Goal: Task Accomplishment & Management: Manage account settings

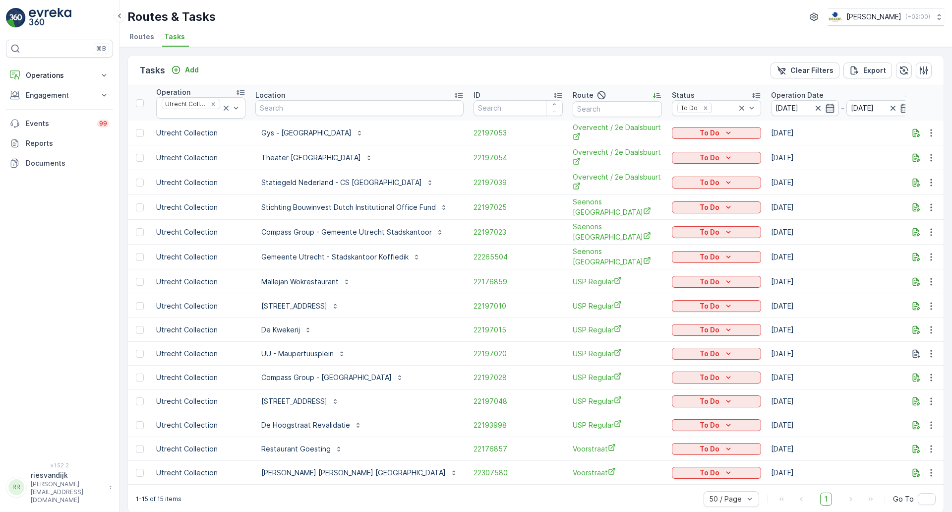
click at [142, 40] on span "Routes" at bounding box center [141, 37] width 25 height 10
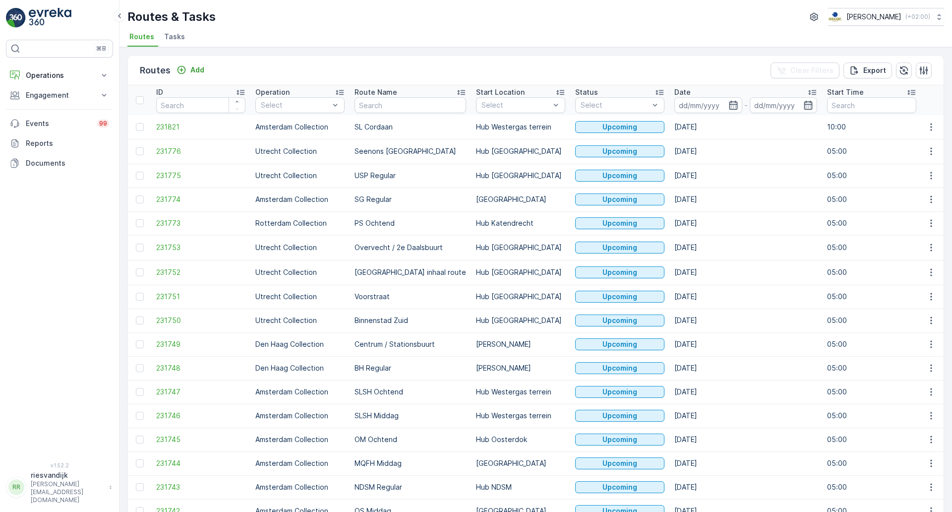
click at [405, 39] on ul "Routes Tasks" at bounding box center [531, 38] width 809 height 17
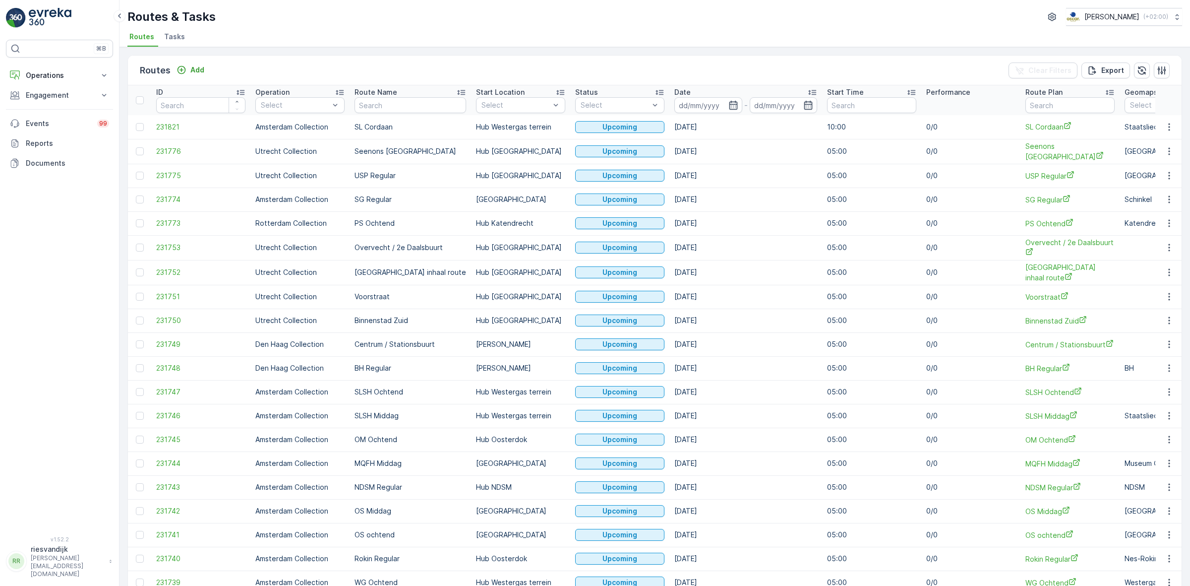
click at [178, 38] on span "Tasks" at bounding box center [174, 37] width 21 height 10
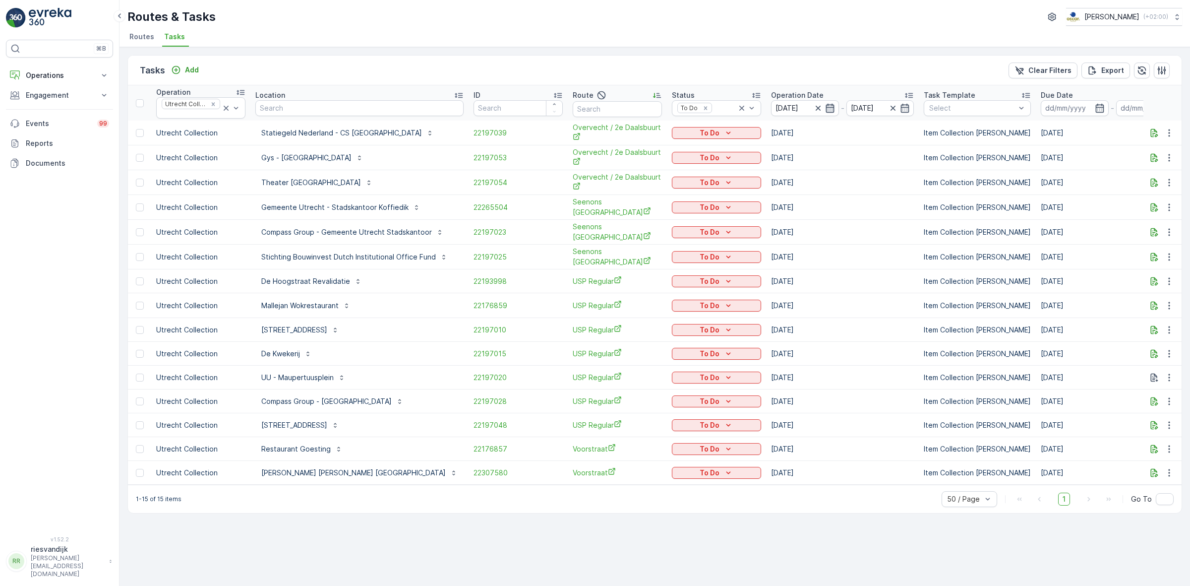
click at [825, 103] on icon "button" at bounding box center [830, 108] width 10 height 10
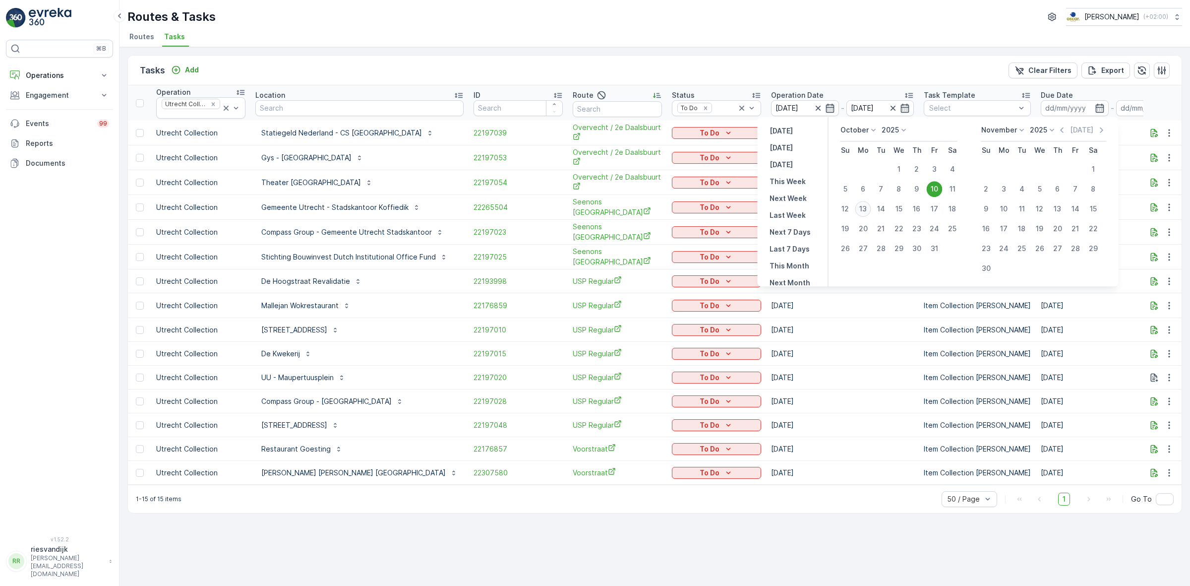
click at [864, 217] on button "13" at bounding box center [864, 209] width 18 height 18
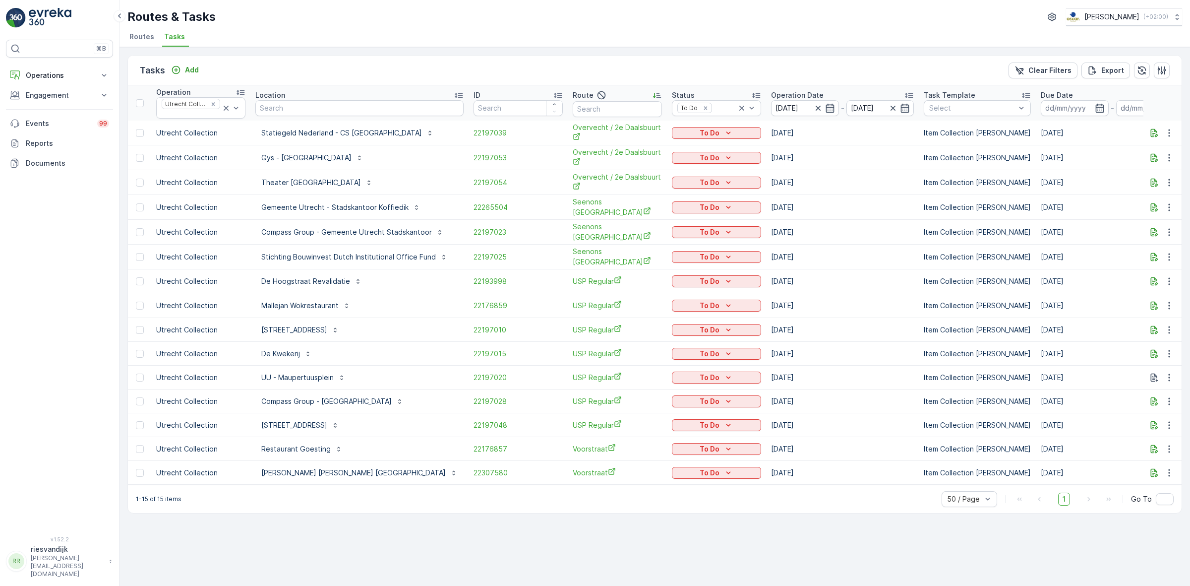
type input "[DATE]"
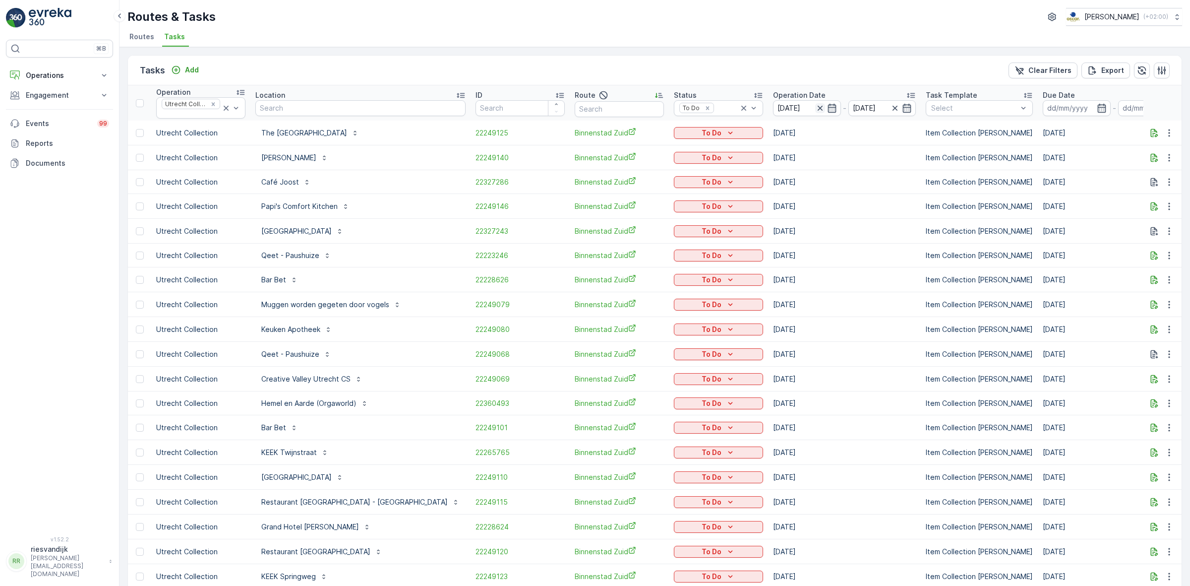
click at [815, 111] on icon "button" at bounding box center [820, 108] width 10 height 10
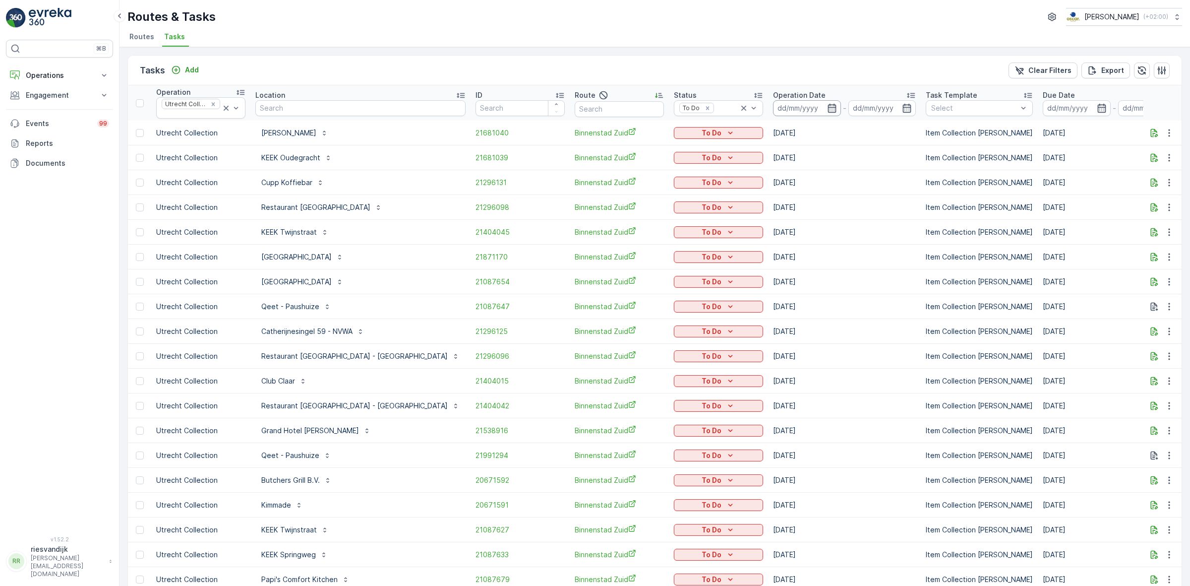
click at [814, 111] on input at bounding box center [807, 108] width 68 height 16
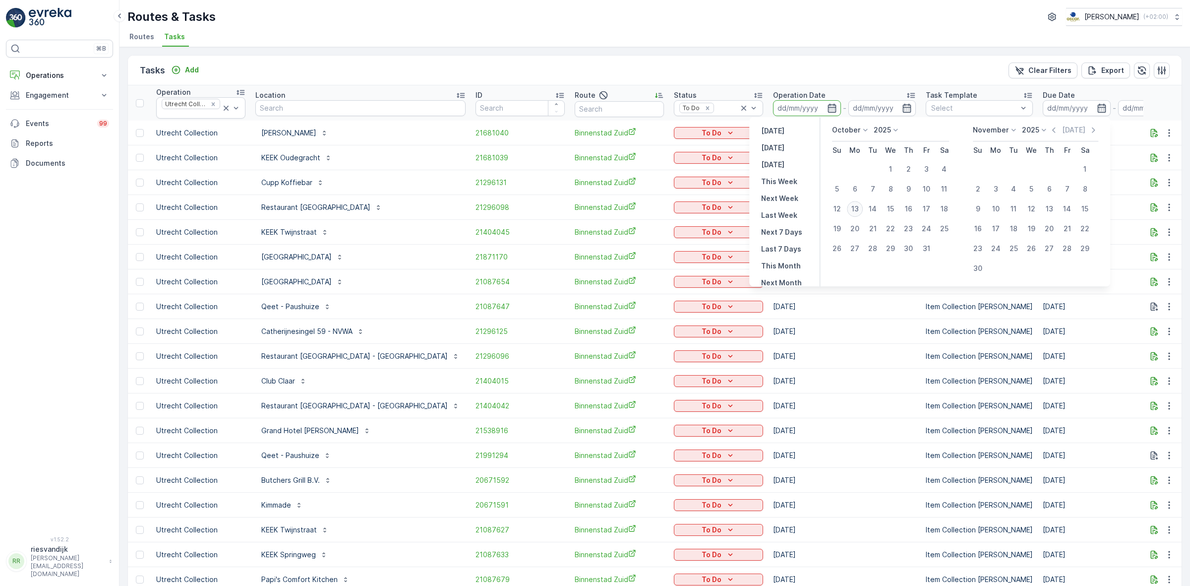
click at [857, 205] on div "13" at bounding box center [855, 209] width 16 height 16
type input "[DATE]"
click at [902, 108] on icon "button" at bounding box center [907, 108] width 10 height 10
type input "[DATE]"
click at [841, 68] on div "Tasks Add Clear Filters Export" at bounding box center [655, 71] width 1054 height 30
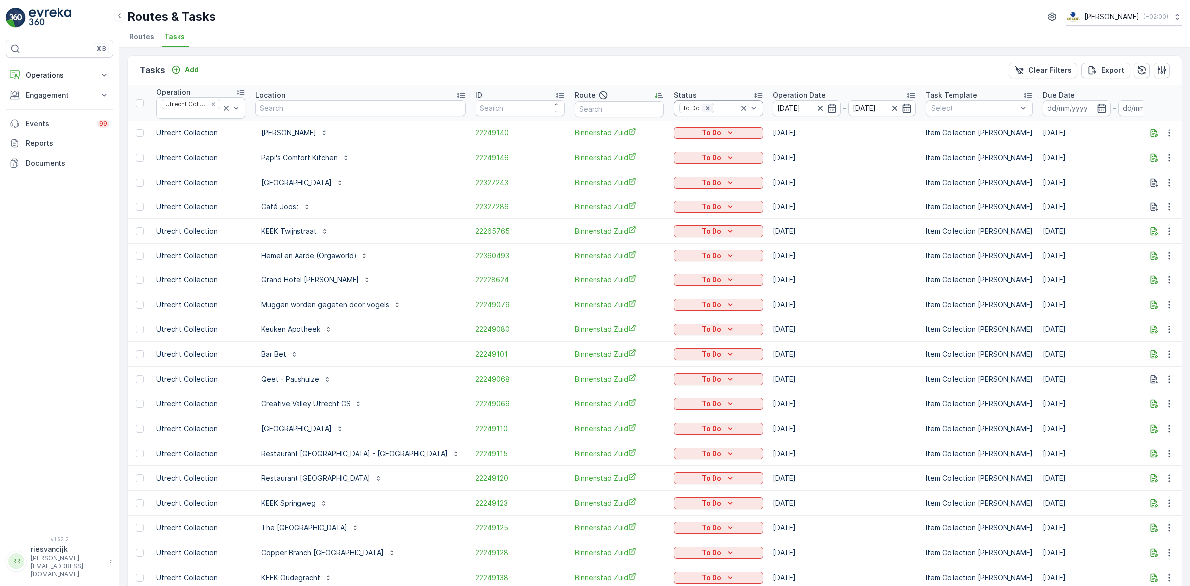
click at [704, 110] on icon "Remove To Do" at bounding box center [707, 108] width 7 height 7
click at [283, 102] on input "text" at bounding box center [360, 108] width 210 height 16
type input "pacific"
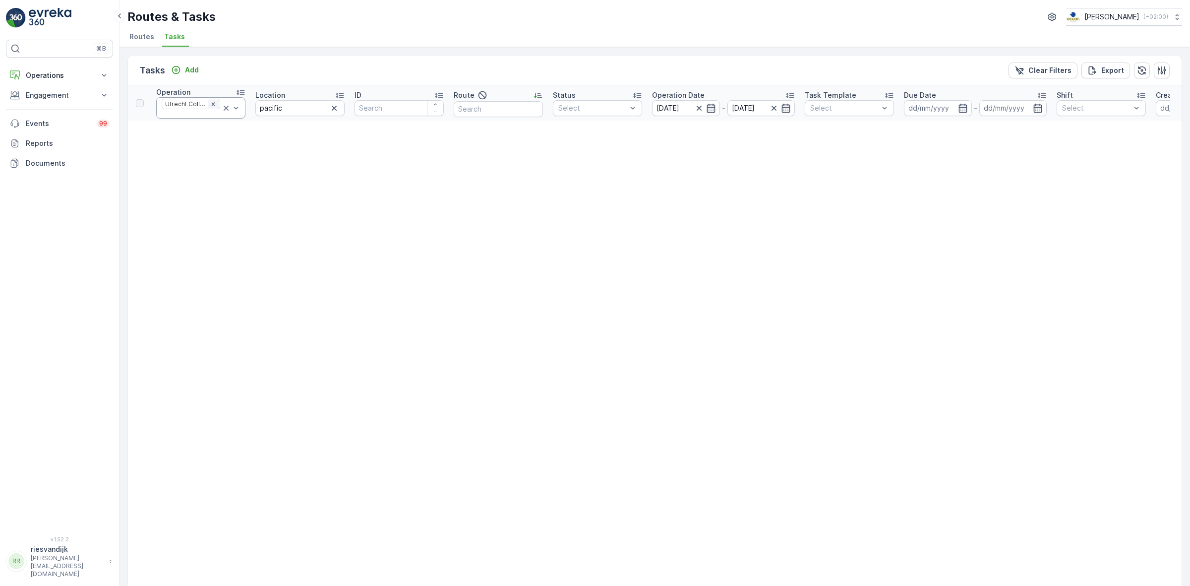
click at [212, 105] on icon "Remove Utrecht Collection" at bounding box center [213, 103] width 3 height 3
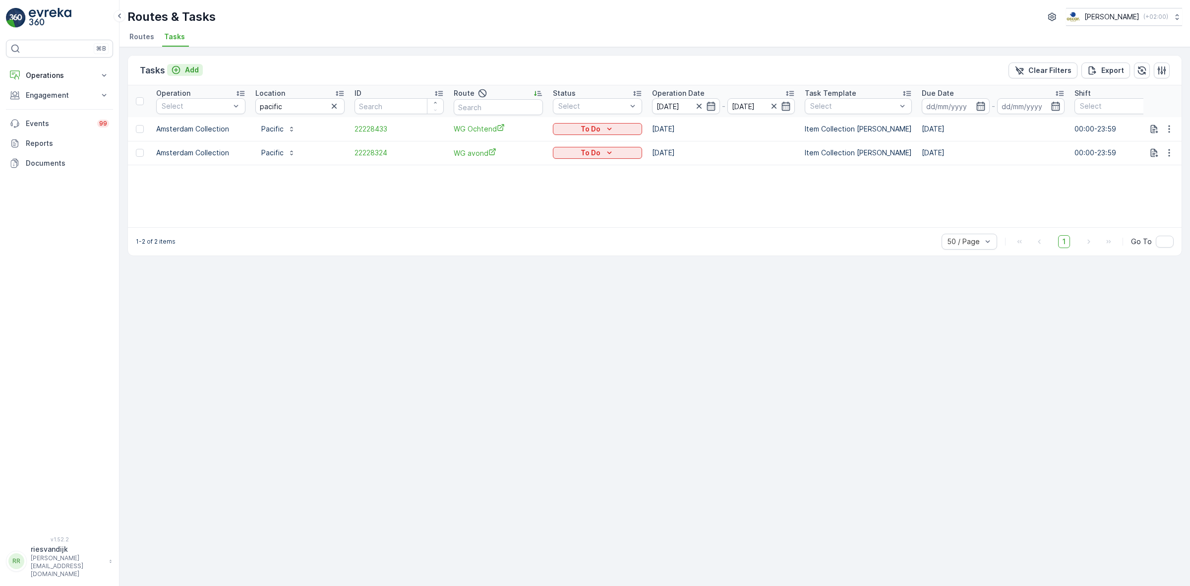
click at [194, 65] on p "Add" at bounding box center [192, 70] width 14 height 10
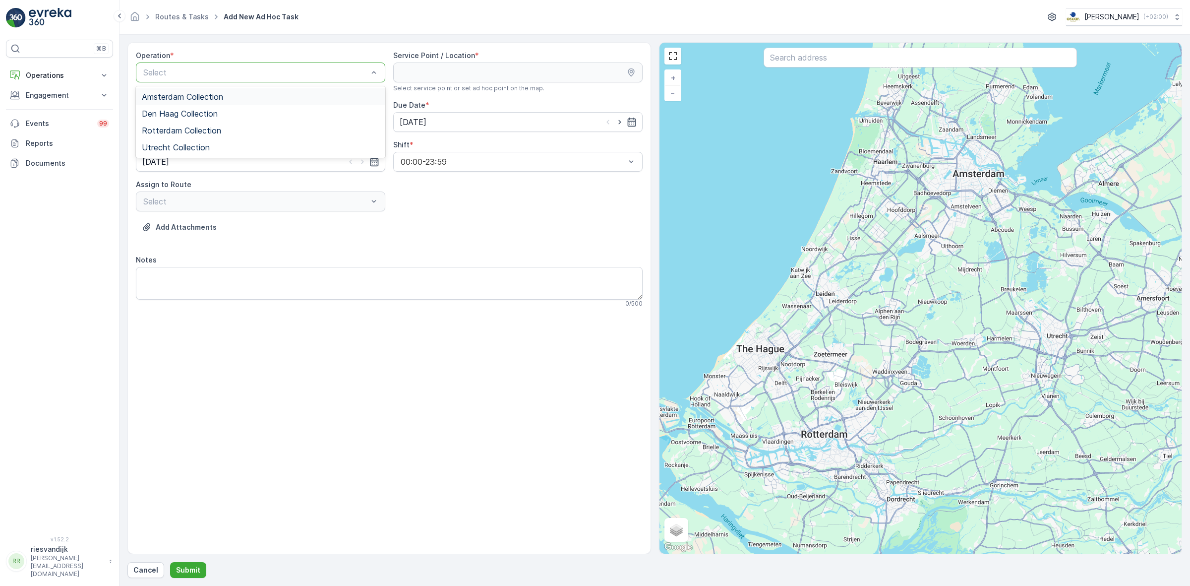
click at [305, 98] on div "Amsterdam Collection" at bounding box center [261, 96] width 238 height 9
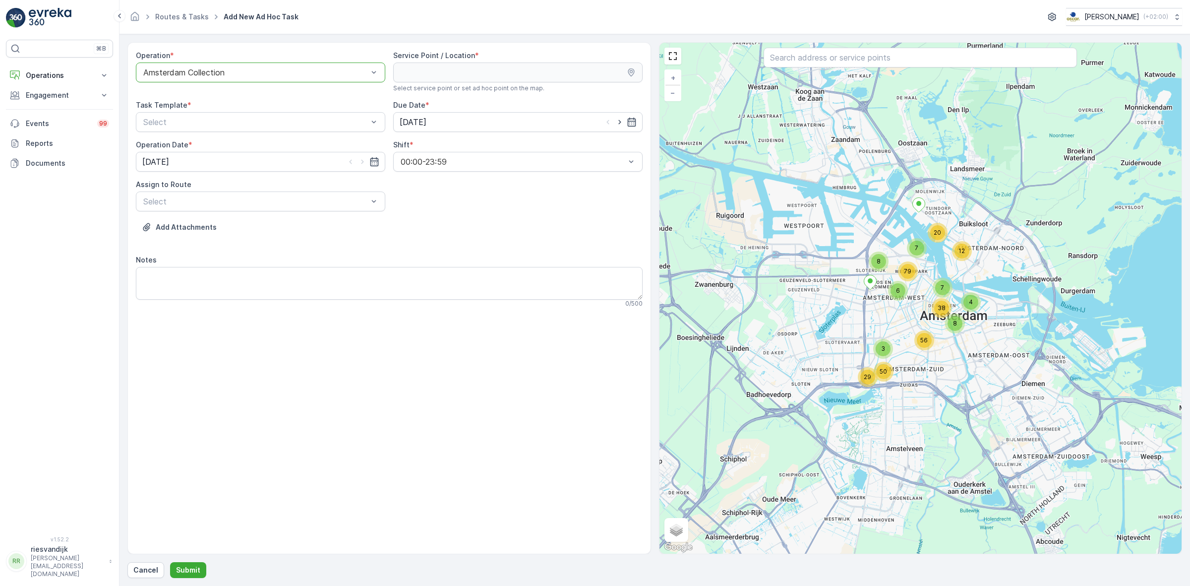
drag, startPoint x: 944, startPoint y: 68, endPoint x: 942, endPoint y: 61, distance: 7.6
click at [943, 68] on div at bounding box center [920, 59] width 313 height 22
click at [942, 60] on input "text" at bounding box center [920, 58] width 313 height 20
type input "pacific"
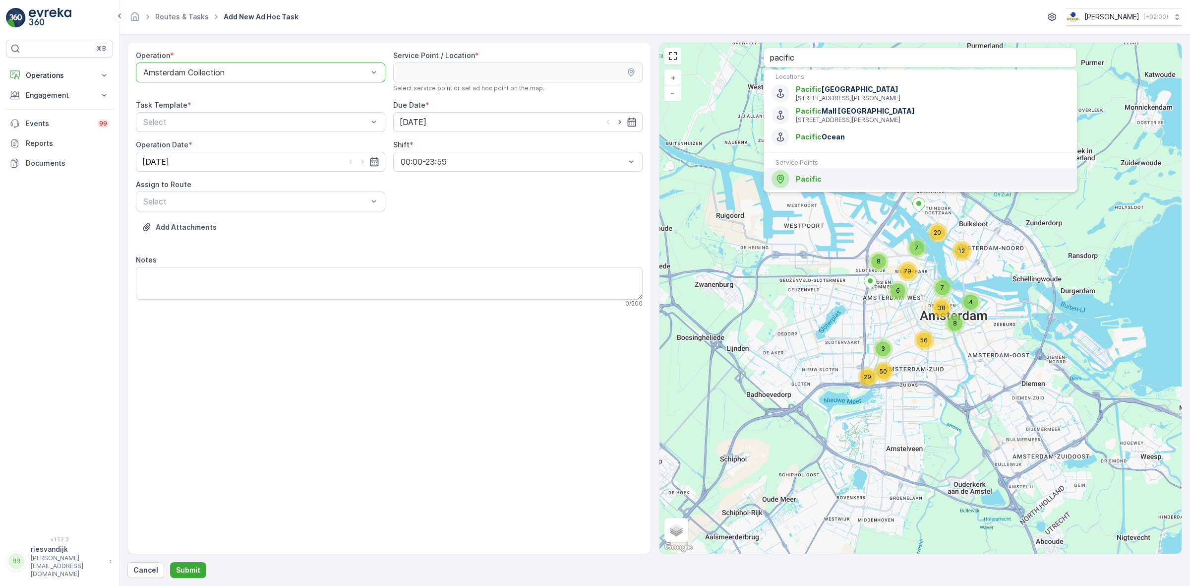
click at [904, 185] on div "Pacific" at bounding box center [921, 179] width 298 height 18
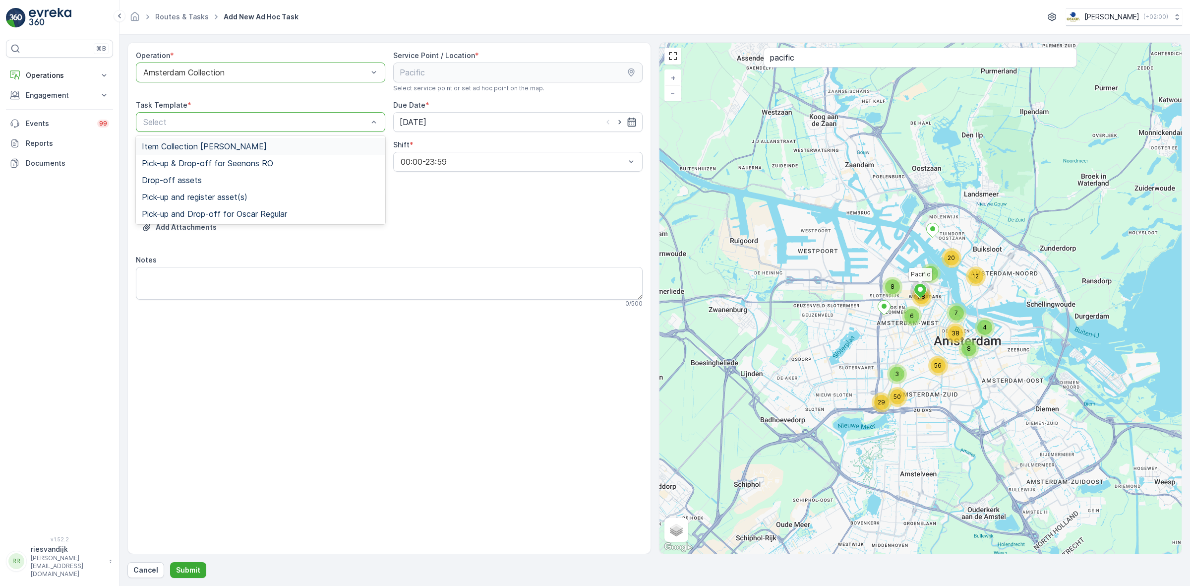
click at [305, 144] on div "Item Collection [PERSON_NAME]" at bounding box center [261, 146] width 238 height 9
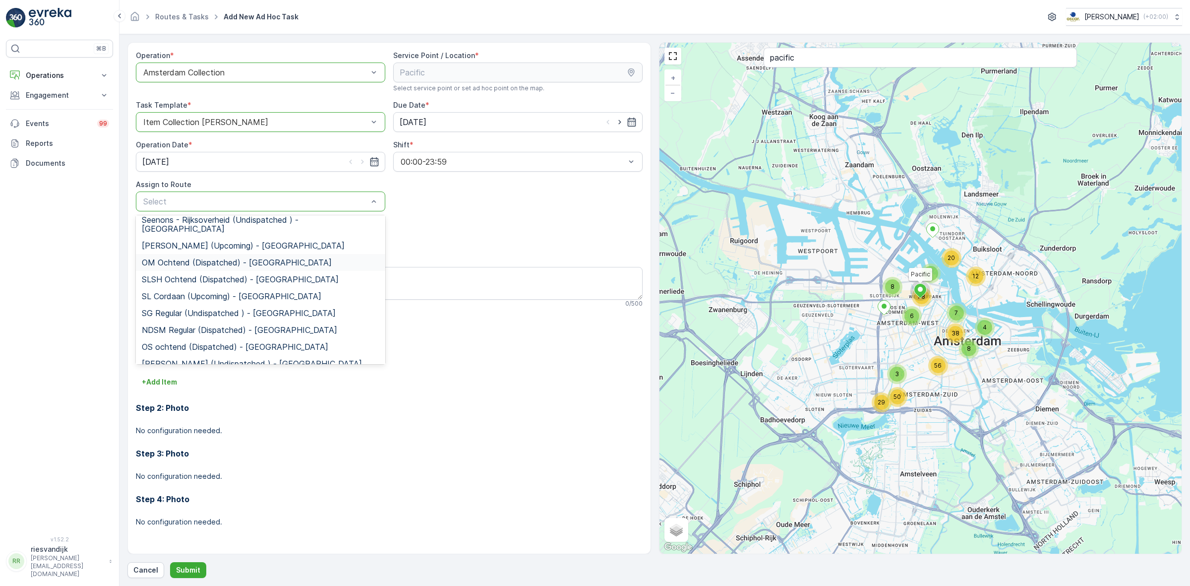
scroll to position [186, 0]
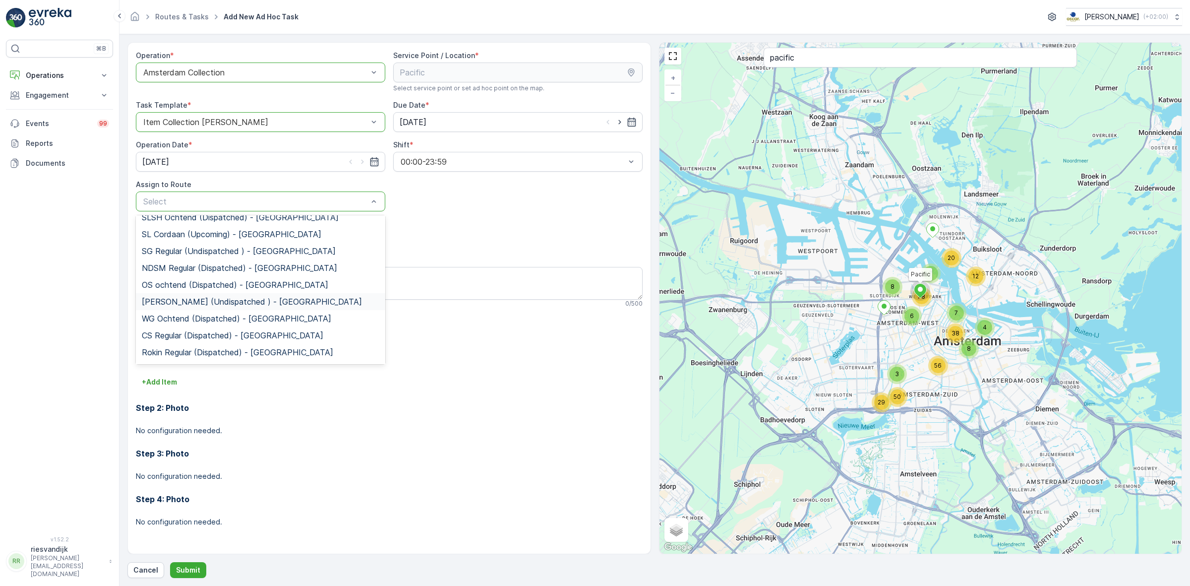
click at [310, 297] on div "WG avond (Undispatched ) - Amsterdam" at bounding box center [261, 301] width 238 height 9
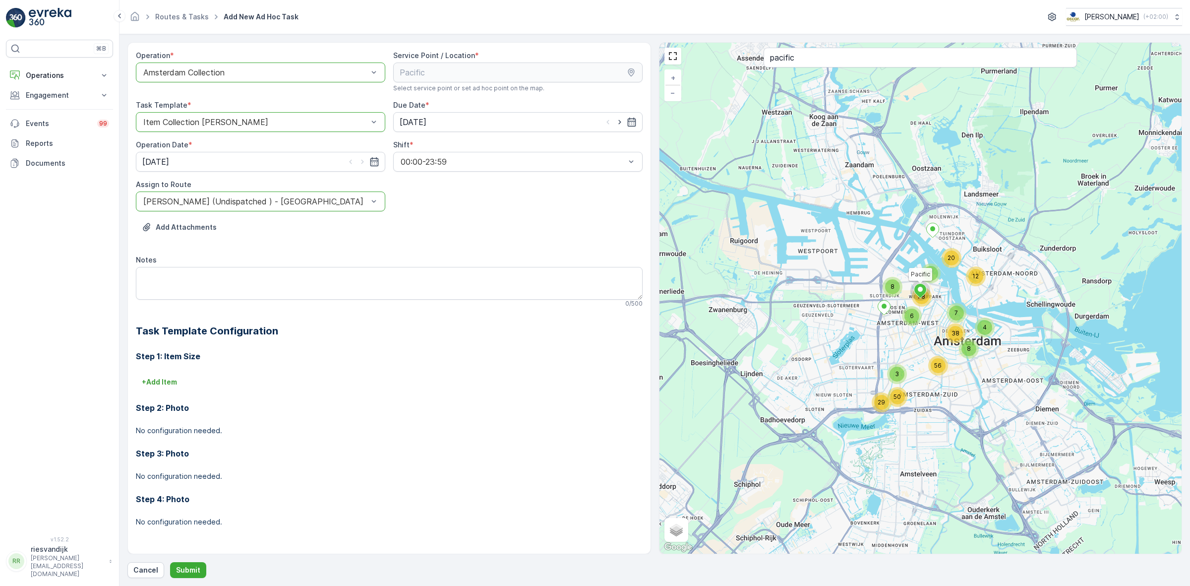
click at [468, 191] on div "Operation * option Amsterdam Collection, selected. Amsterdam Collection Service…" at bounding box center [389, 297] width 507 height 492
click at [423, 276] on textarea "Notes" at bounding box center [389, 283] width 507 height 33
click at [209, 276] on textarea "Graag 5 zakken rest meenemen" at bounding box center [389, 283] width 507 height 33
click at [182, 277] on textarea "Graag 5 zakken rest meenemen" at bounding box center [389, 283] width 507 height 33
click at [183, 278] on textarea "Graag 5 zakken rest meenemen" at bounding box center [389, 283] width 507 height 33
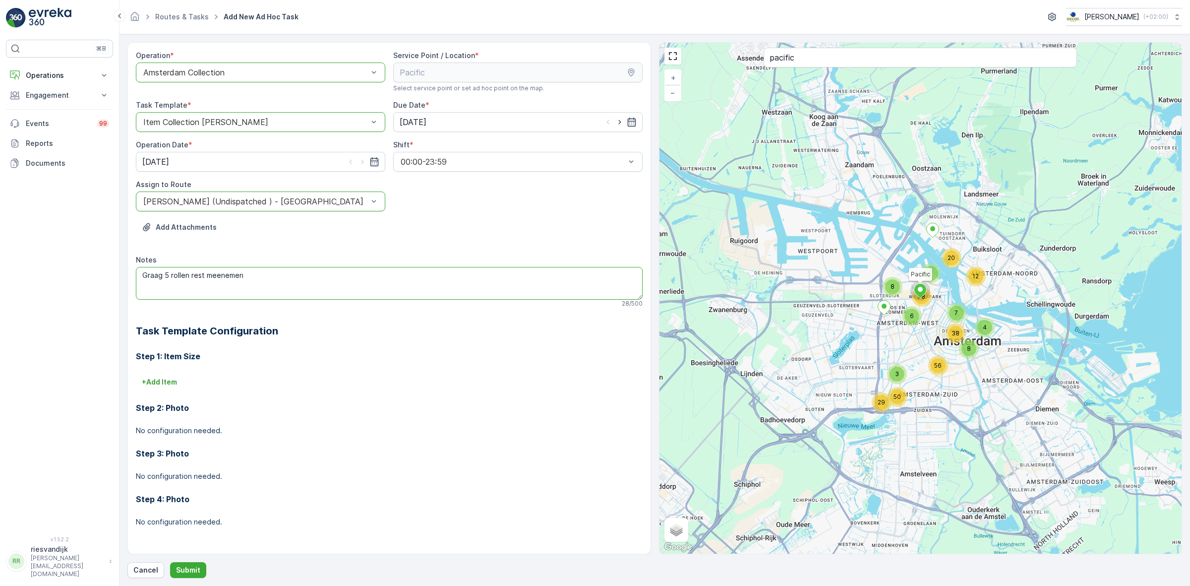
click at [203, 274] on textarea "Graag 5 rollen rest meenemen" at bounding box center [389, 283] width 507 height 33
click at [201, 272] on textarea "Graag 5 rollen rest 140L meenemen" at bounding box center [389, 283] width 507 height 33
type textarea "Graag 5 rollen restzakken 140L meenemen"
click at [191, 511] on p "Submit" at bounding box center [188, 570] width 24 height 10
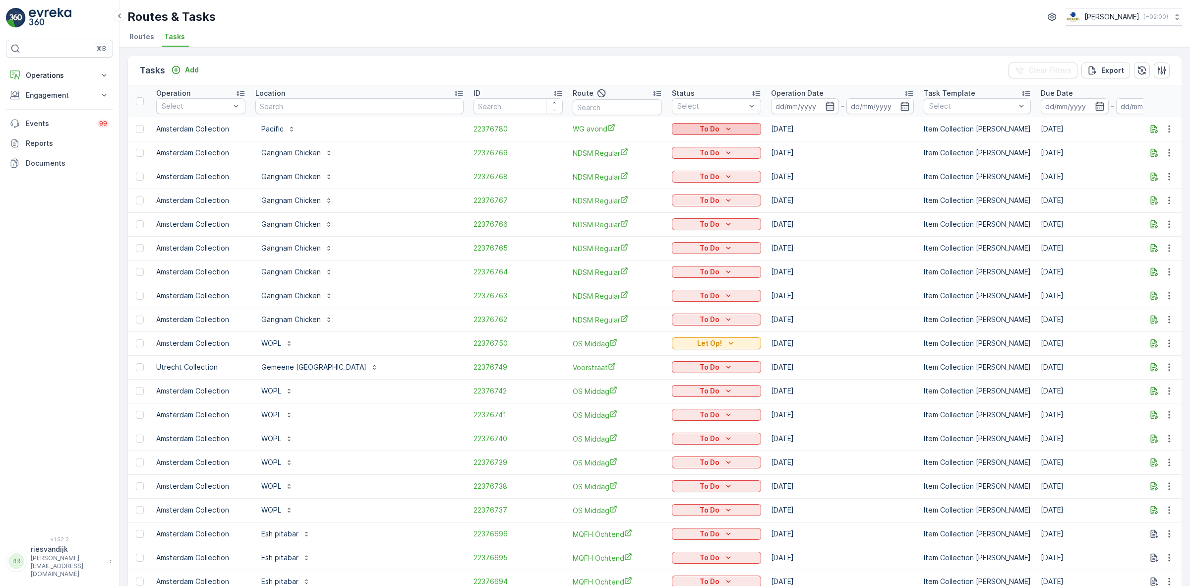
click at [676, 128] on div "To Do" at bounding box center [716, 129] width 81 height 10
click at [638, 145] on span "Let Op!" at bounding box center [635, 143] width 25 height 10
click at [474, 130] on span "22376780" at bounding box center [518, 129] width 89 height 10
click at [952, 132] on icon "button" at bounding box center [1154, 128] width 7 height 8
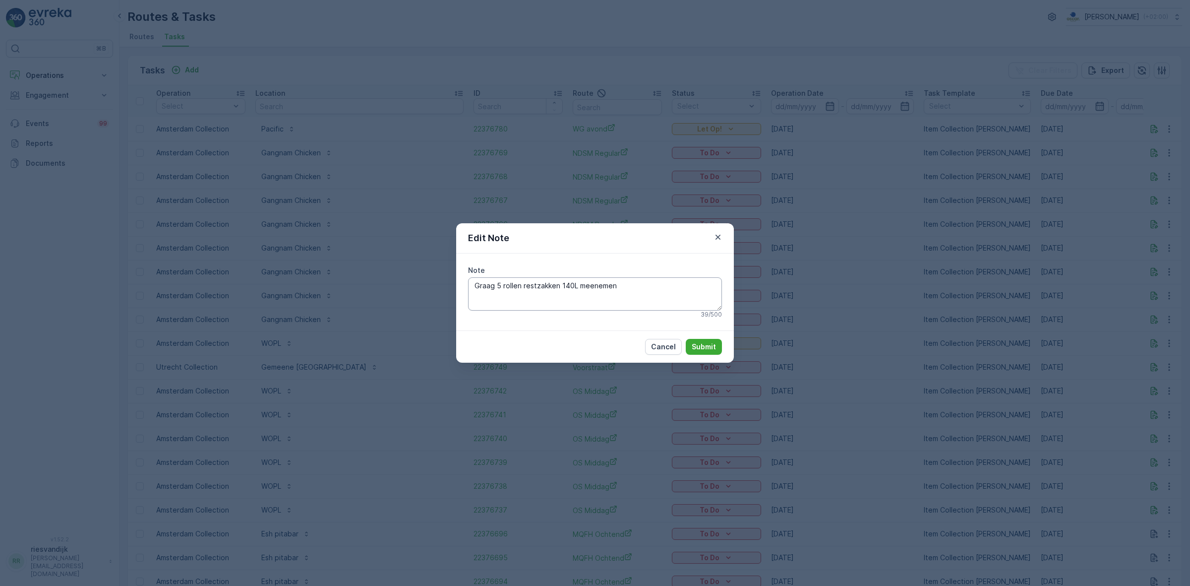
click at [501, 287] on textarea "Graag 5 rollen restzakken 140L meenemen" at bounding box center [595, 293] width 254 height 33
type textarea "Graag 10 rollen restzakken 140L meenemen"
click at [702, 353] on button "Submit" at bounding box center [704, 347] width 36 height 16
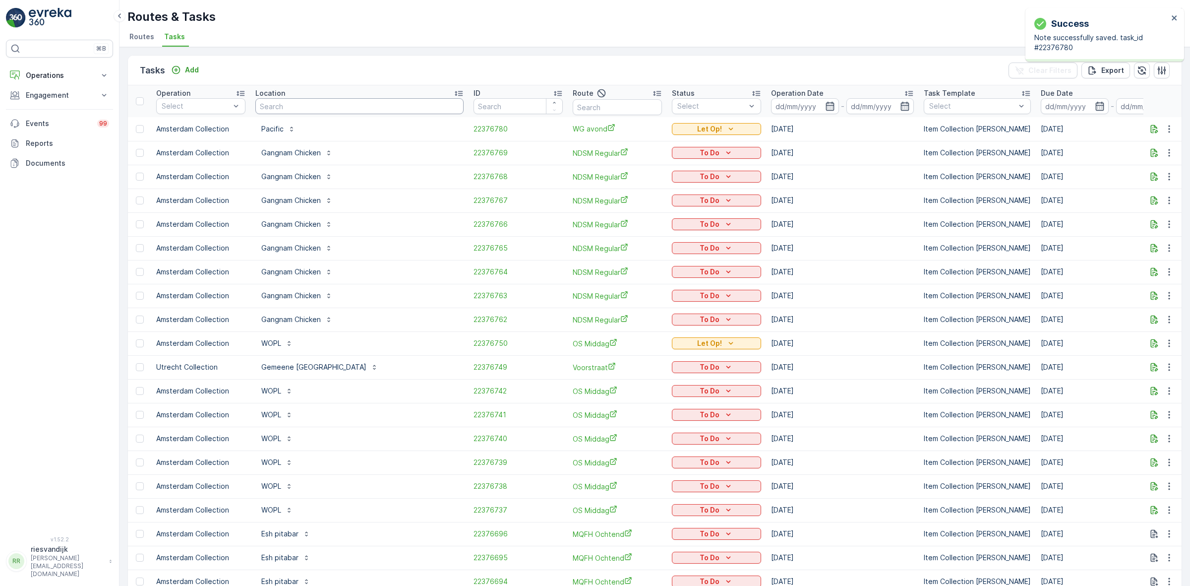
click at [315, 107] on input "text" at bounding box center [359, 106] width 208 height 16
type input "rvo"
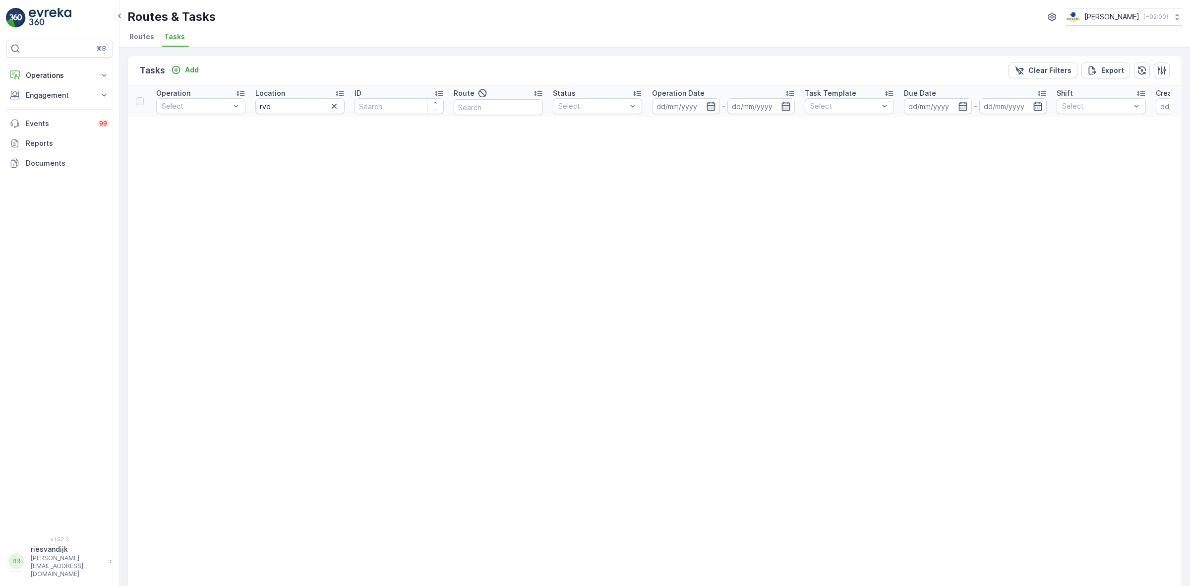
click at [334, 108] on icon "button" at bounding box center [334, 106] width 10 height 10
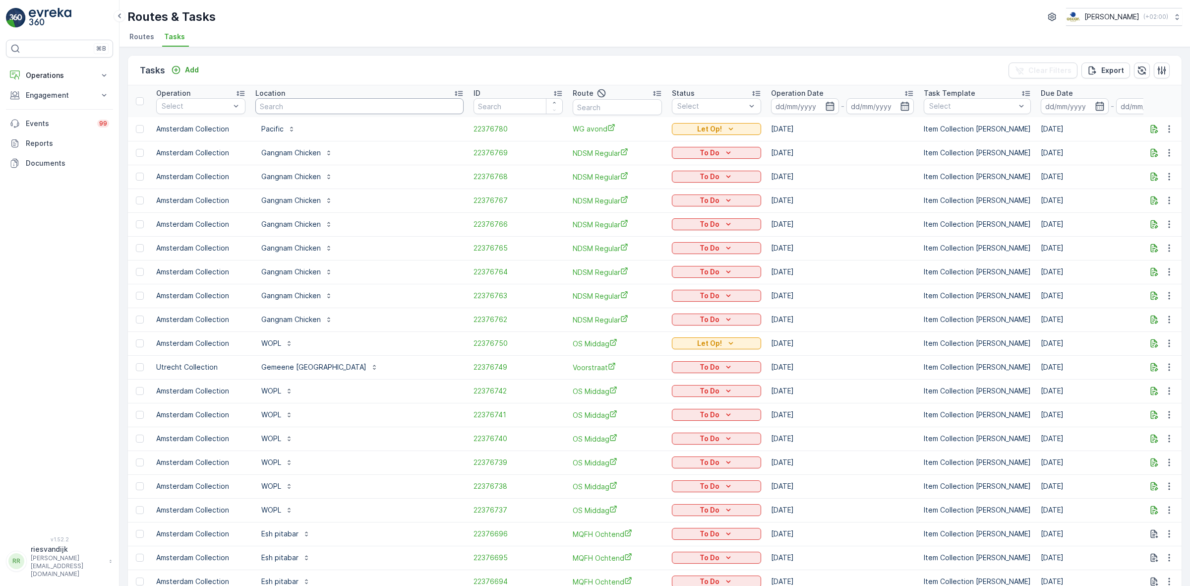
click at [322, 106] on input "text" at bounding box center [359, 106] width 208 height 16
type input "haagl"
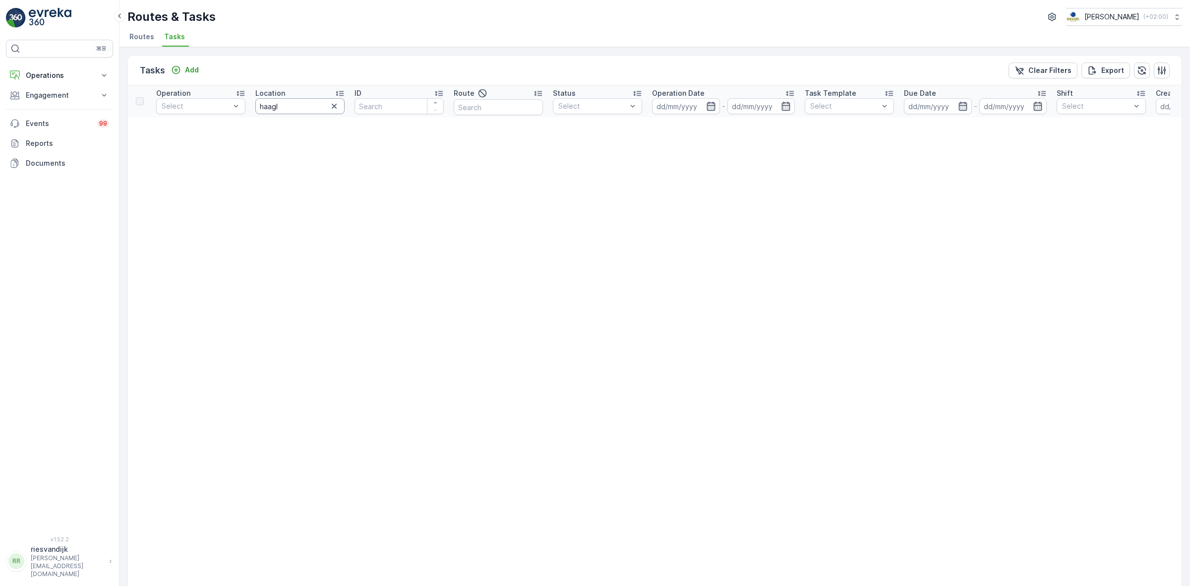
click at [322, 106] on input "haagl" at bounding box center [299, 106] width 89 height 16
type input "h"
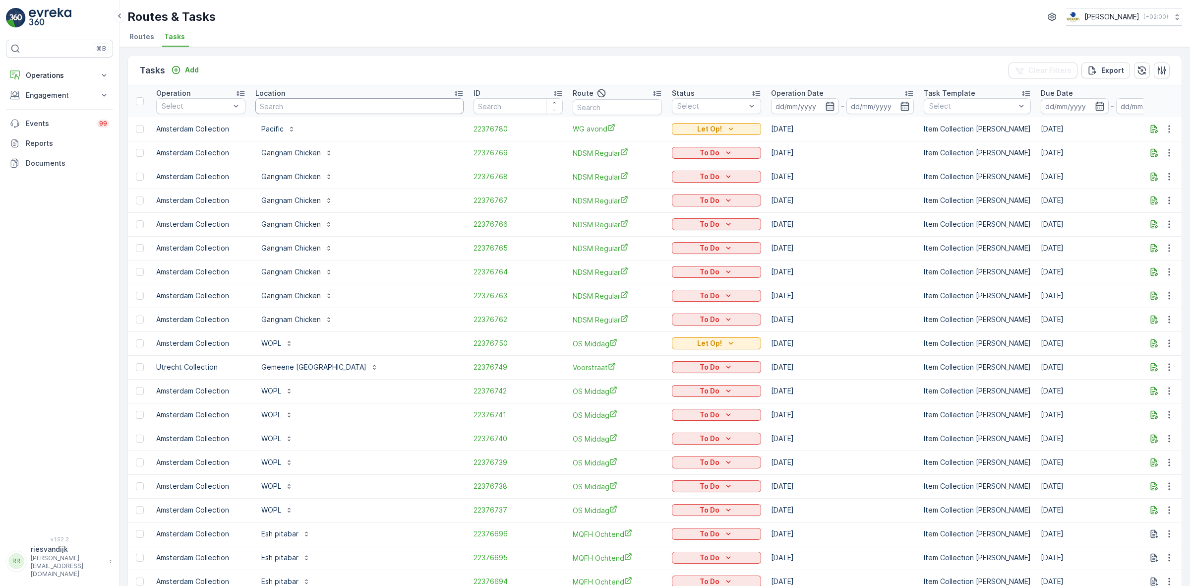
click at [322, 106] on input "text" at bounding box center [359, 106] width 208 height 16
type input "kazerne"
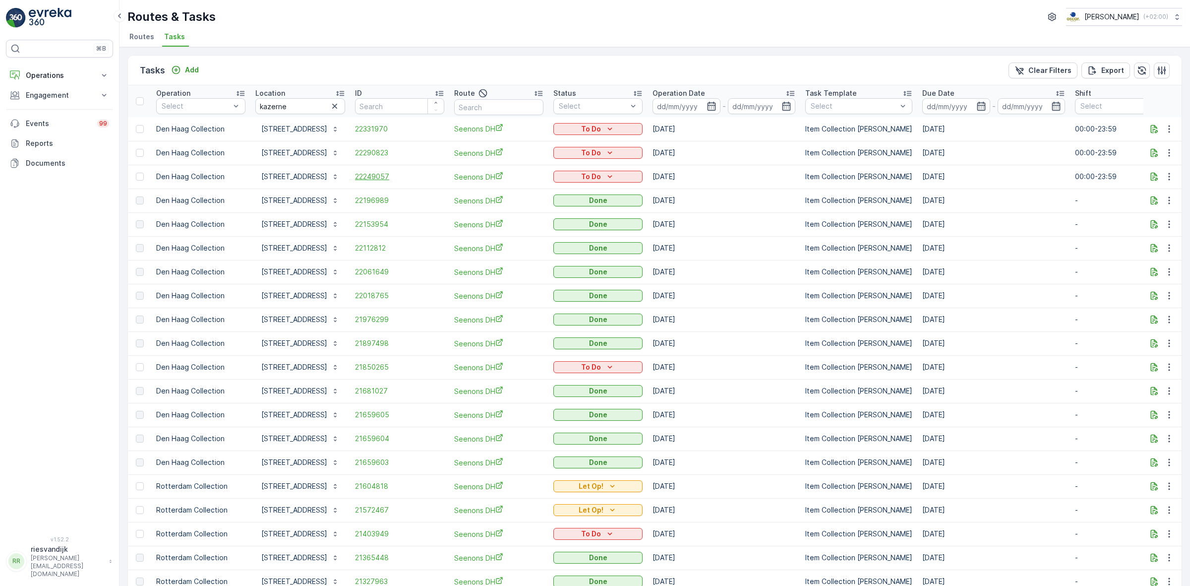
click at [371, 181] on span "22249057" at bounding box center [399, 177] width 89 height 10
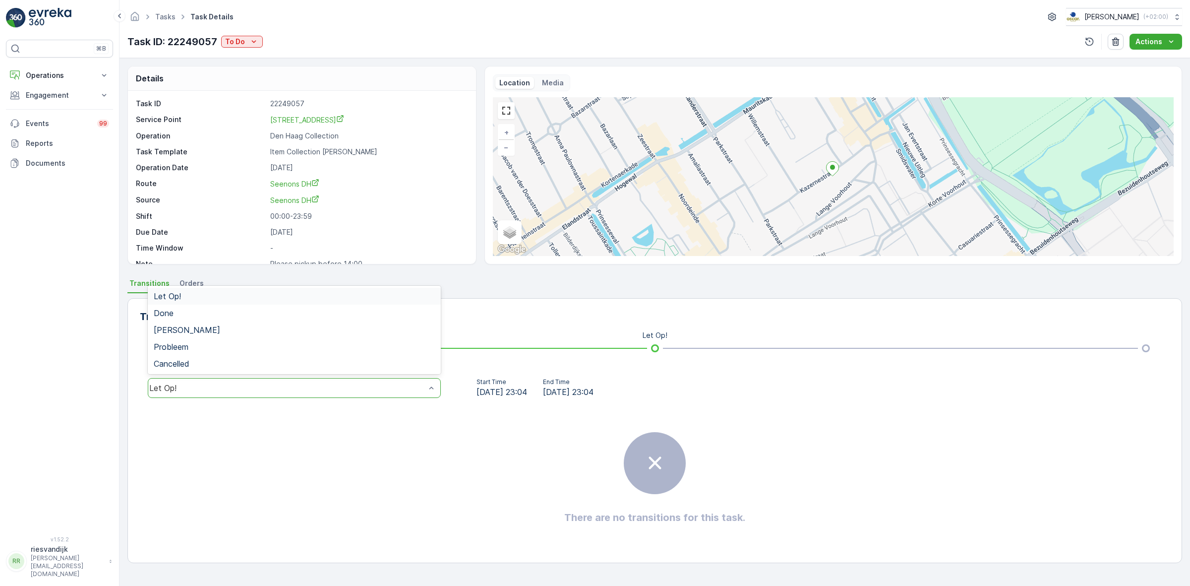
click at [263, 397] on div "Let Op!" at bounding box center [294, 388] width 293 height 20
click at [278, 311] on div "Done" at bounding box center [294, 313] width 281 height 9
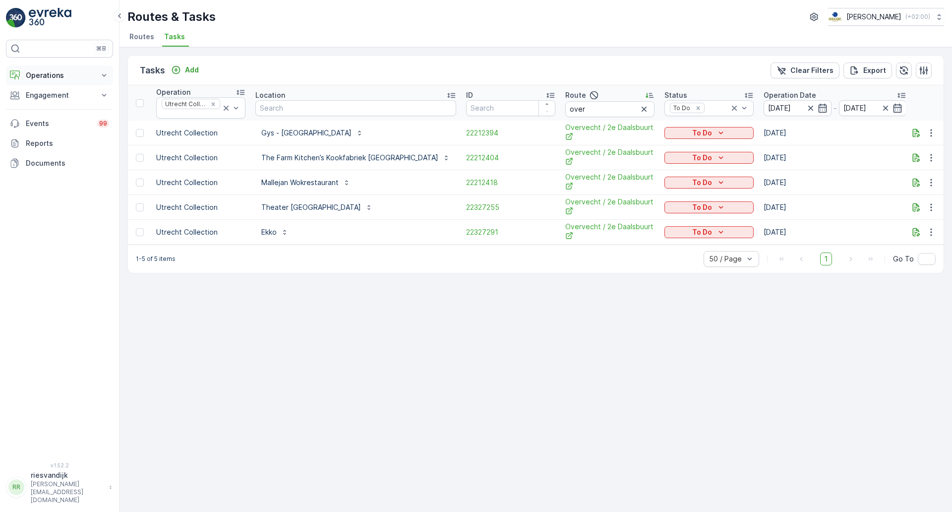
click at [35, 76] on p "Operations" at bounding box center [59, 75] width 67 height 10
click at [48, 135] on p "Cockpit" at bounding box center [38, 134] width 26 height 10
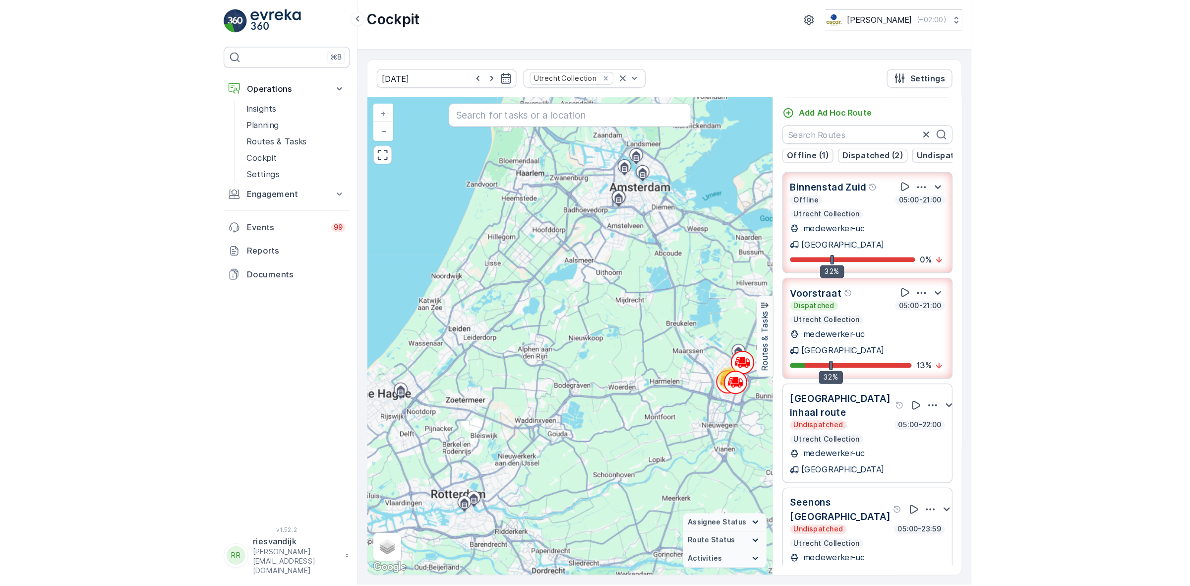
scroll to position [25, 0]
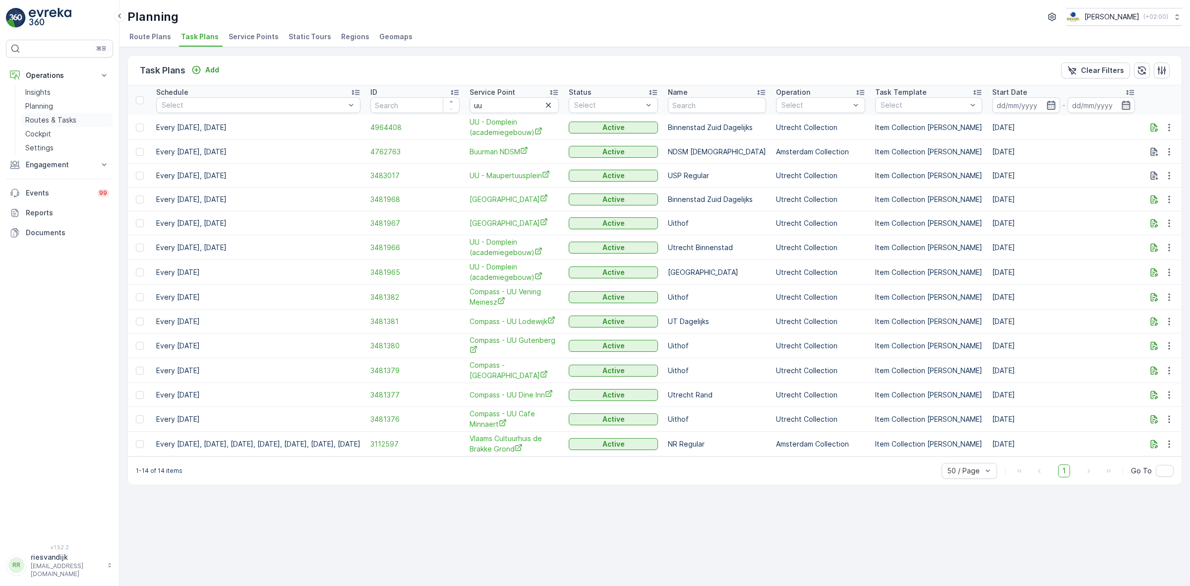
click at [62, 122] on p "Routes & Tasks" at bounding box center [50, 120] width 51 height 10
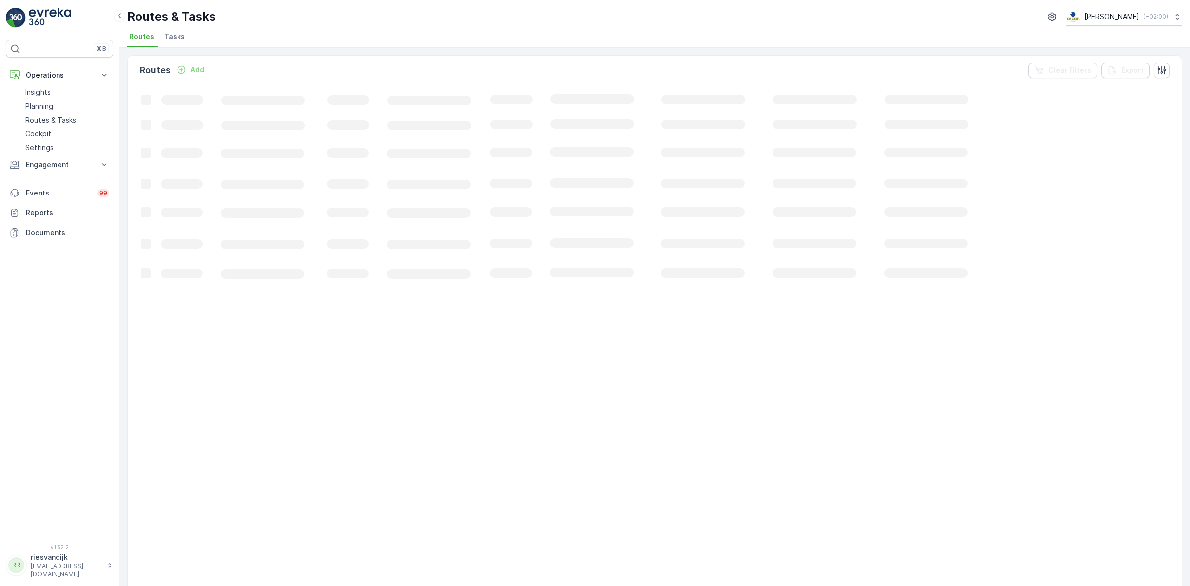
click at [179, 36] on span "Tasks" at bounding box center [174, 37] width 21 height 10
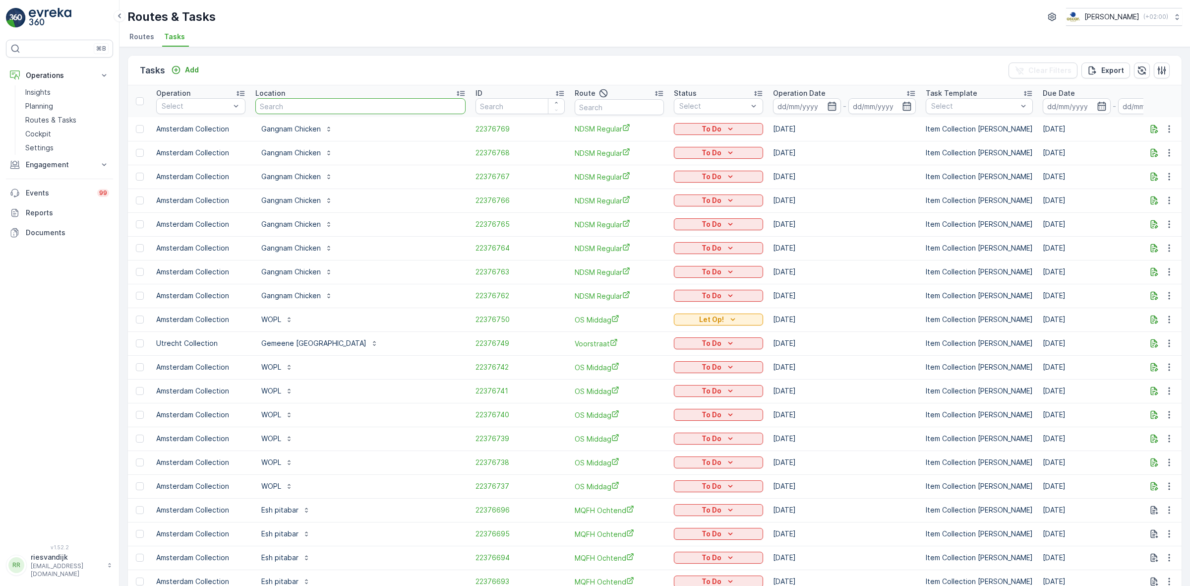
click at [290, 105] on input "text" at bounding box center [360, 106] width 210 height 16
type input "pcfi"
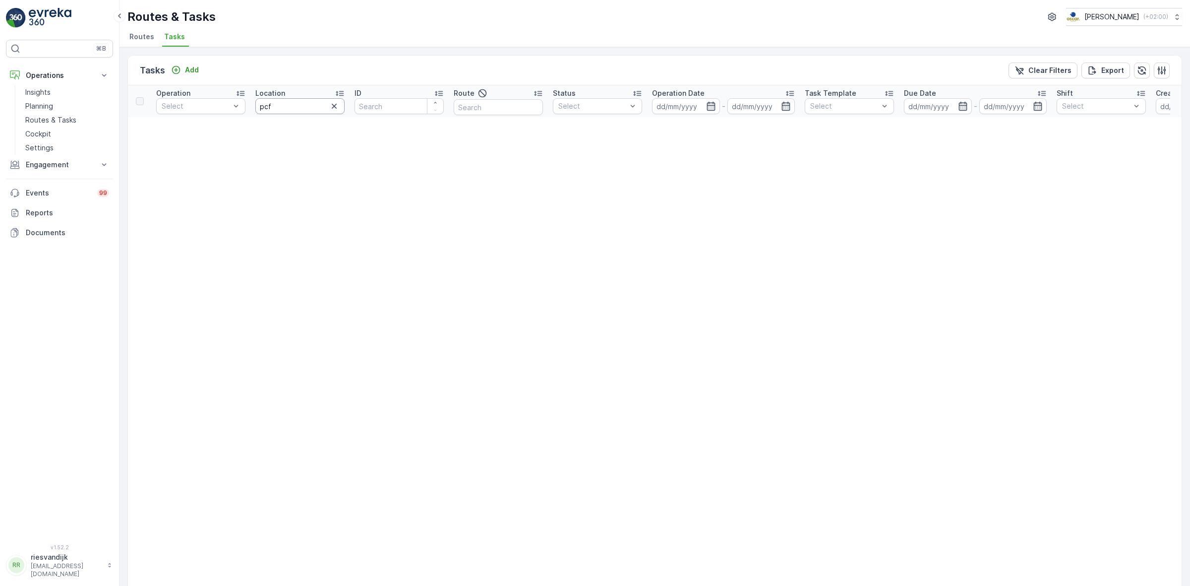
click at [293, 105] on input "pcf" at bounding box center [299, 106] width 89 height 16
type input "pacifi"
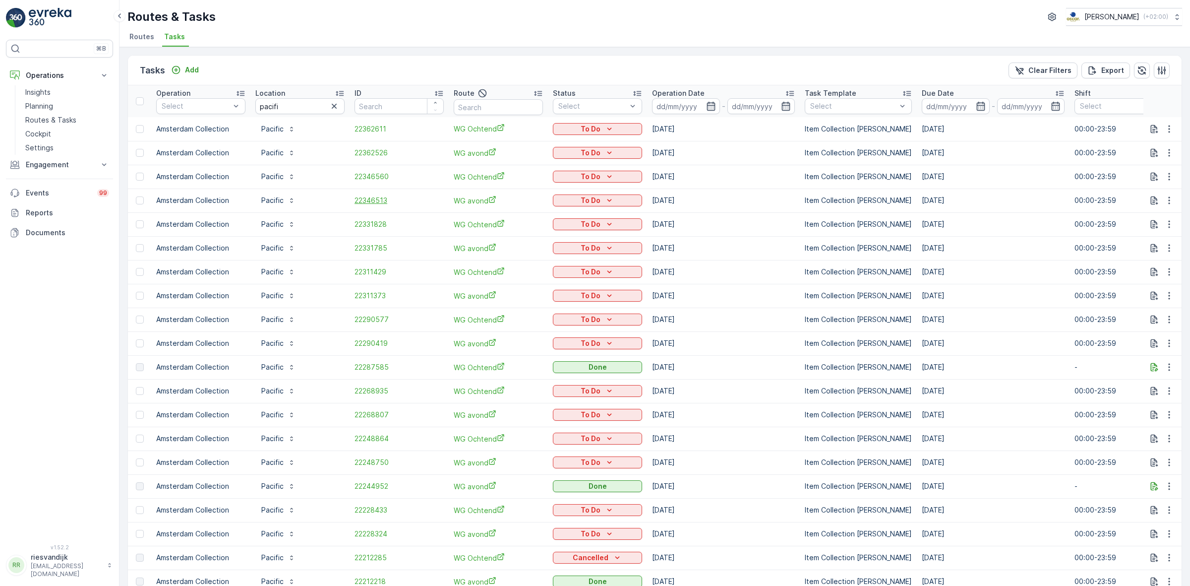
click at [382, 199] on span "22346513" at bounding box center [399, 200] width 89 height 10
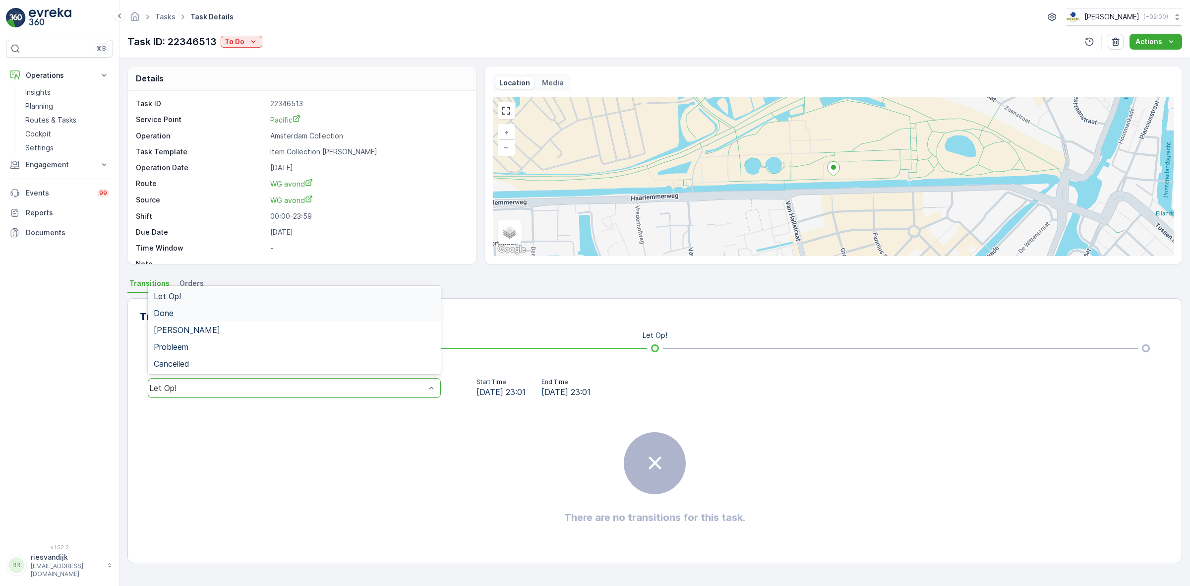
click at [301, 311] on div "Done" at bounding box center [294, 313] width 281 height 9
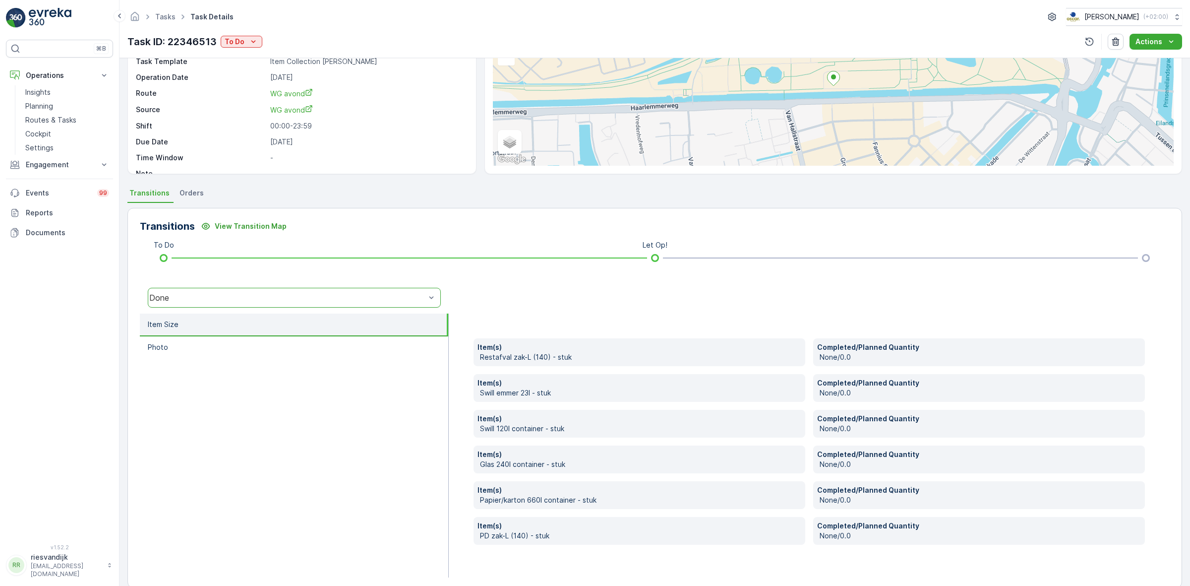
scroll to position [105, 0]
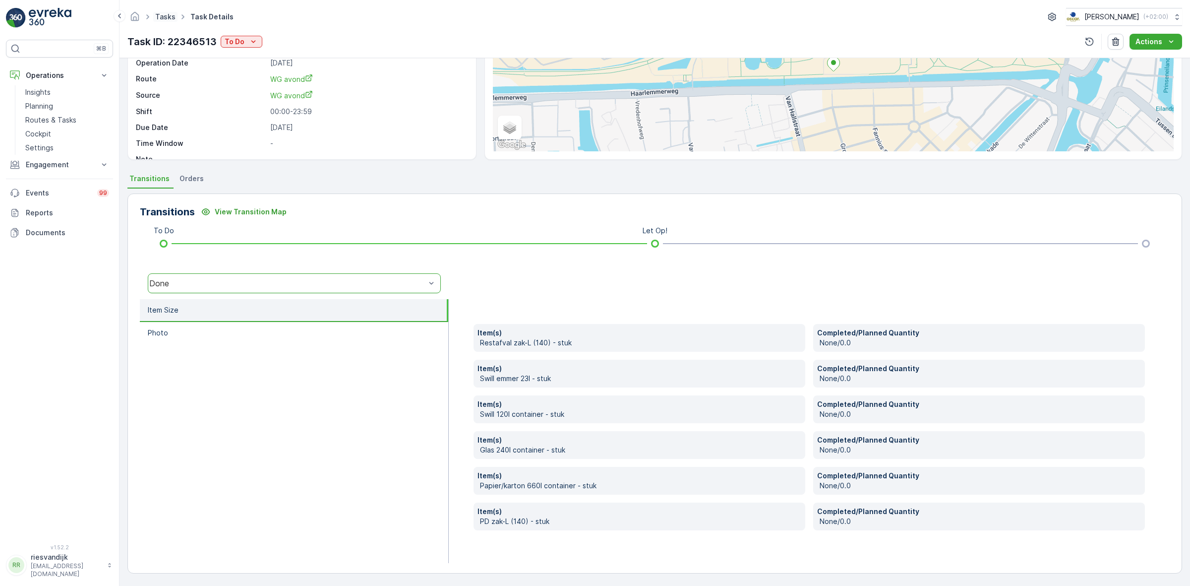
click at [174, 19] on link "Tasks" at bounding box center [165, 16] width 20 height 8
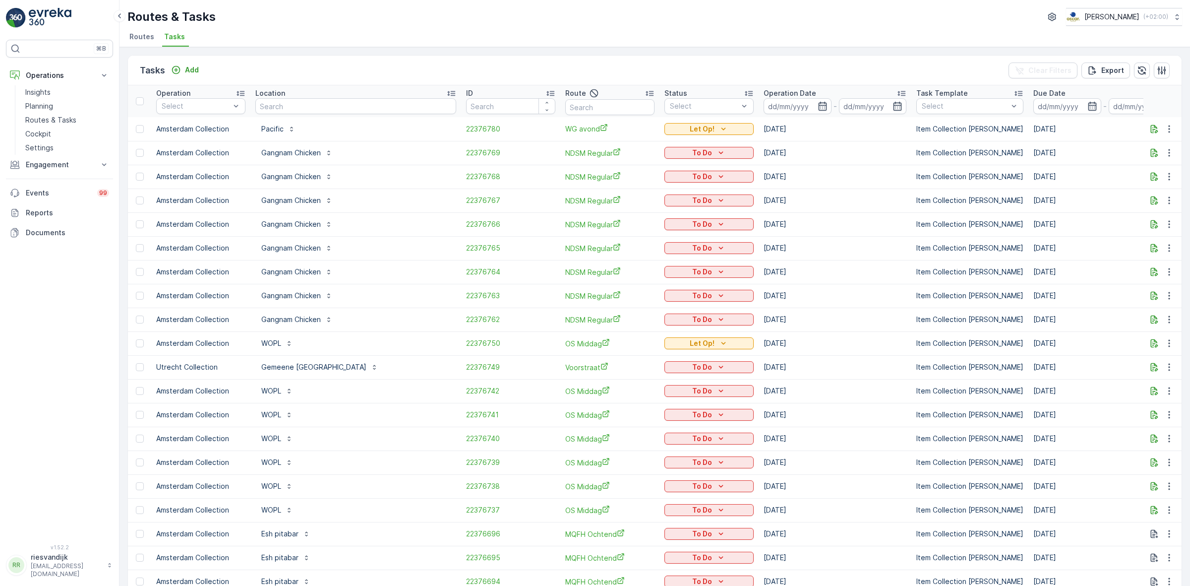
click at [301, 107] on input "text" at bounding box center [355, 106] width 201 height 16
type input "groene"
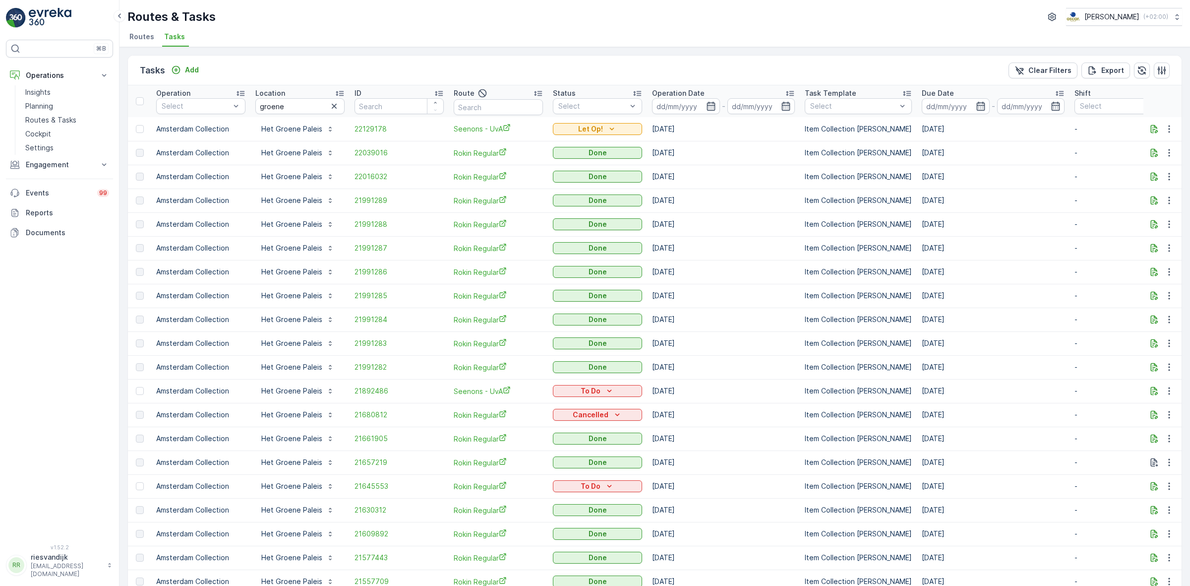
click at [331, 102] on icon "button" at bounding box center [334, 106] width 10 height 10
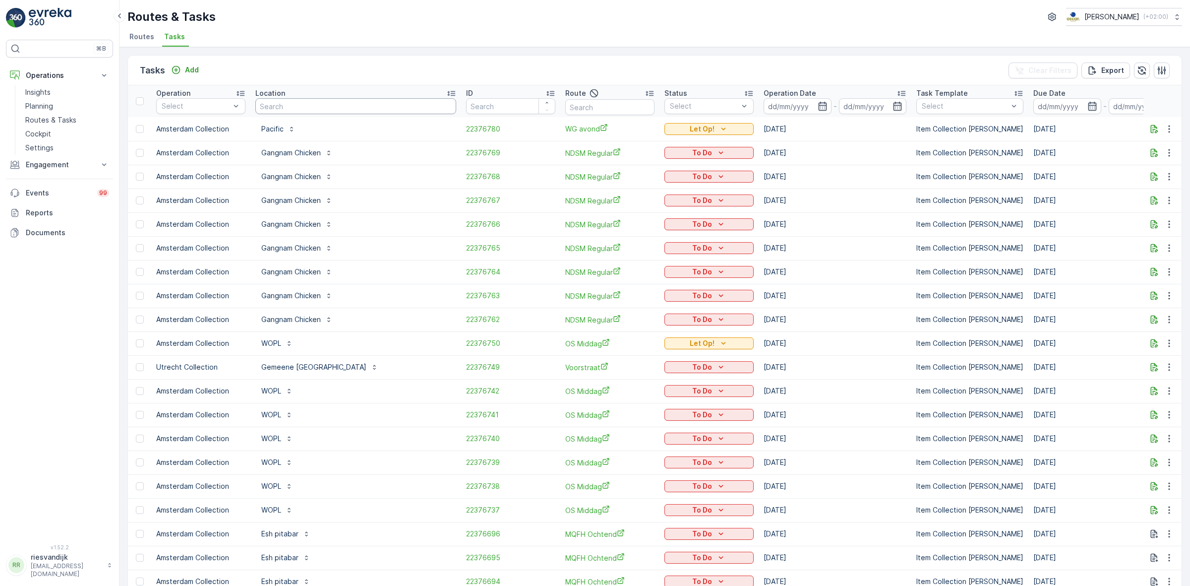
click at [320, 102] on input "text" at bounding box center [355, 106] width 201 height 16
type input "boot"
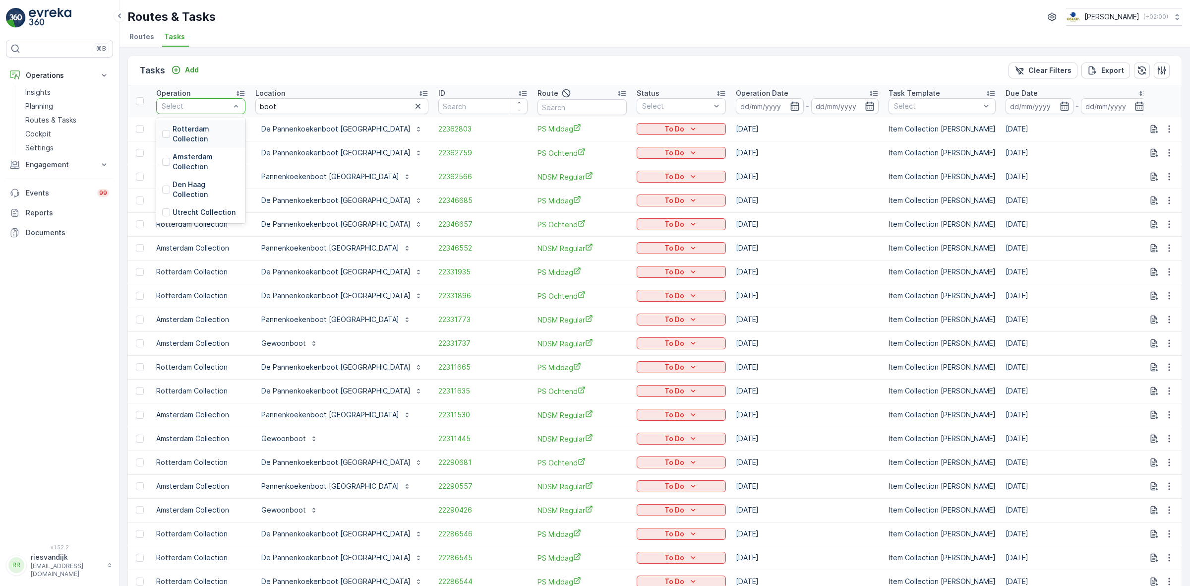
click at [186, 132] on p "Rotterdam Collection" at bounding box center [206, 134] width 67 height 20
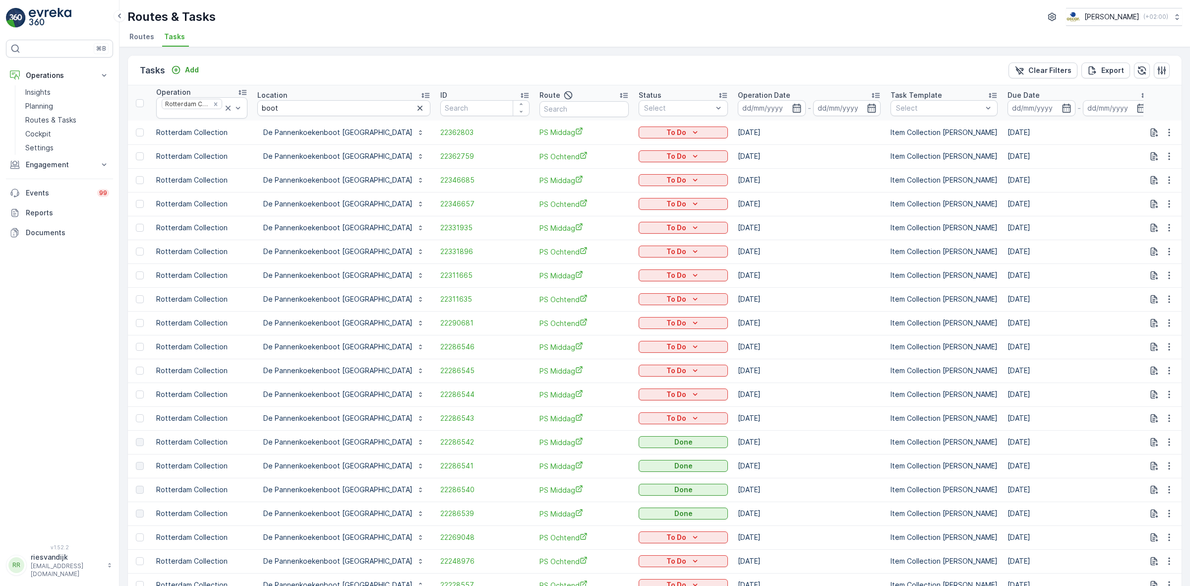
click at [246, 63] on div "Tasks Add Clear Filters Export" at bounding box center [655, 71] width 1054 height 30
click at [294, 108] on input "boot" at bounding box center [343, 108] width 173 height 16
type input "boo"
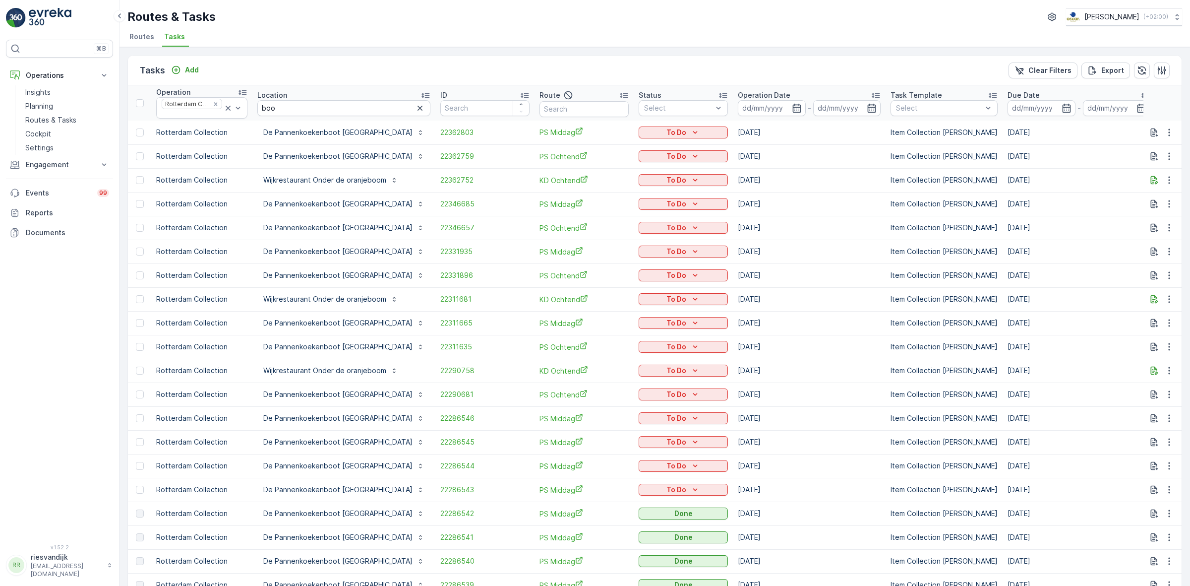
click at [275, 96] on p "Location" at bounding box center [272, 95] width 30 height 10
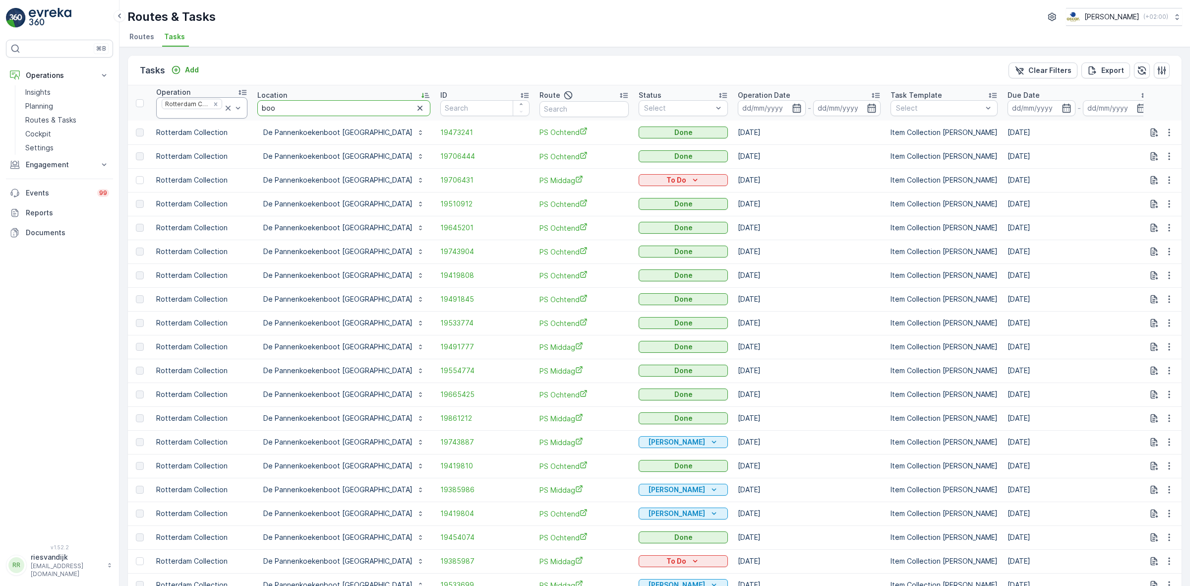
drag, startPoint x: 276, startPoint y: 103, endPoint x: 243, endPoint y: 103, distance: 33.2
click at [243, 103] on tr "Operation Rotterdam Collection Location boo ID Route Status Select Operation Da…" at bounding box center [936, 102] width 1616 height 35
type input "wik"
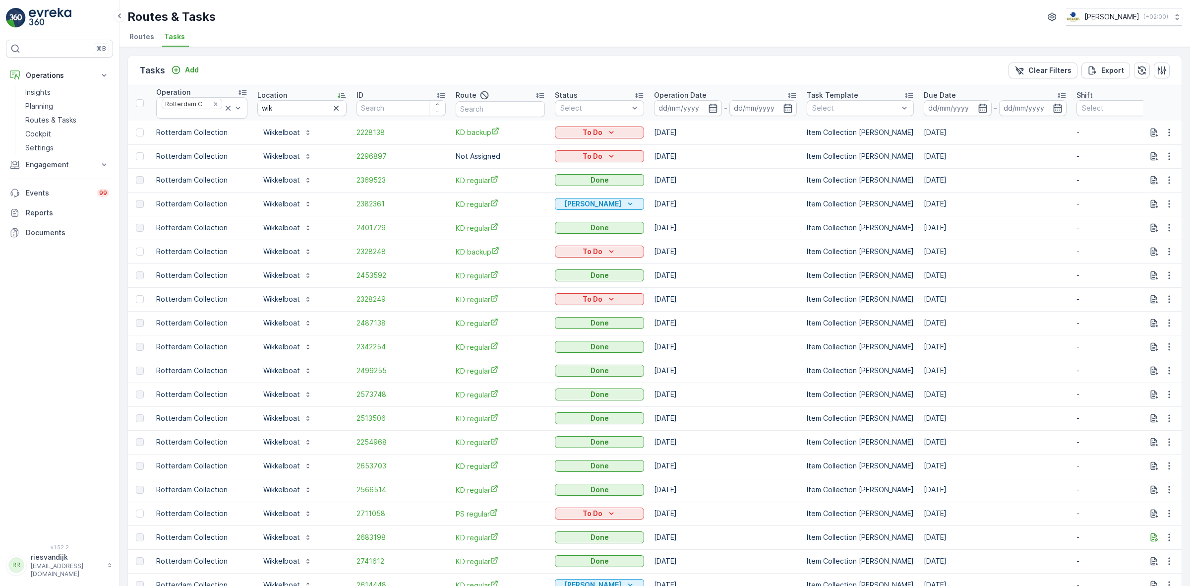
click at [675, 95] on p "Operation Date" at bounding box center [680, 95] width 53 height 10
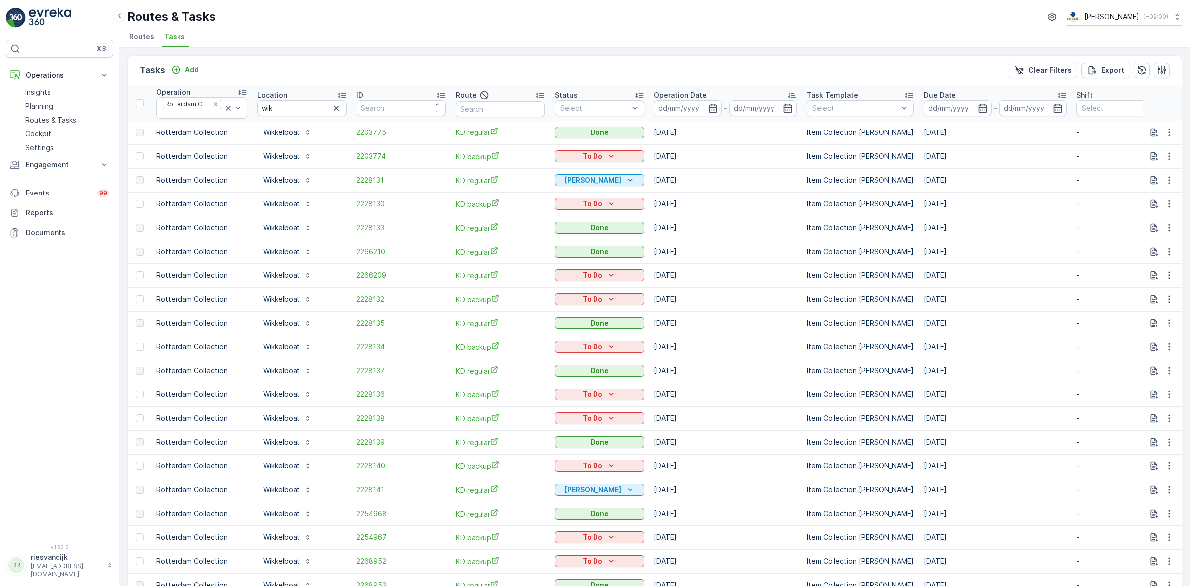
click at [696, 93] on p "Operation Date" at bounding box center [680, 95] width 53 height 10
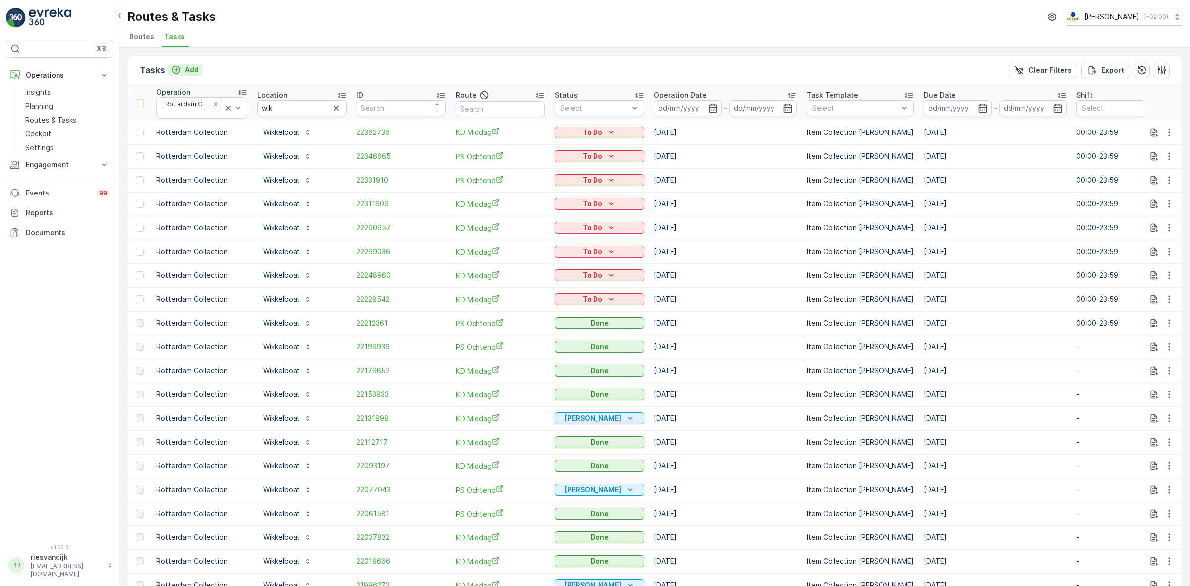
click at [195, 73] on p "Add" at bounding box center [192, 70] width 14 height 10
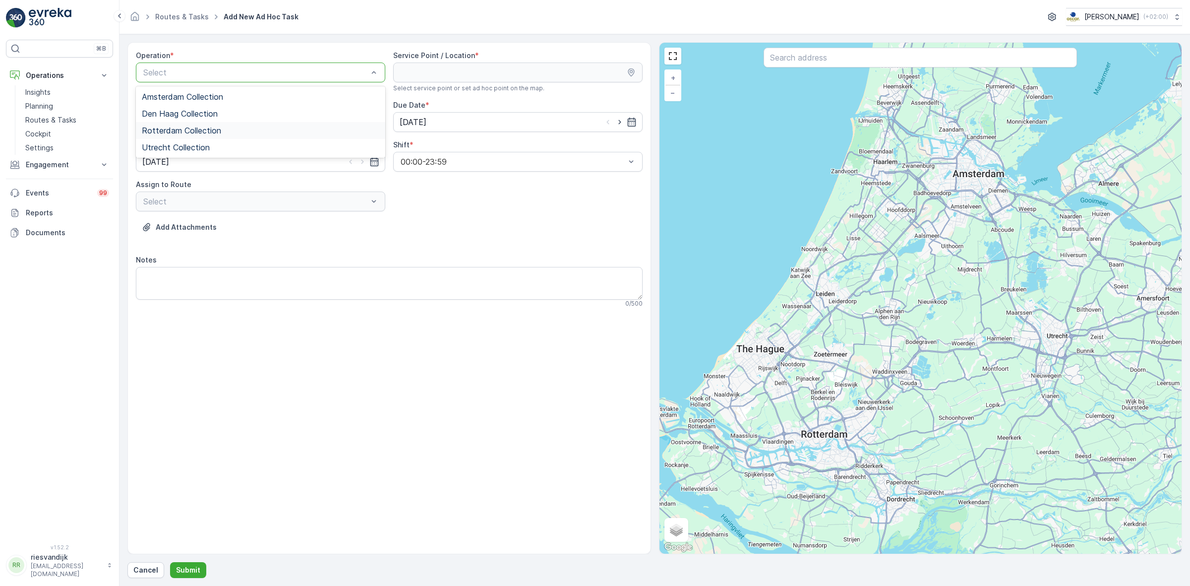
click at [259, 134] on div "Rotterdam Collection" at bounding box center [261, 130] width 238 height 9
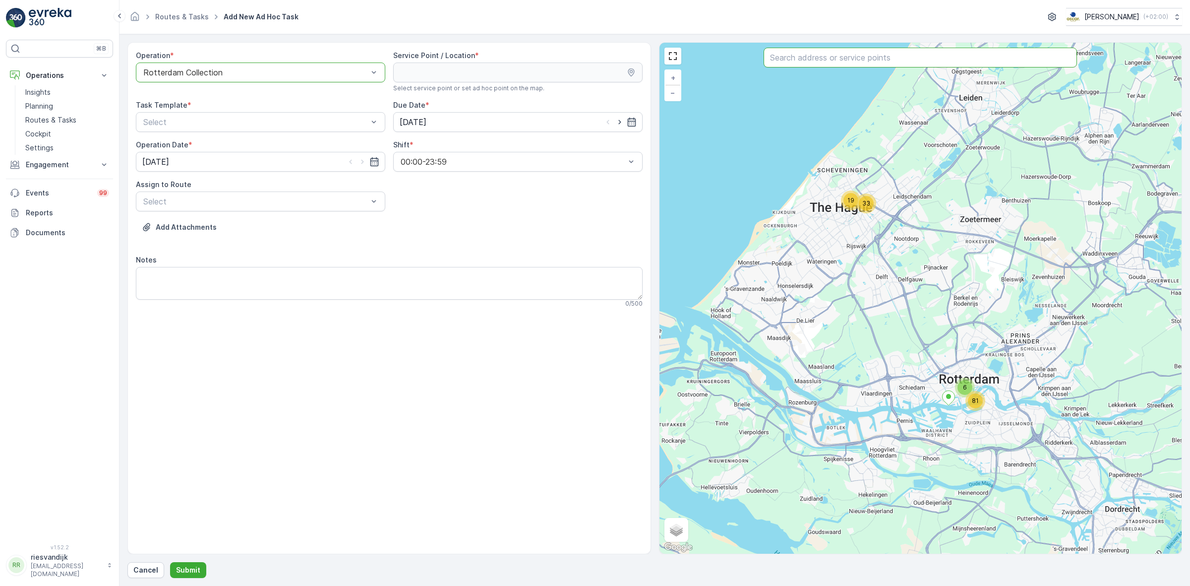
click at [965, 55] on input "text" at bounding box center [920, 58] width 313 height 20
type input "wikkel"
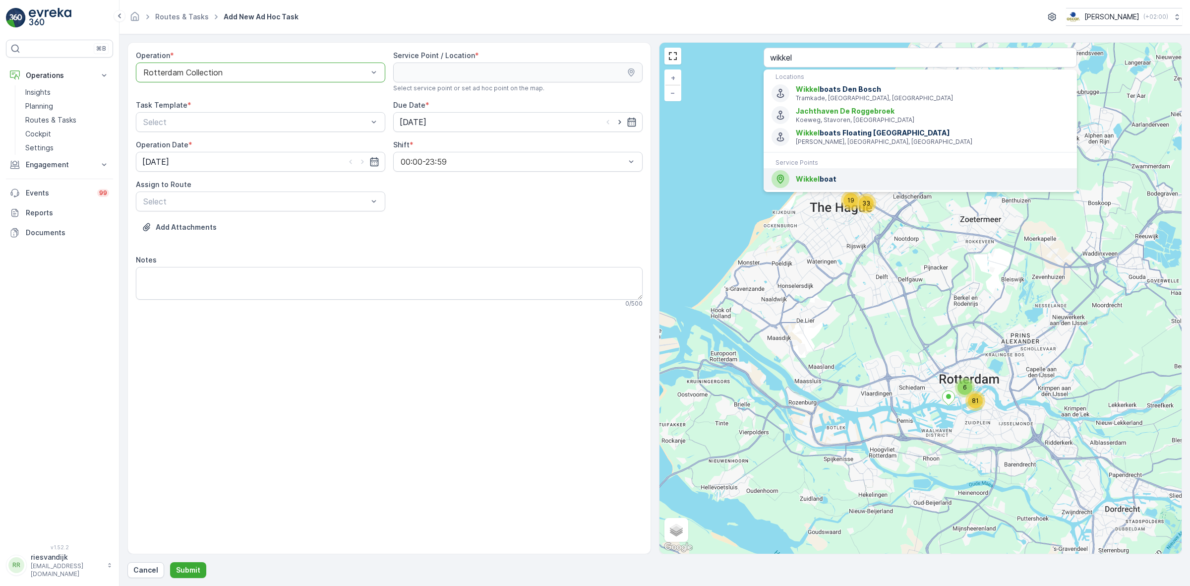
click at [885, 184] on span "Wikkel boat" at bounding box center [932, 179] width 273 height 10
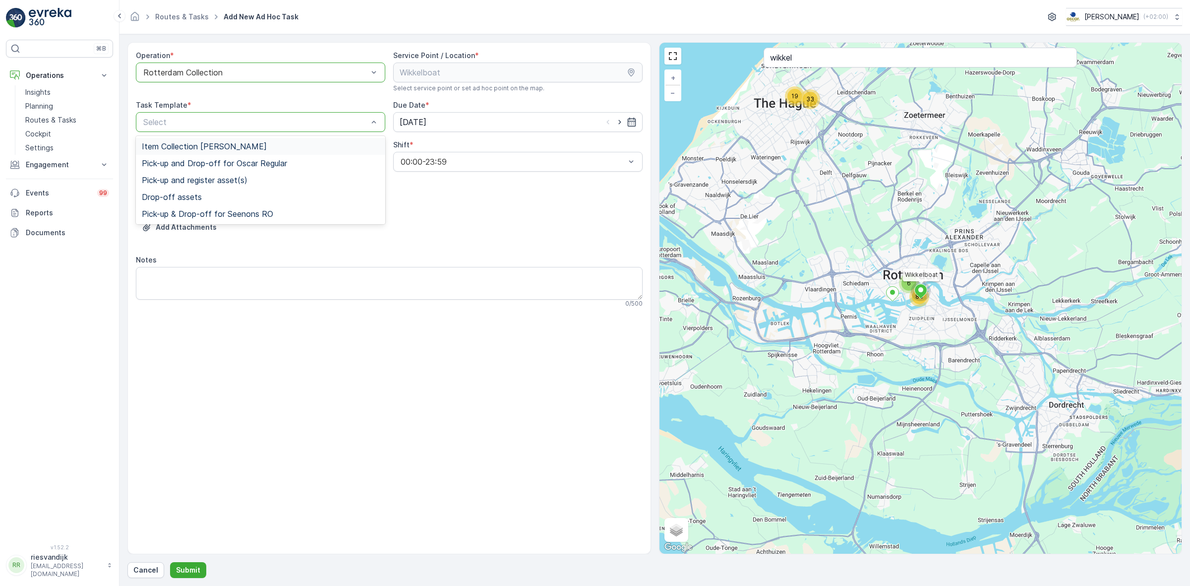
click at [344, 145] on div "Item Collection [PERSON_NAME]" at bounding box center [261, 146] width 238 height 9
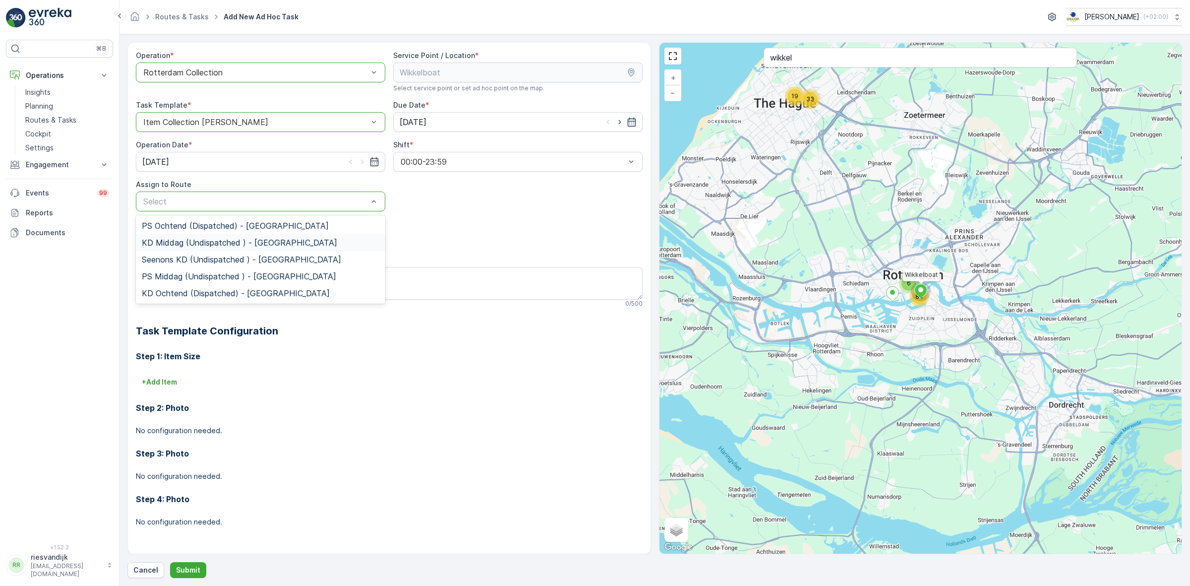
click at [362, 242] on div "KD Middag (Undispatched ) - Rotterdam" at bounding box center [261, 242] width 238 height 9
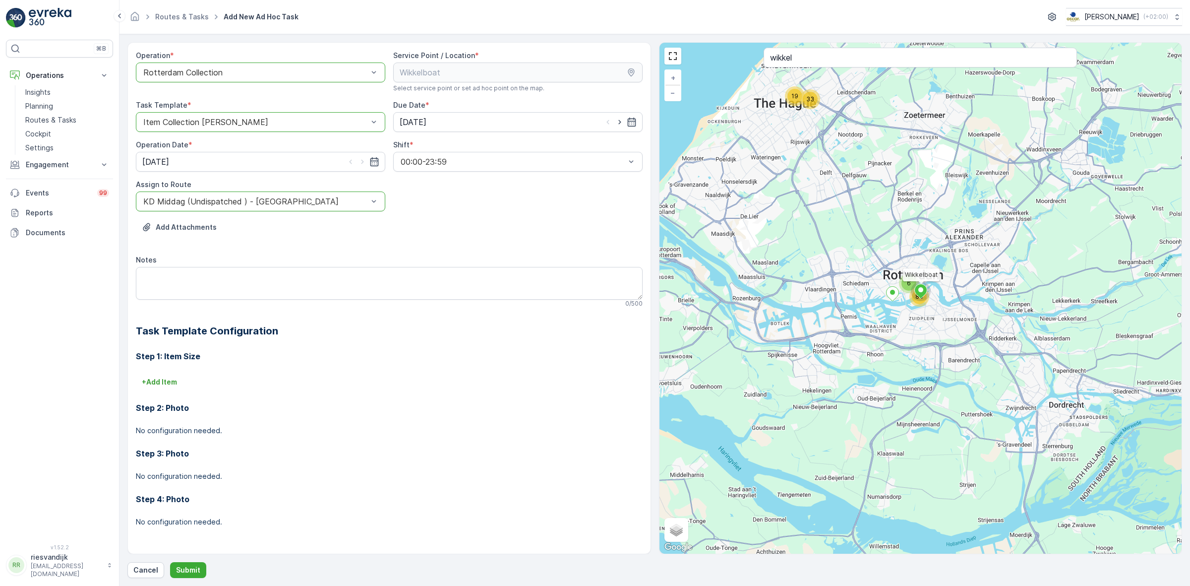
click at [377, 233] on div "Add Attachments" at bounding box center [389, 233] width 507 height 28
click at [360, 286] on textarea "Notes" at bounding box center [389, 283] width 507 height 33
click at [150, 272] on textarea "Graag 10x 240L restzakken meenemen" at bounding box center [389, 283] width 507 height 33
click at [258, 275] on textarea "10x 240L restzakken meenemen" at bounding box center [389, 283] width 507 height 33
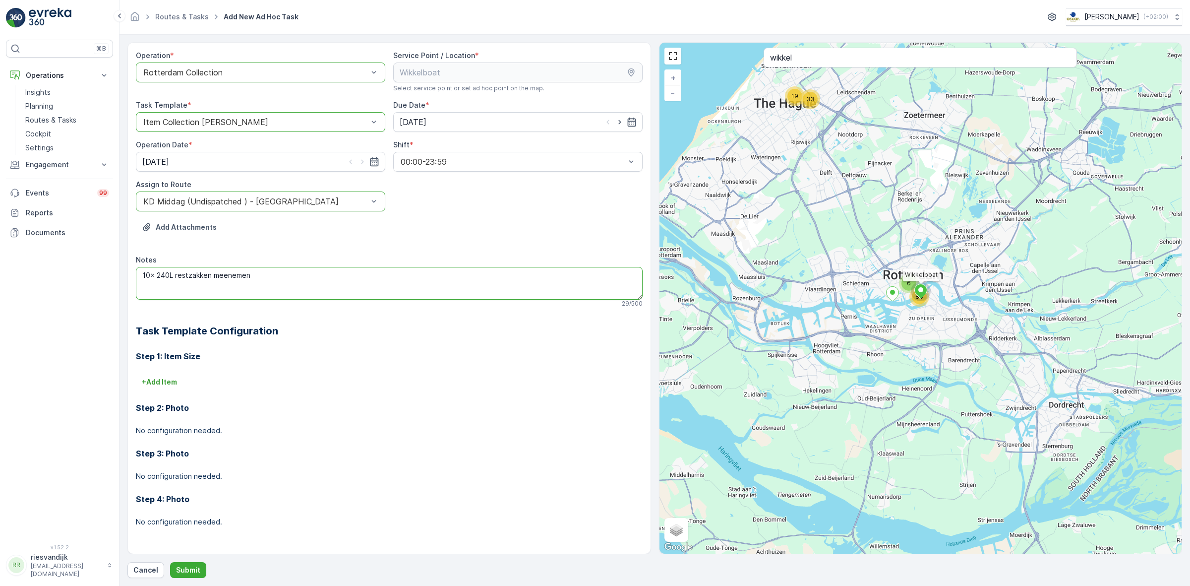
click at [258, 275] on textarea "10x 240L restzakken meenemen" at bounding box center [389, 283] width 507 height 33
click at [167, 283] on textarea "10x 240L restzakken meenemen 10x 240 PD zakken meenemen" at bounding box center [389, 283] width 507 height 33
type textarea "10x 240L restzakken meenemen 10x 240L PD zakken meenemen"
click at [197, 572] on p "Submit" at bounding box center [188, 570] width 24 height 10
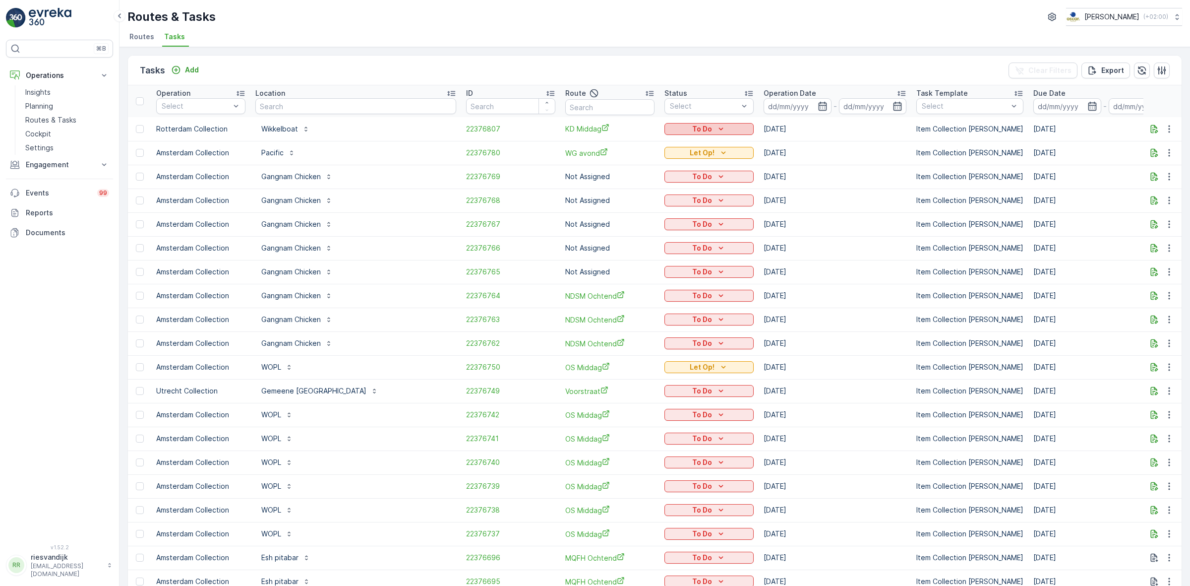
click at [698, 128] on div "To Do" at bounding box center [709, 129] width 81 height 10
click at [649, 138] on div "Let Op!" at bounding box center [651, 143] width 63 height 14
click at [292, 107] on input "text" at bounding box center [355, 106] width 201 height 16
type input "theresi"
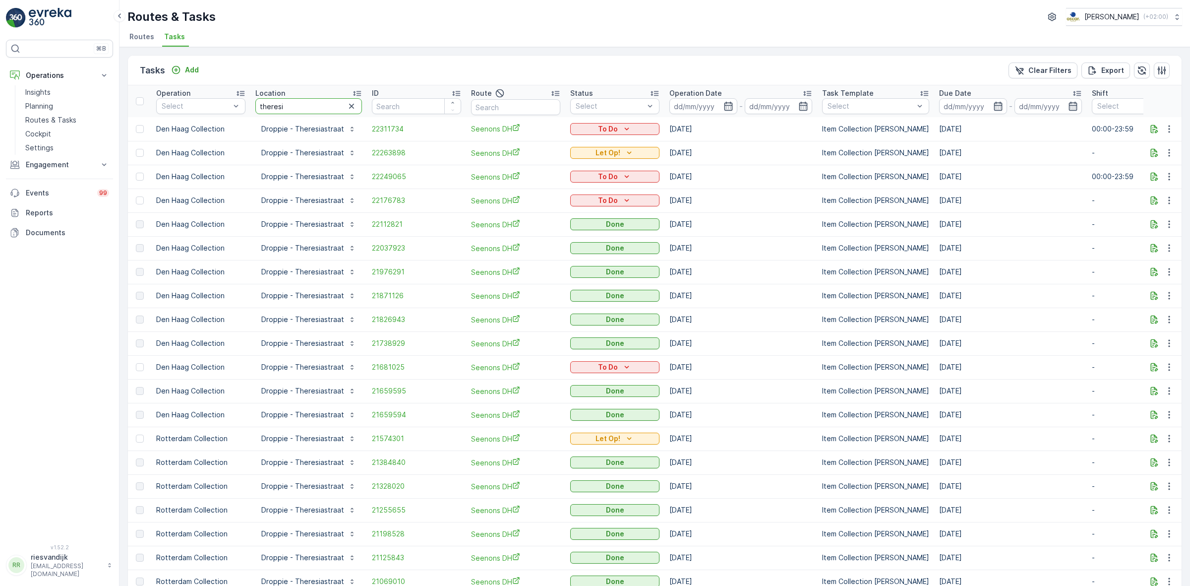
drag, startPoint x: 323, startPoint y: 110, endPoint x: 249, endPoint y: 103, distance: 74.2
click at [252, 104] on th "Location theresi" at bounding box center [308, 101] width 117 height 32
type input "pacific"
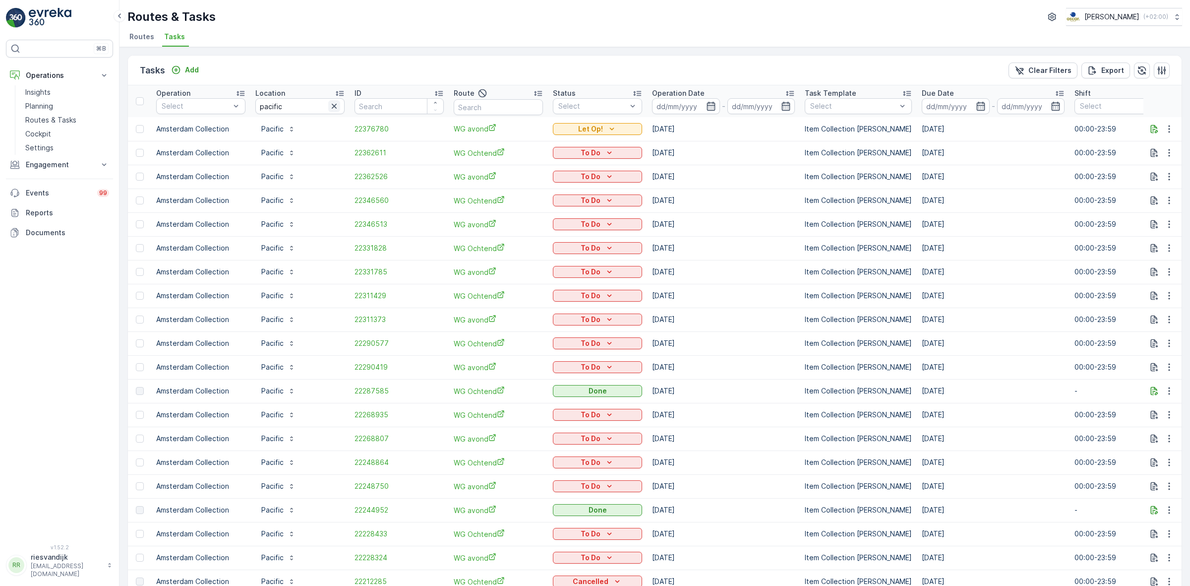
click at [338, 104] on icon "button" at bounding box center [334, 106] width 10 height 10
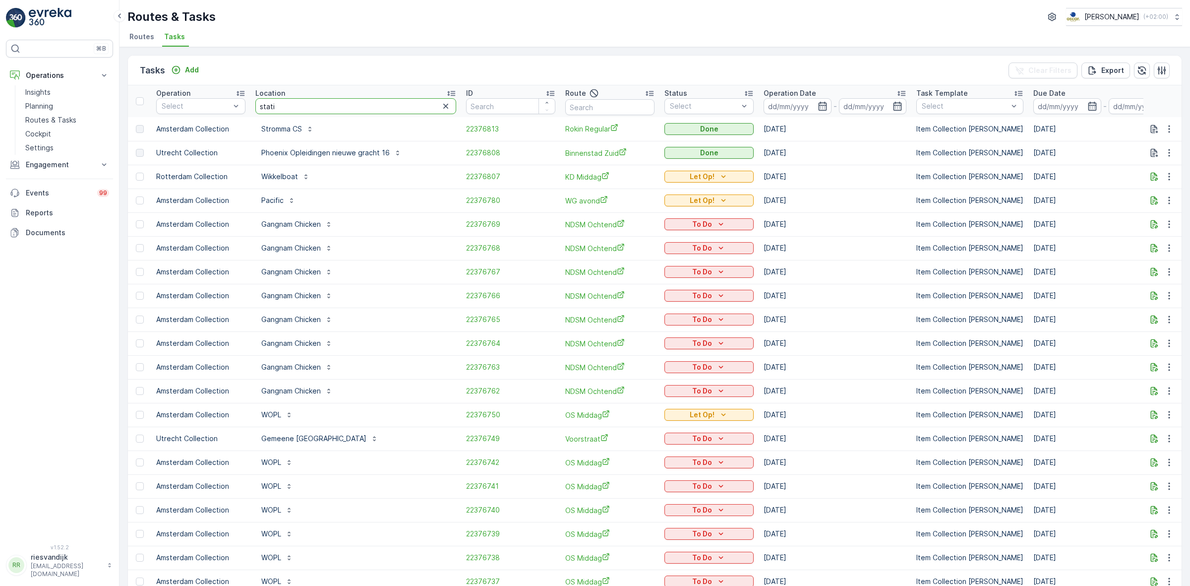
type input "statie"
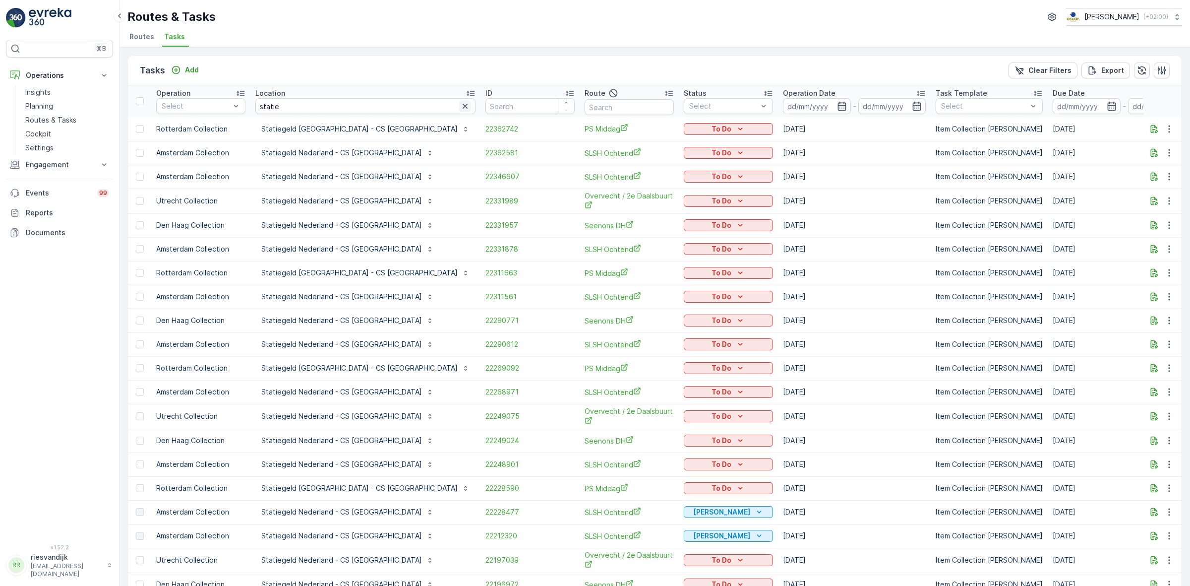
click at [460, 107] on icon "button" at bounding box center [465, 106] width 10 height 10
click at [346, 108] on input "text" at bounding box center [365, 106] width 220 height 16
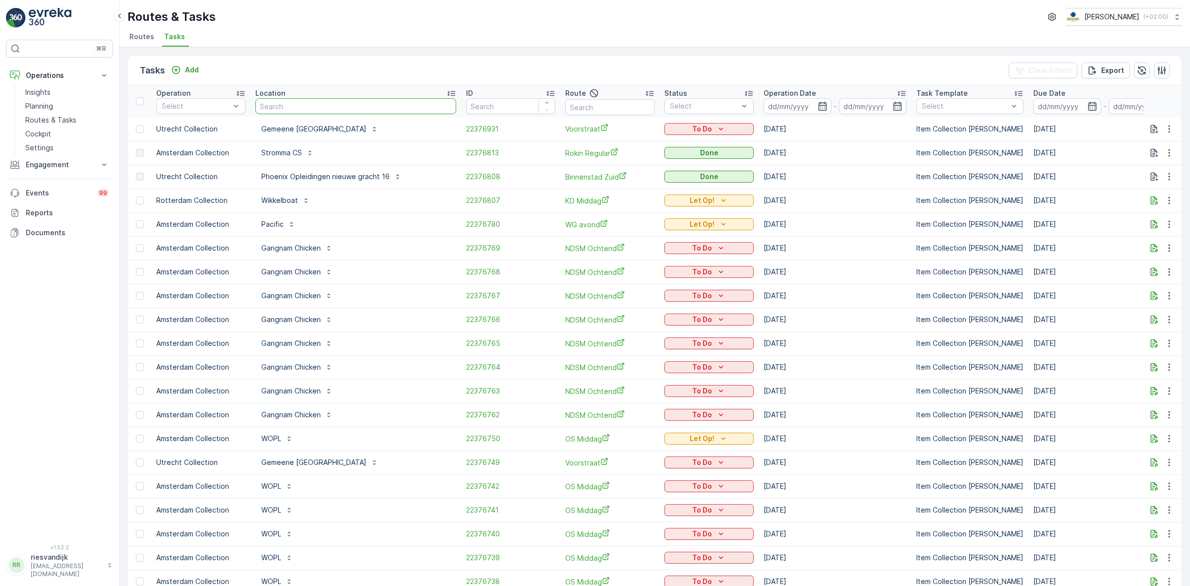
click at [345, 108] on input "text" at bounding box center [355, 106] width 201 height 16
type input "kazerne"
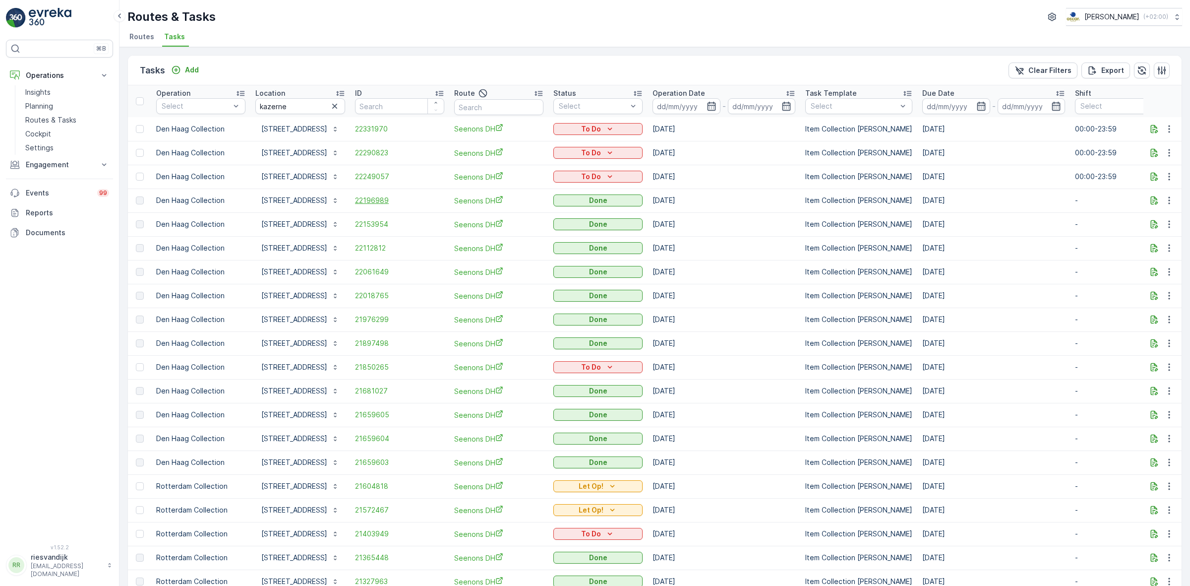
click at [381, 197] on span "22196989" at bounding box center [399, 200] width 89 height 10
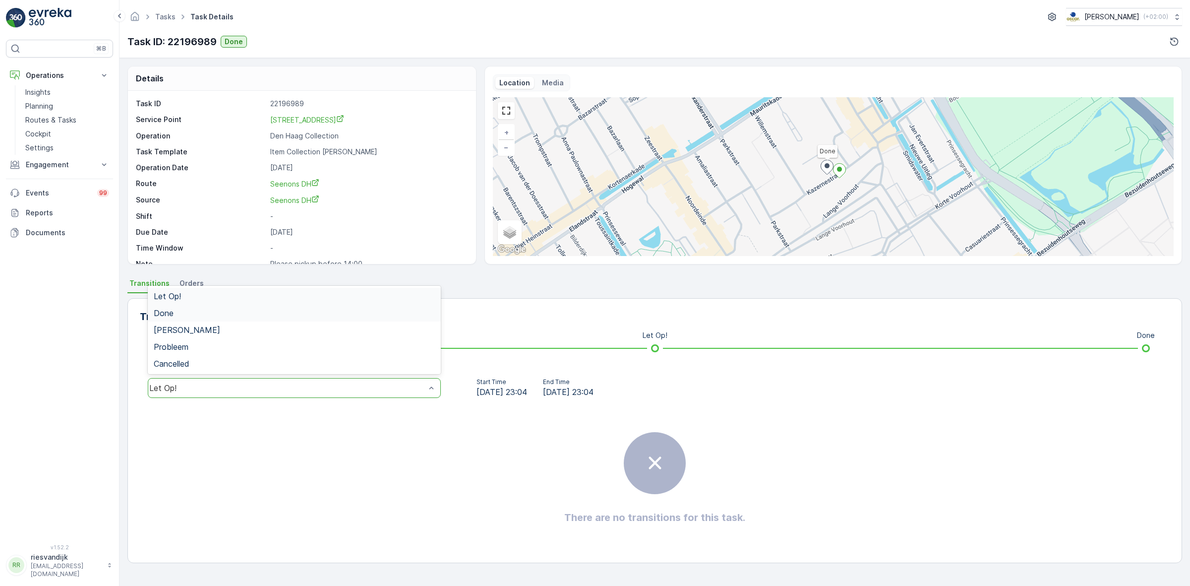
click at [327, 316] on div "Done" at bounding box center [294, 313] width 281 height 9
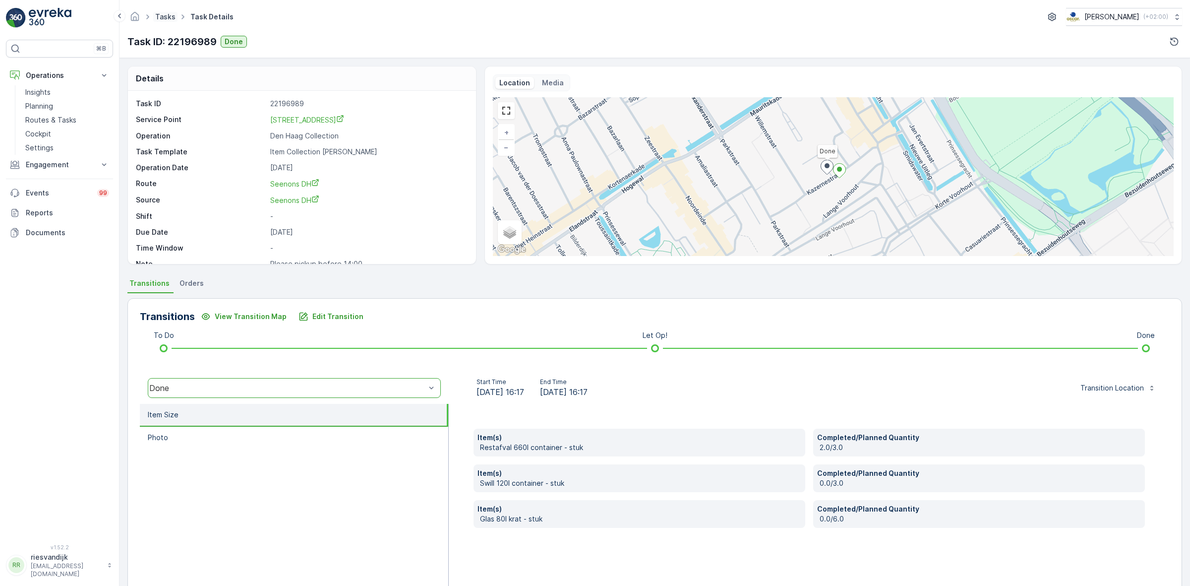
click at [164, 16] on link "Tasks" at bounding box center [165, 16] width 20 height 8
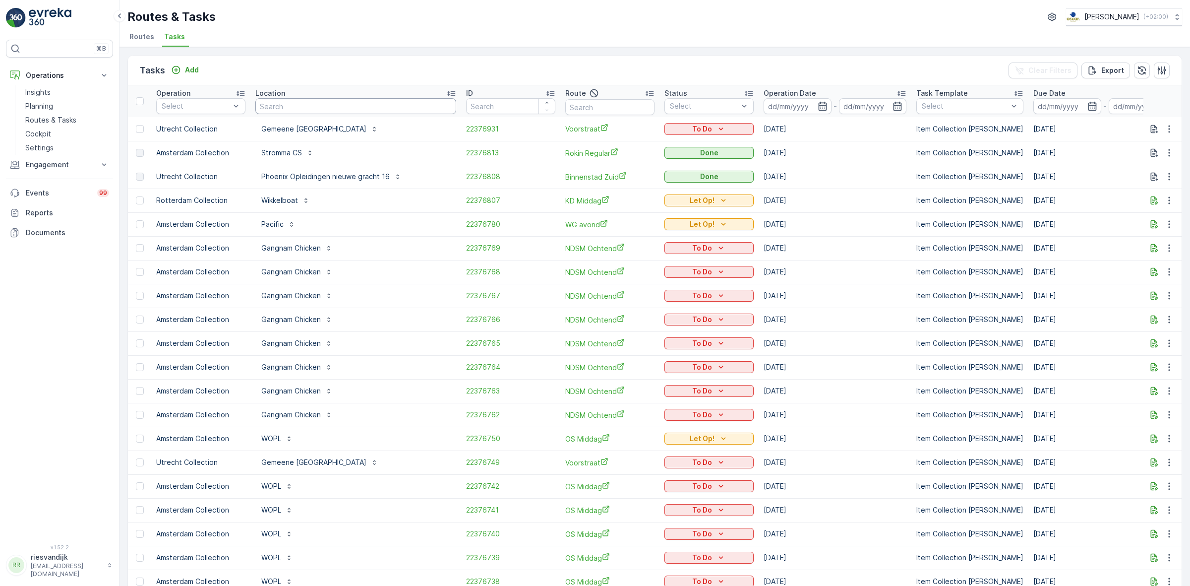
click at [288, 108] on input "text" at bounding box center [355, 106] width 201 height 16
type input "kazerne"
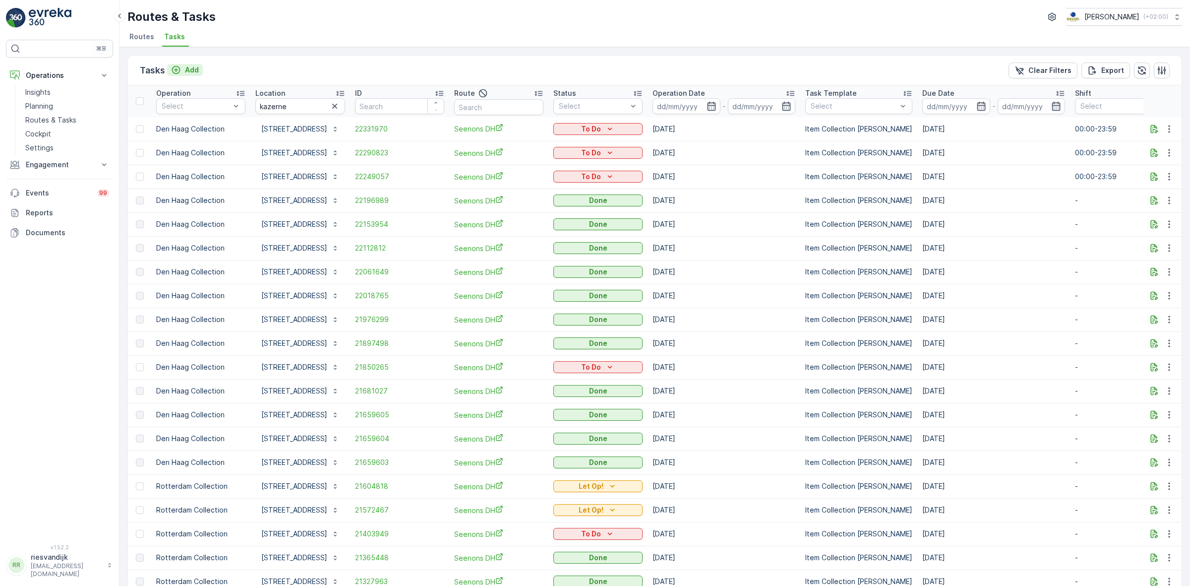
click at [192, 73] on p "Add" at bounding box center [192, 70] width 14 height 10
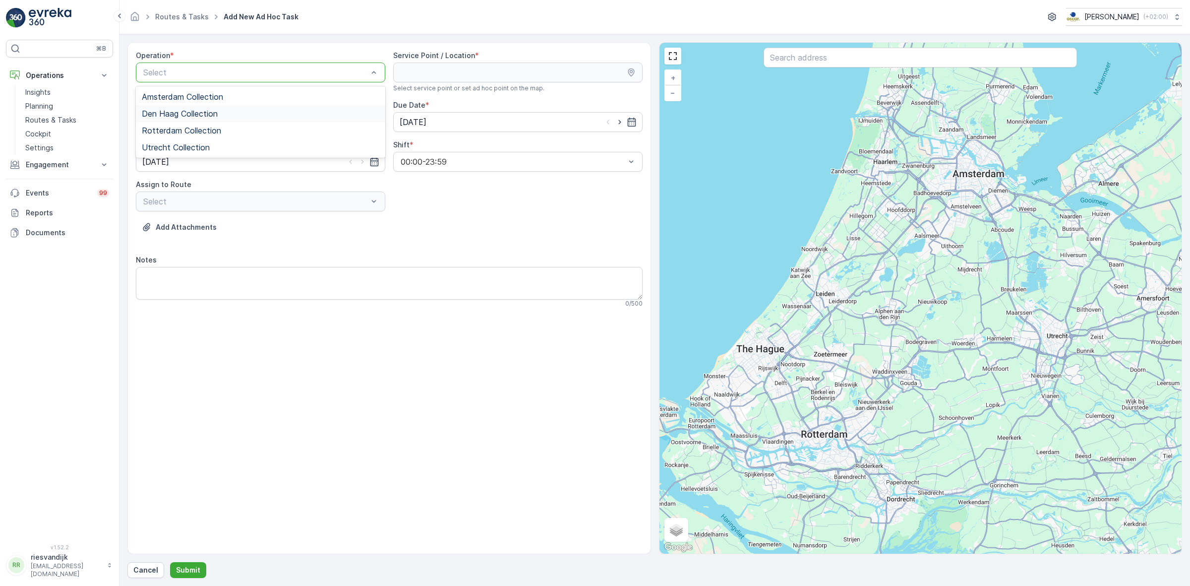
click at [218, 112] on span "Den Haag Collection" at bounding box center [180, 113] width 76 height 9
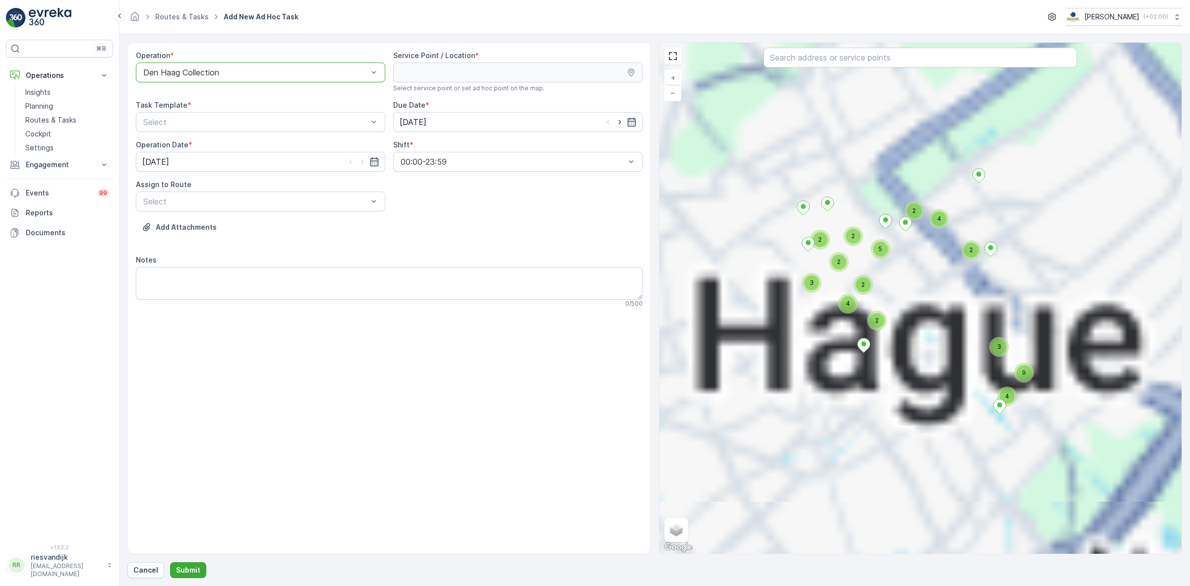
click at [898, 68] on div at bounding box center [920, 59] width 313 height 22
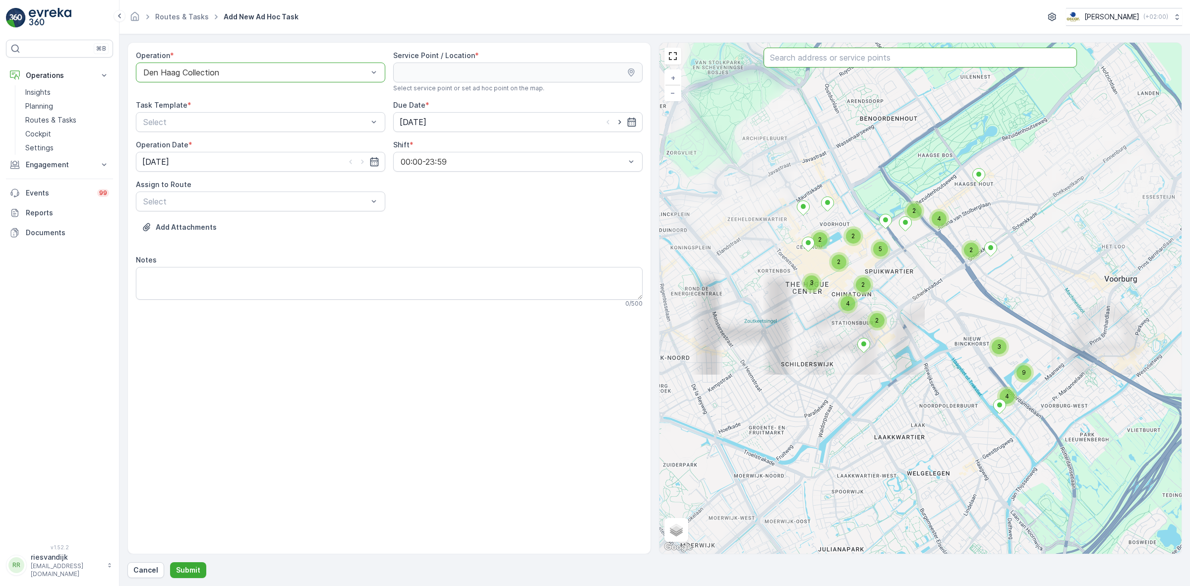
click at [901, 56] on input "text" at bounding box center [920, 58] width 313 height 20
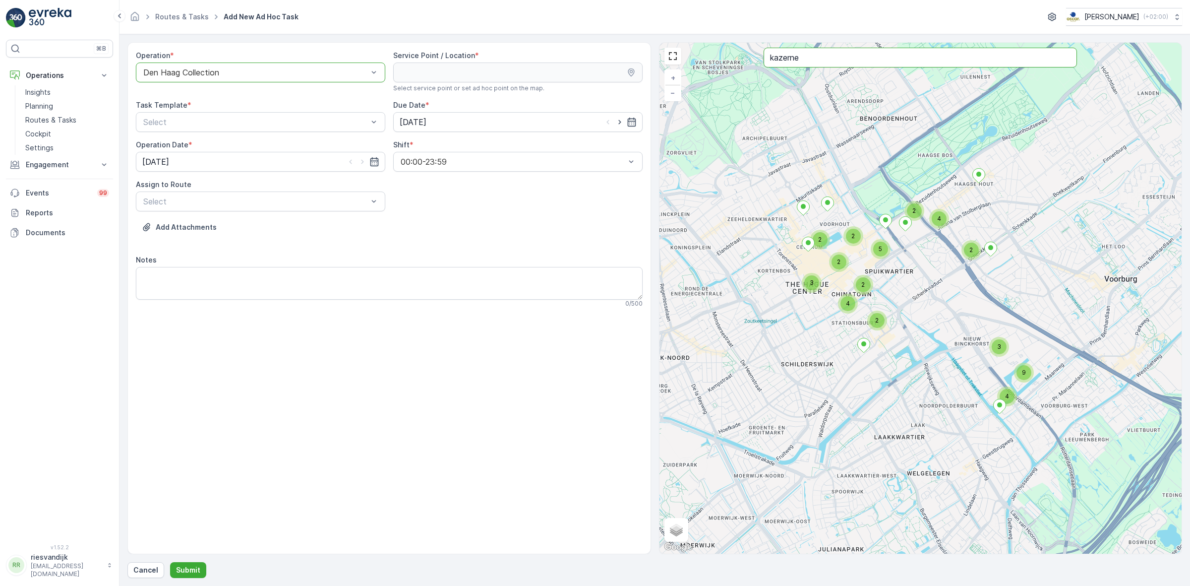
type input "kazerne"
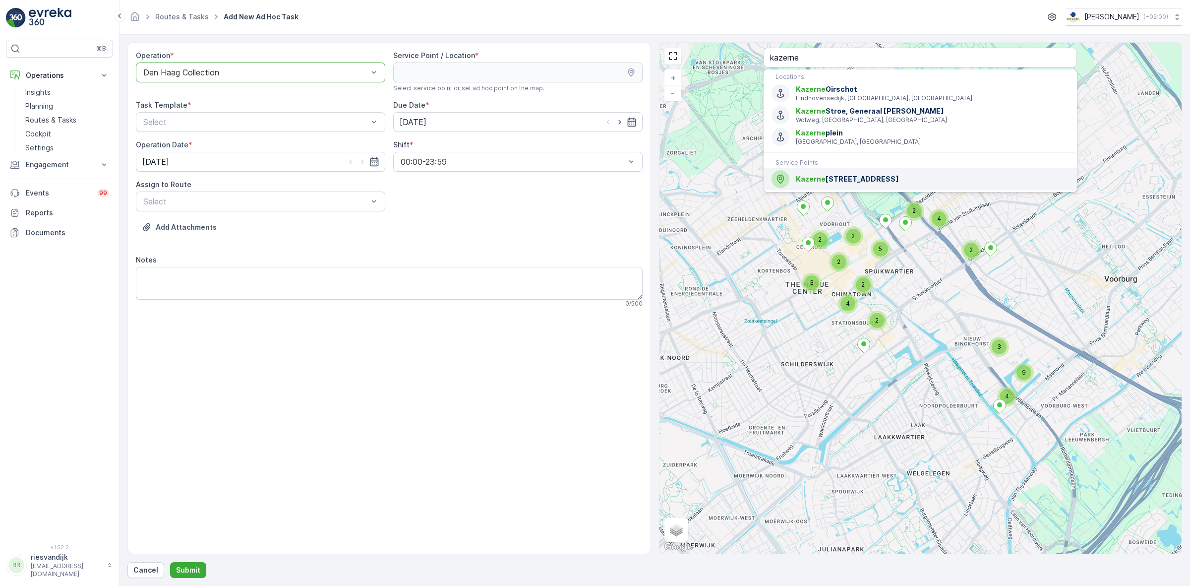
click at [837, 181] on span "Kazerne straat 52" at bounding box center [932, 179] width 273 height 10
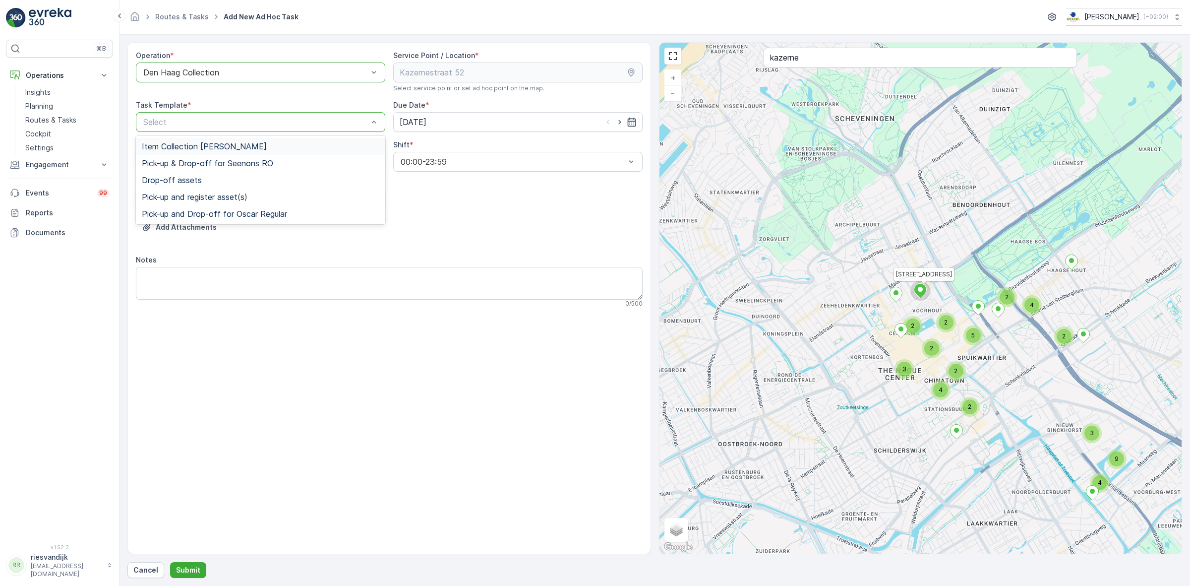
click at [289, 145] on div "Item Collection [PERSON_NAME]" at bounding box center [261, 146] width 238 height 9
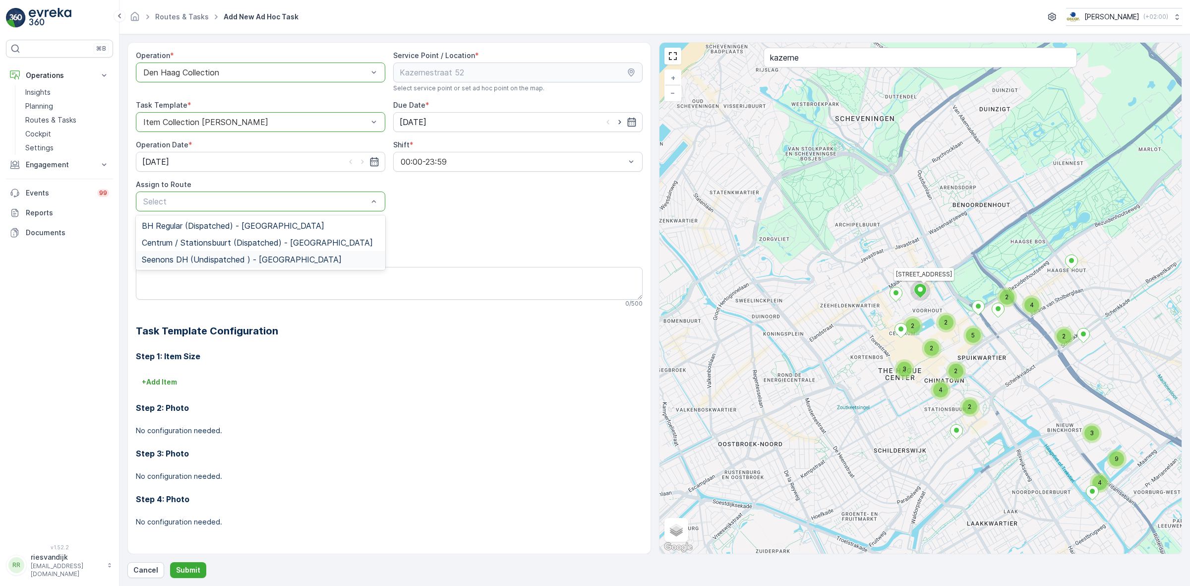
click at [291, 257] on span "Seenons DH (Undispatched ) - Den Haag" at bounding box center [242, 259] width 200 height 9
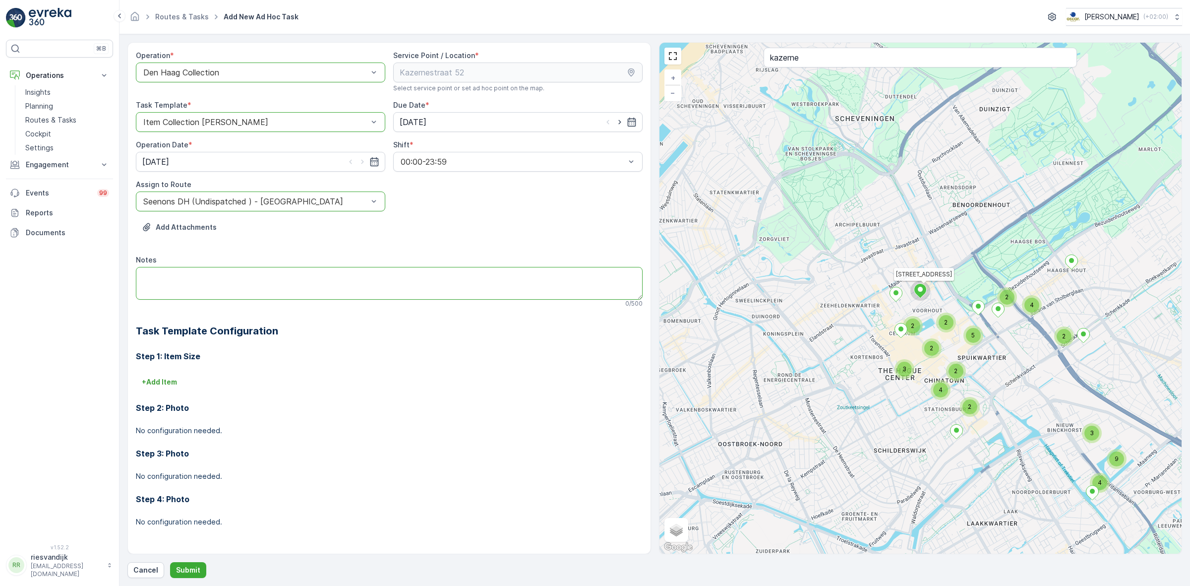
click at [261, 272] on textarea "Notes" at bounding box center [389, 283] width 507 height 33
type textarea "Graag 3 nieuwe rest containers 660L meenemen en omwisselen (huidige zijn vies)"
click at [196, 571] on p "Submit" at bounding box center [188, 570] width 24 height 10
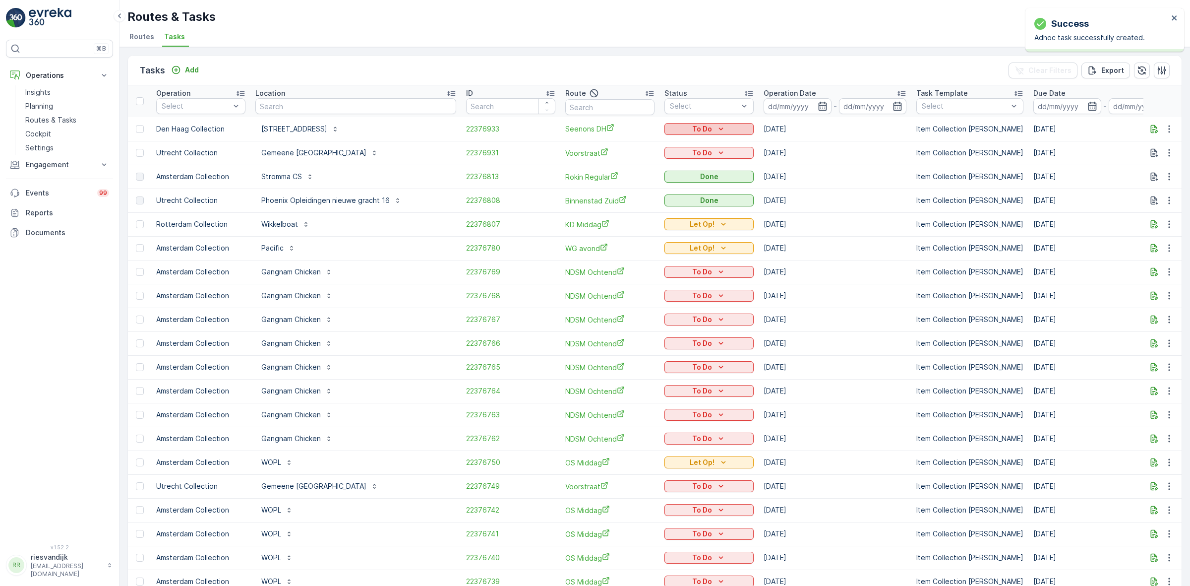
click at [716, 127] on icon "To Do" at bounding box center [721, 129] width 10 height 10
click at [648, 174] on div "Let Op!" at bounding box center [651, 171] width 63 height 14
click at [466, 129] on span "22376933" at bounding box center [510, 129] width 89 height 10
click at [1152, 126] on icon "button" at bounding box center [1155, 129] width 10 height 10
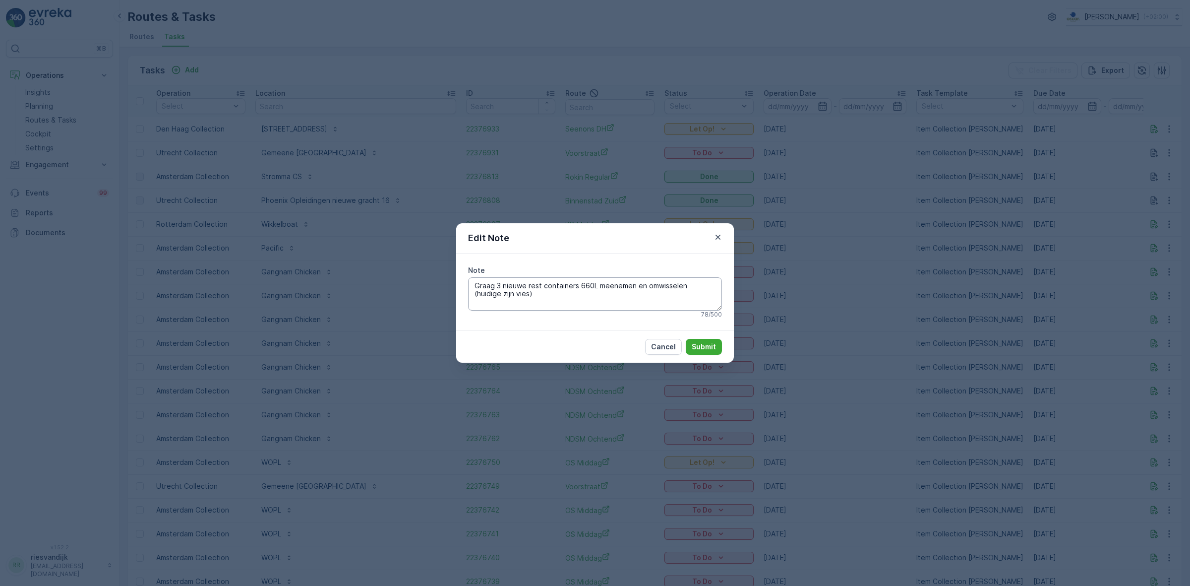
click at [501, 286] on textarea "Graag 3 nieuwe rest containers 660L meenemen en omwisselen (huidige zijn vies)" at bounding box center [595, 293] width 254 height 33
type textarea "Graag 2 nieuwe rest containers 660L meenemen en omwisselen (huidige zijn vies)"
click at [699, 344] on p "Submit" at bounding box center [704, 347] width 24 height 10
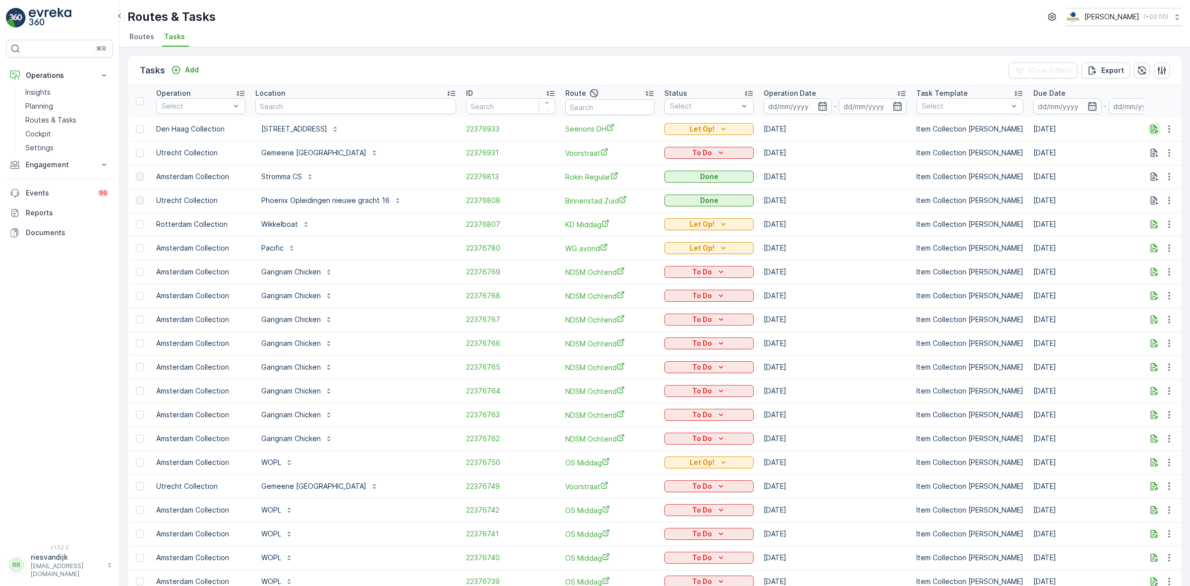
click at [1150, 131] on icon "button" at bounding box center [1155, 129] width 10 height 10
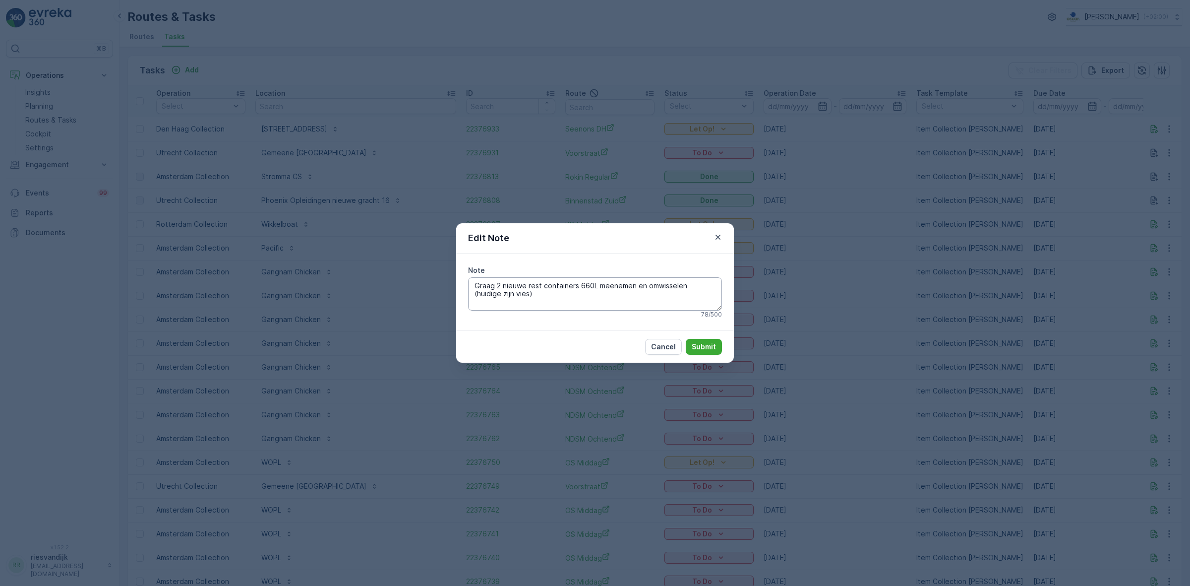
click at [501, 283] on textarea "Graag 2 nieuwe rest containers 660L meenemen en omwisselen (huidige zijn vies)" at bounding box center [595, 293] width 254 height 33
type textarea "Graag 3 nieuwe rest containers 660L meenemen en omwisselen (huidige zijn vies)"
click at [709, 346] on p "Submit" at bounding box center [704, 347] width 24 height 10
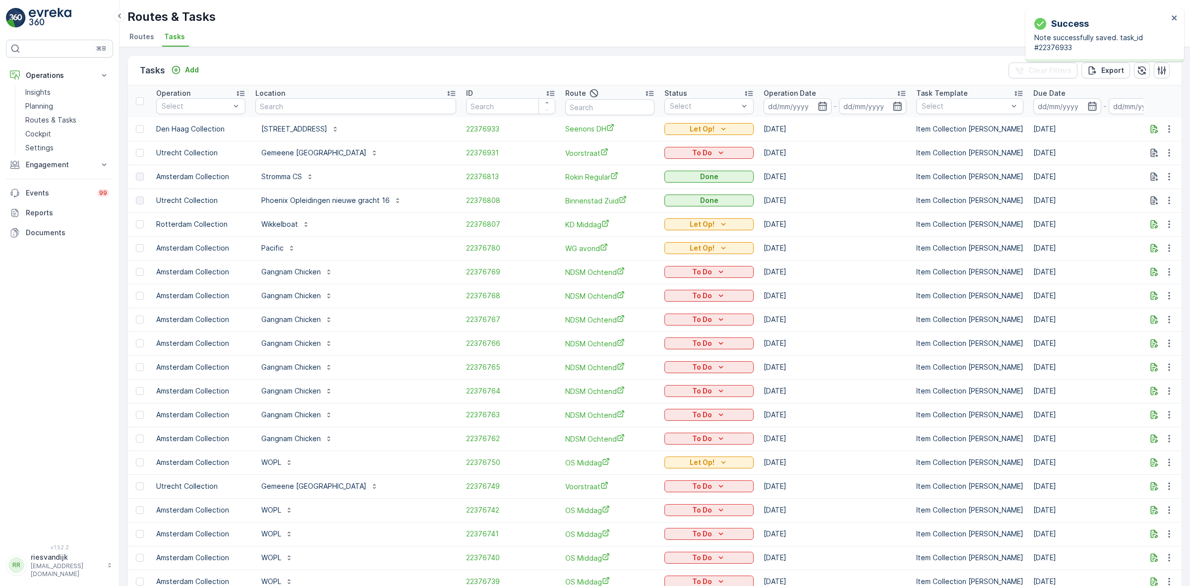
click at [901, 25] on div "Routes & Tasks Oscar Circulair ( +02:00 )" at bounding box center [654, 17] width 1055 height 18
click at [565, 99] on input "text" at bounding box center [609, 107] width 89 height 16
type input "stromma"
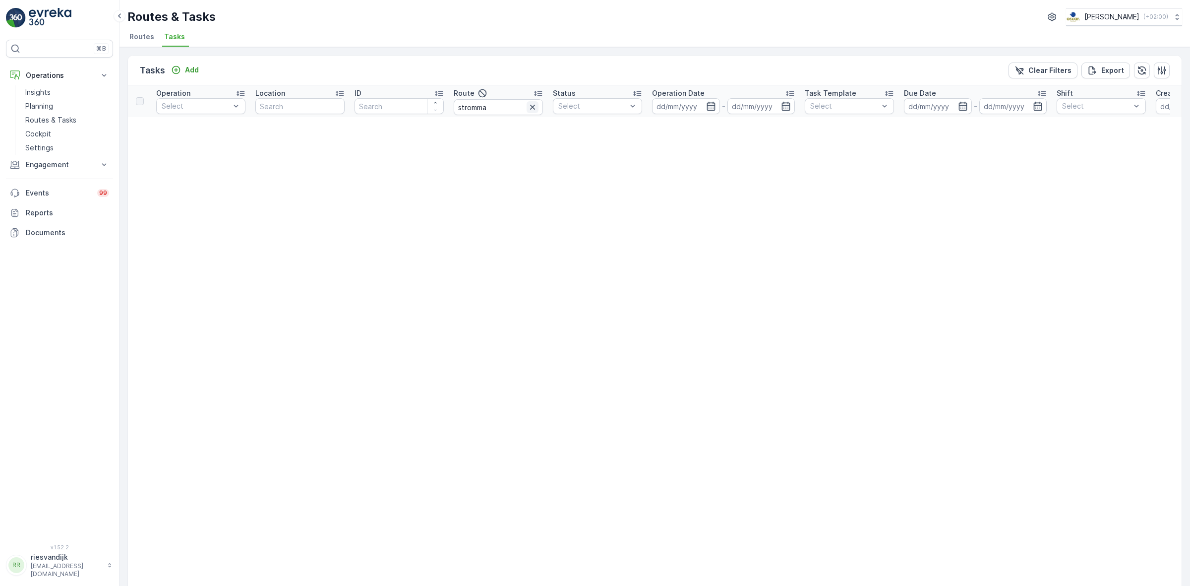
click at [532, 110] on icon "button" at bounding box center [533, 107] width 10 height 10
click at [614, 58] on div "Tasks Add Clear Filters Export" at bounding box center [655, 71] width 1054 height 30
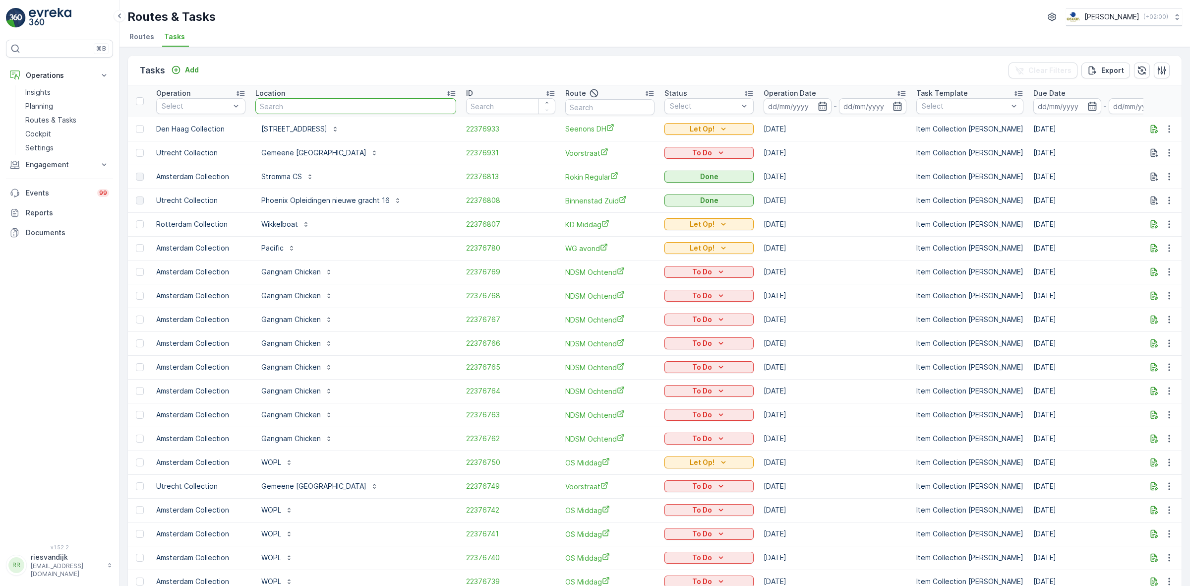
click at [360, 105] on input "text" at bounding box center [355, 106] width 201 height 16
type input "stromma"
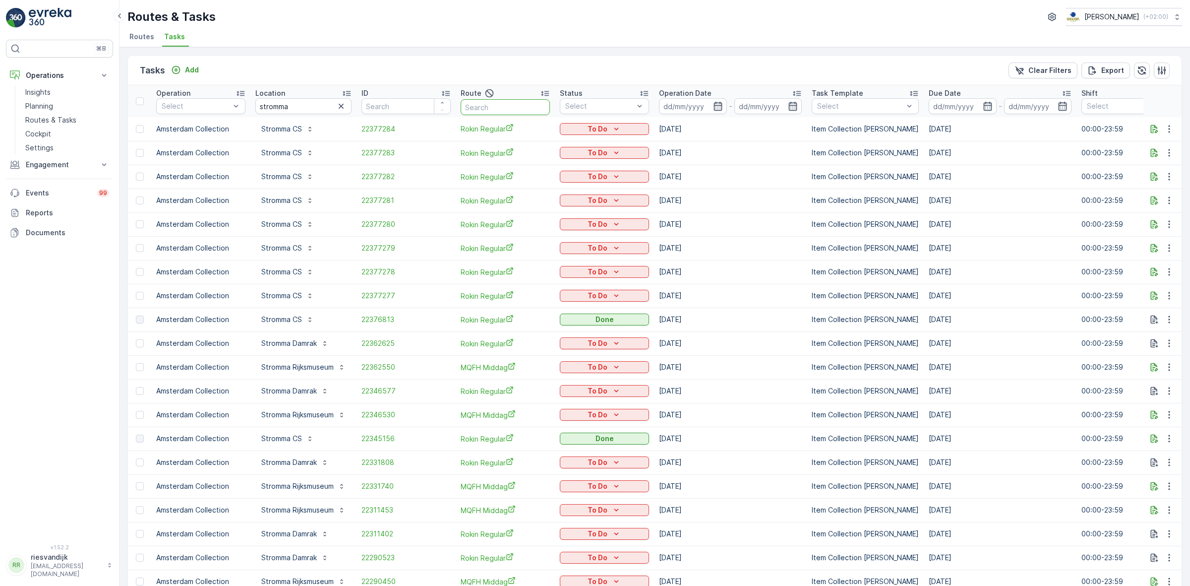
click at [492, 105] on input "text" at bounding box center [505, 107] width 89 height 16
type input "rokin"
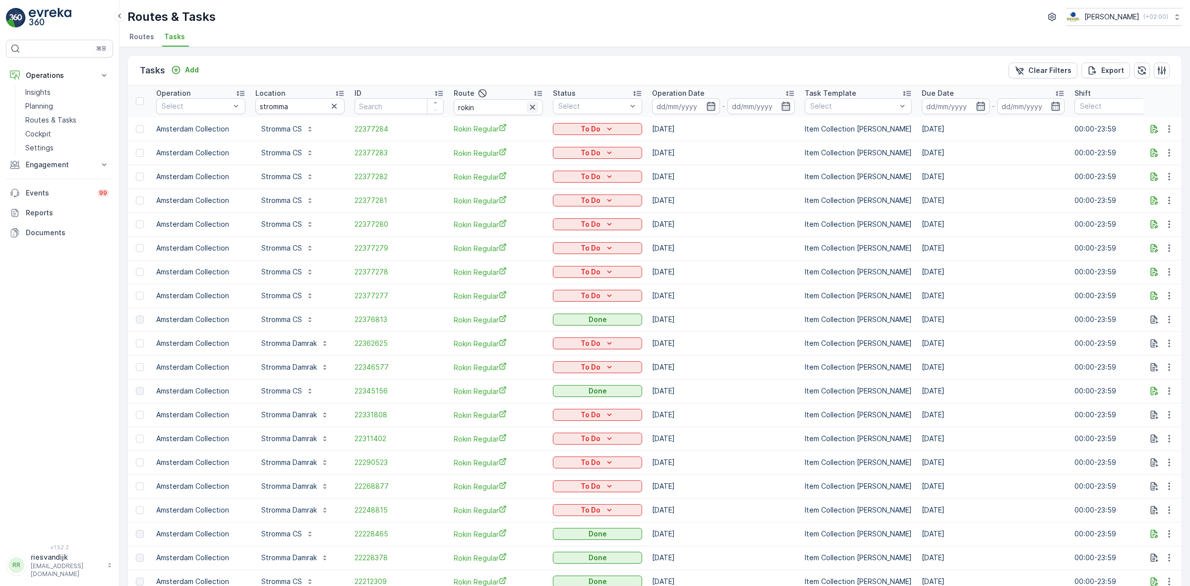
click at [532, 103] on icon "button" at bounding box center [533, 107] width 10 height 10
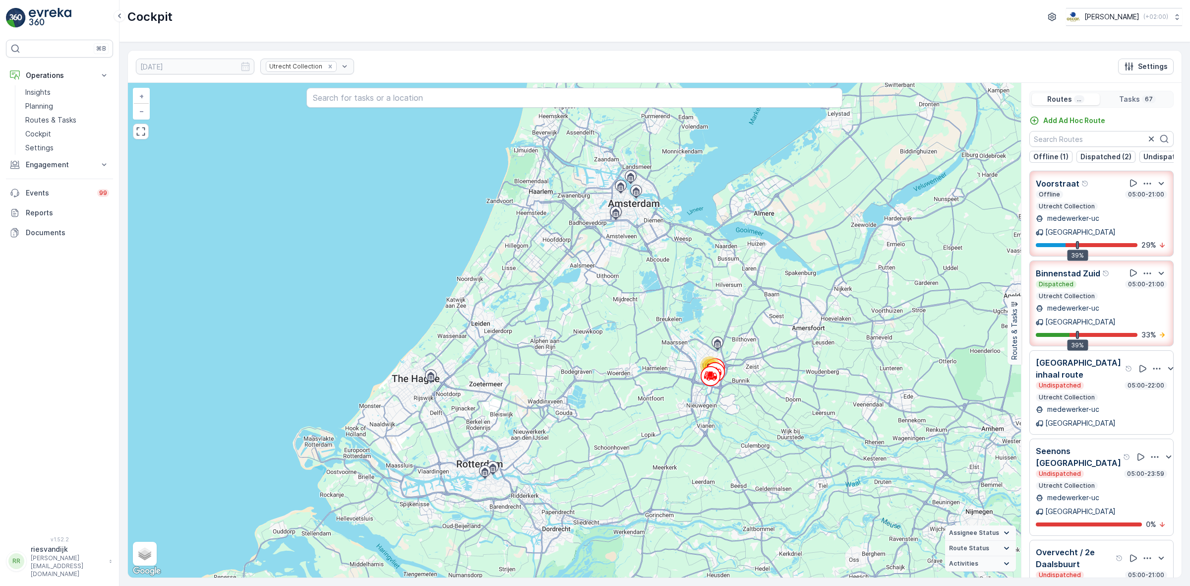
scroll to position [25, 0]
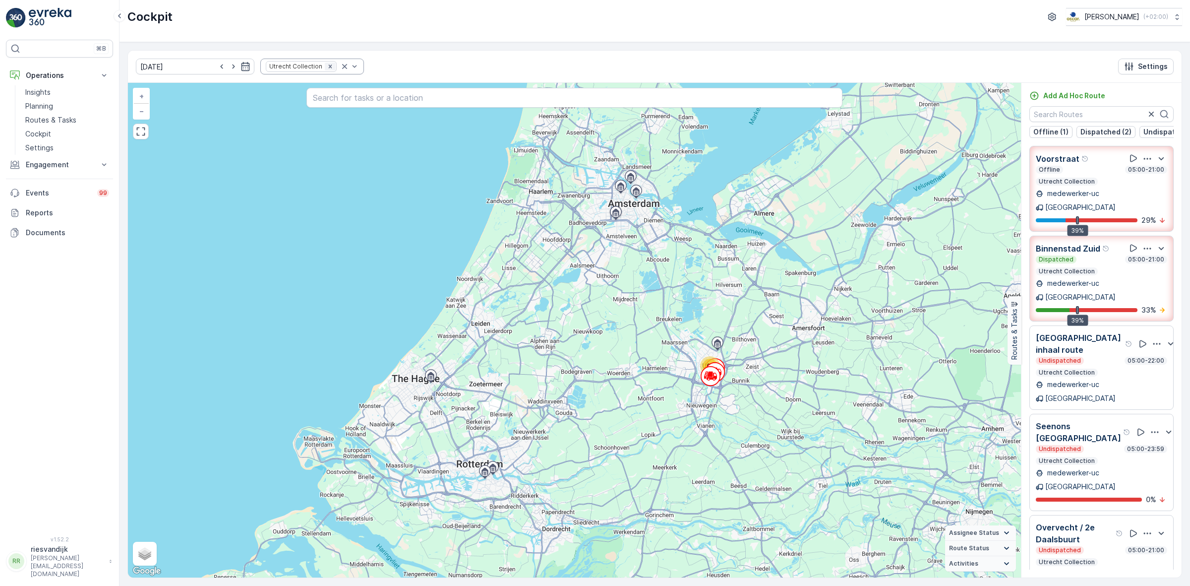
click at [328, 66] on icon "Remove Utrecht Collection" at bounding box center [329, 65] width 3 height 3
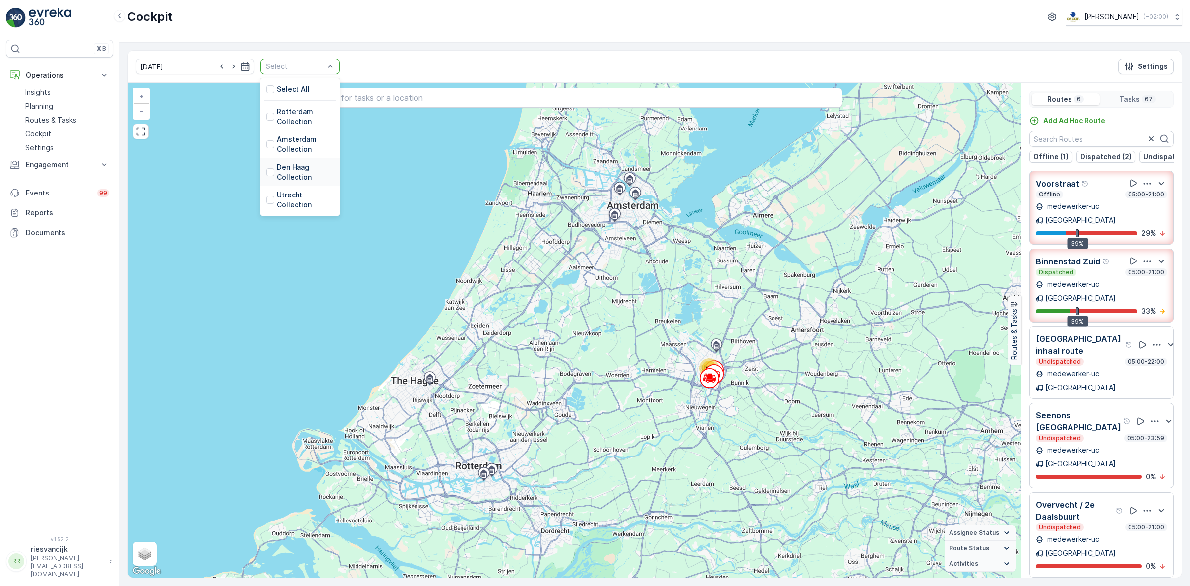
click at [266, 167] on div "Den Haag Collection" at bounding box center [299, 172] width 67 height 20
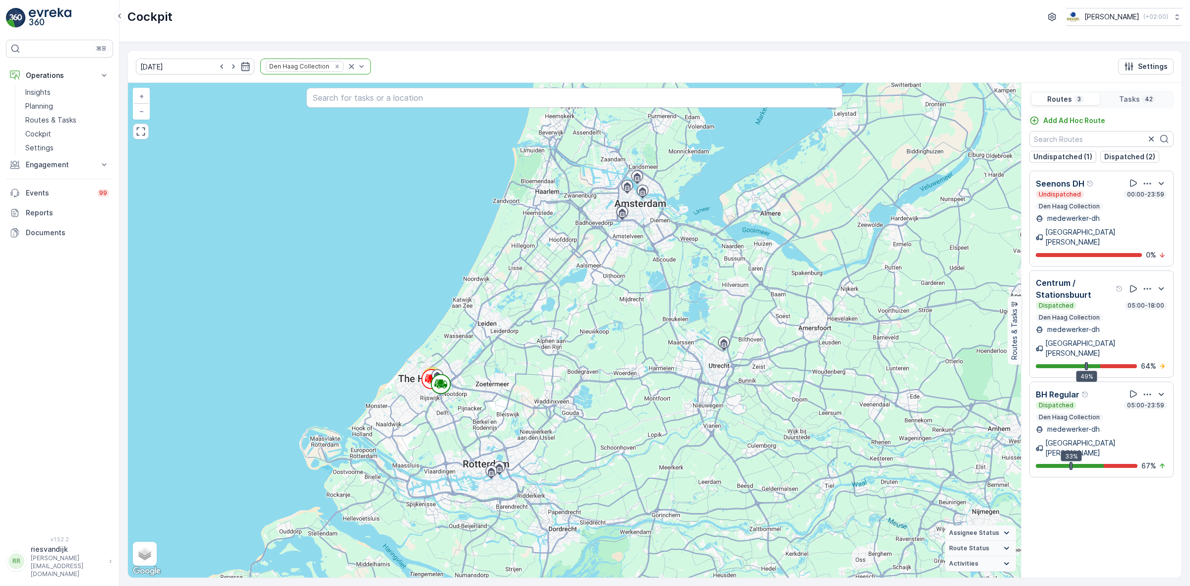
click at [411, 36] on div "Cockpit Oscar Circulair ( +02:00 )" at bounding box center [655, 21] width 1071 height 42
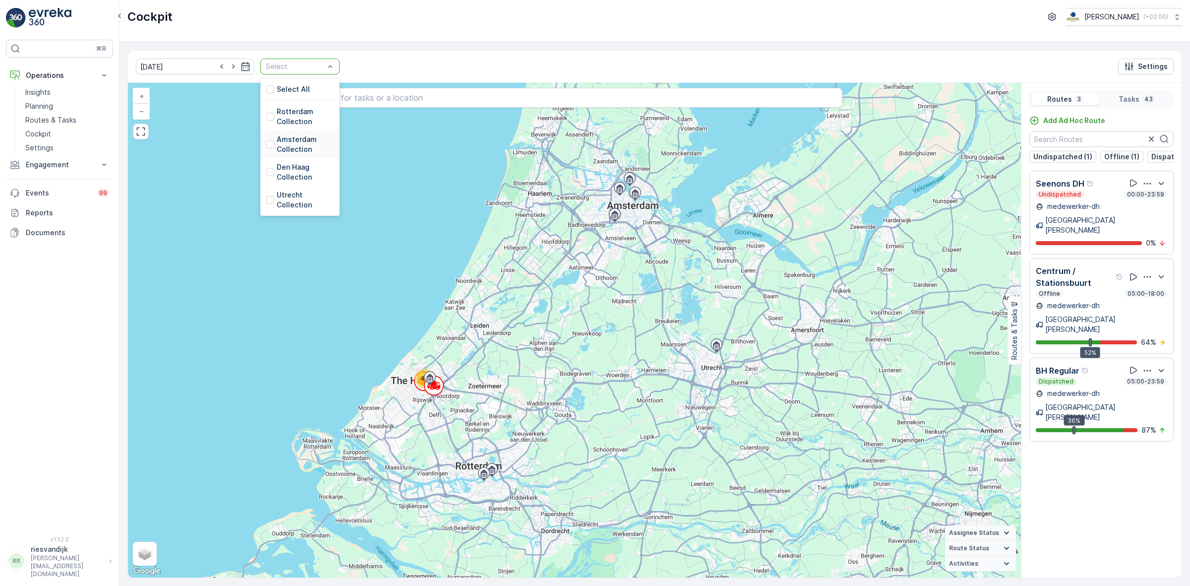
click at [277, 149] on p "Amsterdam Collection" at bounding box center [305, 144] width 57 height 20
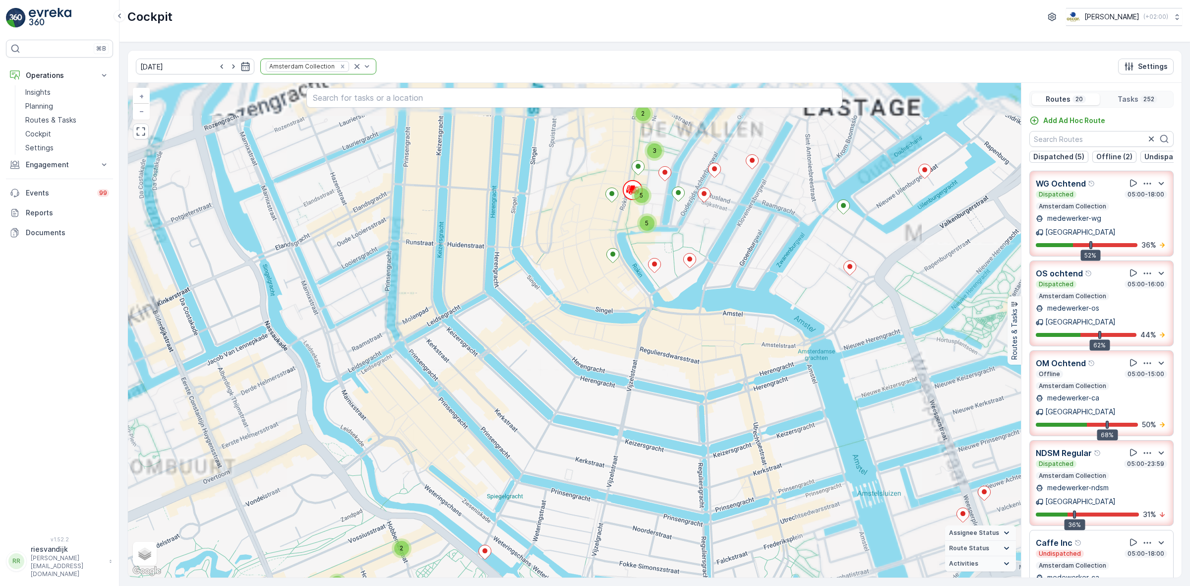
drag, startPoint x: 649, startPoint y: 206, endPoint x: 593, endPoint y: 323, distance: 129.1
click at [594, 321] on div "2 3 2 2 2 2 2 3 2 3 4 2 3 4 2 3 8 3 7 7 4 5 2 3 5 5 2 2 2 2 2 2 4 2 7 2 4 2 3 2…" at bounding box center [574, 330] width 893 height 495
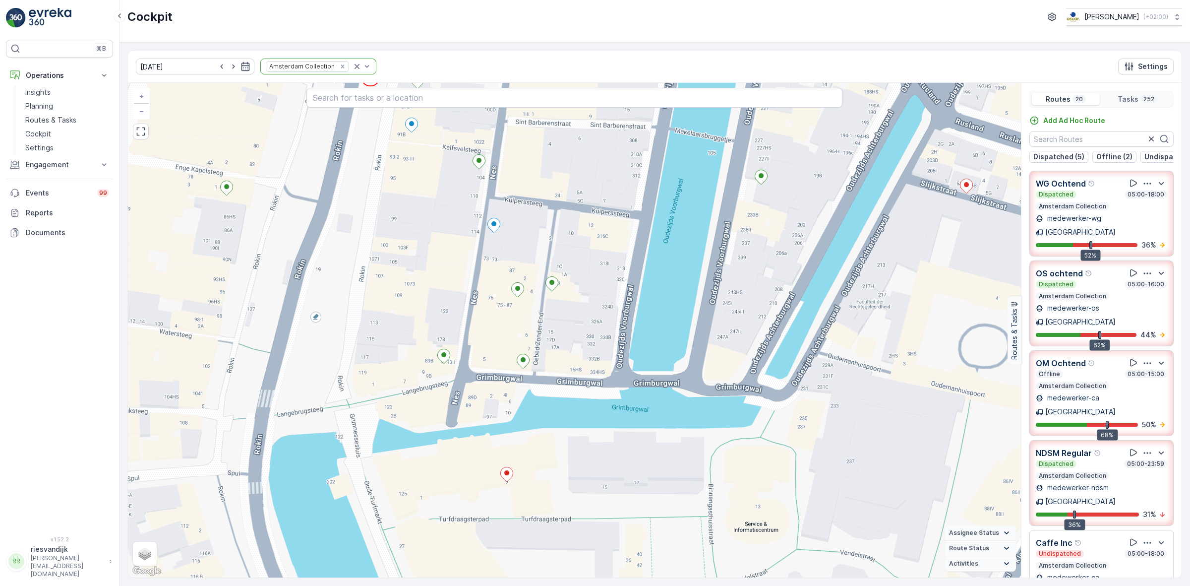
drag, startPoint x: 546, startPoint y: 303, endPoint x: 611, endPoint y: 430, distance: 142.2
click at [611, 430] on div "2 2 2 2 2 2 2 2 2 2 2 2 3 2 2 2 2 2 2 2 2 2 2 2 2 3 2 2 2 2 2 3 2 2 2 2 3 2 2 2…" at bounding box center [574, 330] width 893 height 495
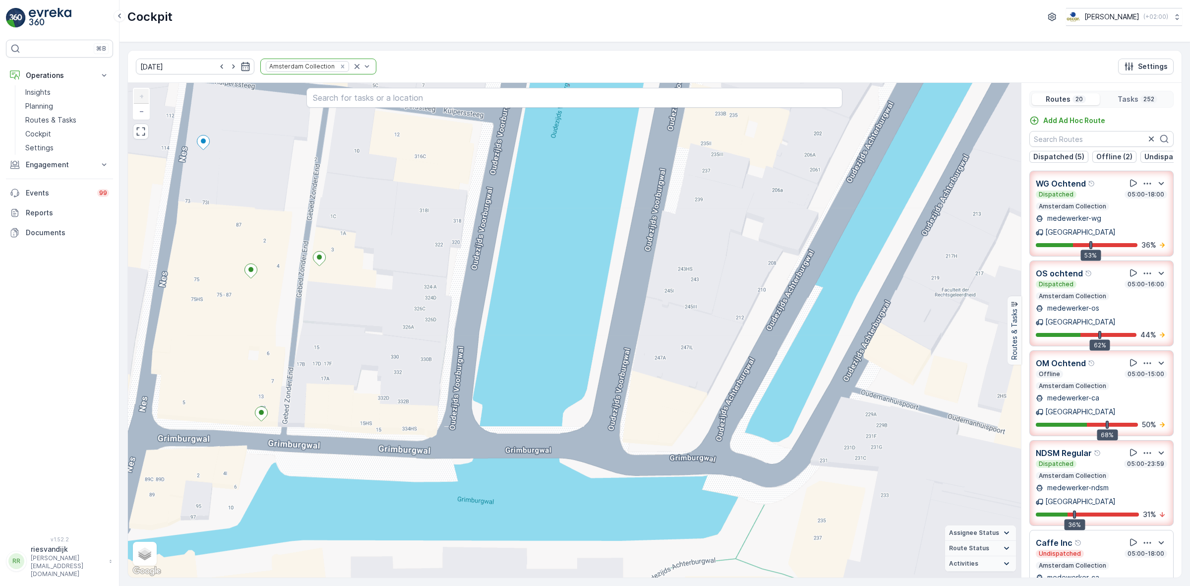
drag, startPoint x: 735, startPoint y: 306, endPoint x: 711, endPoint y: 403, distance: 100.7
click at [711, 403] on div "2 2 2 2 2 2 2 2 2 2 2 2 3 2 2 2 2 2 2 2 2 2 2 2 3 2 2 2 2 2 3 2 2 2 2 3 2 2 2 7…" at bounding box center [574, 330] width 893 height 495
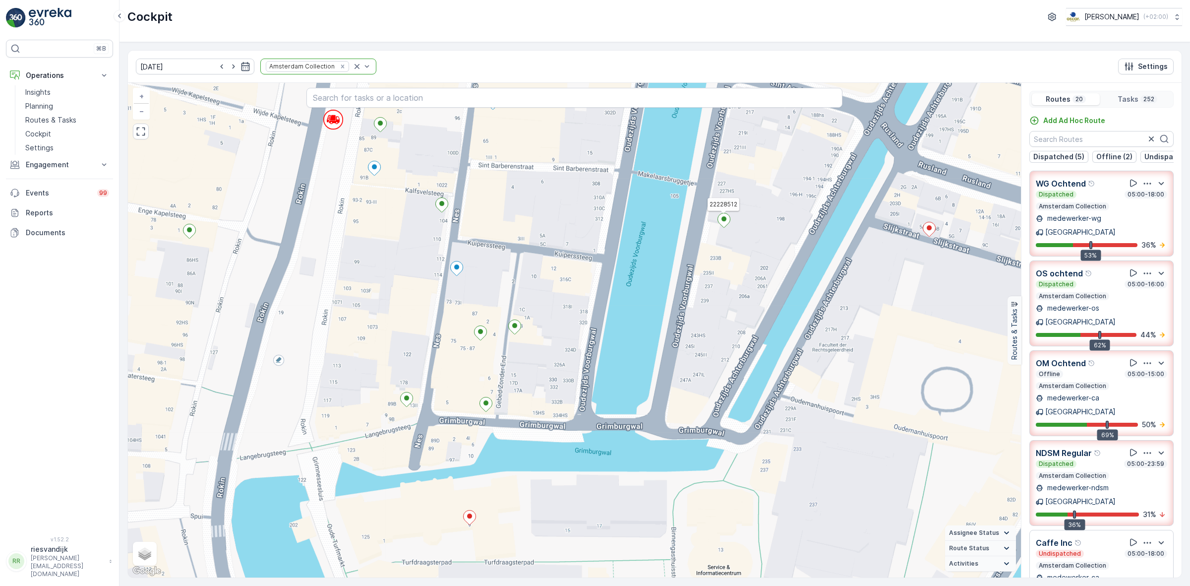
click at [723, 226] on icon at bounding box center [724, 220] width 12 height 14
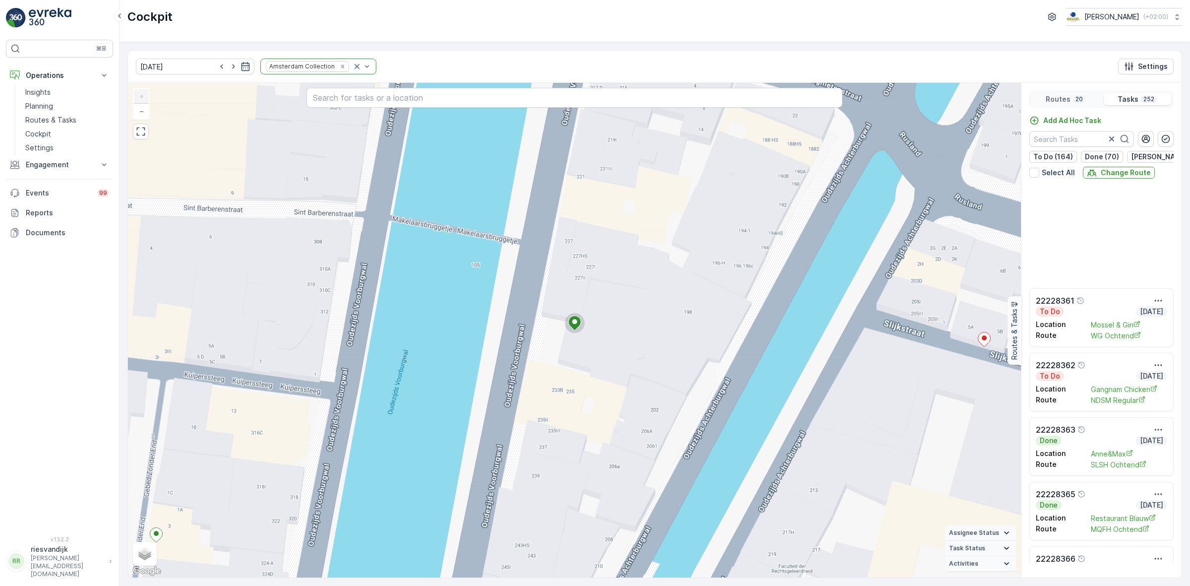
scroll to position [4526, 0]
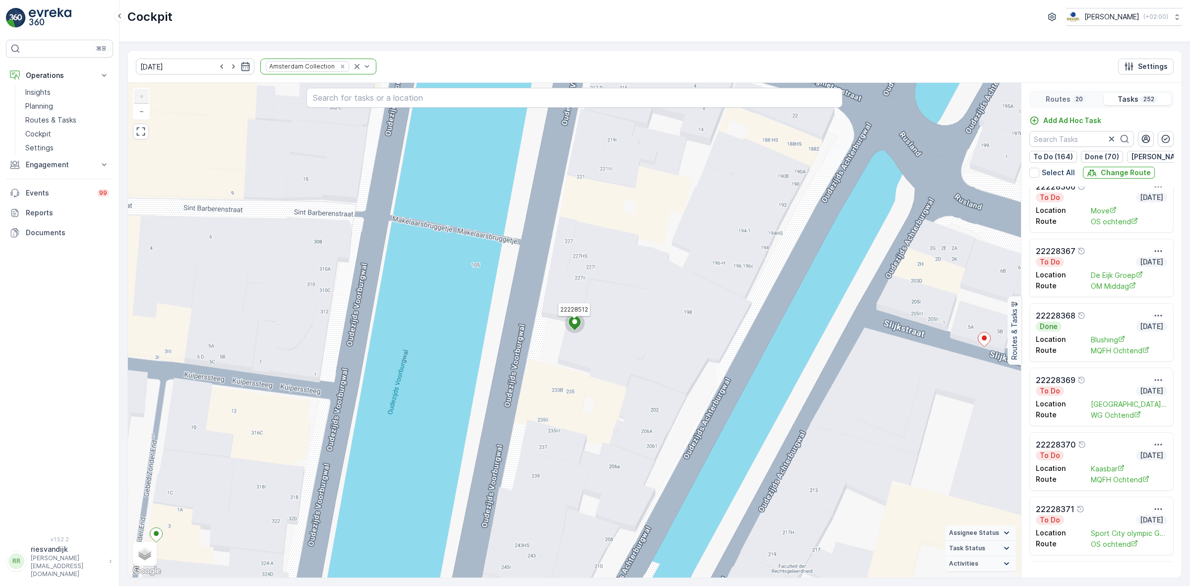
click at [571, 325] on icon at bounding box center [575, 323] width 12 height 14
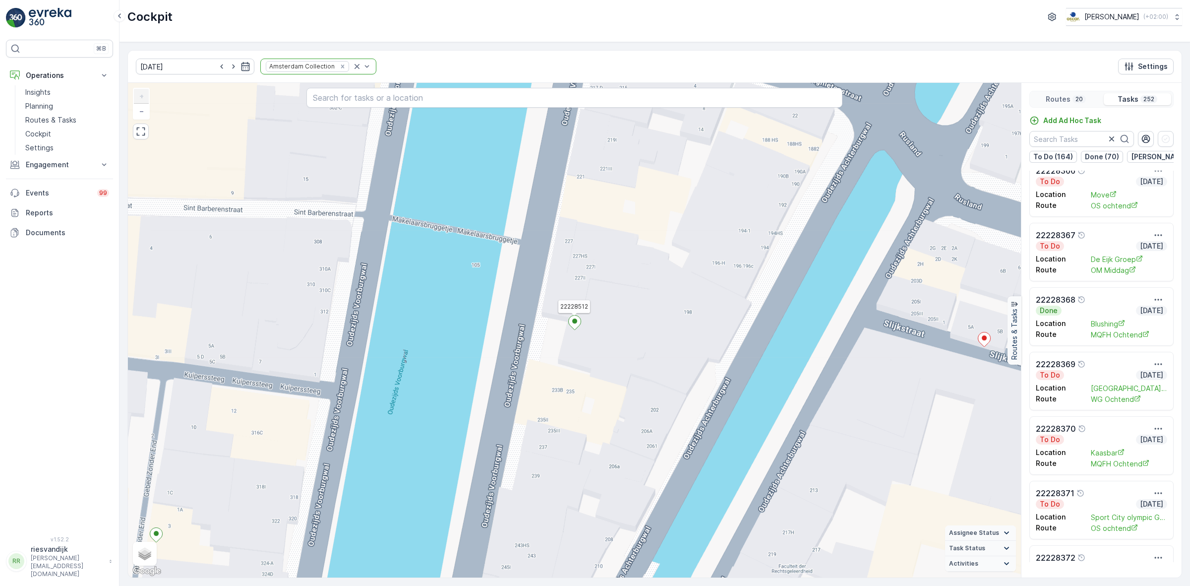
click at [571, 325] on icon at bounding box center [575, 322] width 12 height 14
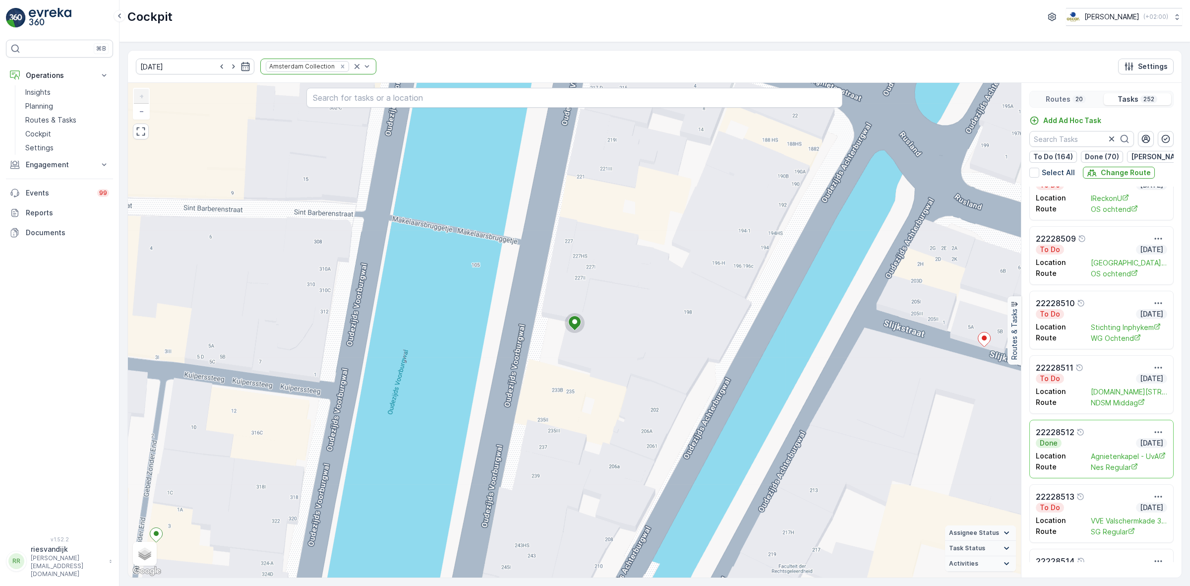
scroll to position [13209, 0]
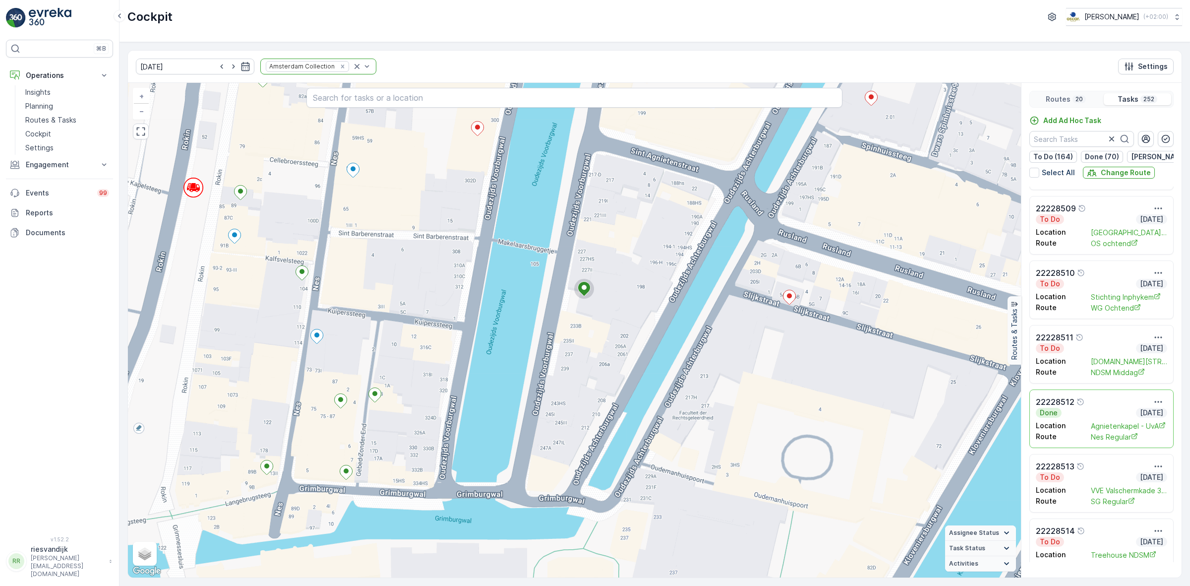
drag, startPoint x: 571, startPoint y: 493, endPoint x: 601, endPoint y: 403, distance: 94.6
click at [601, 403] on div "2 2 2 2 2 2 2 2 2 2 2 2 3 2 2 2 2 2 2 2 2 2 2 2 2 3 2 2 2 2 2 3 2 2 2 2 3 2 2 2…" at bounding box center [574, 330] width 893 height 495
click at [480, 132] on icon at bounding box center [478, 129] width 12 height 14
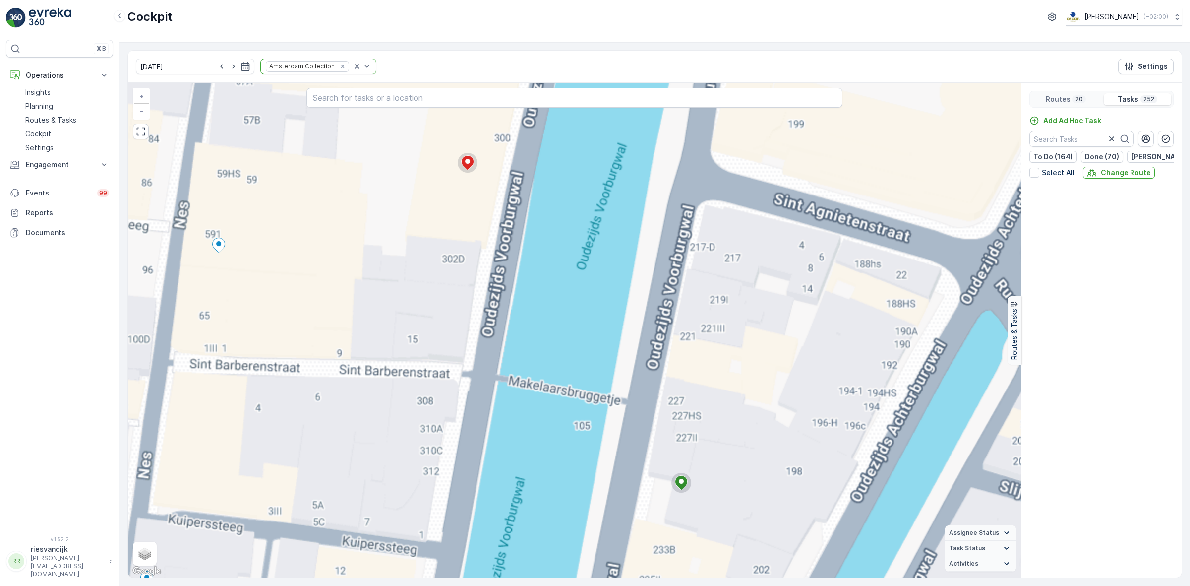
scroll to position [12638, 0]
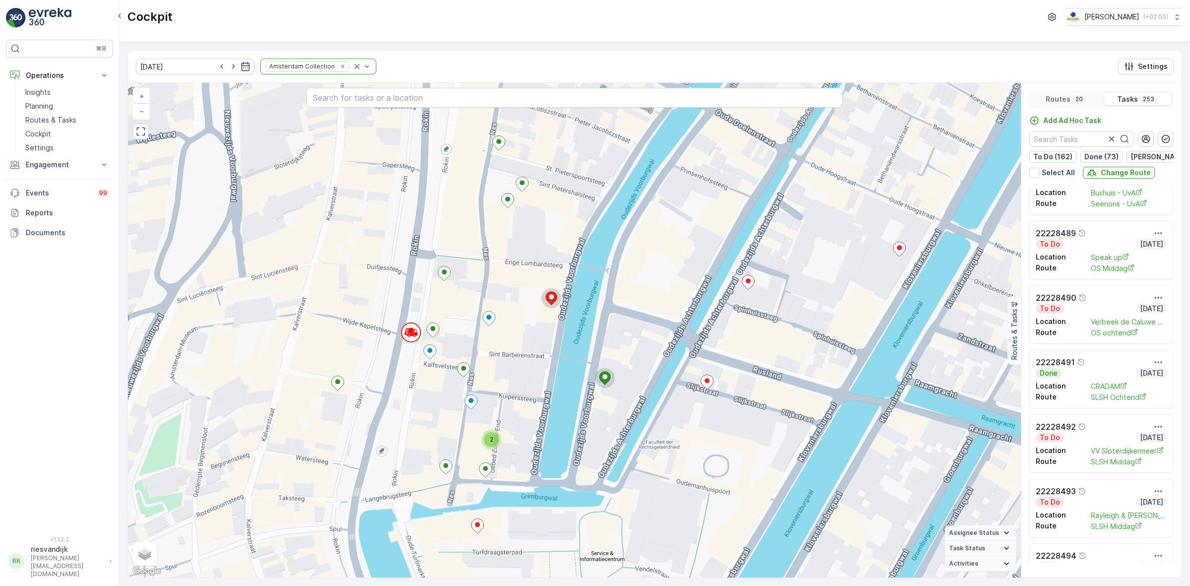
scroll to position [11894, 0]
click at [1079, 102] on p "20" at bounding box center [1079, 99] width 9 height 8
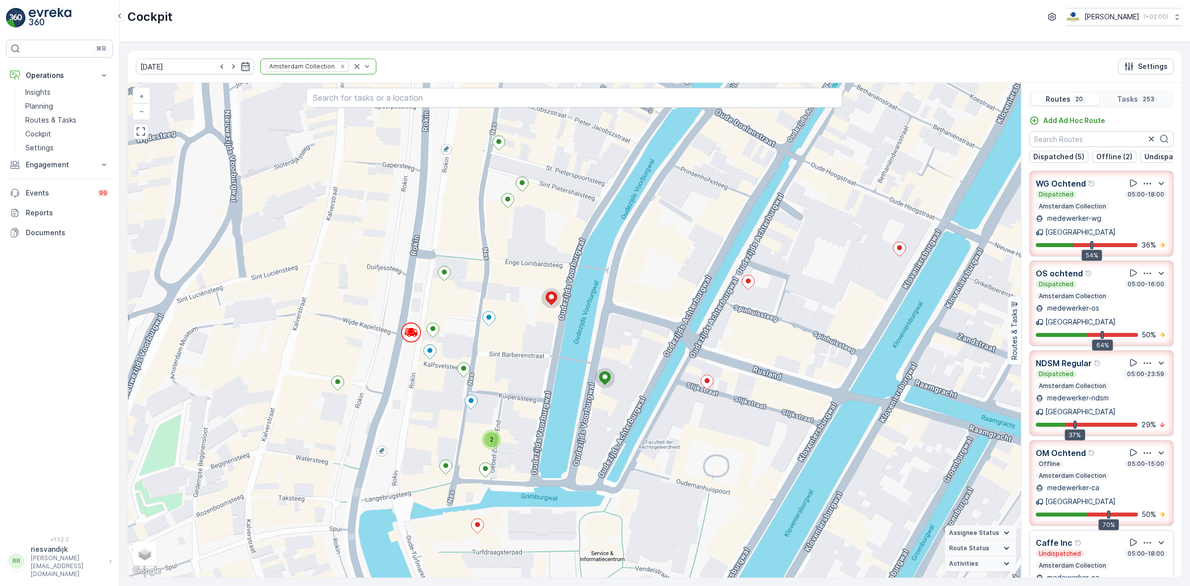
click at [1084, 281] on div "Dispatched 05:00-16:00" at bounding box center [1101, 284] width 131 height 8
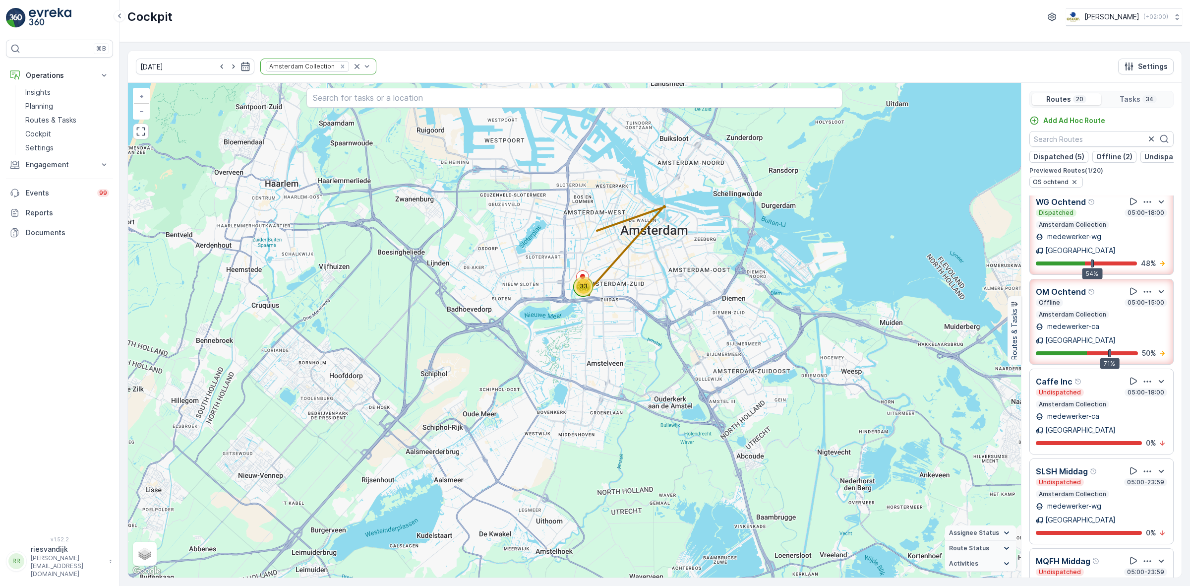
scroll to position [248, 0]
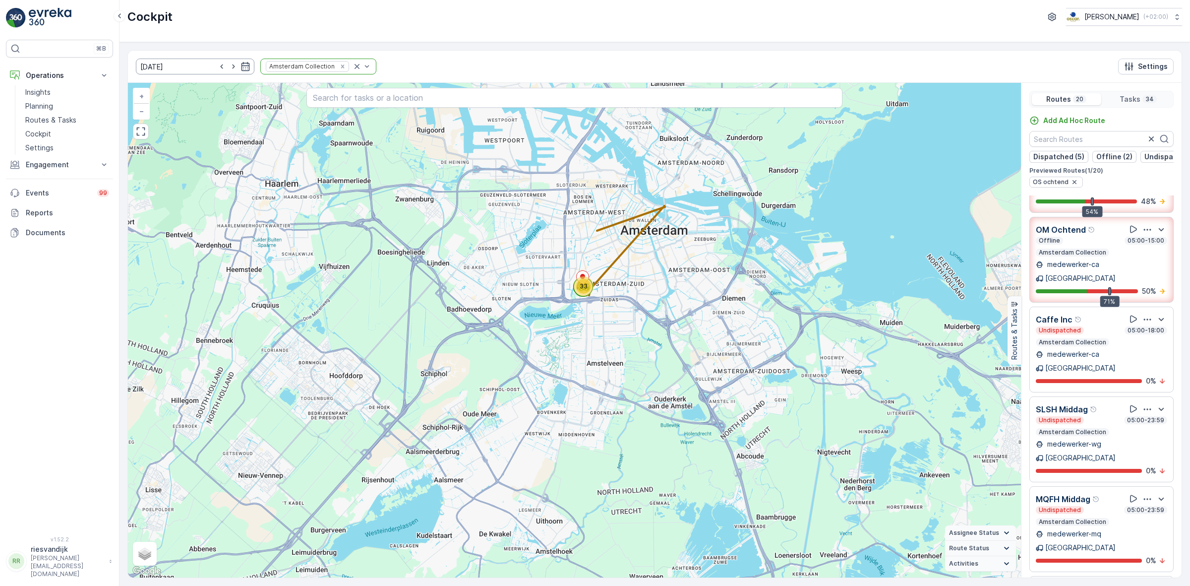
click at [229, 69] on icon "button" at bounding box center [234, 67] width 10 height 10
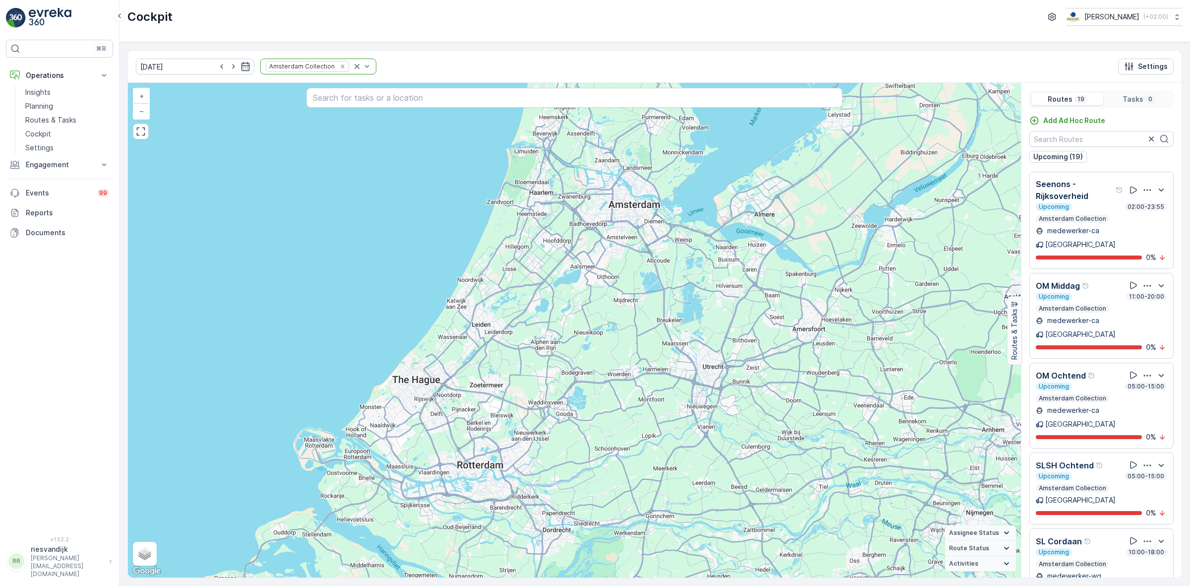
scroll to position [643, 0]
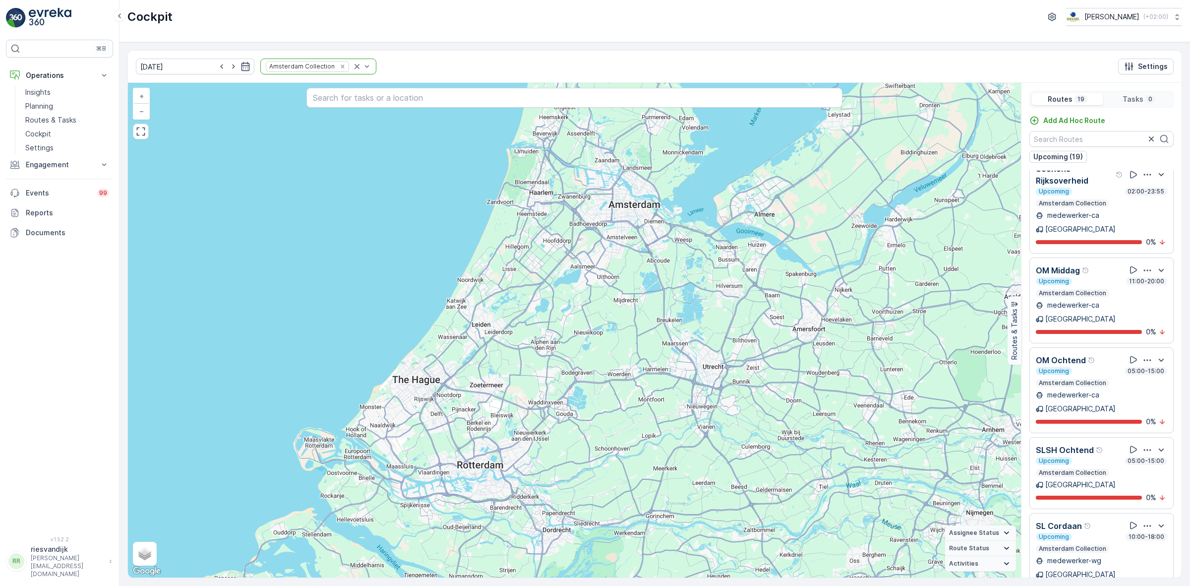
click at [1143, 445] on icon "button" at bounding box center [1148, 450] width 10 height 10
click at [1142, 458] on span "See More Details" at bounding box center [1145, 463] width 58 height 10
click at [339, 67] on icon "Remove Amsterdam Collection" at bounding box center [342, 66] width 7 height 7
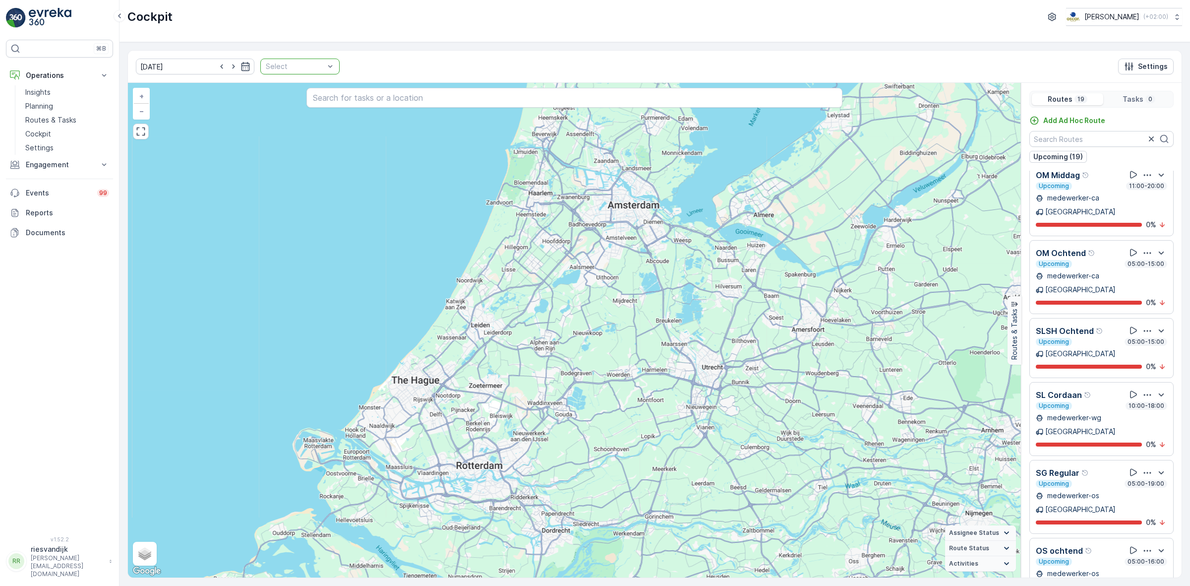
scroll to position [547, 0]
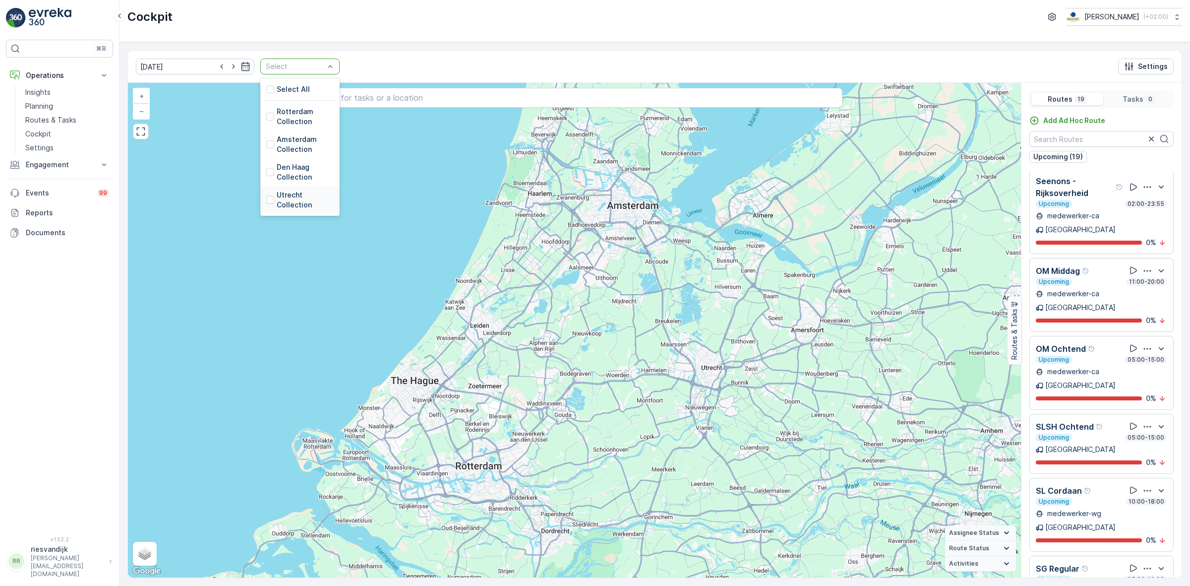
click at [281, 197] on p "Utrecht Collection" at bounding box center [305, 200] width 57 height 20
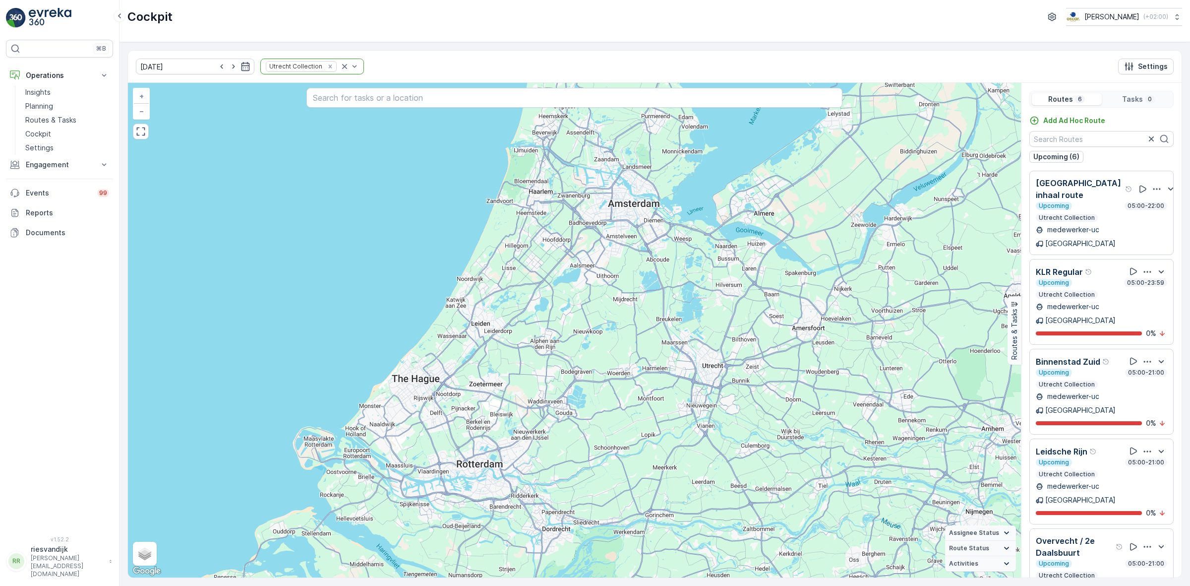
click at [1143, 357] on icon "button" at bounding box center [1148, 362] width 10 height 10
click at [460, 39] on div "Cockpit [PERSON_NAME] ( +02:00 )" at bounding box center [655, 21] width 1071 height 42
click at [217, 68] on icon "button" at bounding box center [222, 67] width 10 height 10
type input "[DATE]"
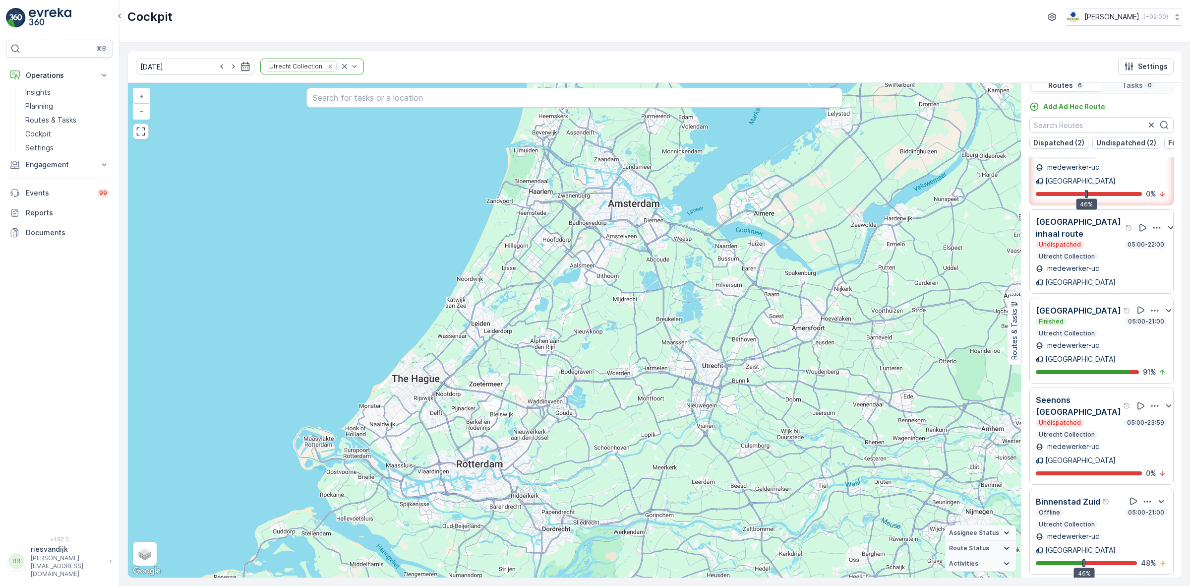
scroll to position [25, 0]
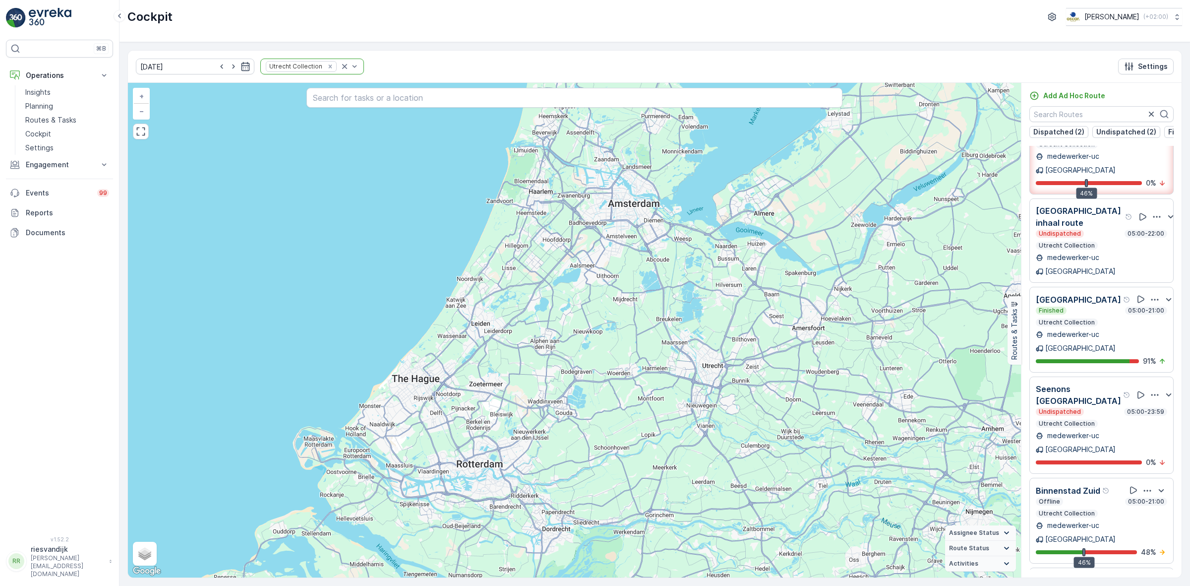
click at [1144, 486] on icon "button" at bounding box center [1148, 491] width 10 height 10
click at [1145, 512] on span "See More Details" at bounding box center [1147, 517] width 58 height 10
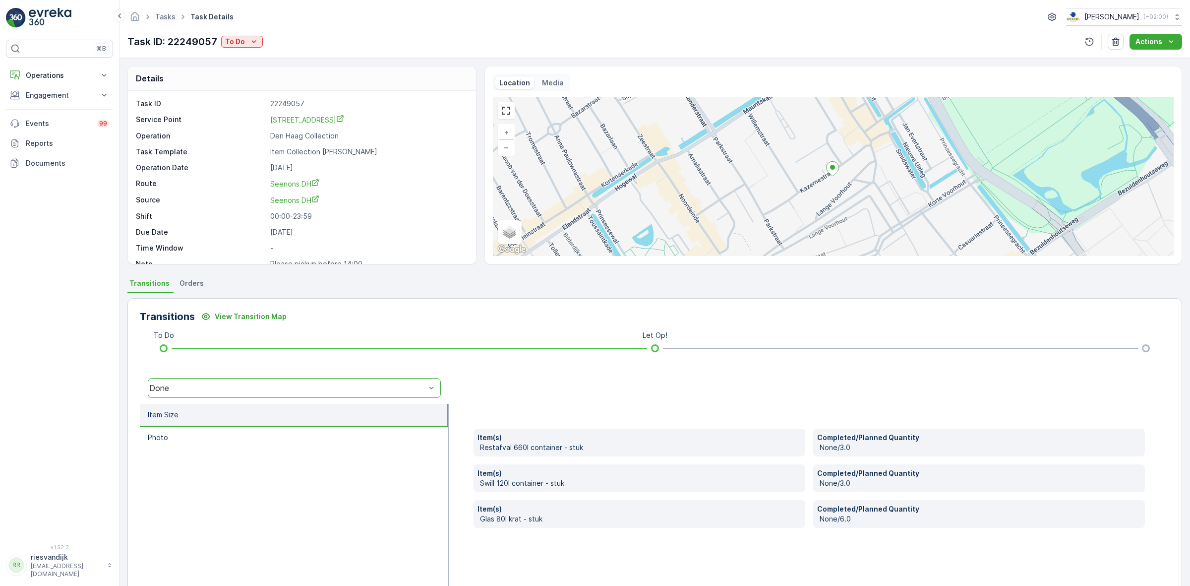
click at [167, 12] on span "Tasks" at bounding box center [165, 17] width 24 height 10
click at [164, 16] on link "Tasks" at bounding box center [165, 16] width 20 height 8
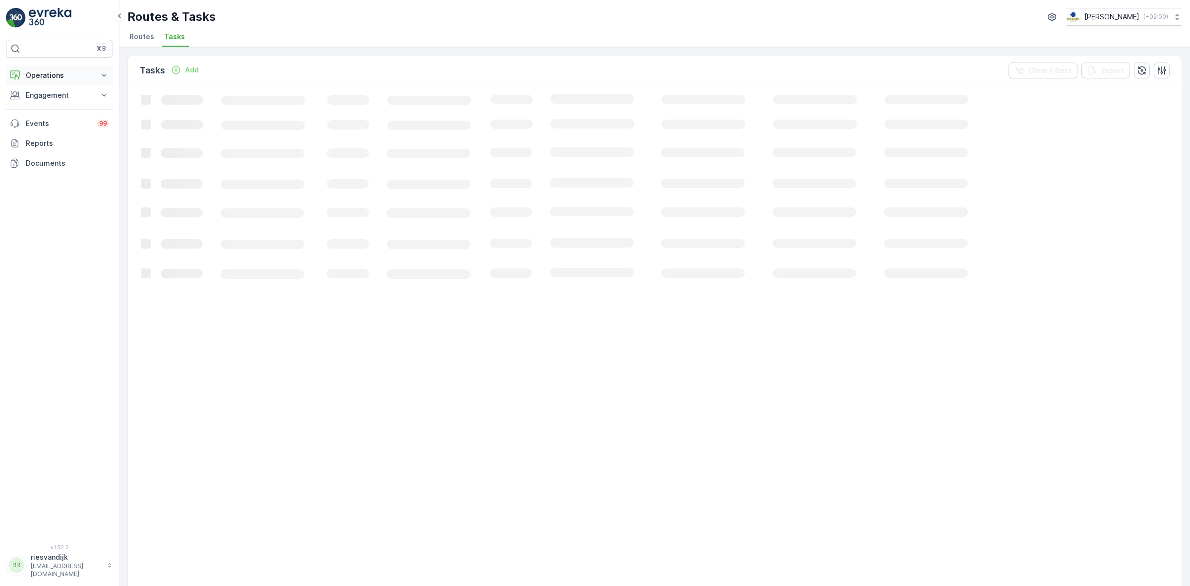
click at [92, 72] on p "Operations" at bounding box center [59, 75] width 67 height 10
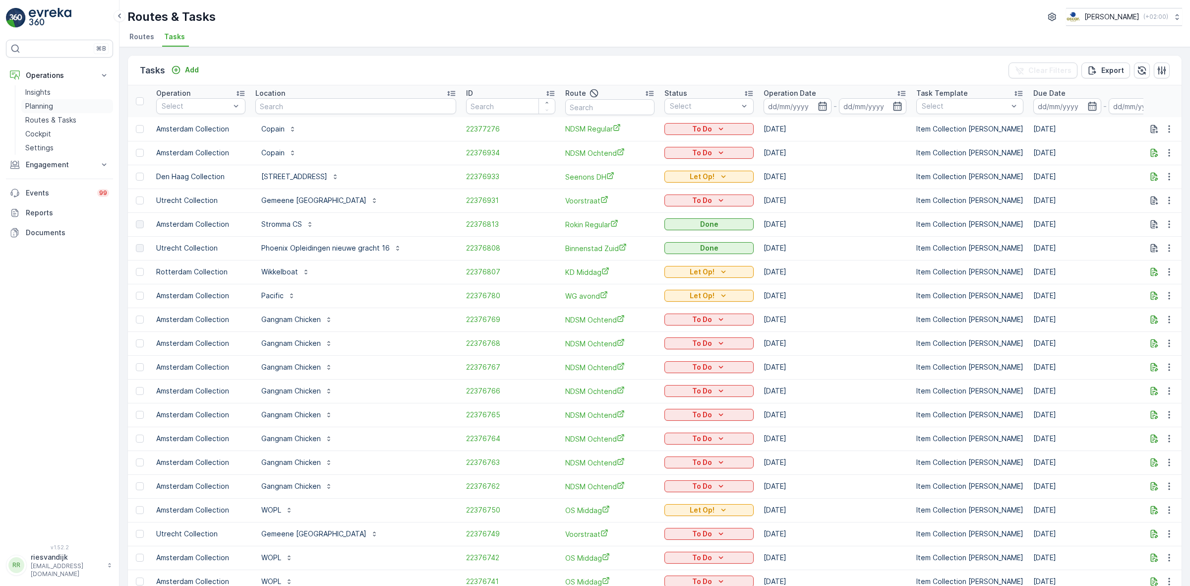
click at [46, 104] on p "Planning" at bounding box center [39, 106] width 28 height 10
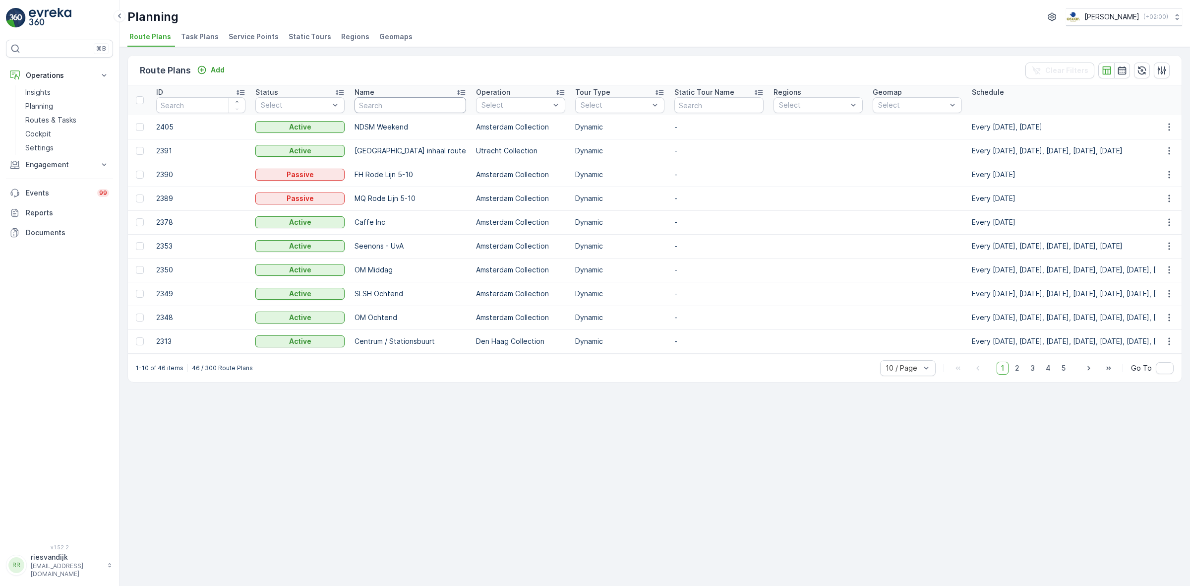
click at [408, 105] on input "text" at bounding box center [411, 105] width 112 height 16
drag, startPoint x: 714, startPoint y: 41, endPoint x: 705, endPoint y: 42, distance: 9.5
click at [713, 41] on ul "Route Plans Task Plans Service Points Static Tours Regions Geomaps" at bounding box center [650, 38] width 1047 height 17
click at [187, 41] on span "Task Plans" at bounding box center [200, 37] width 38 height 10
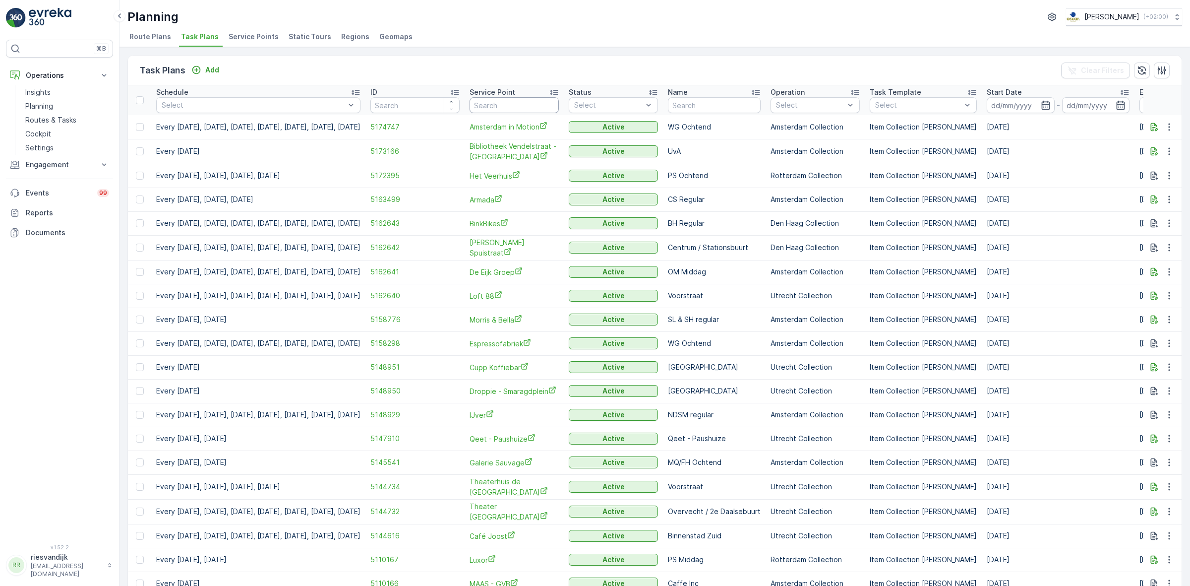
click at [531, 100] on input "text" at bounding box center [514, 105] width 89 height 16
type input "stromma"
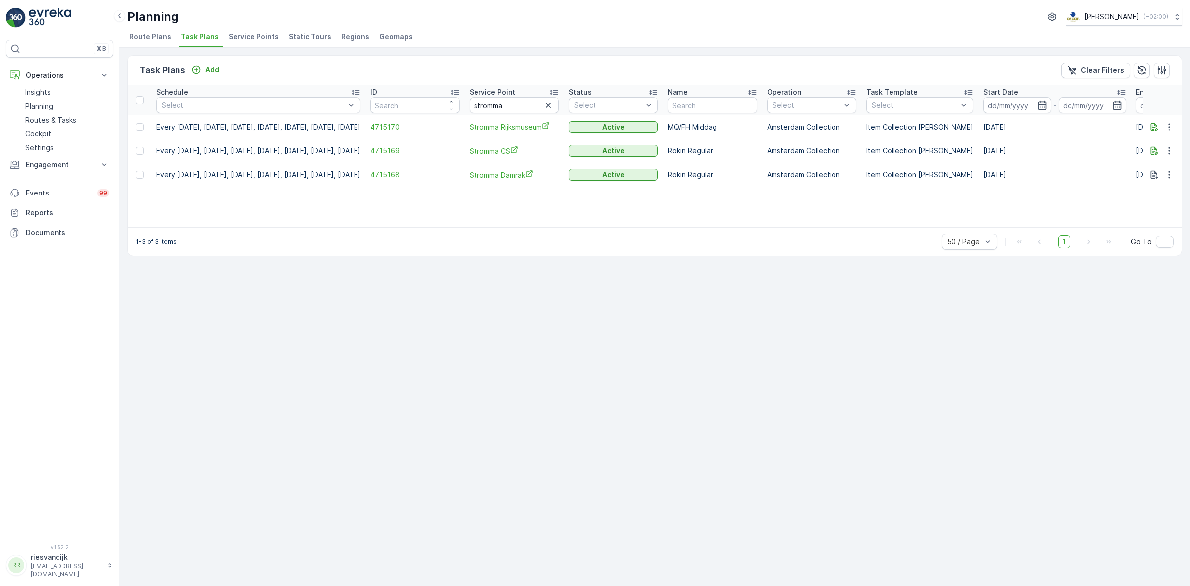
click at [426, 122] on span "4715170" at bounding box center [415, 127] width 89 height 10
click at [526, 154] on span "Stromma CS" at bounding box center [514, 151] width 89 height 10
click at [418, 147] on span "4715169" at bounding box center [415, 151] width 89 height 10
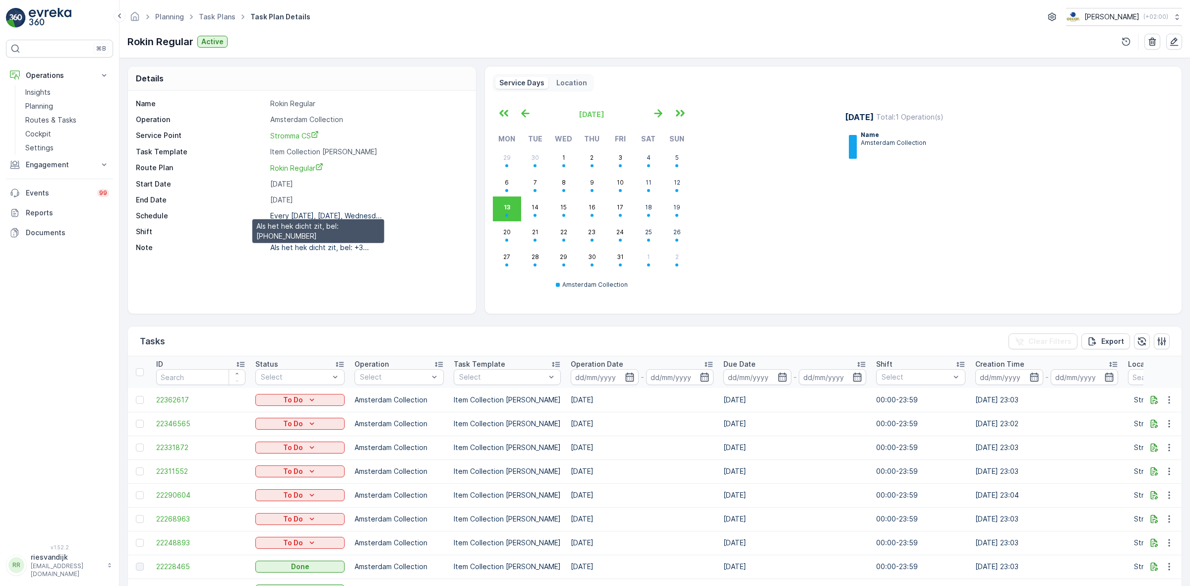
click at [348, 246] on p "Als het hek dicht zit, bel: +3..." at bounding box center [319, 247] width 99 height 8
click at [1175, 45] on icon "button" at bounding box center [1175, 42] width 10 height 10
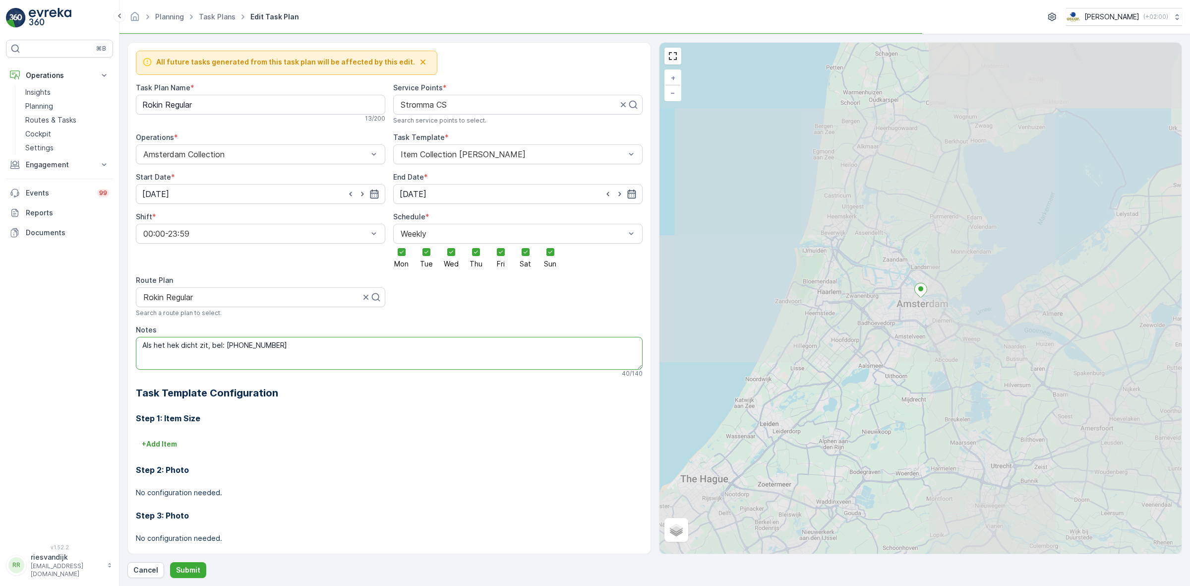
click at [286, 355] on textarea "Als het hek dicht zit, bel: +31202170521" at bounding box center [389, 353] width 507 height 33
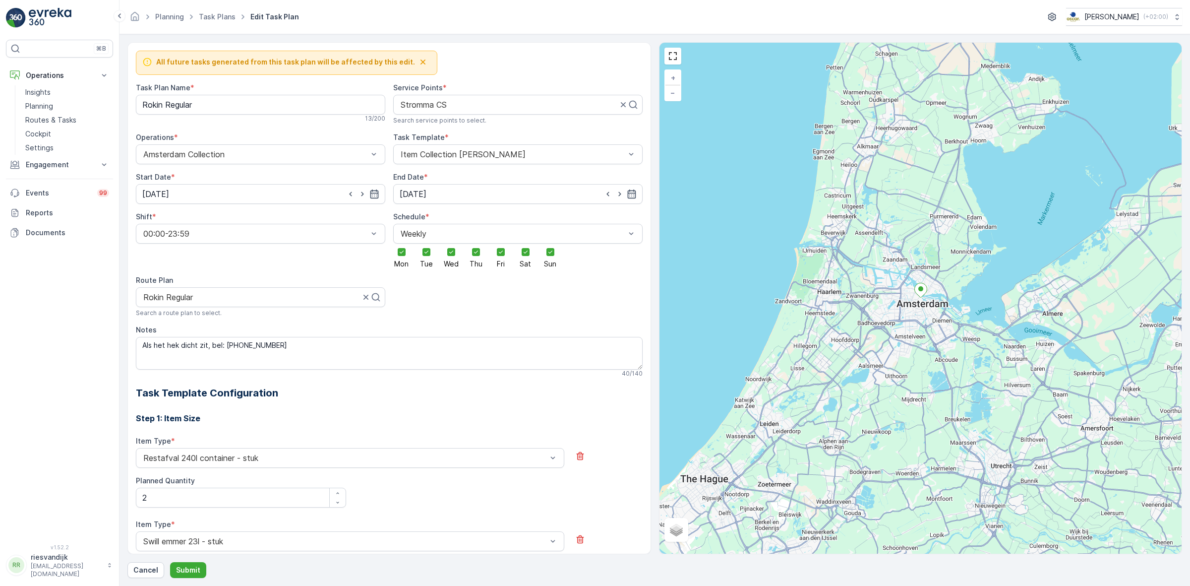
scroll to position [560, 0]
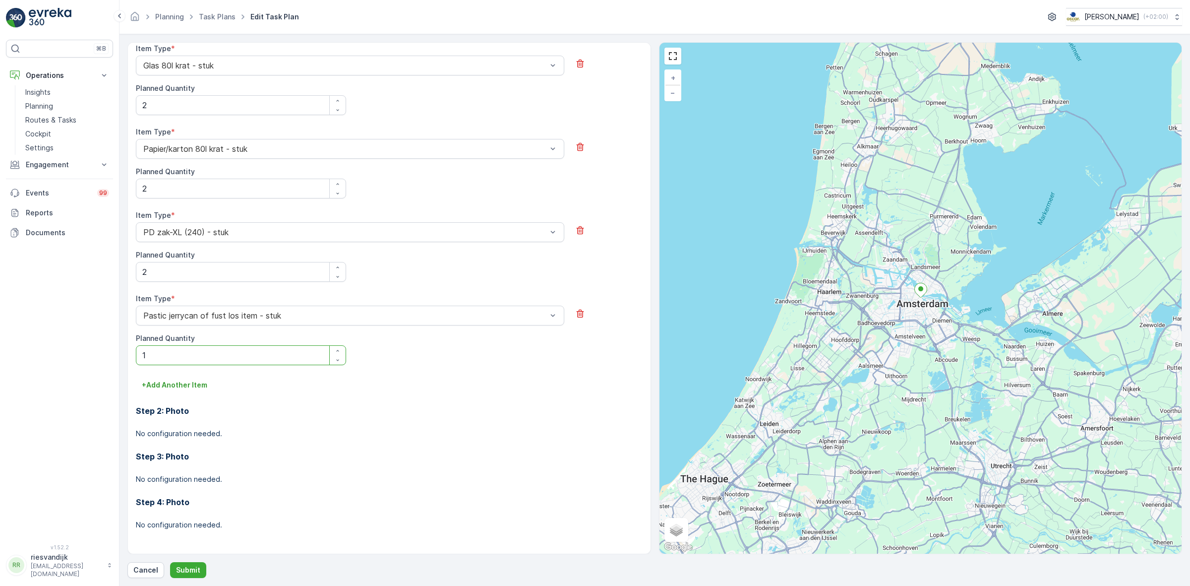
click at [428, 343] on div "Item Type * Pastic jerrycan of fust los item - stuk Planned Quantity 1" at bounding box center [389, 329] width 507 height 71
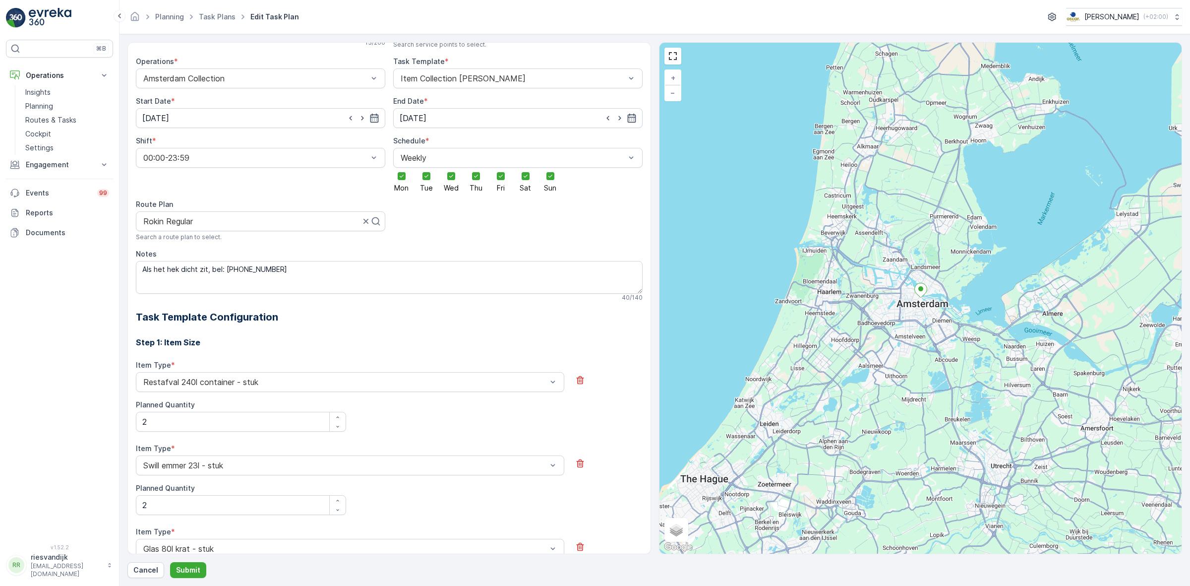
scroll to position [64, 0]
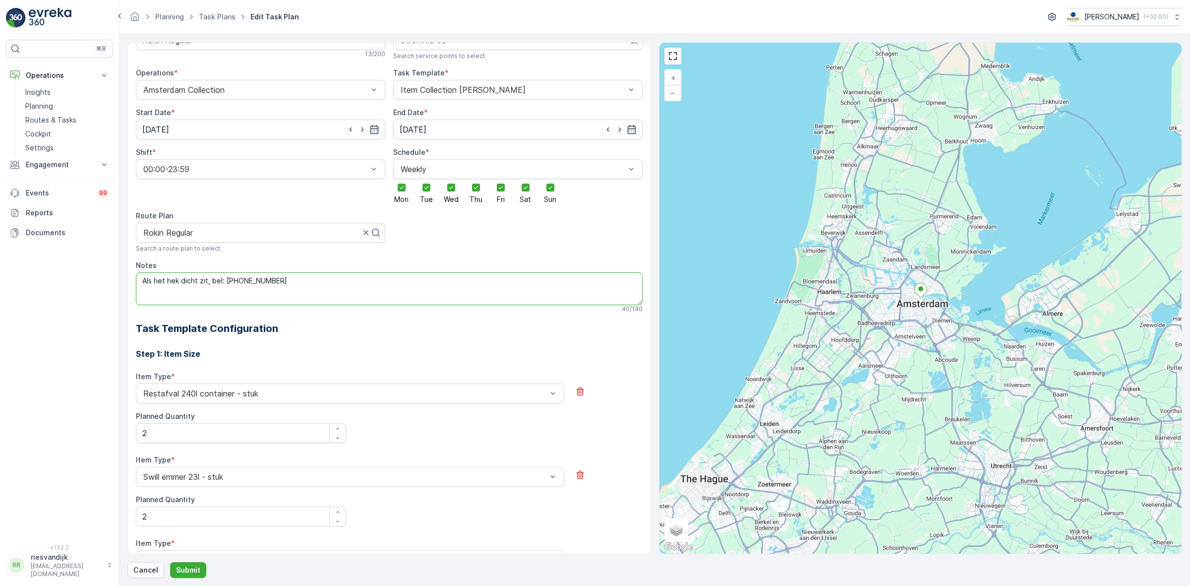
click at [281, 279] on textarea "Als het hek dicht zit, bel: +31202170521" at bounding box center [389, 288] width 507 height 33
click at [221, 284] on textarea "Als het hek dicht zit, bel: +31610969100" at bounding box center [389, 288] width 507 height 33
type textarea "Als het hek dicht zit, bel Duty Stromma: +31610969100"
click at [199, 564] on button "Submit" at bounding box center [188, 570] width 36 height 16
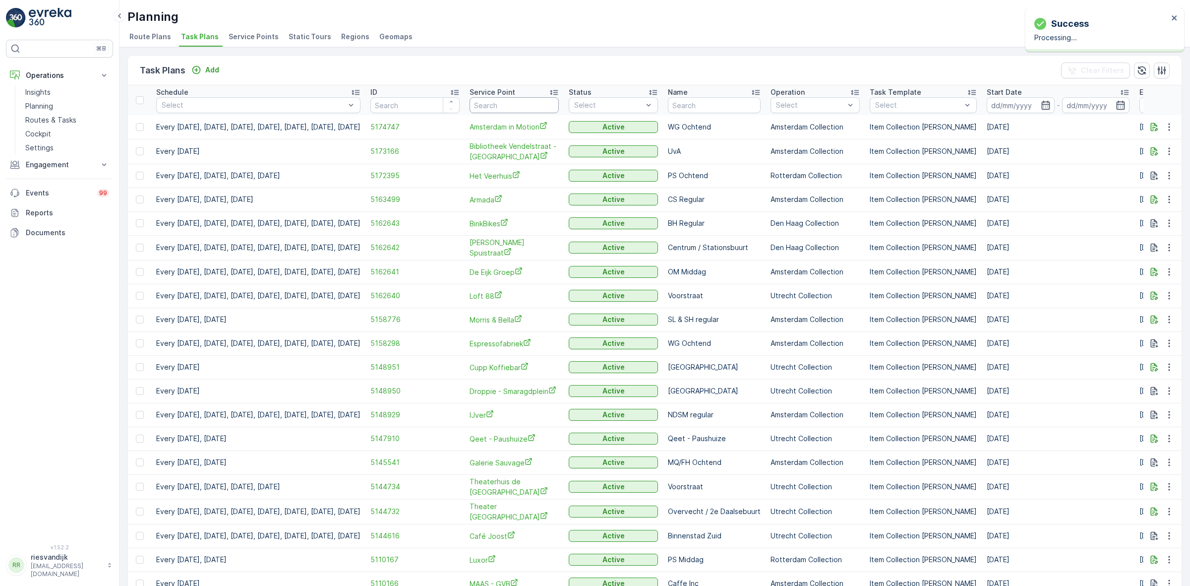
click at [549, 98] on input "text" at bounding box center [514, 105] width 89 height 16
type input "stromm"
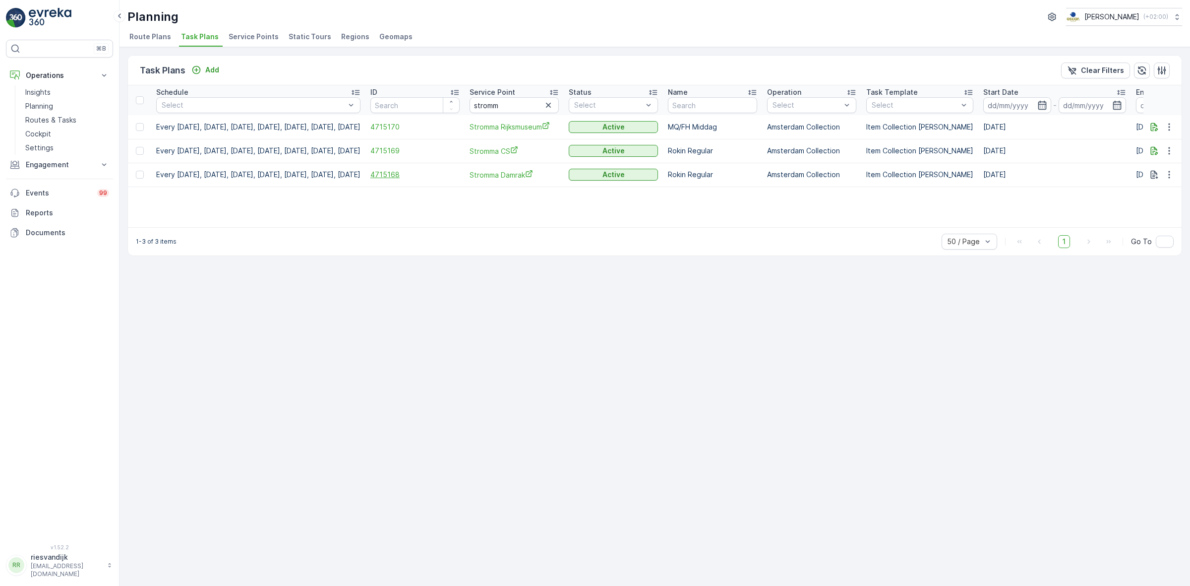
click at [412, 175] on span "4715168" at bounding box center [415, 175] width 89 height 10
click at [137, 34] on span "Route Plans" at bounding box center [150, 37] width 42 height 10
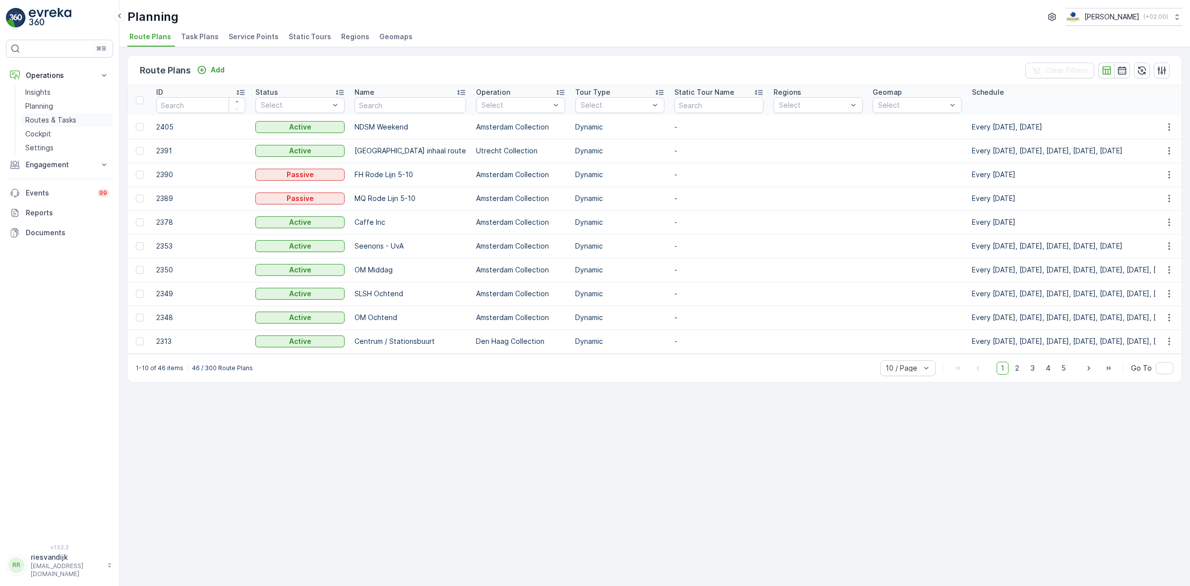
click at [62, 118] on p "Routes & Tasks" at bounding box center [50, 120] width 51 height 10
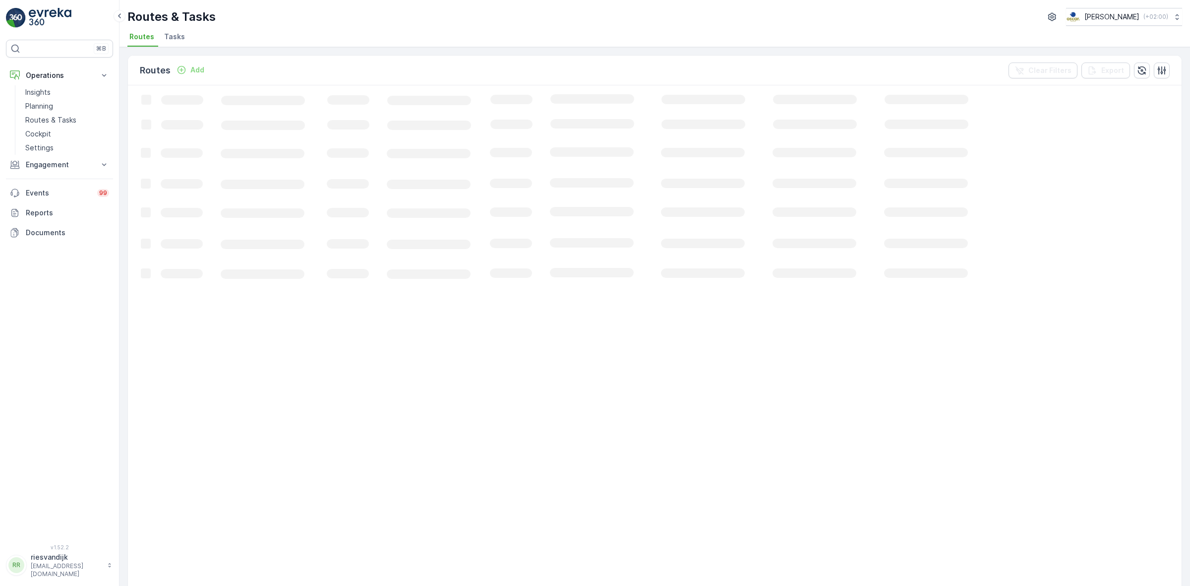
click at [170, 36] on span "Tasks" at bounding box center [174, 37] width 21 height 10
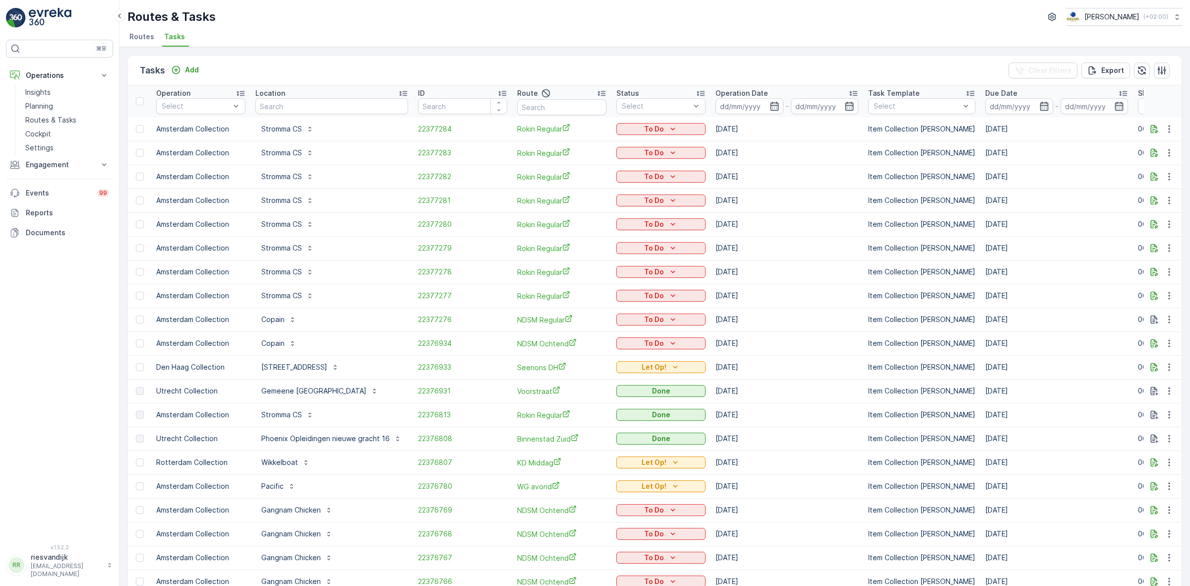
click at [316, 103] on input "text" at bounding box center [331, 106] width 153 height 16
type input "c"
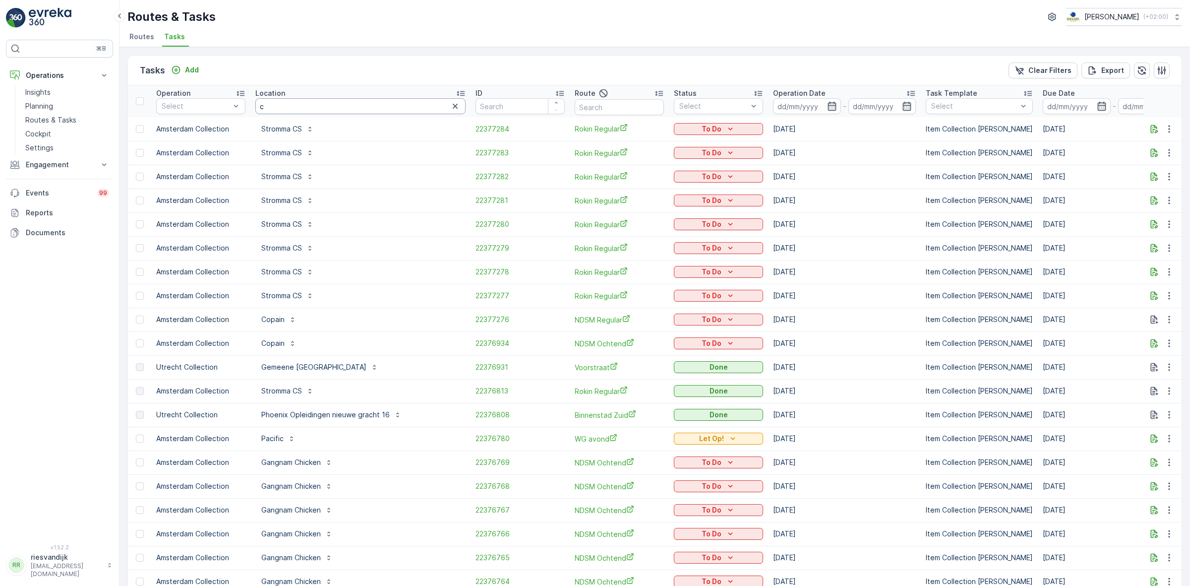
click at [316, 103] on input "c" at bounding box center [360, 106] width 210 height 16
type input "consc"
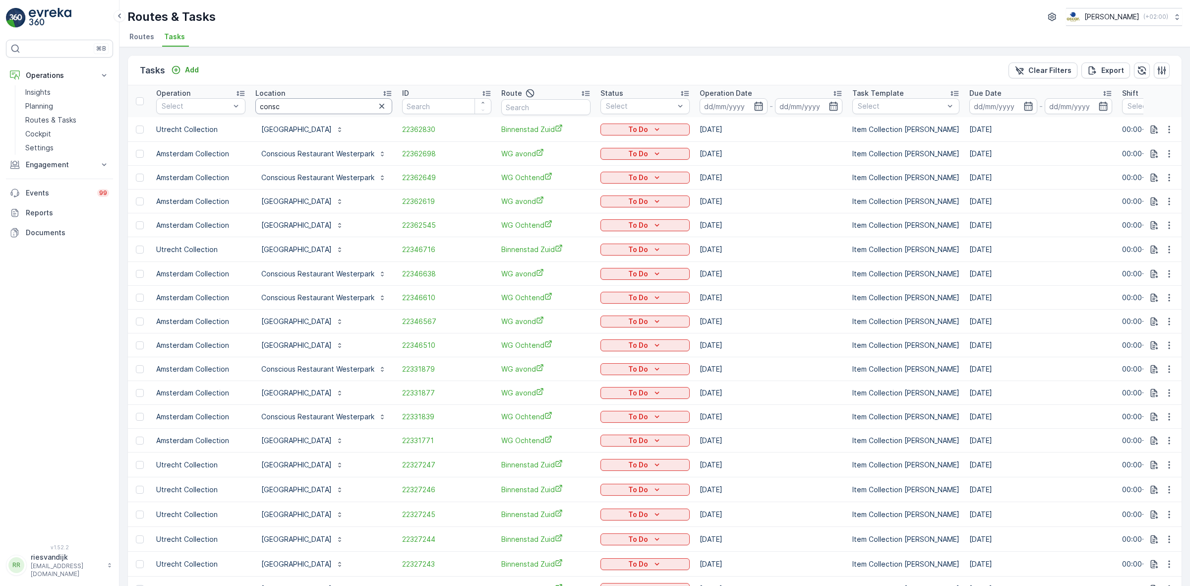
click at [318, 110] on input "consc" at bounding box center [323, 106] width 137 height 16
click at [204, 212] on p "Utrecht Collection" at bounding box center [204, 212] width 63 height 10
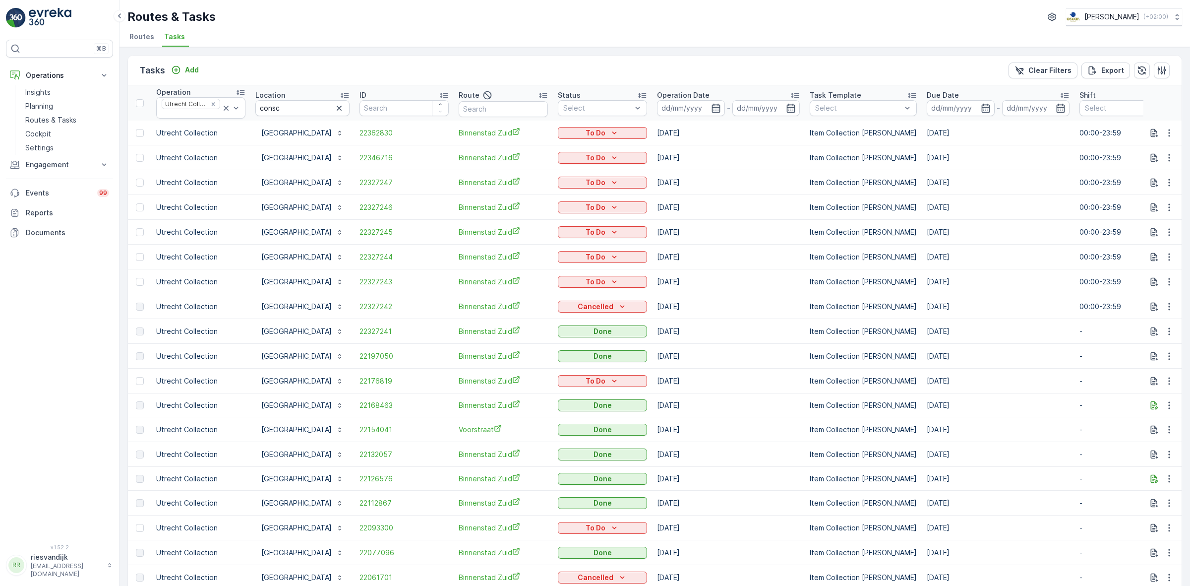
click at [710, 95] on p "Operation Date" at bounding box center [683, 95] width 53 height 10
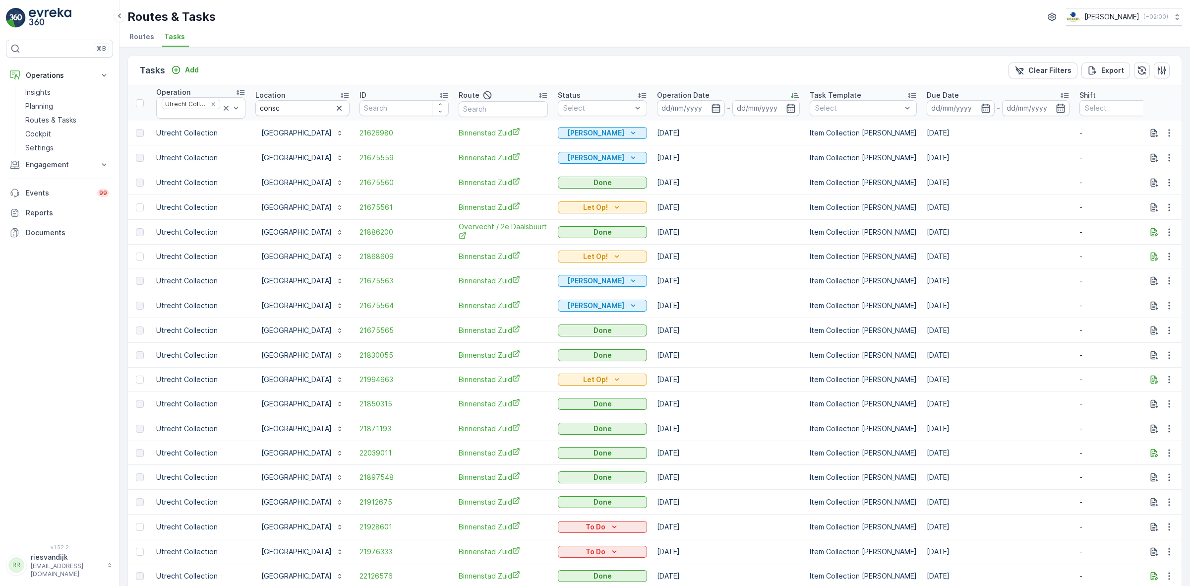
click at [710, 95] on p "Operation Date" at bounding box center [683, 95] width 53 height 10
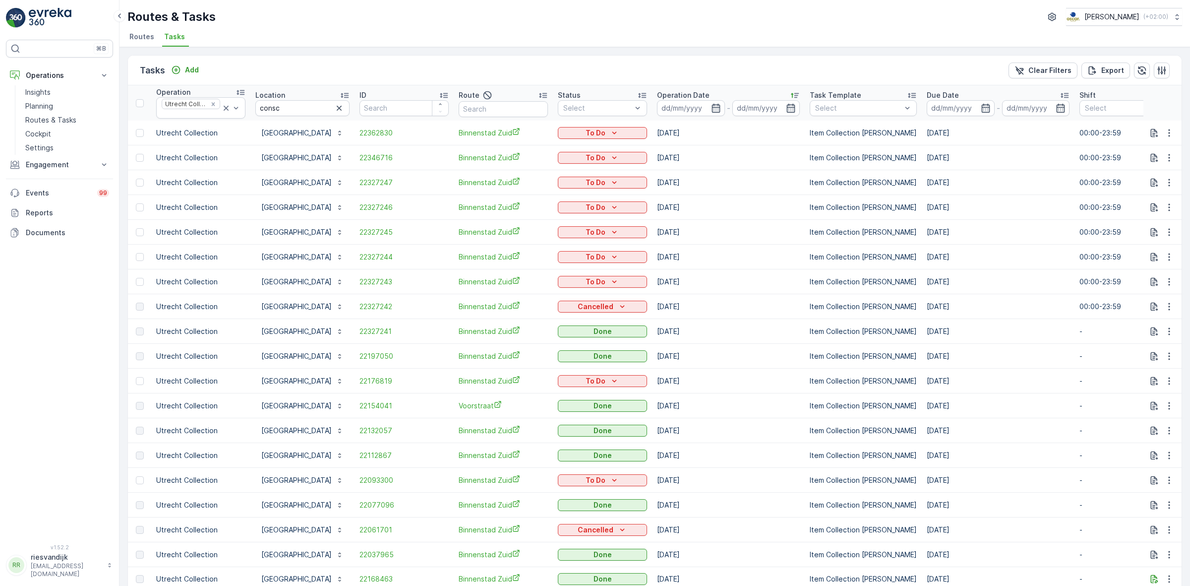
scroll to position [471, 0]
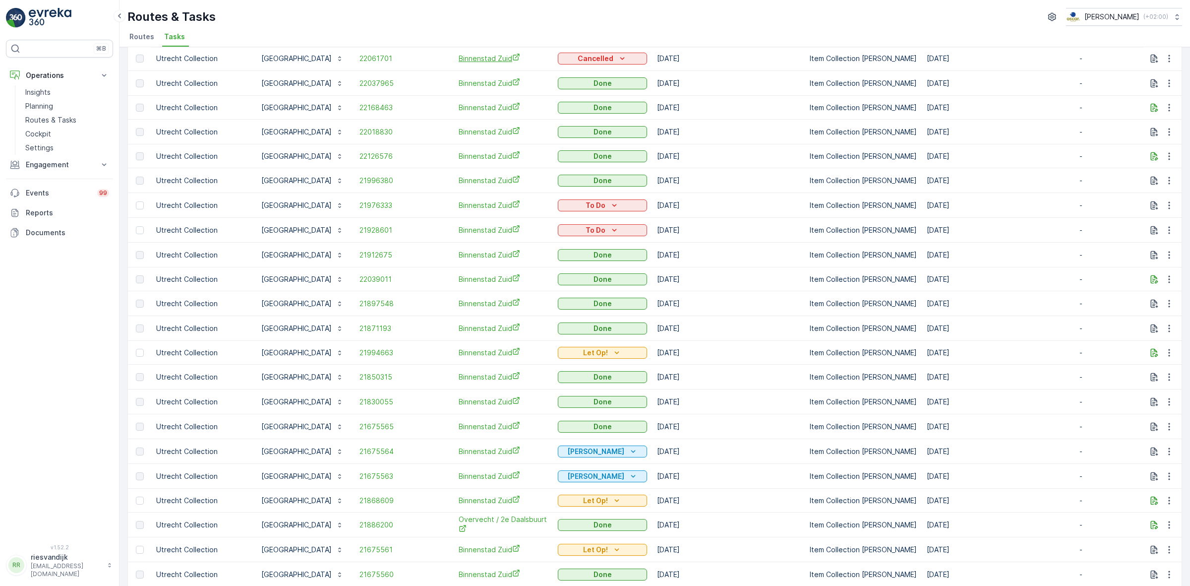
click at [489, 56] on span "Binnenstad Zuid" at bounding box center [503, 58] width 89 height 10
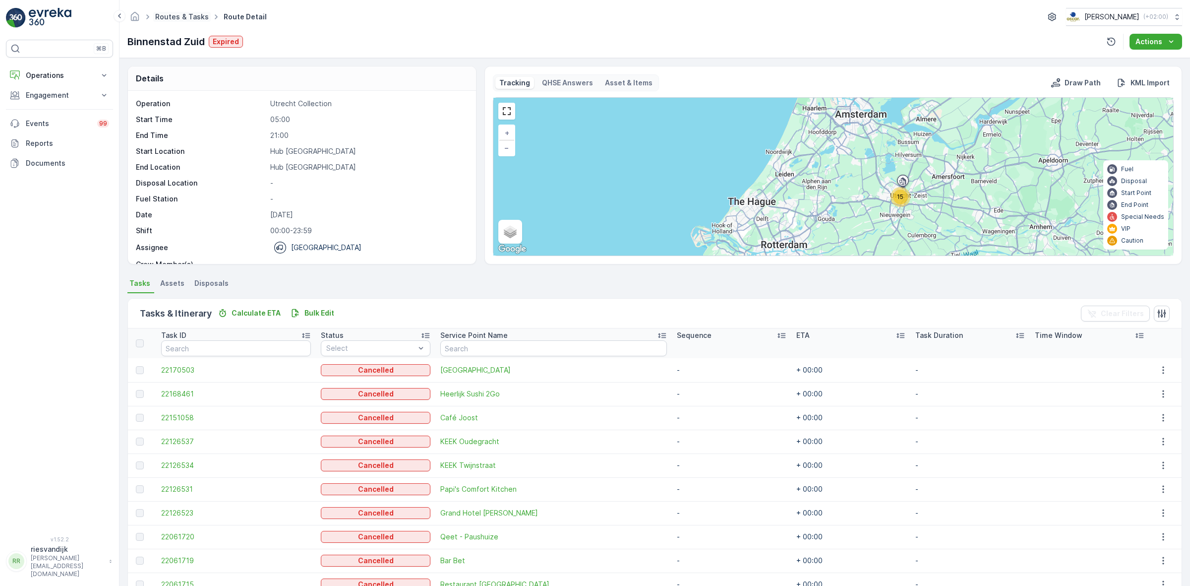
click at [182, 15] on link "Routes & Tasks" at bounding box center [182, 16] width 54 height 8
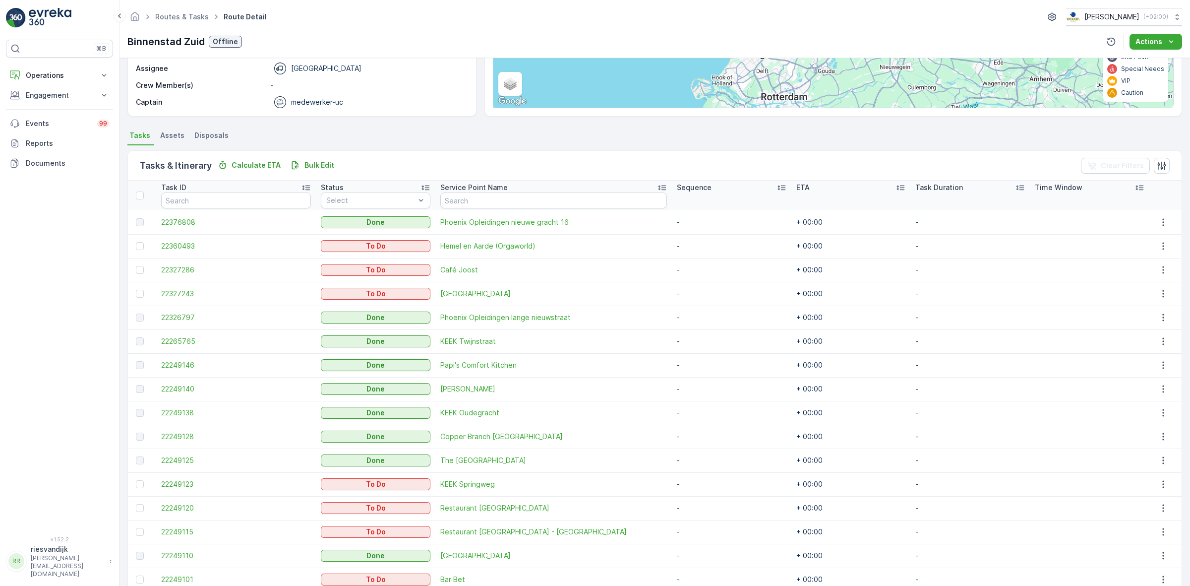
scroll to position [128, 0]
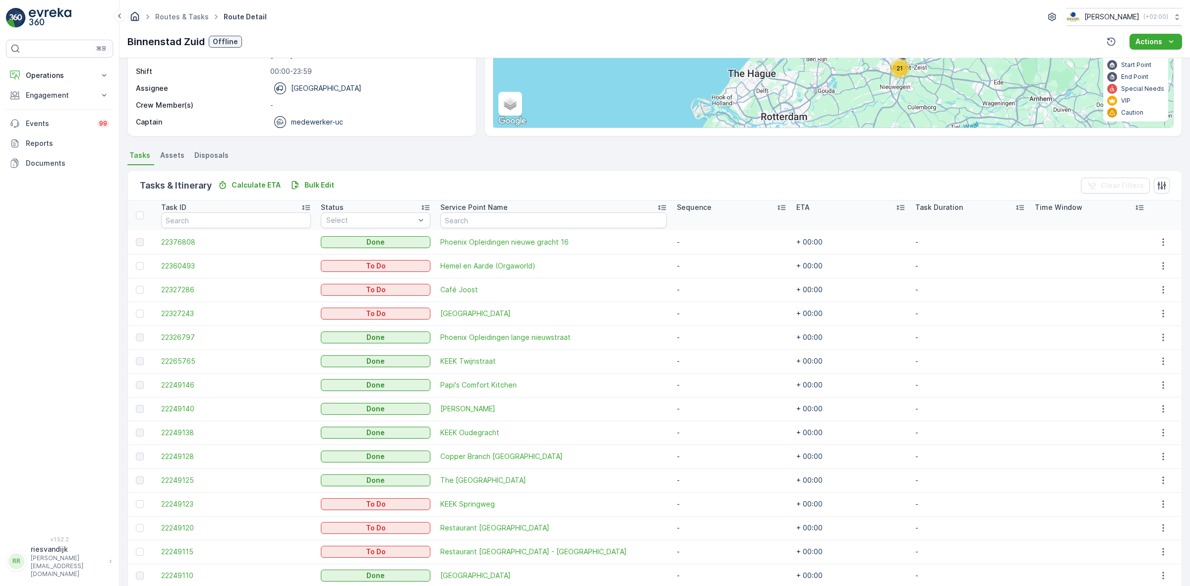
click at [135, 15] on icon "Homepage" at bounding box center [134, 16] width 11 height 11
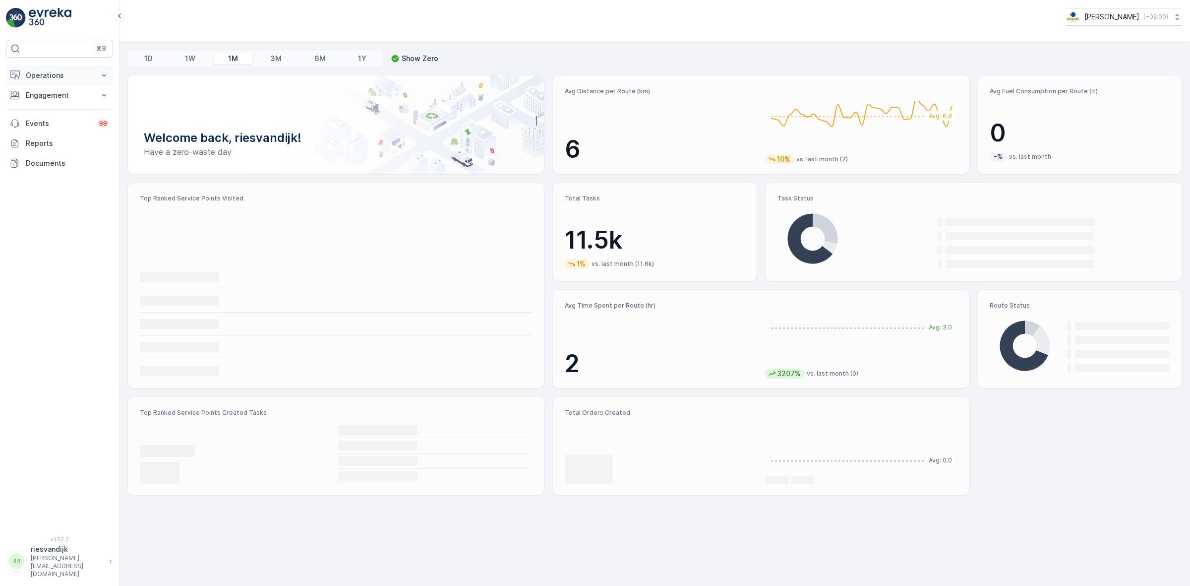
click at [75, 74] on p "Operations" at bounding box center [59, 75] width 67 height 10
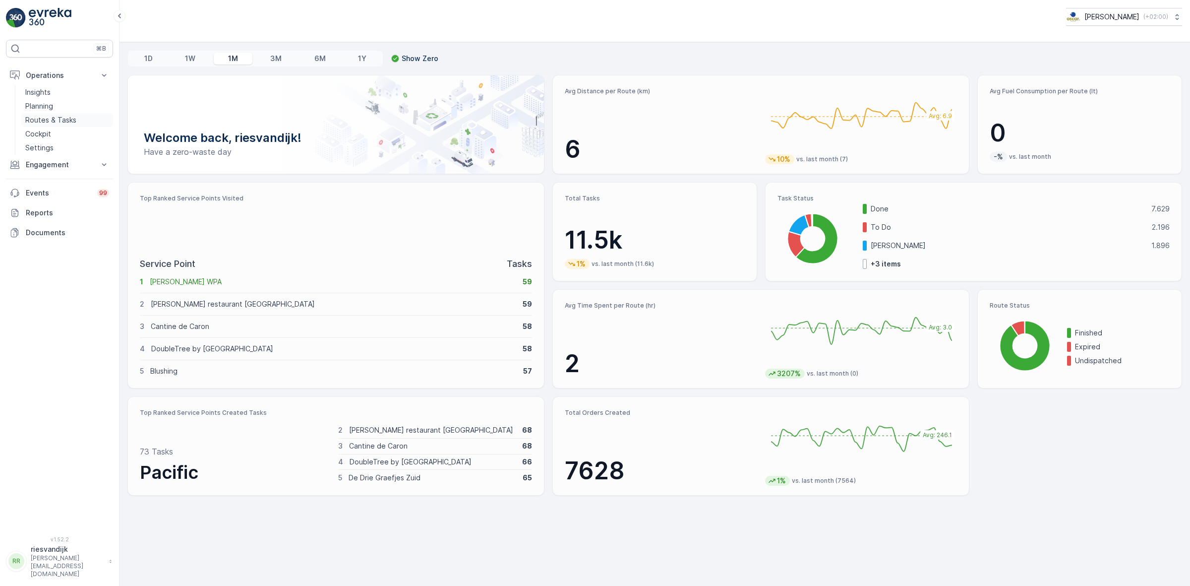
click at [61, 123] on p "Routes & Tasks" at bounding box center [50, 120] width 51 height 10
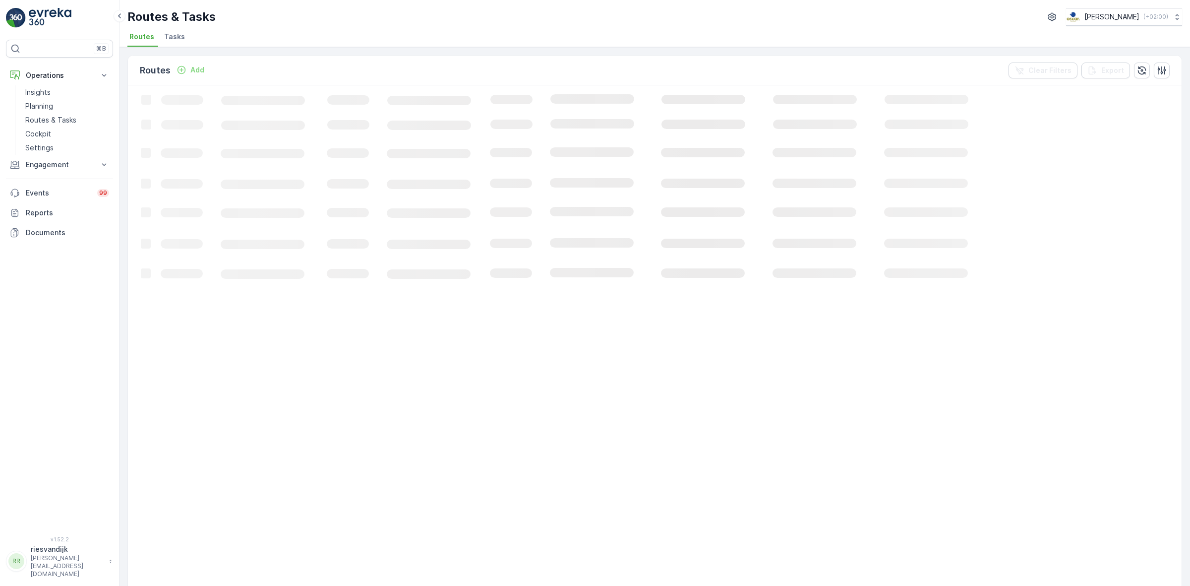
click at [172, 39] on span "Tasks" at bounding box center [174, 37] width 21 height 10
click at [44, 107] on p "Planning" at bounding box center [39, 106] width 28 height 10
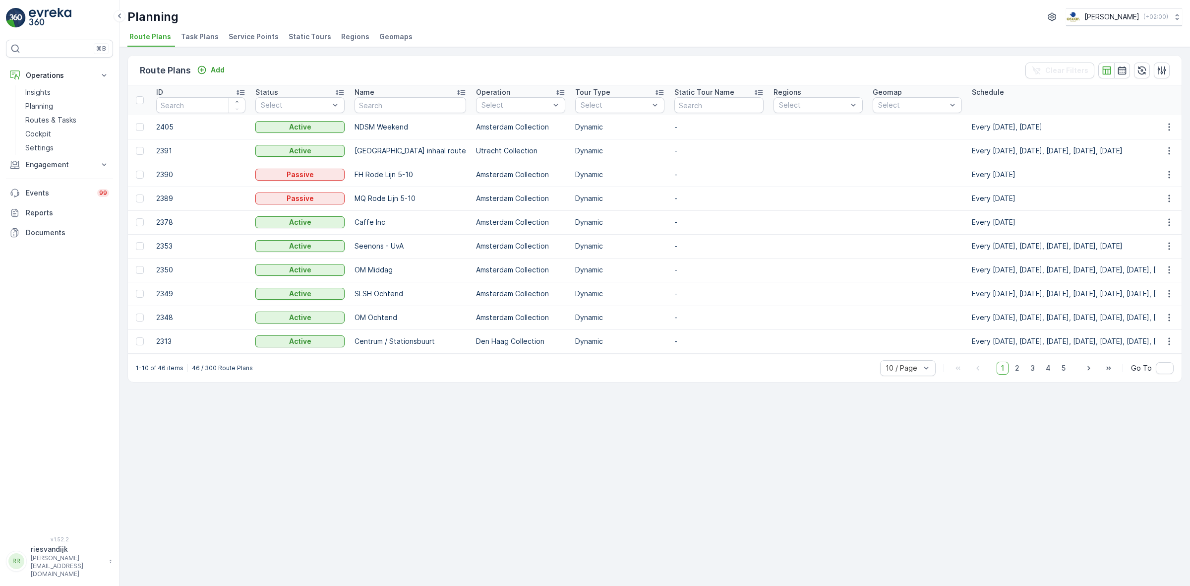
click at [197, 41] on span "Task Plans" at bounding box center [200, 37] width 38 height 10
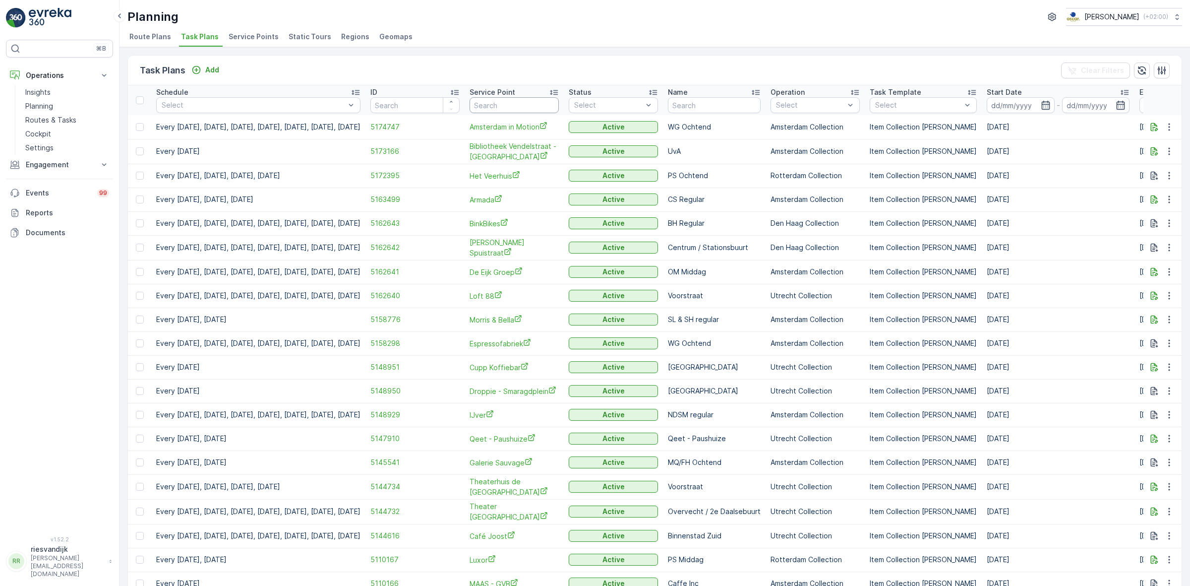
click at [559, 100] on input "text" at bounding box center [514, 105] width 89 height 16
type input "kikker"
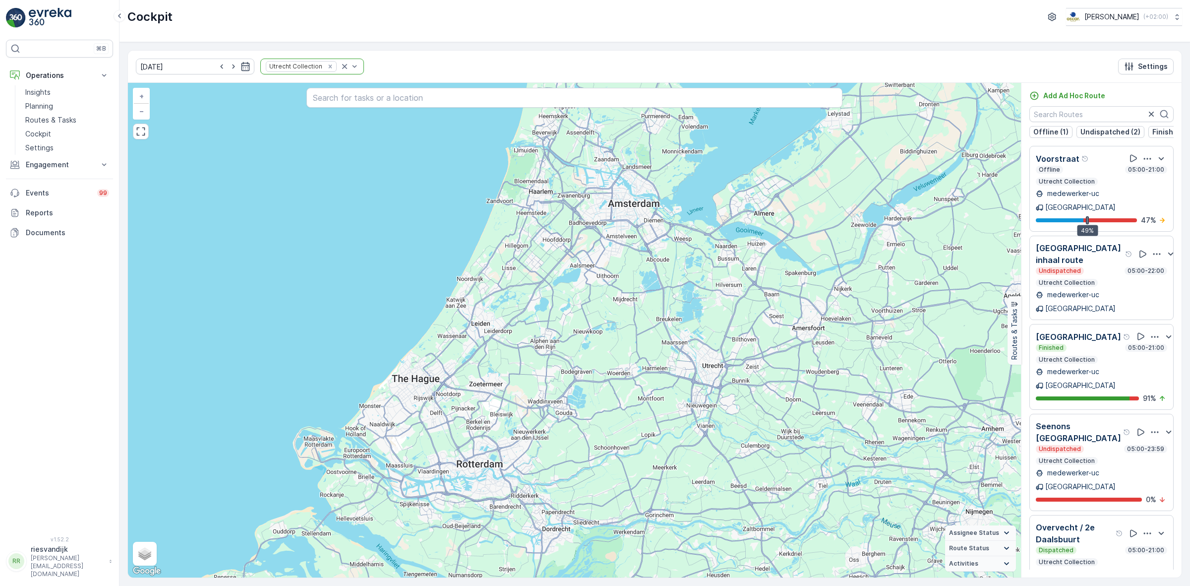
click at [1144, 159] on icon "button" at bounding box center [1147, 158] width 7 height 1
click at [1144, 181] on span "See More Details" at bounding box center [1147, 186] width 58 height 10
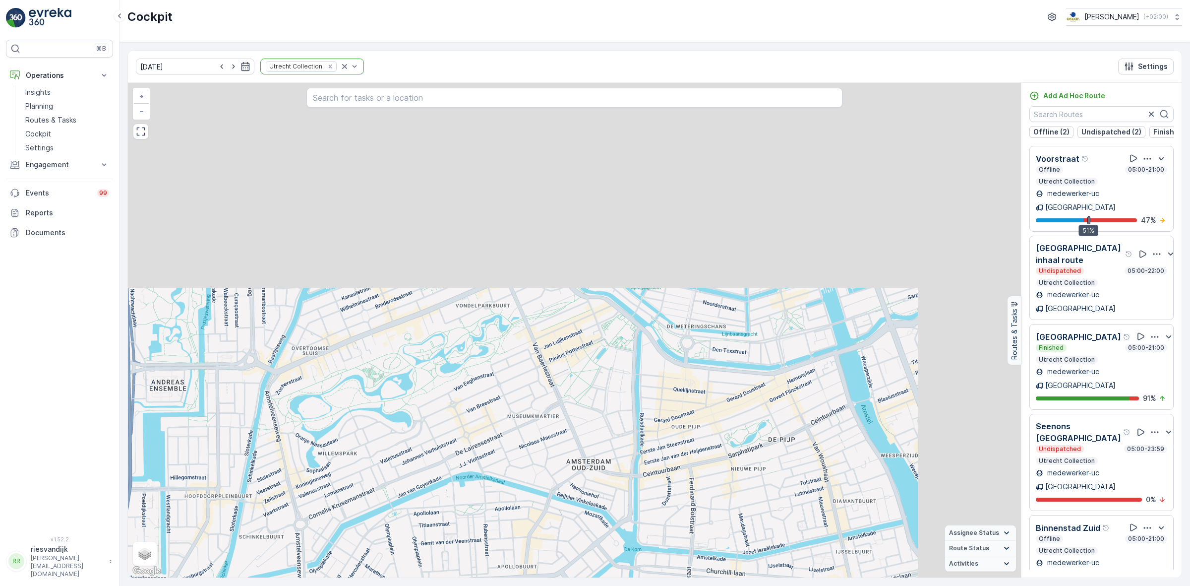
drag, startPoint x: 645, startPoint y: 303, endPoint x: 494, endPoint y: 598, distance: 332.1
click at [494, 585] on html "⌘B Operations Insights Planning Routes & Tasks Cockpit Settings Engagement Insi…" at bounding box center [595, 293] width 1190 height 586
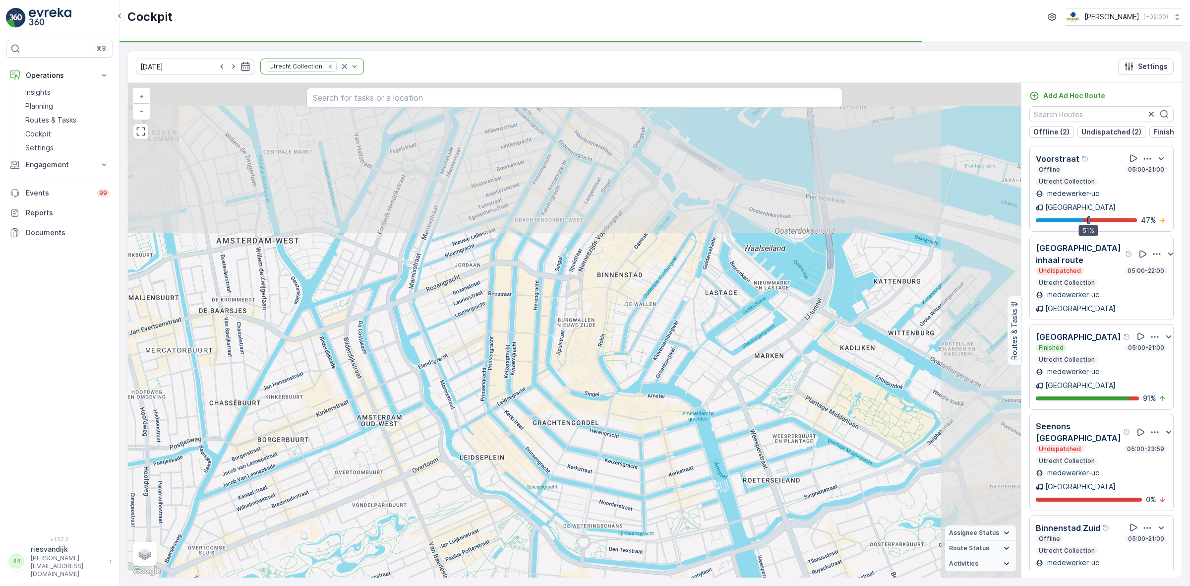
drag, startPoint x: 730, startPoint y: 341, endPoint x: 642, endPoint y: 518, distance: 197.9
click at [642, 518] on div "+ − Satellite Roadmap Terrain Hybrid Leaflet Keyboard shortcuts Map Data Map da…" at bounding box center [574, 330] width 893 height 495
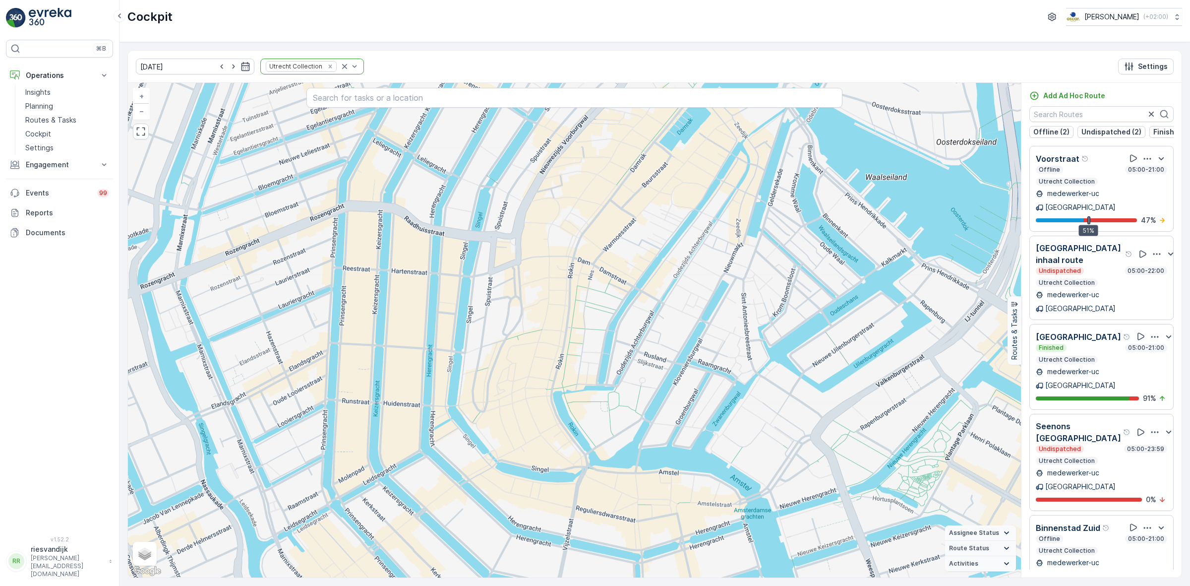
drag, startPoint x: 648, startPoint y: 340, endPoint x: 683, endPoint y: 410, distance: 78.5
click at [683, 410] on div "+ − Satellite Roadmap Terrain Hybrid Leaflet Keyboard shortcuts Map Data Map da…" at bounding box center [574, 330] width 893 height 495
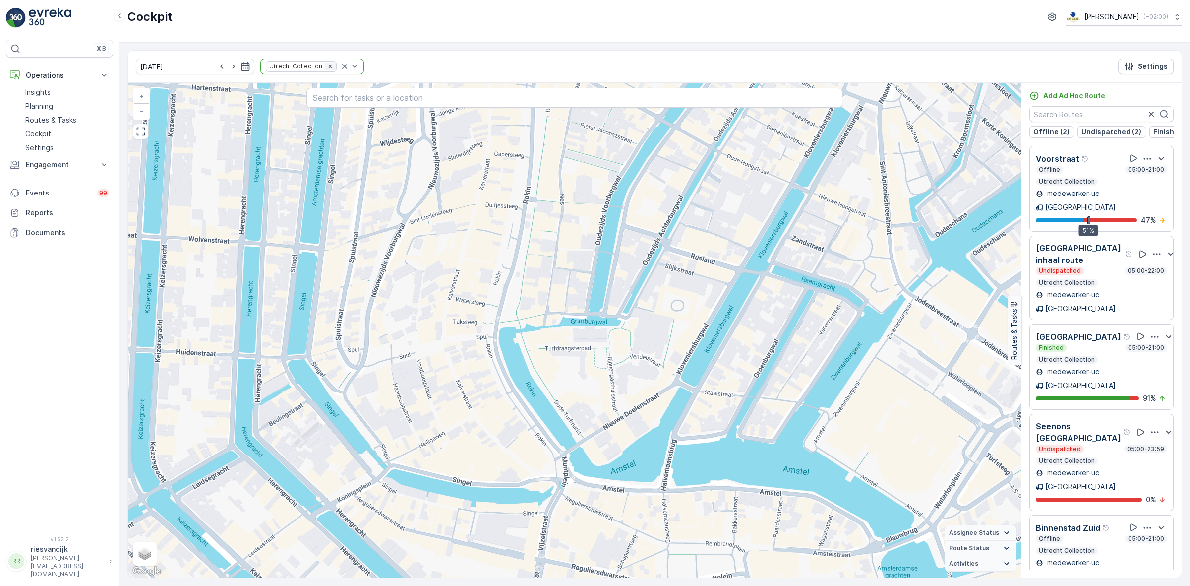
click at [327, 68] on icon "Remove Utrecht Collection" at bounding box center [330, 66] width 7 height 7
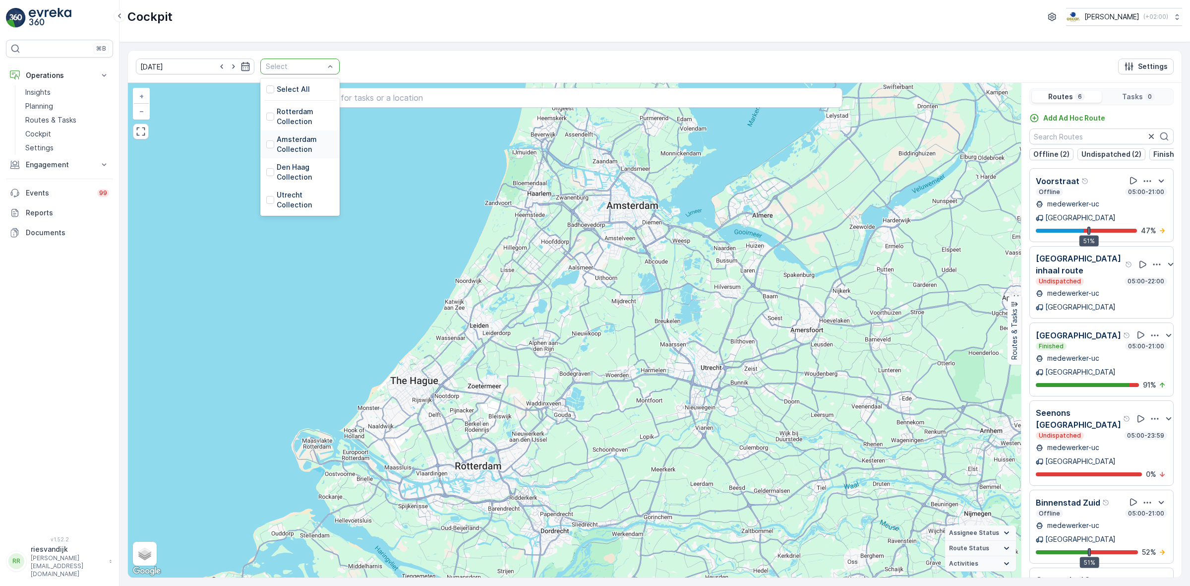
click at [266, 145] on div "Amsterdam Collection" at bounding box center [299, 144] width 67 height 20
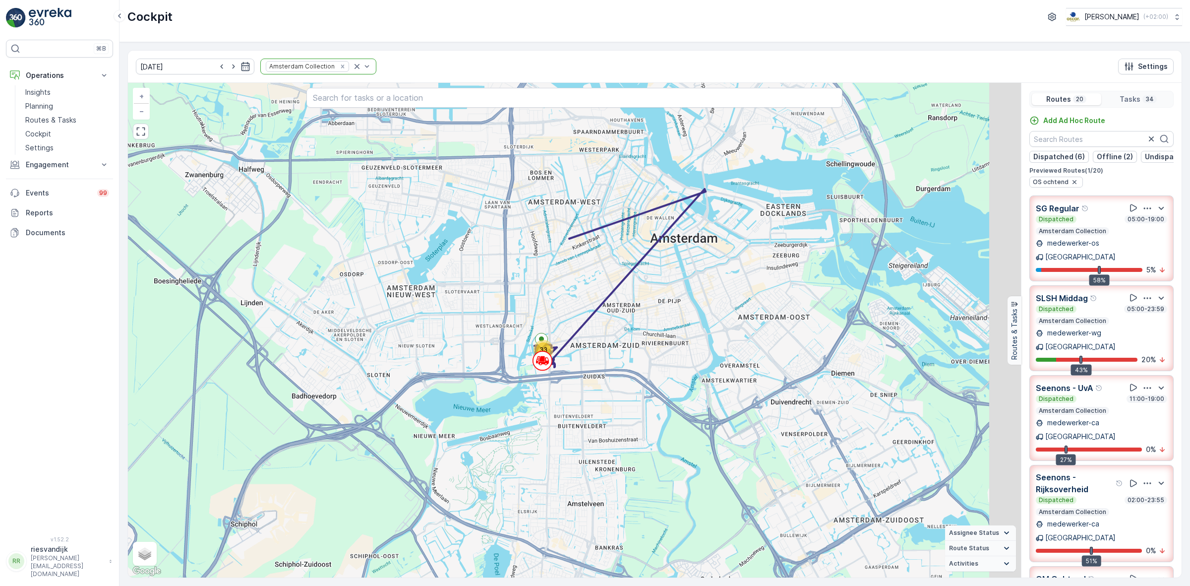
drag, startPoint x: 705, startPoint y: 277, endPoint x: 599, endPoint y: 401, distance: 163.6
click at [601, 401] on div "33 + − Satellite Roadmap Terrain Hybrid Leaflet Keyboard shortcuts Map Data Map…" at bounding box center [574, 330] width 893 height 495
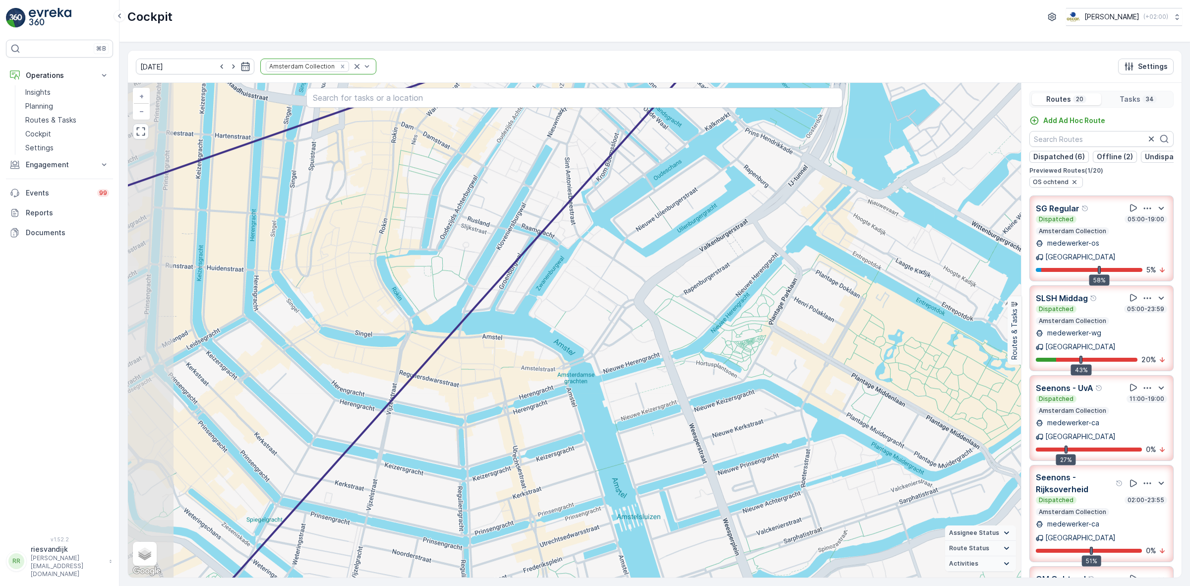
drag, startPoint x: 638, startPoint y: 358, endPoint x: 697, endPoint y: 370, distance: 60.7
click at [697, 370] on div "2 3 5 4 9 + − Satellite Roadmap Terrain Hybrid Leaflet Keyboard shortcuts Map D…" at bounding box center [574, 330] width 893 height 495
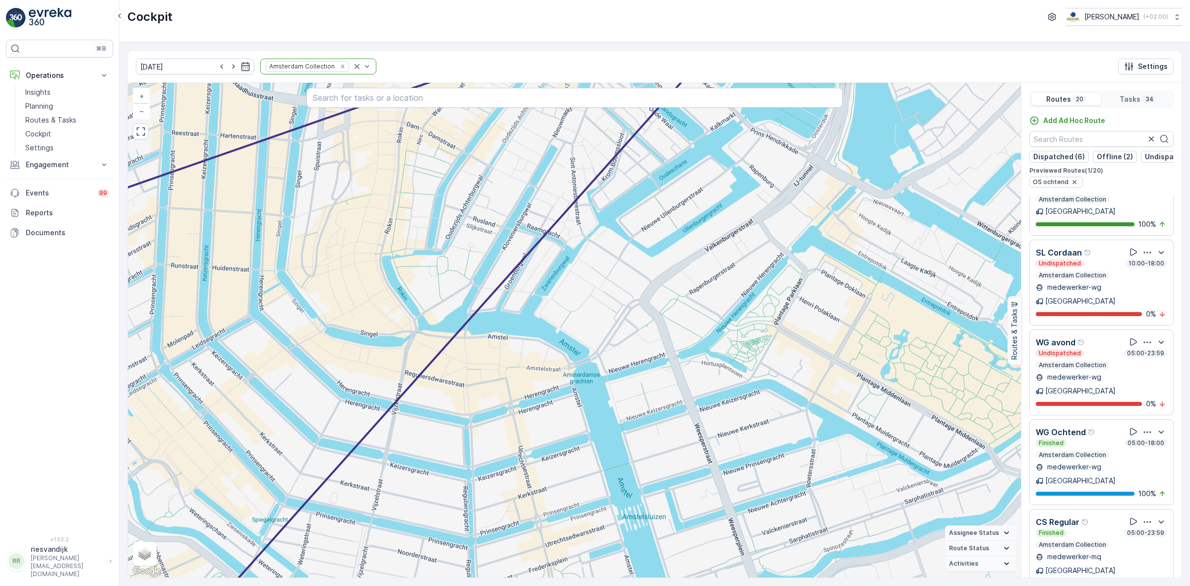
scroll to position [1054, 0]
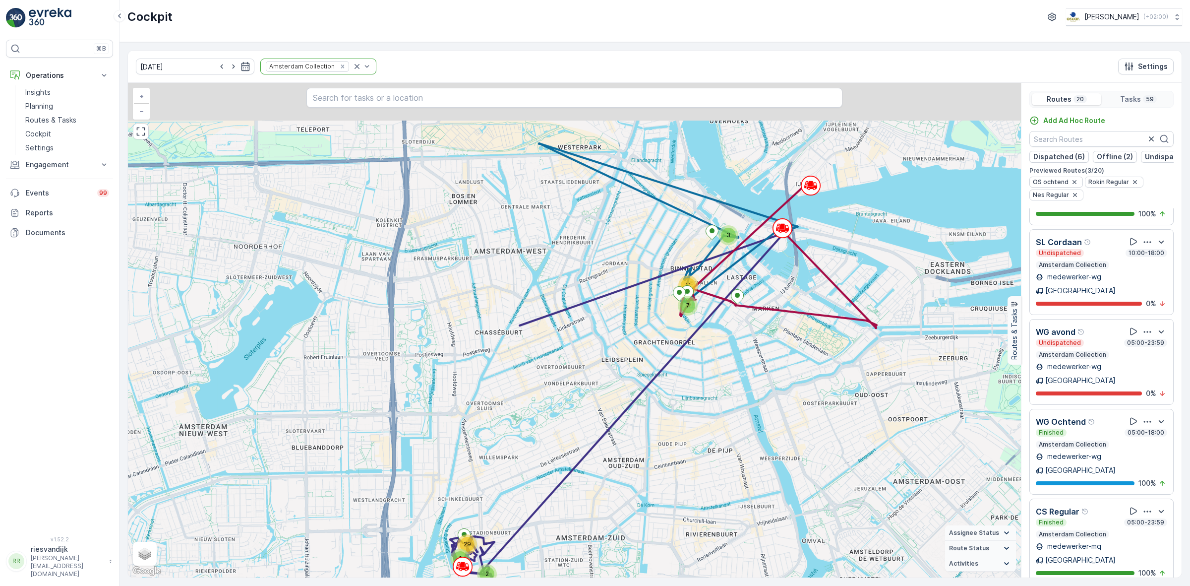
drag, startPoint x: 748, startPoint y: 252, endPoint x: 747, endPoint y: 336, distance: 84.3
click at [765, 336] on div "3 2 2 29 11 7 + − Satellite Roadmap Terrain Hybrid Leaflet Keyboard shortcuts M…" at bounding box center [574, 330] width 893 height 495
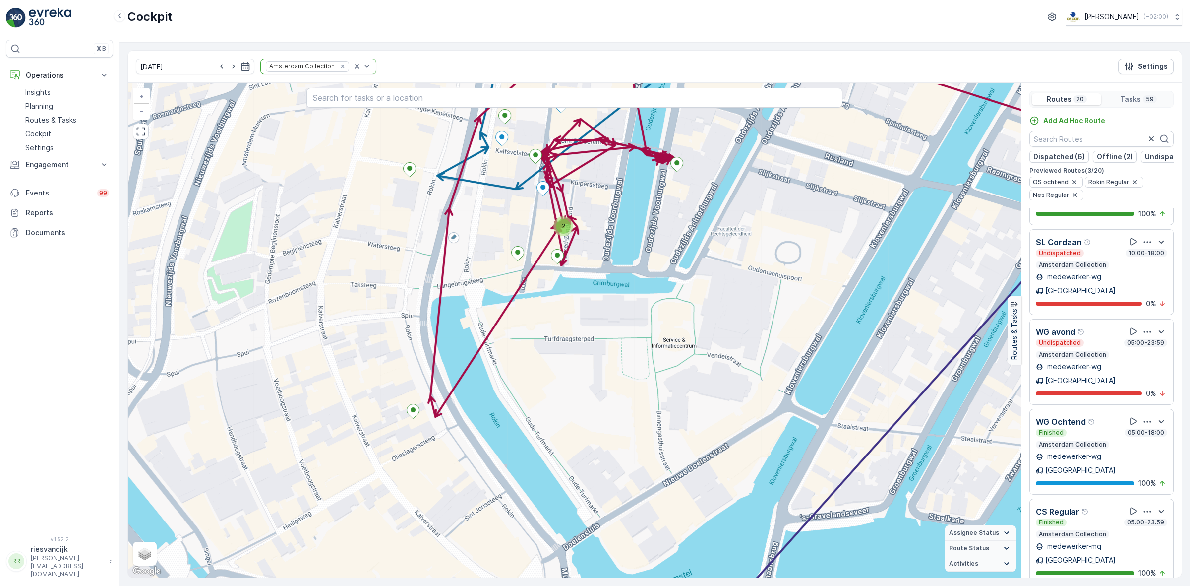
drag, startPoint x: 588, startPoint y: 369, endPoint x: 665, endPoint y: 289, distance: 110.9
click at [665, 289] on div "2 2 2 4 2 2 7 + − Satellite Roadmap Terrain Hybrid Leaflet Keyboard shortcuts M…" at bounding box center [574, 330] width 893 height 495
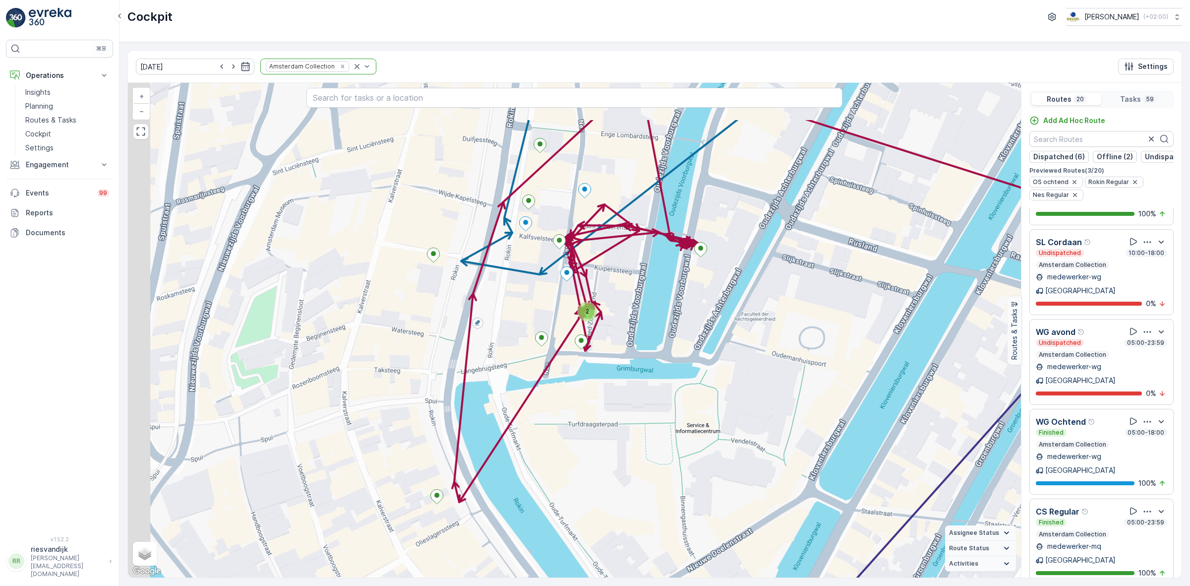
drag, startPoint x: 641, startPoint y: 270, endPoint x: 668, endPoint y: 362, distance: 95.6
click at [668, 361] on div "2 2 2 4 2 2 7 + − Satellite Roadmap Terrain Hybrid Leaflet Keyboard shortcuts M…" at bounding box center [574, 330] width 893 height 495
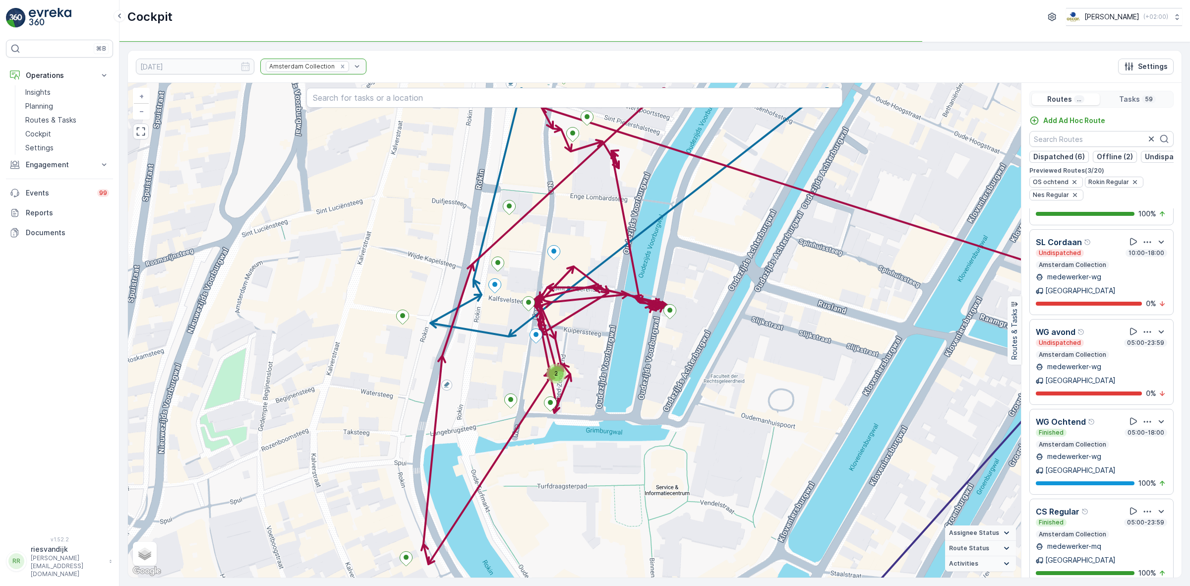
drag, startPoint x: 672, startPoint y: 337, endPoint x: 655, endPoint y: 345, distance: 18.4
click at [656, 356] on div "2 2 2 4 2 2 7 + − Satellite Roadmap Terrain Hybrid Leaflet Keyboard shortcuts M…" at bounding box center [574, 330] width 893 height 495
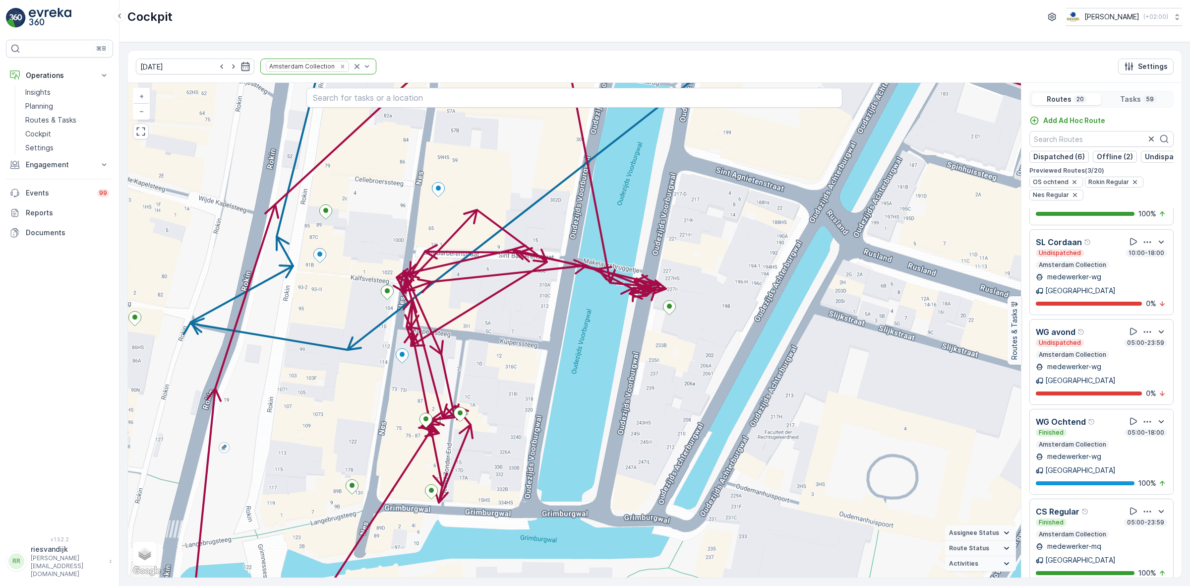
click at [1078, 518] on div "Finished 05:00-23:59" at bounding box center [1101, 522] width 131 height 8
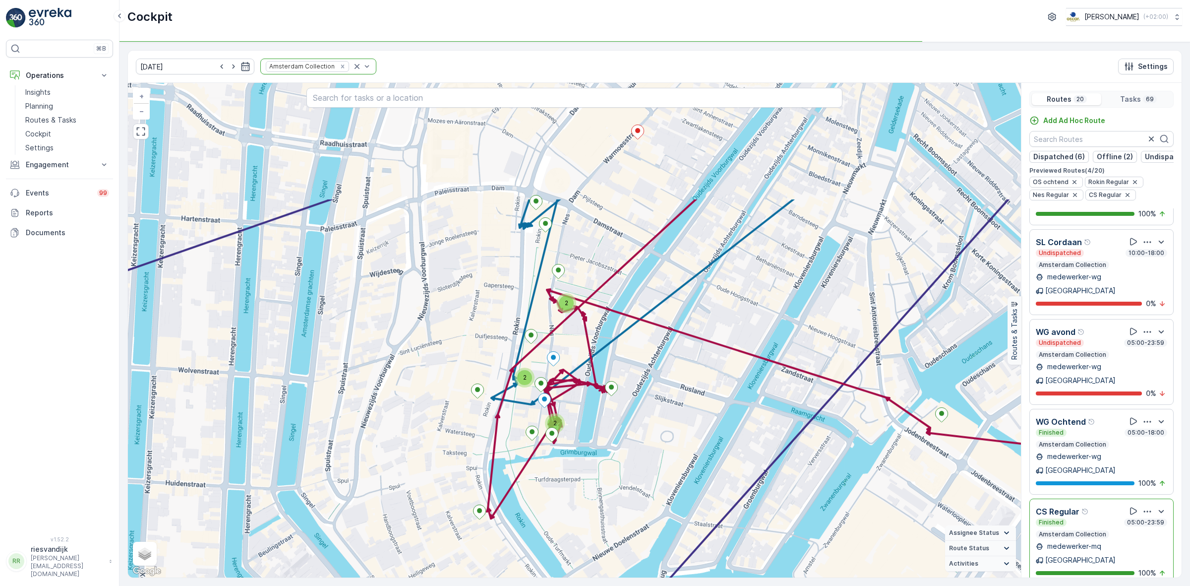
drag, startPoint x: 664, startPoint y: 242, endPoint x: 733, endPoint y: 405, distance: 177.2
click at [733, 405] on div "2 2 2 2 2 2 2 4 2 9 + − Satellite Roadmap Terrain Hybrid Leaflet Keyboard short…" at bounding box center [574, 330] width 893 height 495
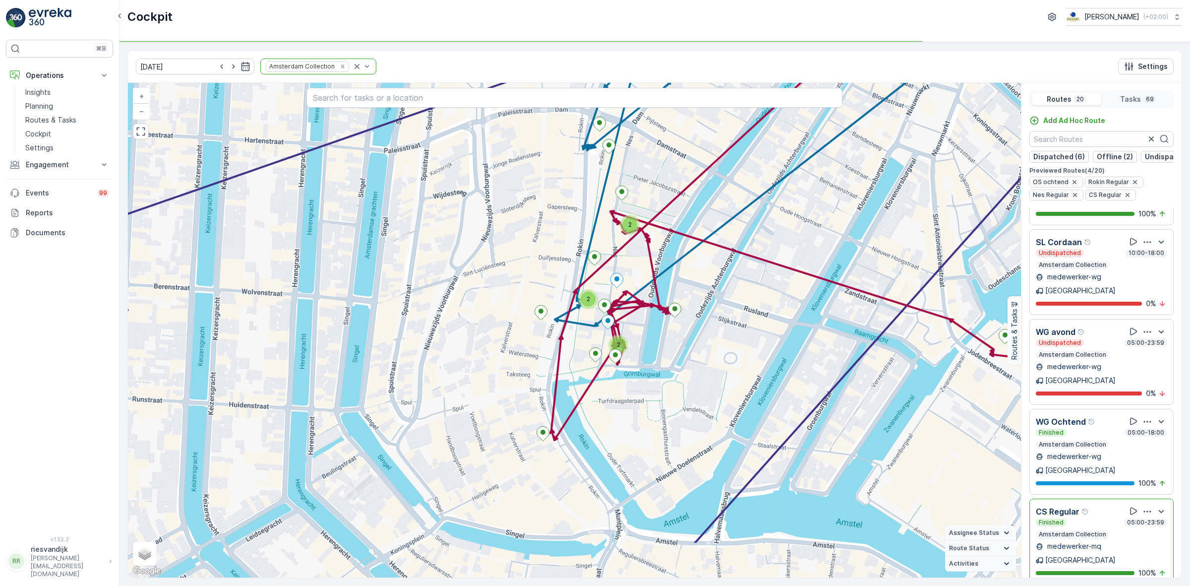
drag, startPoint x: 683, startPoint y: 409, endPoint x: 712, endPoint y: 359, distance: 58.2
click at [713, 358] on div "2 2 2 2 2 2 2 4 2 9 + − Satellite Roadmap Terrain Hybrid Leaflet Keyboard short…" at bounding box center [574, 330] width 893 height 495
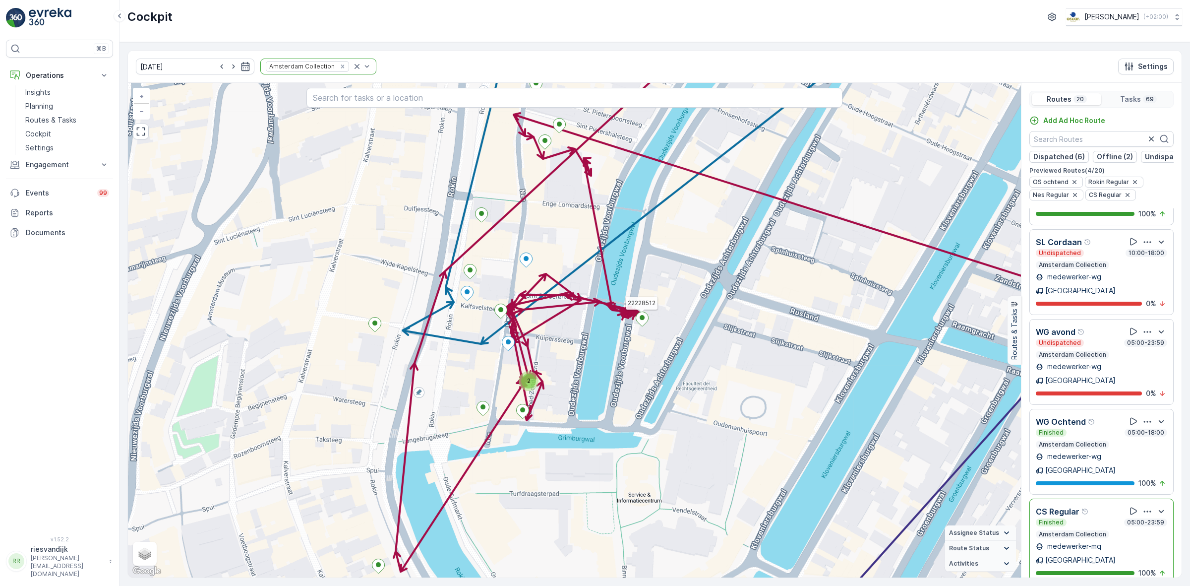
click at [648, 325] on icon at bounding box center [642, 318] width 13 height 15
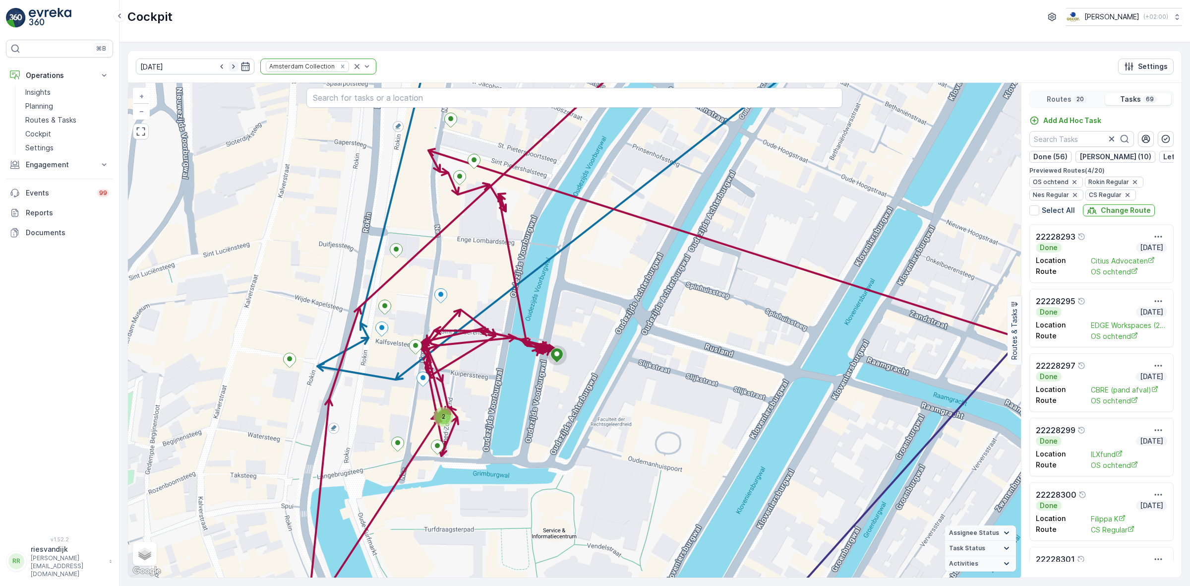
click at [229, 69] on icon "button" at bounding box center [234, 67] width 10 height 10
type input "[DATE]"
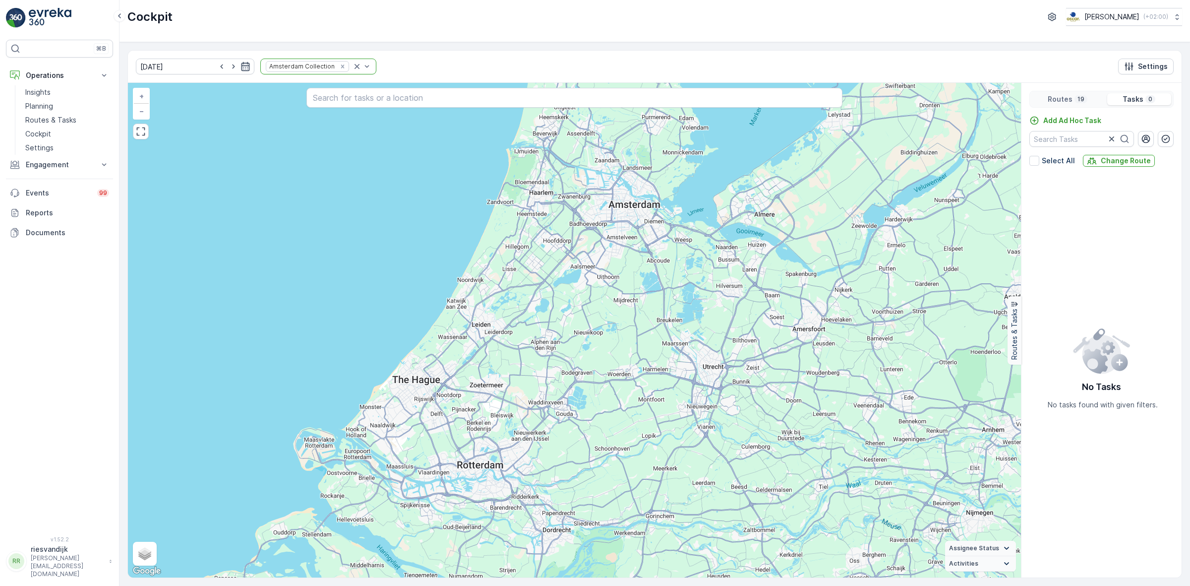
click at [241, 69] on icon "button" at bounding box center [246, 67] width 10 height 10
click at [383, 42] on div "Cockpit Oscar Circulair ( +02:00 )" at bounding box center [655, 21] width 1071 height 42
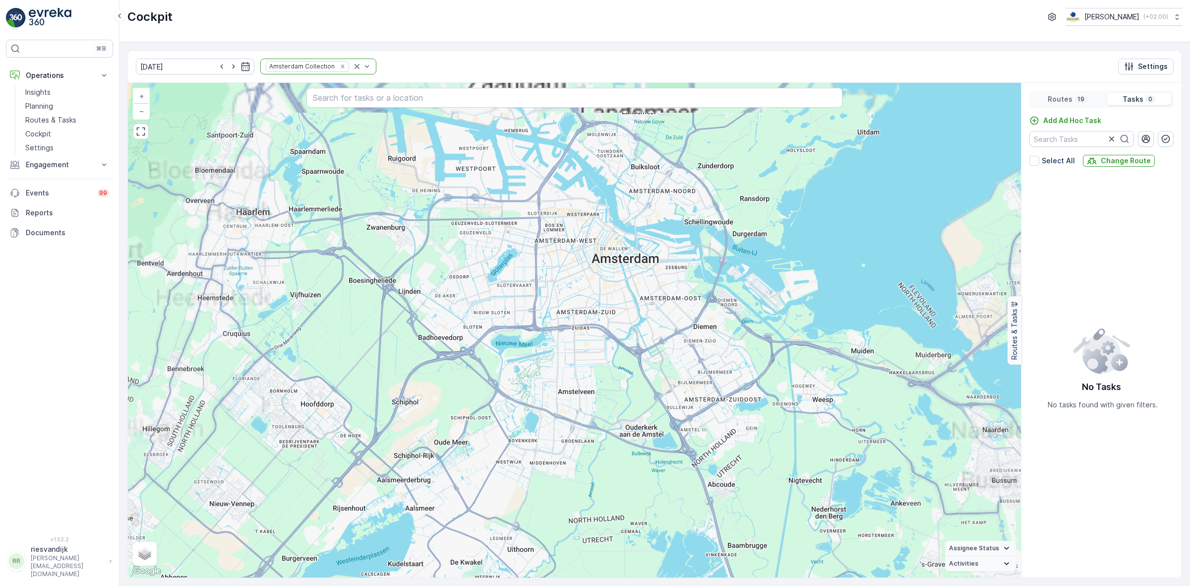
drag, startPoint x: 624, startPoint y: 196, endPoint x: 619, endPoint y: 390, distance: 194.0
click at [619, 390] on div "+ − Satellite Roadmap Terrain Hybrid Leaflet Keyboard shortcuts Map Data Map da…" at bounding box center [574, 330] width 893 height 495
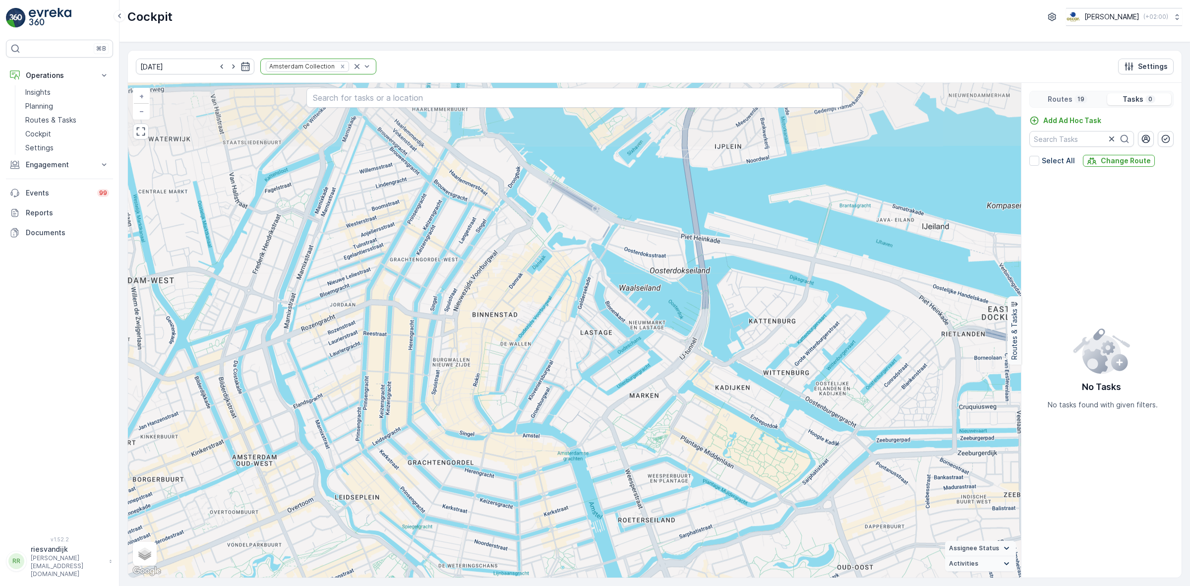
drag, startPoint x: 619, startPoint y: 279, endPoint x: 626, endPoint y: 616, distance: 337.4
click at [626, 585] on html "⌘B Operations Insights Planning Routes & Tasks Cockpit Settings Engagement Insi…" at bounding box center [595, 293] width 1190 height 586
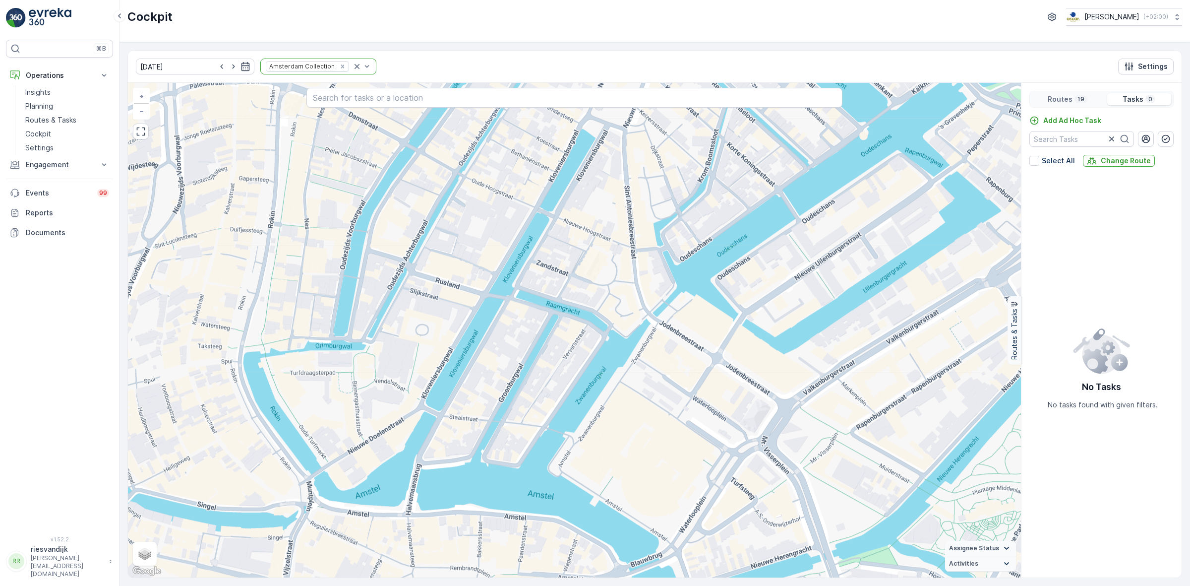
drag, startPoint x: 542, startPoint y: 439, endPoint x: 635, endPoint y: 497, distance: 109.4
click at [635, 497] on div "+ − Satellite Roadmap Terrain Hybrid Leaflet Keyboard shortcuts Map Data Map da…" at bounding box center [574, 330] width 893 height 495
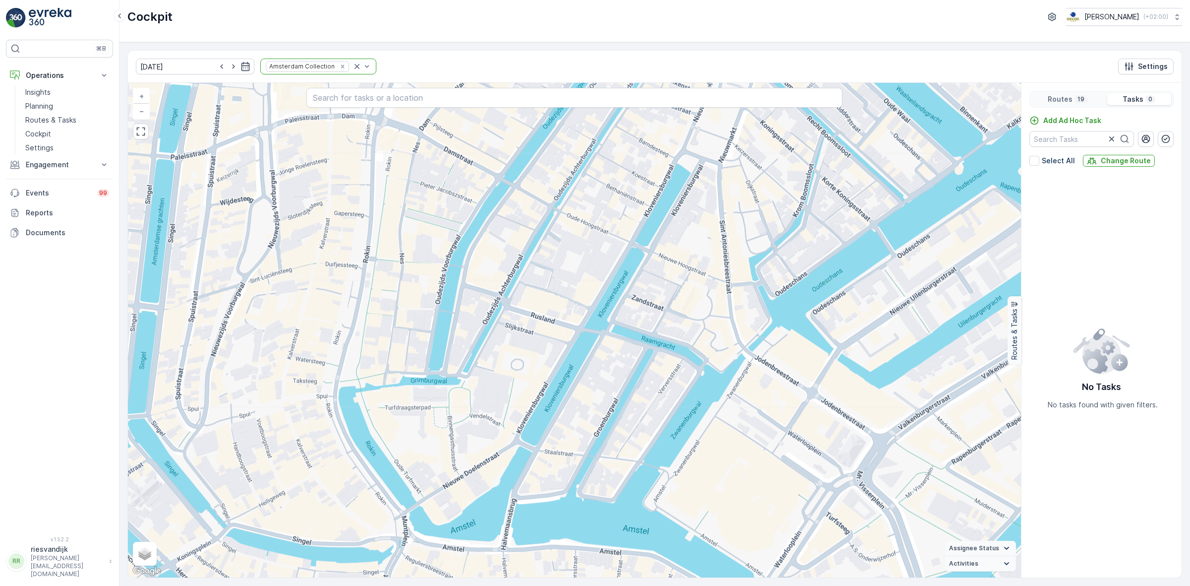
drag, startPoint x: 606, startPoint y: 452, endPoint x: 609, endPoint y: 403, distance: 49.7
click at [609, 403] on div "+ − Satellite Roadmap Terrain Hybrid Leaflet Keyboard shortcuts Map Data Map da…" at bounding box center [574, 330] width 893 height 495
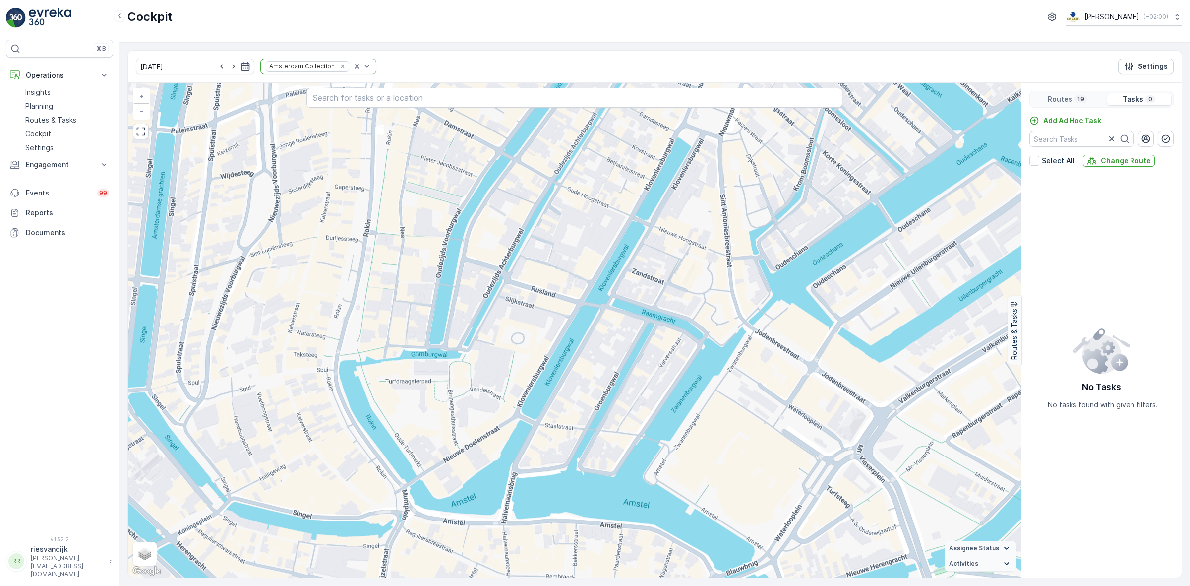
click at [1091, 100] on div "Routes 19" at bounding box center [1067, 99] width 71 height 12
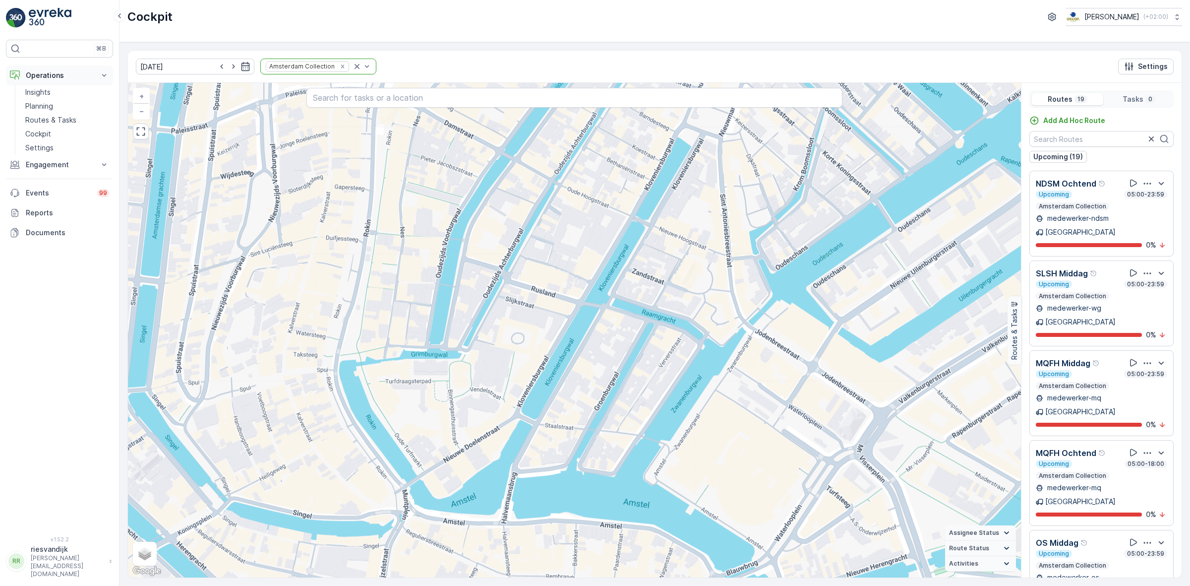
click at [106, 70] on icon at bounding box center [104, 75] width 10 height 10
click at [104, 70] on icon at bounding box center [104, 75] width 10 height 10
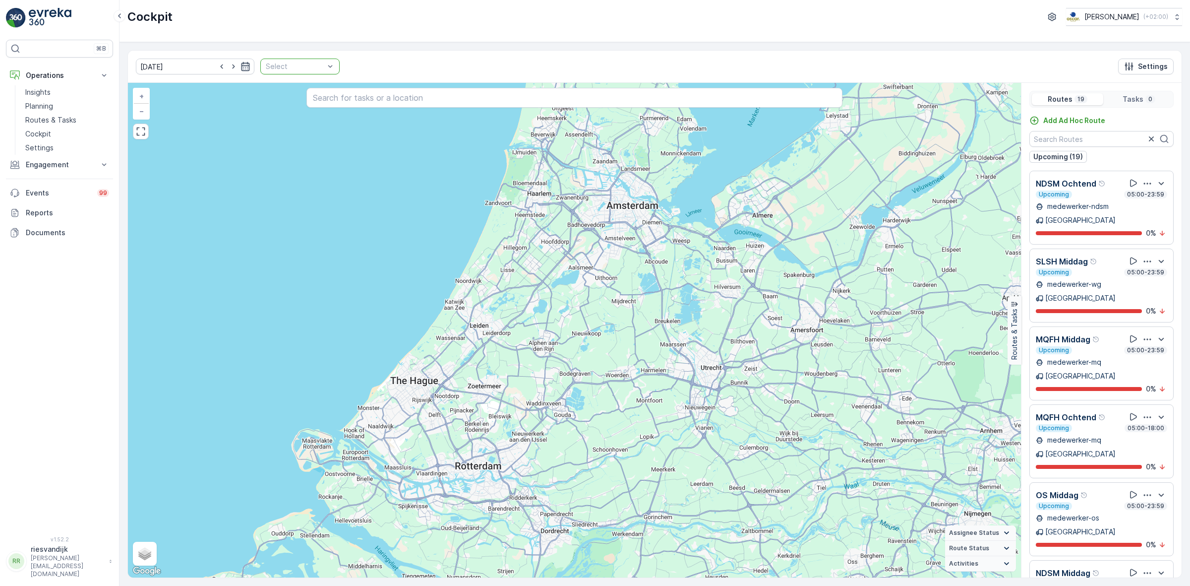
click at [242, 65] on icon "button" at bounding box center [246, 66] width 8 height 9
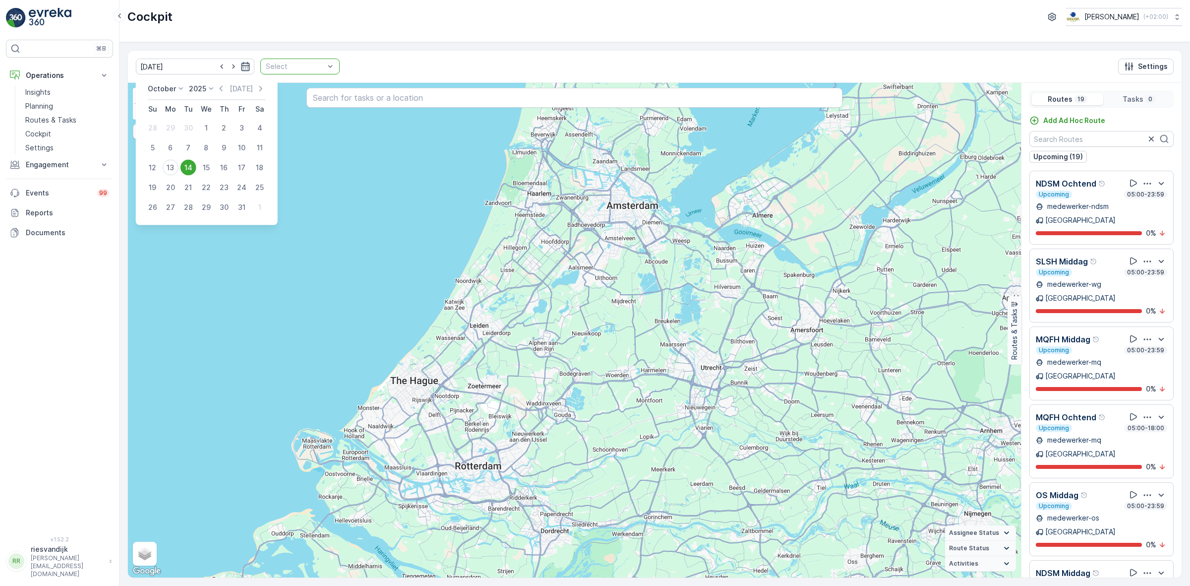
click at [242, 65] on icon "button" at bounding box center [246, 66] width 8 height 9
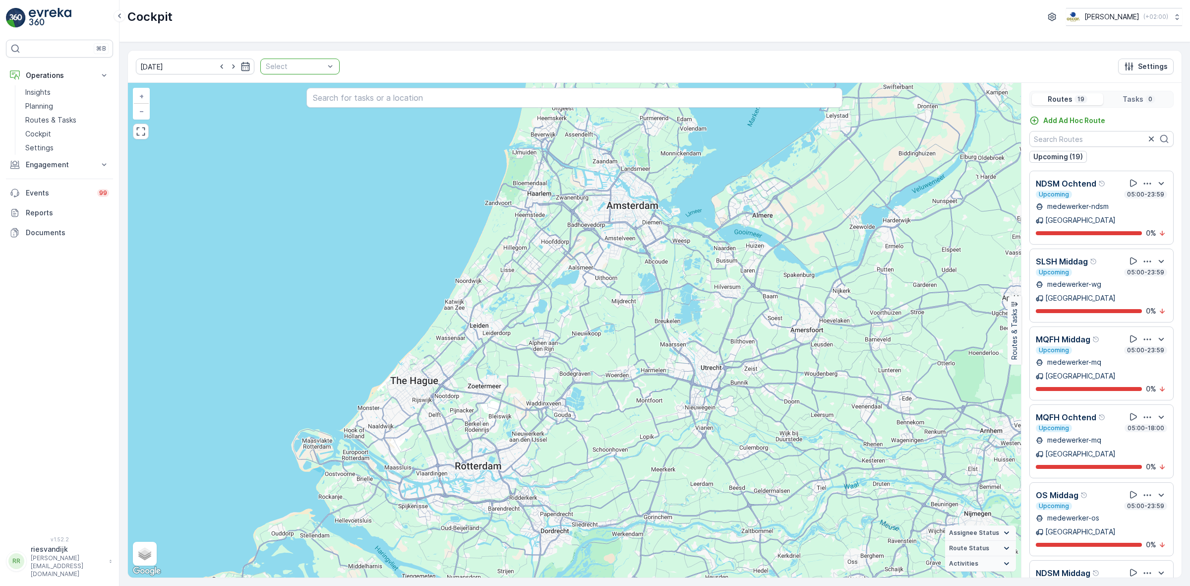
drag, startPoint x: 547, startPoint y: 53, endPoint x: 538, endPoint y: 53, distance: 8.4
click at [546, 53] on div "14.10.2025 Select Settings" at bounding box center [655, 67] width 1054 height 32
click at [1147, 142] on icon "button" at bounding box center [1152, 139] width 10 height 10
drag, startPoint x: 59, startPoint y: 120, endPoint x: 55, endPoint y: 127, distance: 8.2
click at [59, 120] on p "Routes & Tasks" at bounding box center [50, 120] width 51 height 10
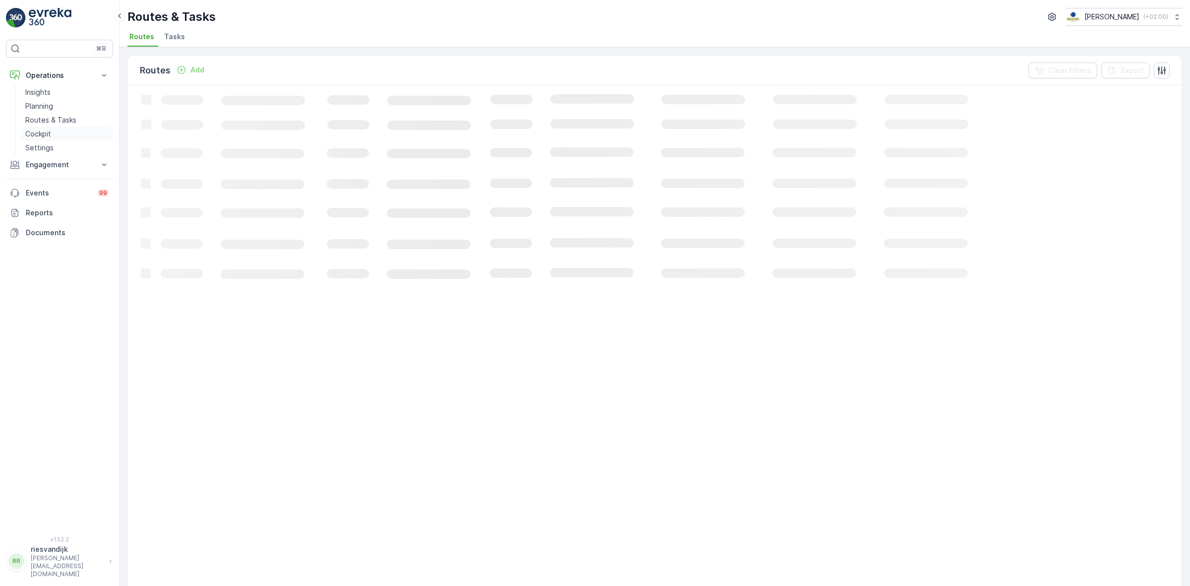
click at [52, 138] on link "Cockpit" at bounding box center [67, 134] width 92 height 14
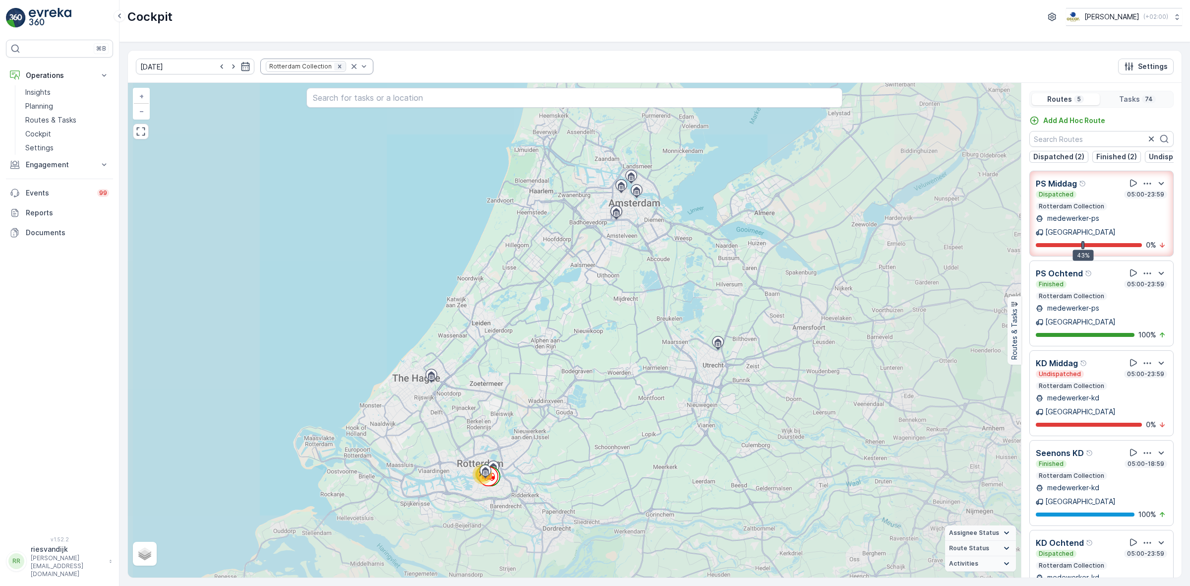
click at [336, 63] on icon "Remove Rotterdam Collection" at bounding box center [339, 66] width 7 height 7
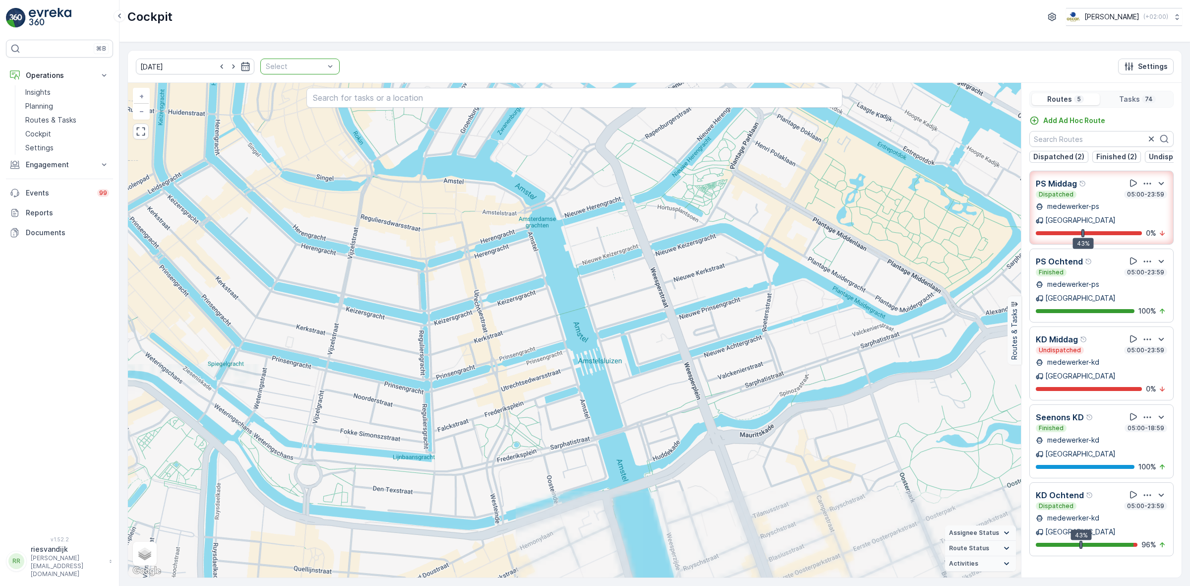
drag, startPoint x: 648, startPoint y: 290, endPoint x: 650, endPoint y: 417, distance: 127.0
click at [650, 417] on div "3 2 2 2 2 3 2 3 2 2 2 2 5 2 6 2 + − Satellite Roadmap Terrain Hybrid Leaflet Ke…" at bounding box center [574, 330] width 893 height 495
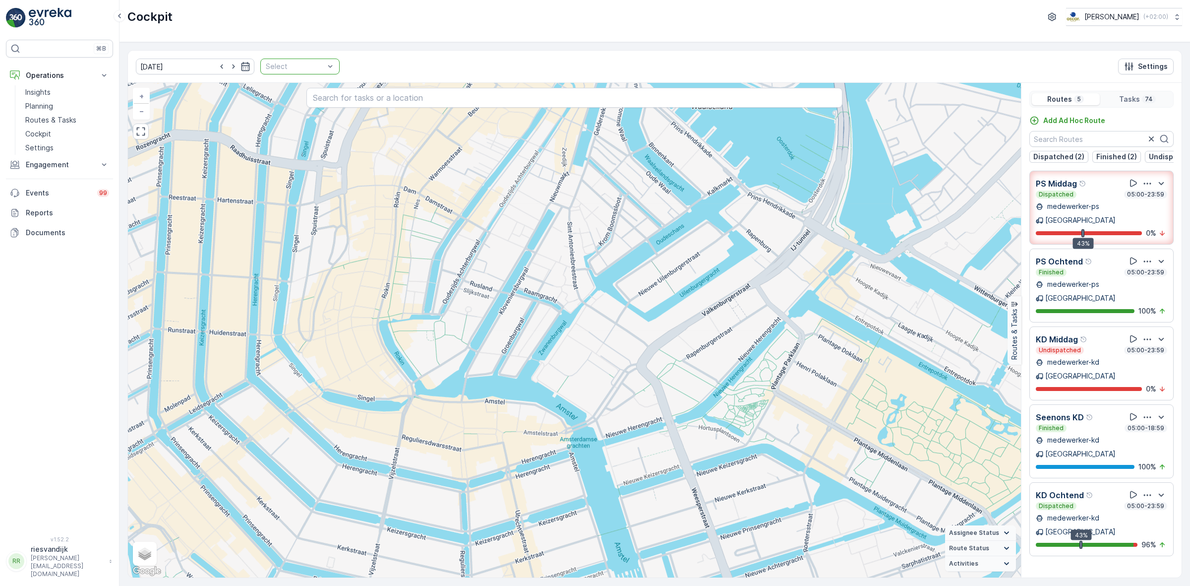
drag, startPoint x: 617, startPoint y: 361, endPoint x: 633, endPoint y: 400, distance: 42.7
click at [633, 400] on div "3 2 2 2 2 3 2 3 2 2 2 2 5 2 6 2 + − Satellite Roadmap Terrain Hybrid Leaflet Ke…" at bounding box center [574, 330] width 893 height 495
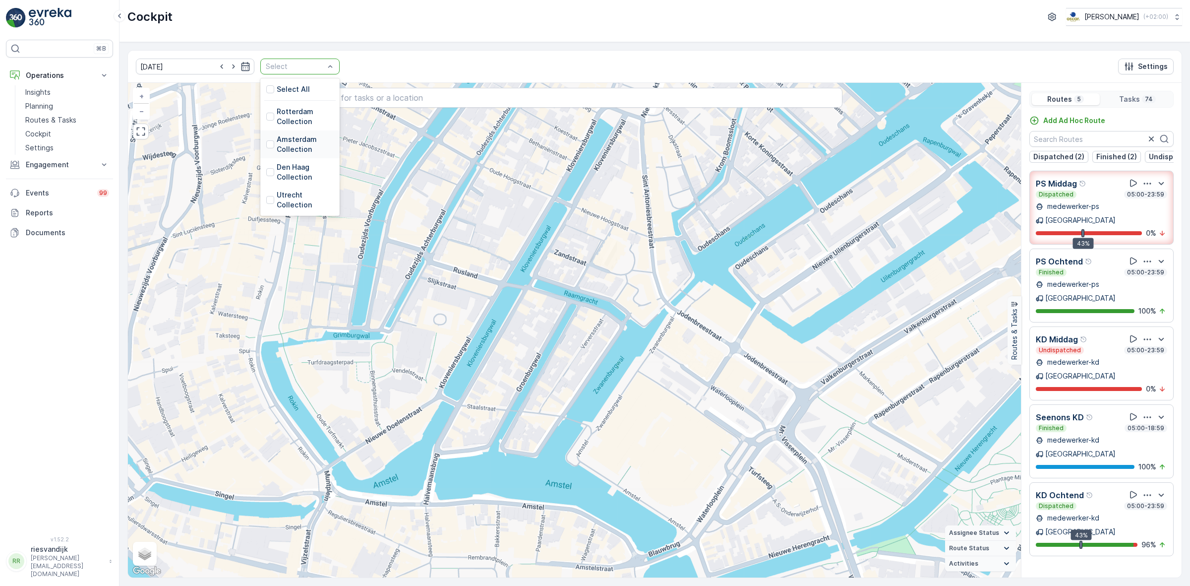
click at [277, 145] on p "Amsterdam Collection" at bounding box center [305, 144] width 57 height 20
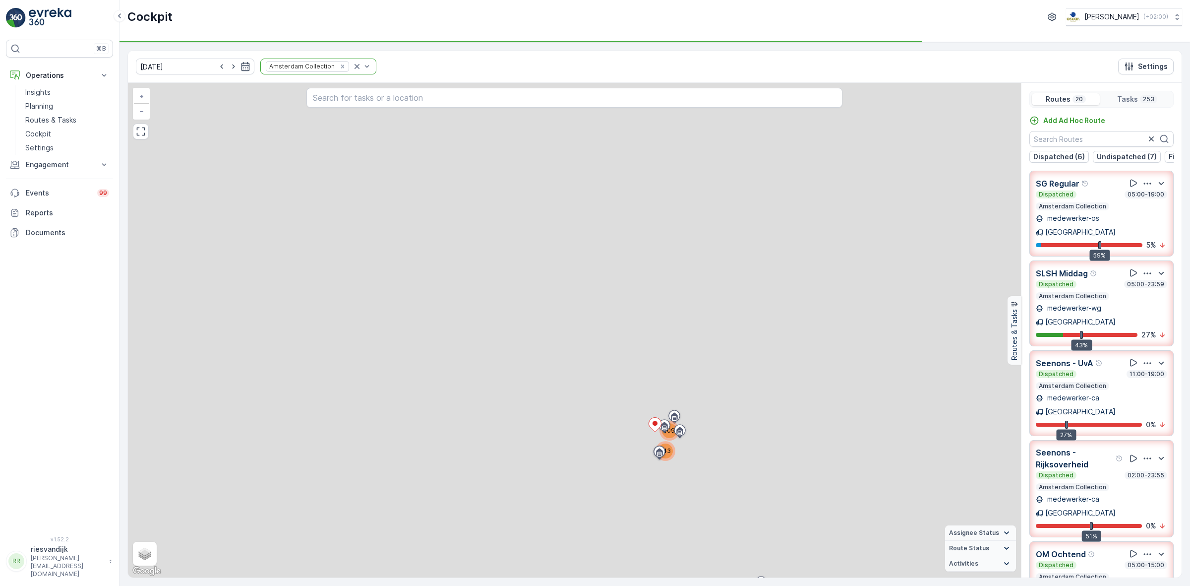
drag, startPoint x: 516, startPoint y: 341, endPoint x: 564, endPoint y: 335, distance: 48.9
click at [501, 306] on div "109 143 + − Satellite Roadmap Terrain Hybrid Leaflet Keyboard shortcuts Map Dat…" at bounding box center [574, 330] width 893 height 495
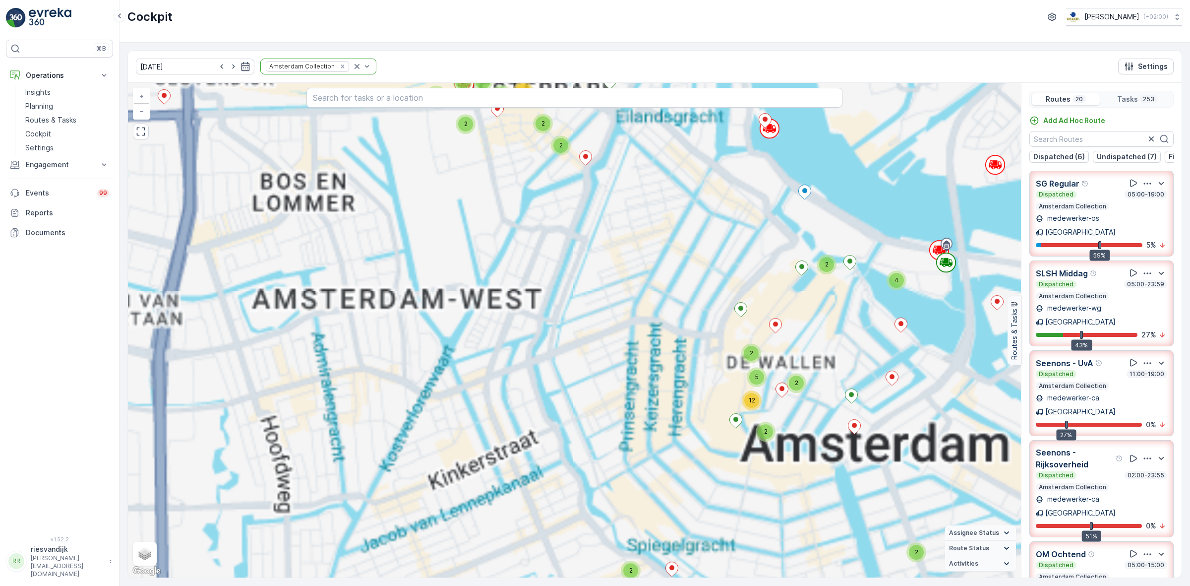
drag, startPoint x: 665, startPoint y: 343, endPoint x: 571, endPoint y: 542, distance: 219.9
click at [574, 557] on div "3 4 3 8 3 2 3 6 11 4 3 5 49 2 2 27 5 14 21 3 7 19 43 2 3 2 4 2 2 2 3 4 3 2 4 2 …" at bounding box center [574, 330] width 893 height 495
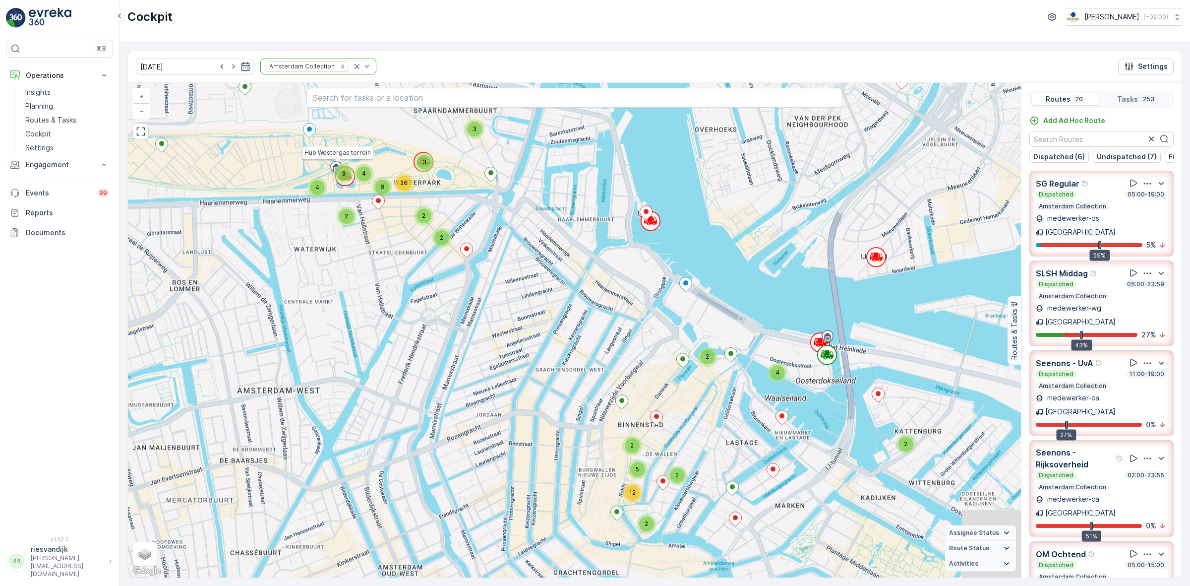
drag, startPoint x: 673, startPoint y: 490, endPoint x: 576, endPoint y: 281, distance: 229.9
click at [576, 281] on div "2 3 2 4 2 2 2 3 4 3 2 4 2 3 4 2 3 8 26 2 2 2 2 5 12 2 3 2 2 2 2 5 3 10 6 2 2 3 …" at bounding box center [574, 330] width 893 height 495
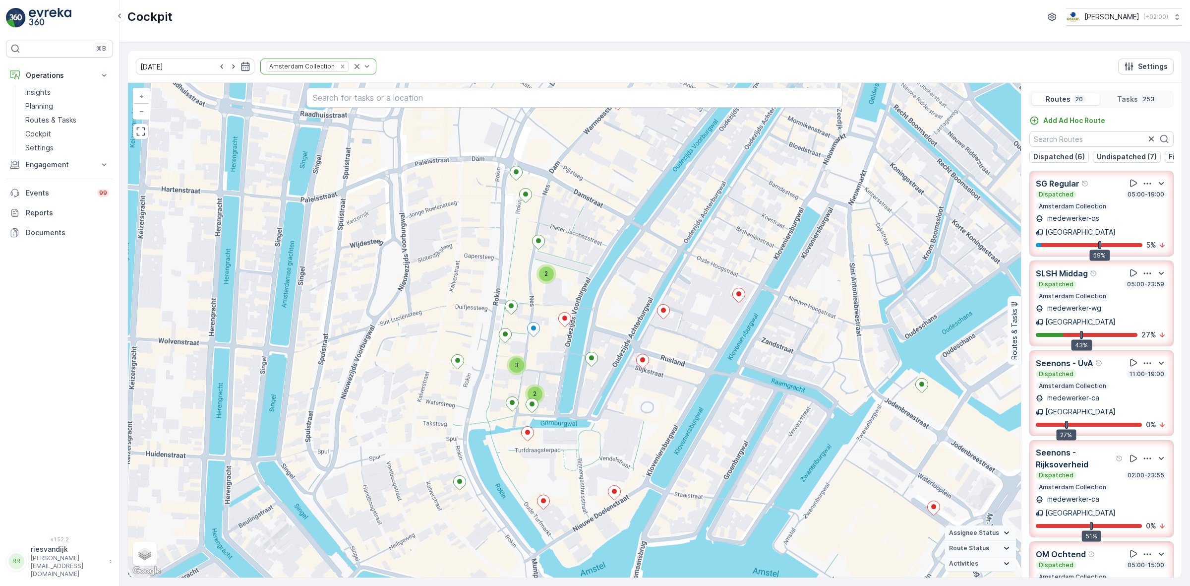
drag, startPoint x: 596, startPoint y: 345, endPoint x: 680, endPoint y: 433, distance: 121.4
click at [680, 433] on div "2 2 2 2 2 2 3 2 4 3 2 2 2 3 5 2 2 4 6 2 2 2 3 2 3 2 2 2 2 2 4 2 4 2 2 3 3 2 2 4…" at bounding box center [574, 330] width 893 height 495
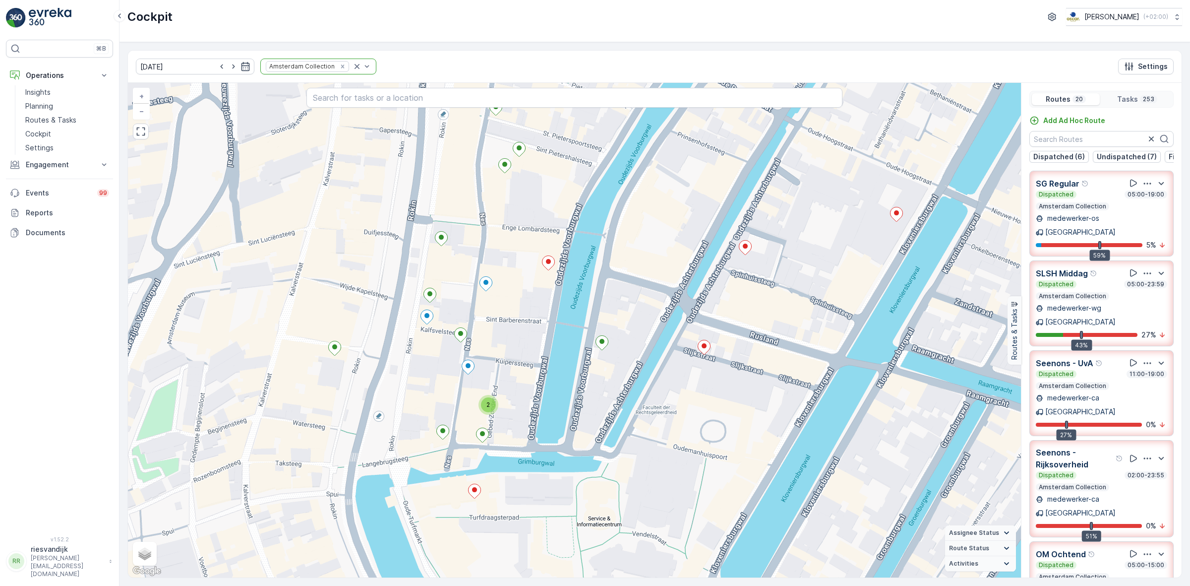
drag, startPoint x: 552, startPoint y: 383, endPoint x: 551, endPoint y: 374, distance: 8.5
click at [551, 374] on div "2 2 2 2 2 4 2 2 2 2 3 4 2 2 2 2 2 2 2 2 2 2 2 2 2 2 4 2 2 2 2 2 2 4 2 2 2 2 4 2…" at bounding box center [574, 330] width 893 height 495
click at [548, 263] on ellipse at bounding box center [548, 261] width 5 height 5
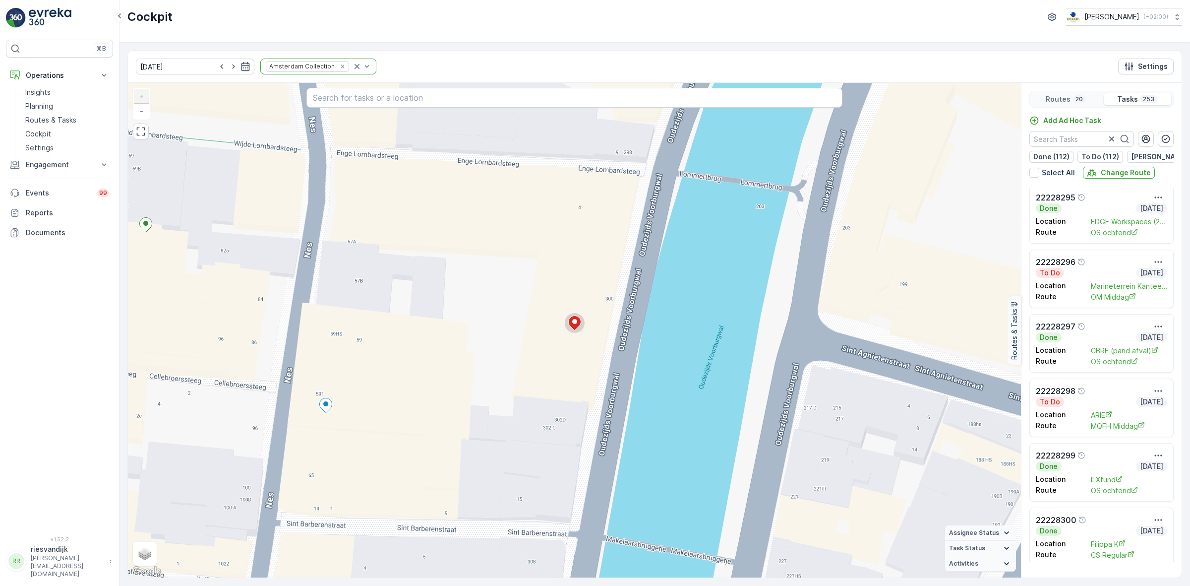
scroll to position [186, 0]
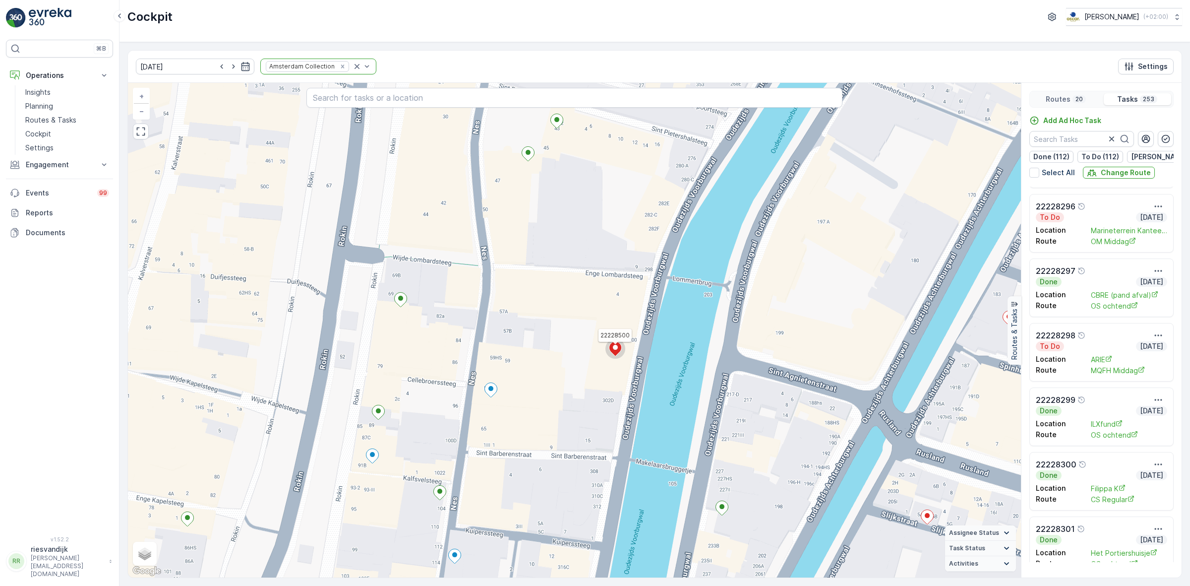
click at [616, 350] on ellipse at bounding box center [615, 347] width 5 height 5
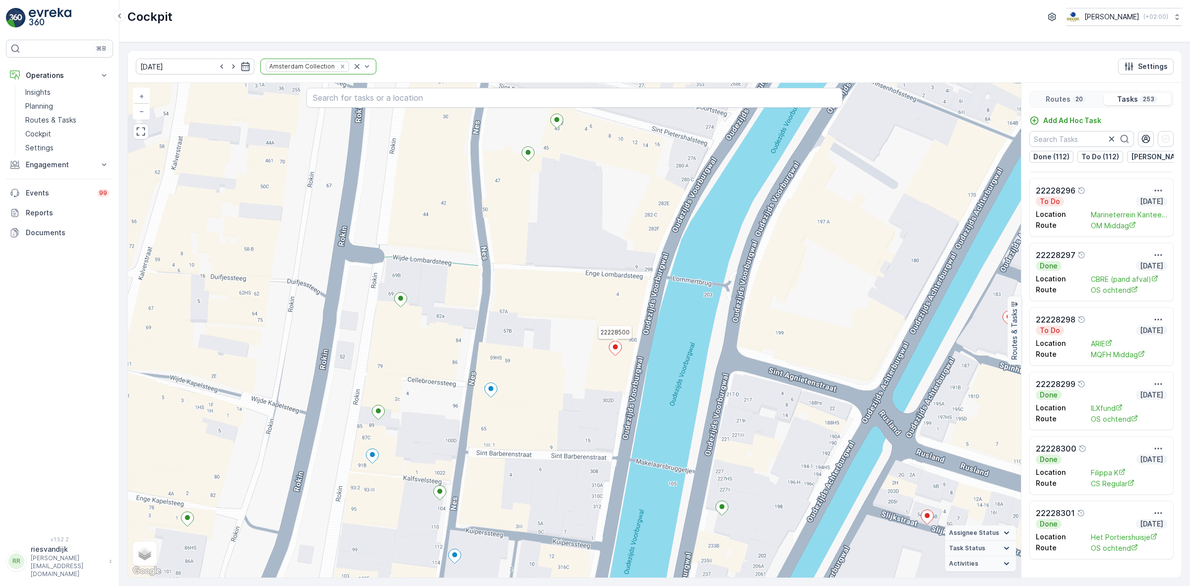
click at [616, 349] on ellipse at bounding box center [615, 346] width 5 height 5
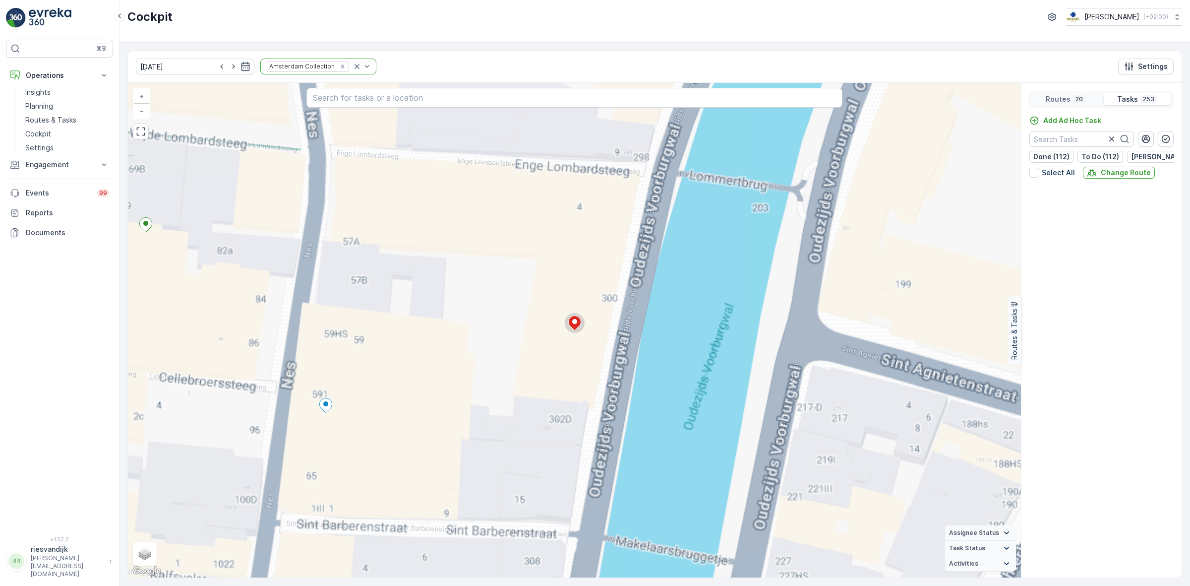
scroll to position [12311, 0]
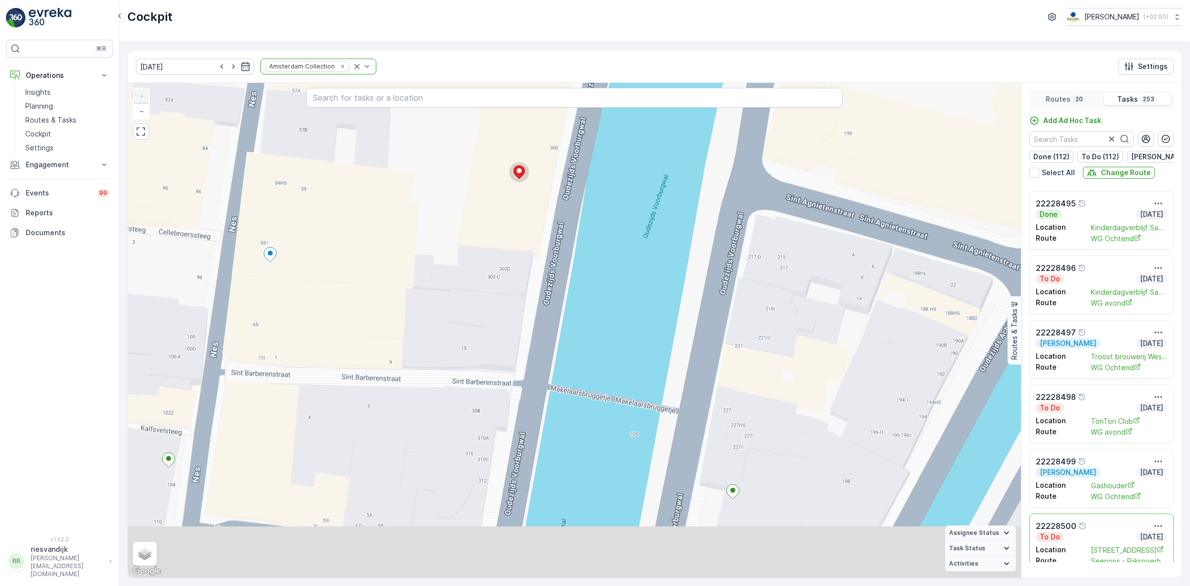
drag, startPoint x: 661, startPoint y: 444, endPoint x: 605, endPoint y: 291, distance: 162.7
click at [605, 291] on div "2 2 2 2 2 2 2 2 2 2 2 2 3 2 2 2 2 2 2 2 2 2 2 2 3 2 2 2 2 2 3 2 2 2 2 3 2 2 2 7…" at bounding box center [574, 330] width 893 height 495
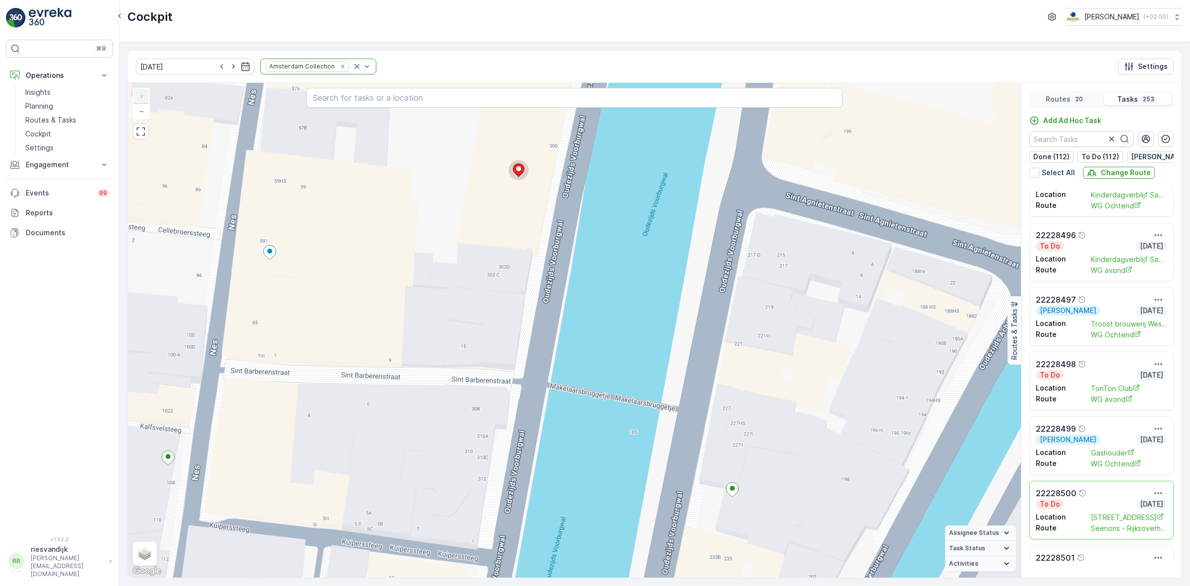
scroll to position [12373, 0]
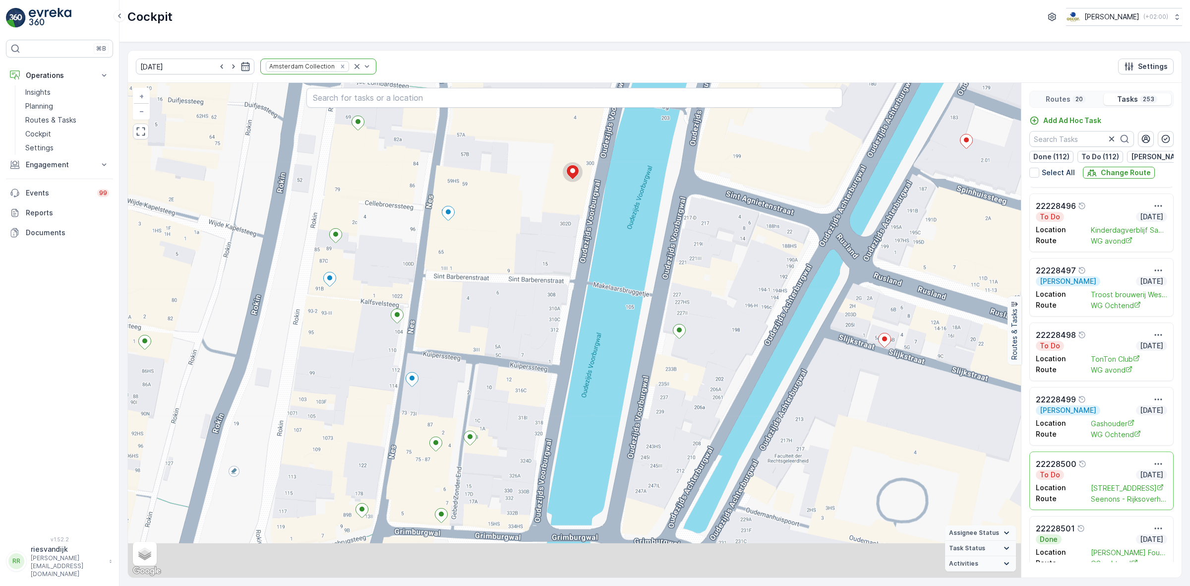
drag, startPoint x: 614, startPoint y: 486, endPoint x: 608, endPoint y: 365, distance: 121.1
click at [608, 365] on div "2 2 2 2 2 2 2 2 2 2 2 2 3 2 2 2 2 2 2 2 2 2 2 2 2 3 2 2 2 2 2 3 2 2 2 2 3 2 2 2…" at bounding box center [574, 330] width 893 height 495
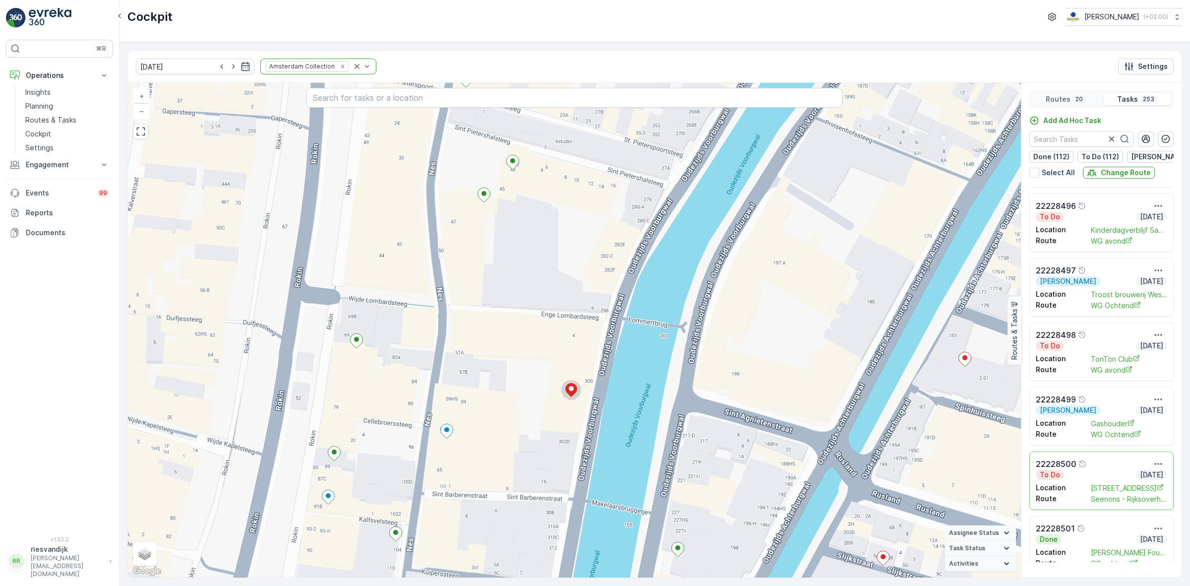
drag, startPoint x: 670, startPoint y: 402, endPoint x: 666, endPoint y: 490, distance: 88.4
click at [663, 504] on div "2 2 2 2 2 2 2 2 2 2 2 2 3 2 2 2 2 2 2 2 2 2 2 2 2 3 2 2 2 2 2 3 2 2 2 2 3 2 2 2…" at bounding box center [574, 330] width 893 height 495
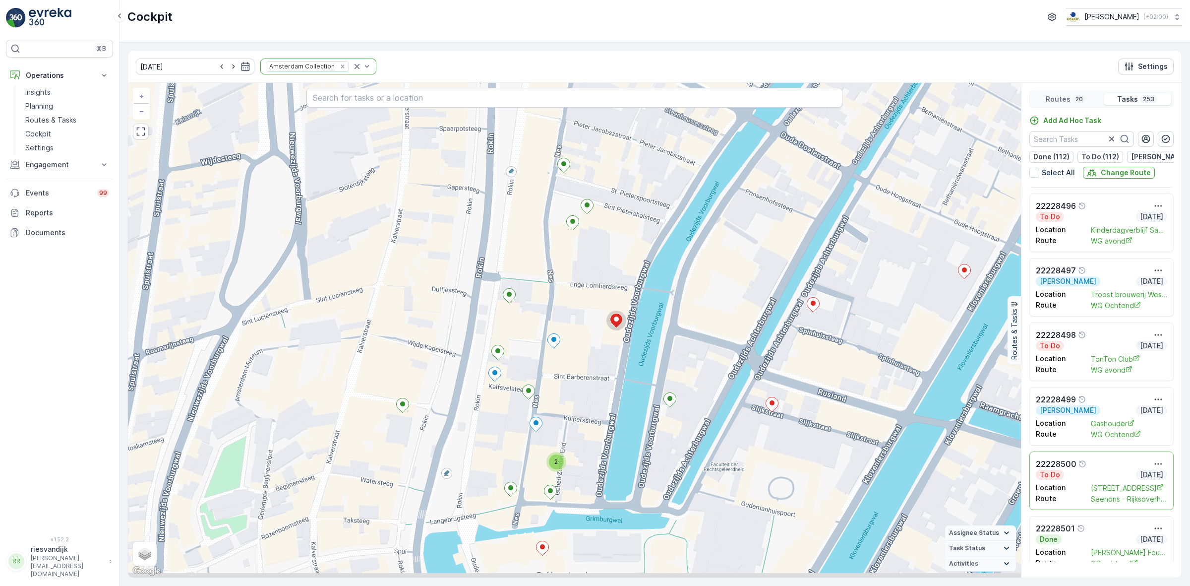
drag, startPoint x: 718, startPoint y: 427, endPoint x: 718, endPoint y: 416, distance: 10.9
click at [718, 416] on div "2 2 2 2 2 4 2 2 2 2 3 4 2 2 2 2 2 2 2 2 2 2 2 2 2 2 4 2 2 2 2 2 2 4 2 2 2 2 4 2…" at bounding box center [574, 330] width 893 height 495
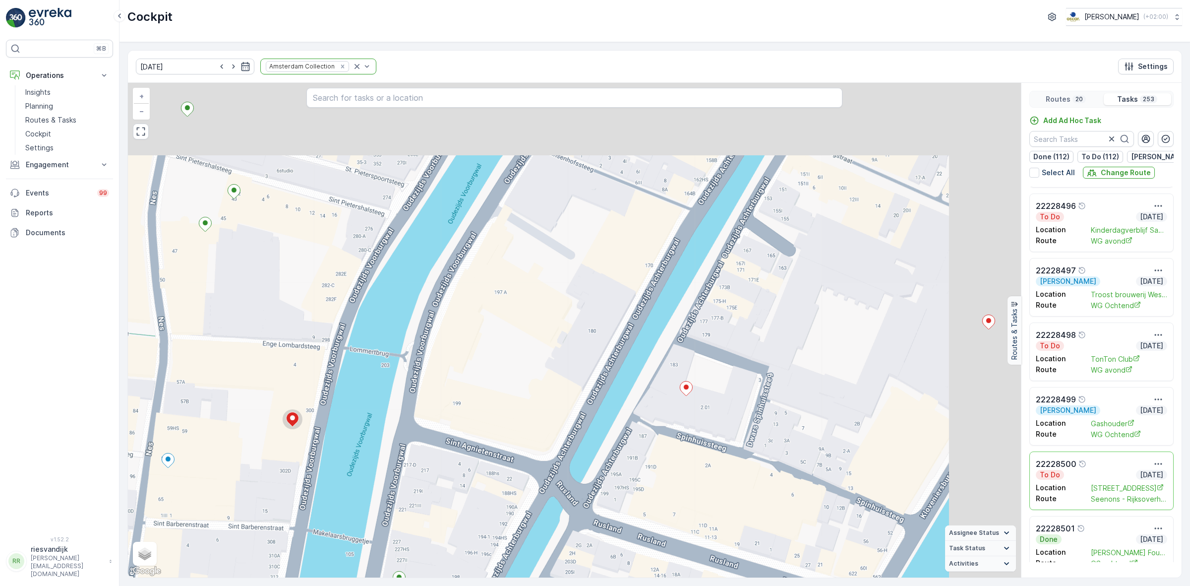
drag, startPoint x: 826, startPoint y: 507, endPoint x: 588, endPoint y: 666, distance: 286.4
click at [588, 585] on html "⌘B Operations Insights Planning Routes & Tasks Cockpit Settings Engagement Insi…" at bounding box center [595, 293] width 1190 height 586
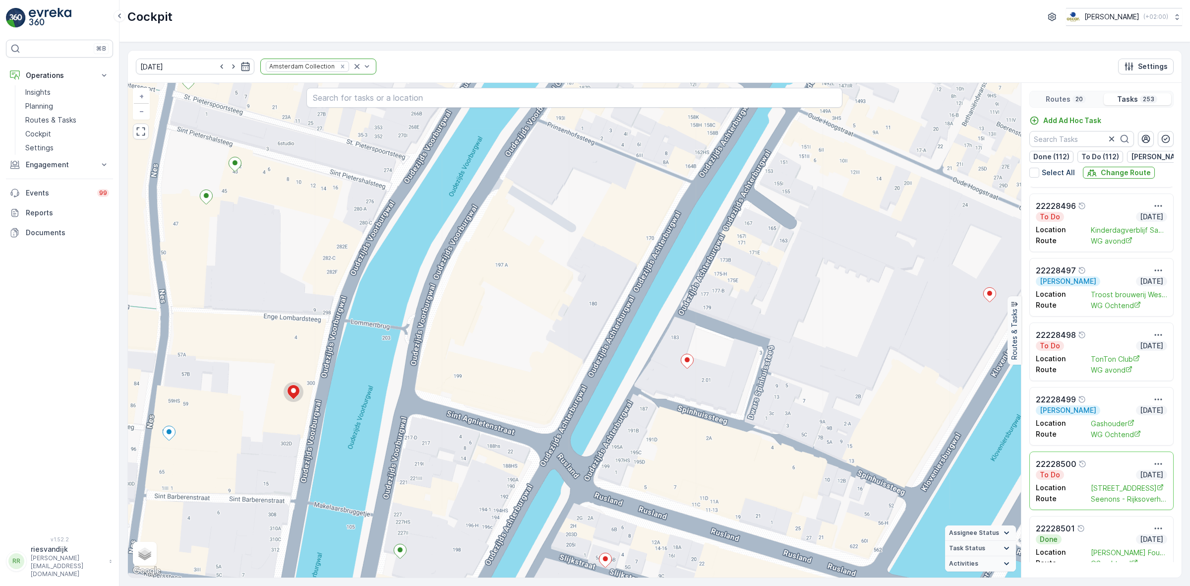
drag, startPoint x: 864, startPoint y: 343, endPoint x: 865, endPoint y: 315, distance: 27.3
click at [865, 315] on div "2 2 2 2 2 2 2 2 2 2 2 2 3 2 2 2 2 2 2 2 2 2 2 2 2 3 2 2 2 2 2 3 2 2 2 2 3 2 2 2…" at bounding box center [574, 330] width 893 height 495
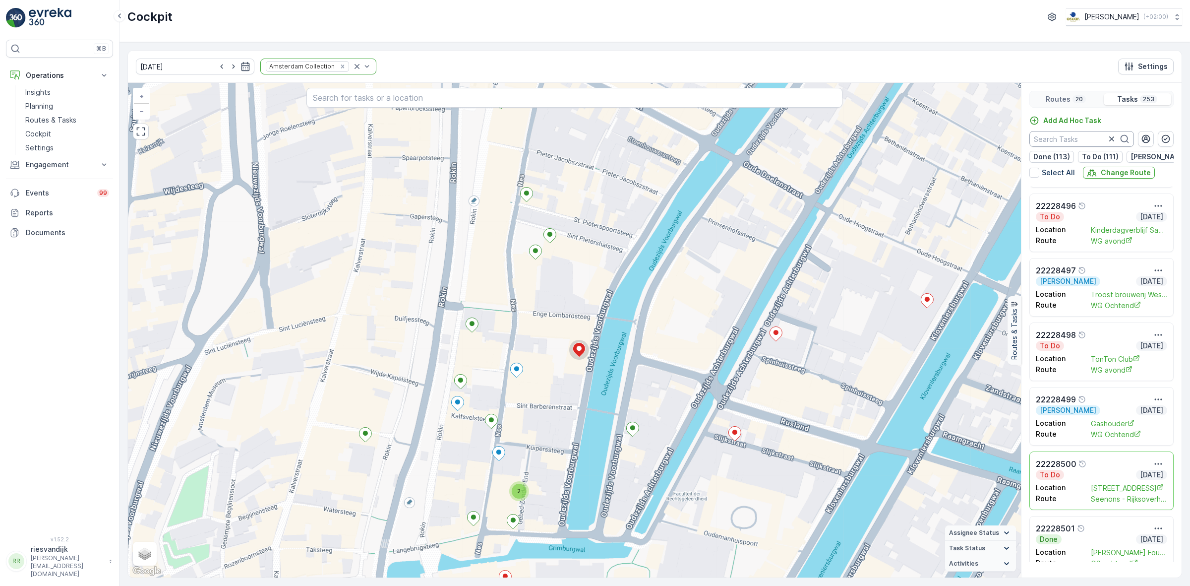
click at [1062, 143] on input "text" at bounding box center [1082, 139] width 105 height 16
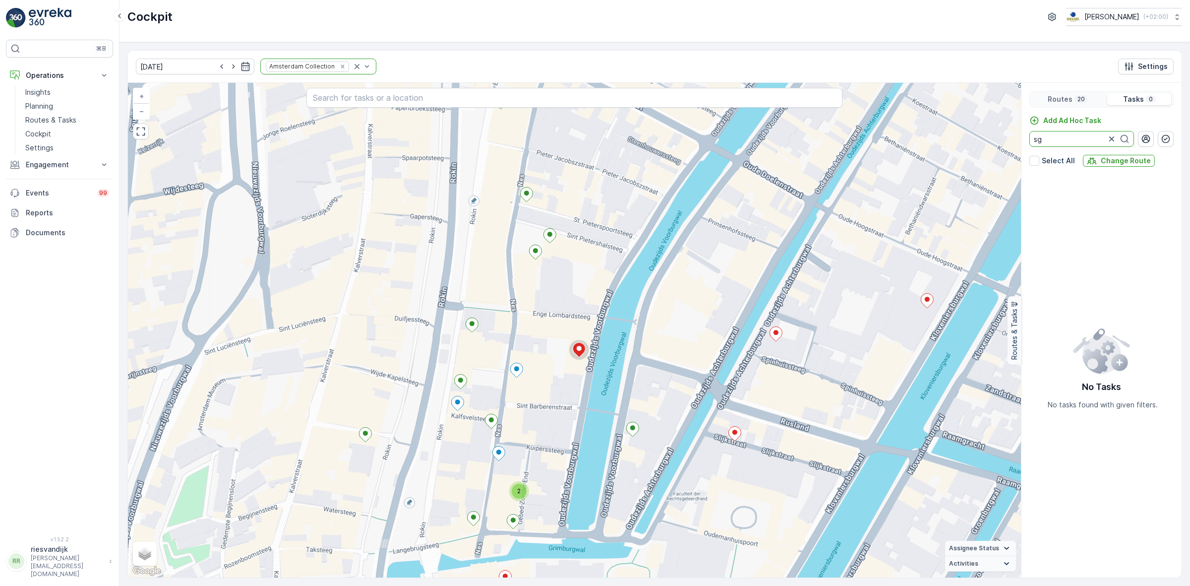
type input "sg"
click at [1089, 90] on div "Routes 20 Tasks 0 Add Ad Hoc Task sg Select All Change Route No Tasks No tasks …" at bounding box center [1101, 330] width 161 height 495
click at [1089, 103] on div "Routes 20" at bounding box center [1067, 99] width 71 height 12
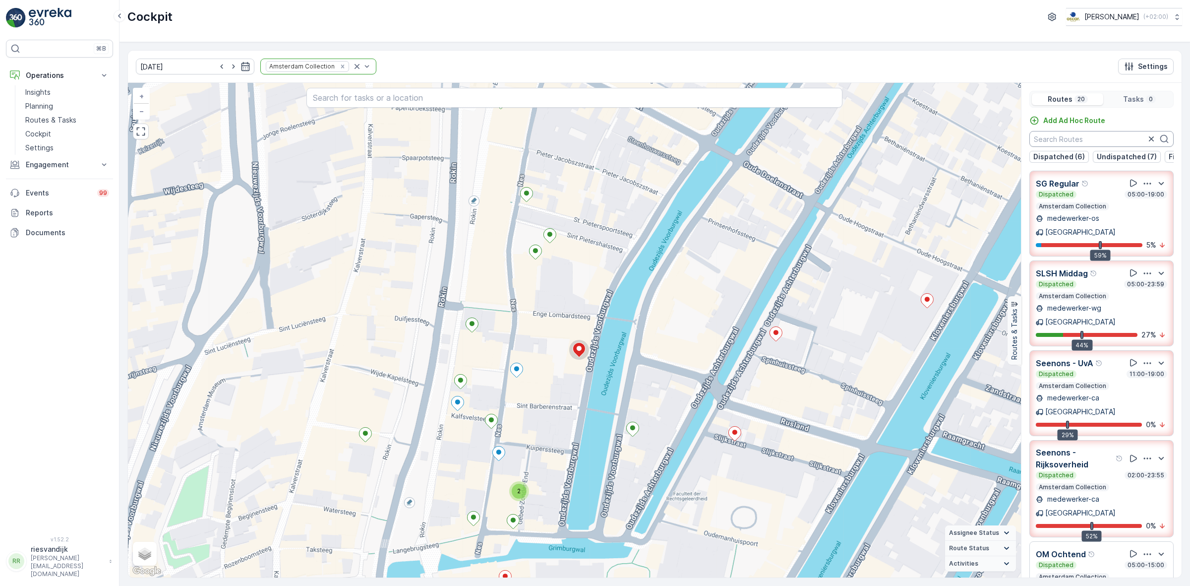
click at [1082, 139] on input "text" at bounding box center [1102, 139] width 144 height 16
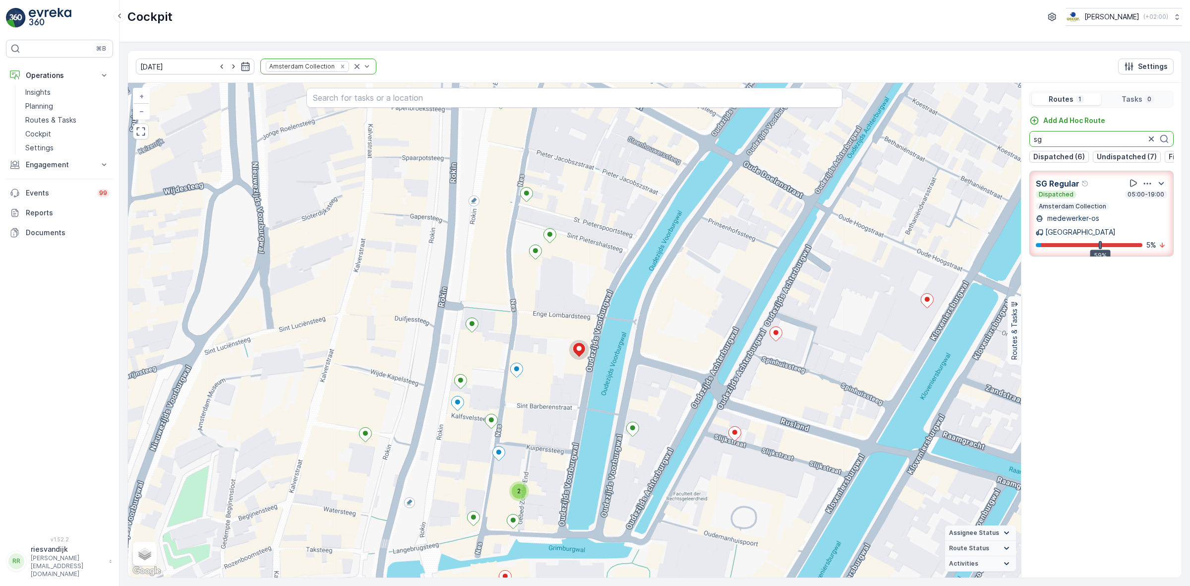
type input "sg"
click at [1145, 188] on icon "button" at bounding box center [1148, 184] width 10 height 10
click at [1149, 206] on span "See More Details" at bounding box center [1149, 211] width 58 height 10
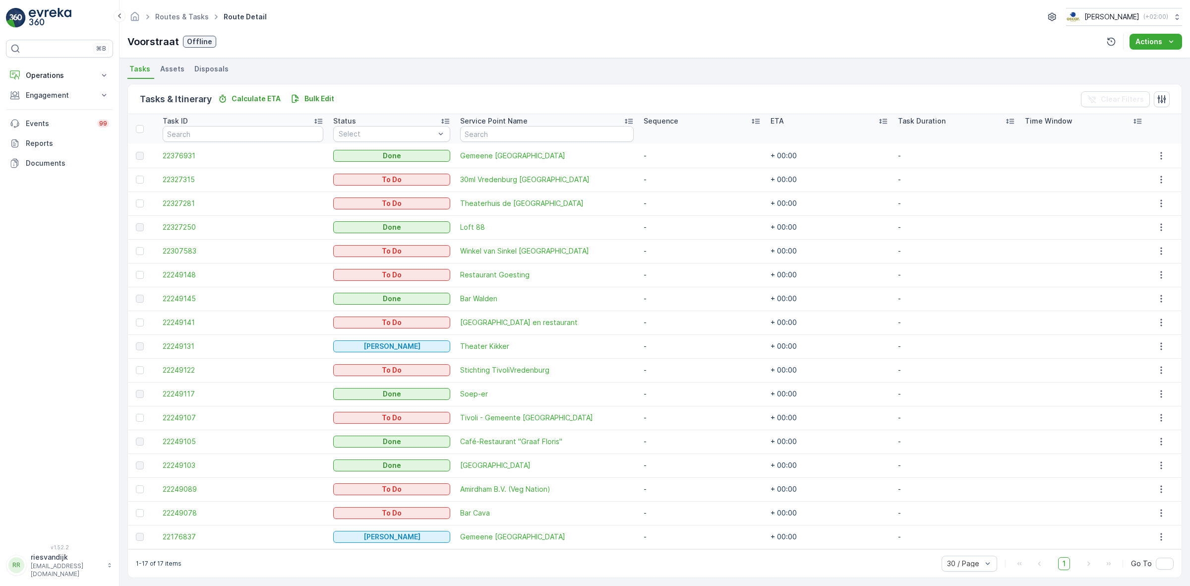
scroll to position [219, 0]
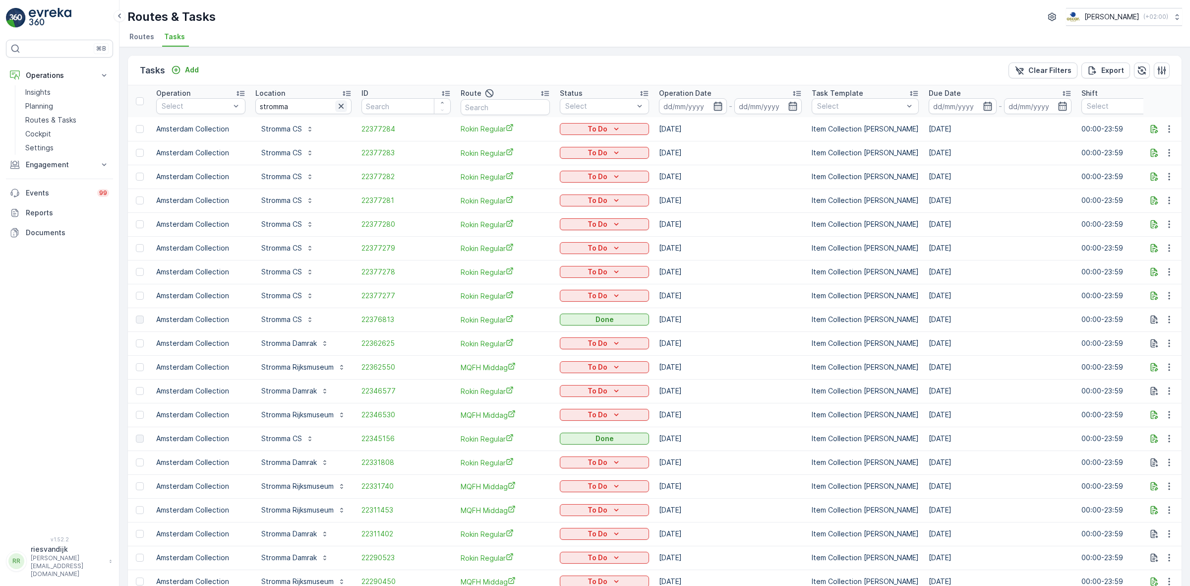
click at [344, 102] on icon "button" at bounding box center [341, 106] width 10 height 10
click at [342, 67] on div "Tasks Add Clear Filters Export" at bounding box center [655, 71] width 1054 height 30
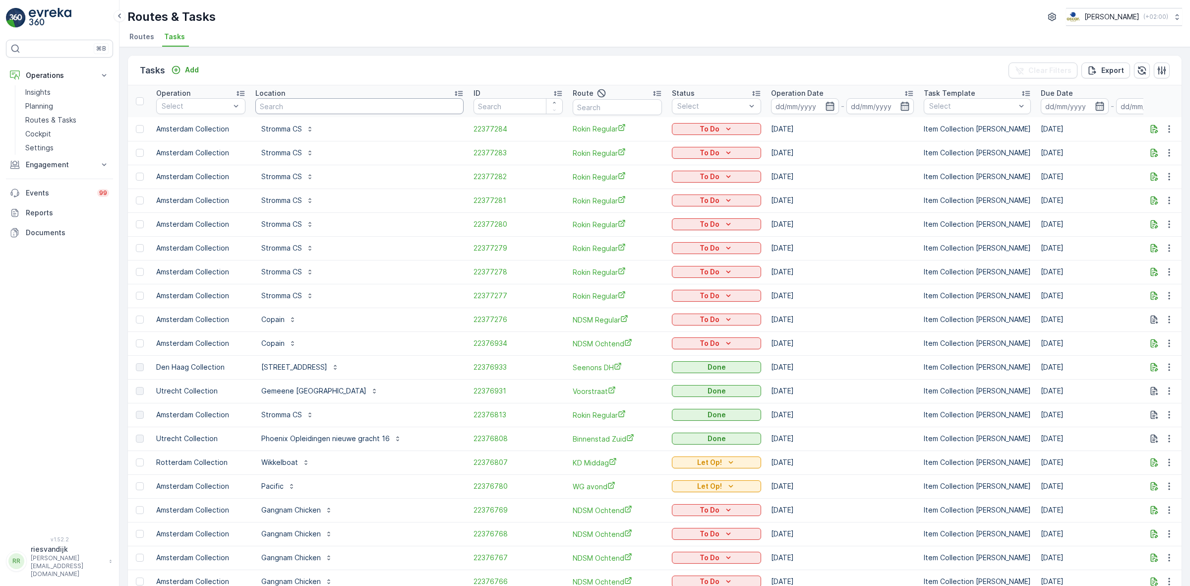
click at [284, 104] on input "text" at bounding box center [359, 106] width 208 height 16
type input "generation"
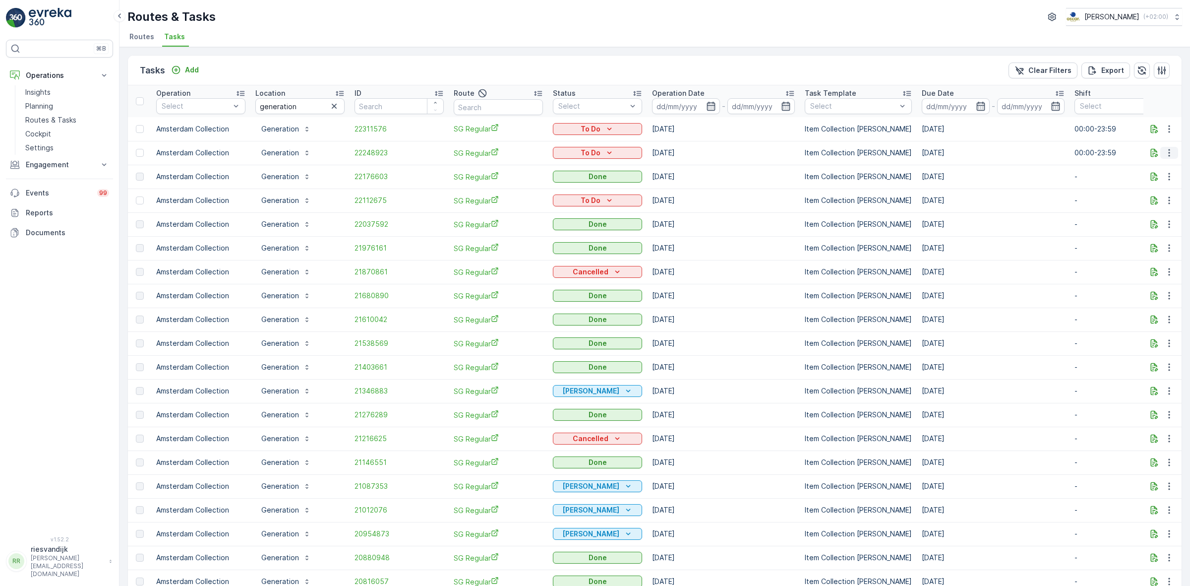
click at [1165, 152] on icon "button" at bounding box center [1170, 153] width 10 height 10
click at [1165, 192] on span "Change Route" at bounding box center [1144, 195] width 48 height 10
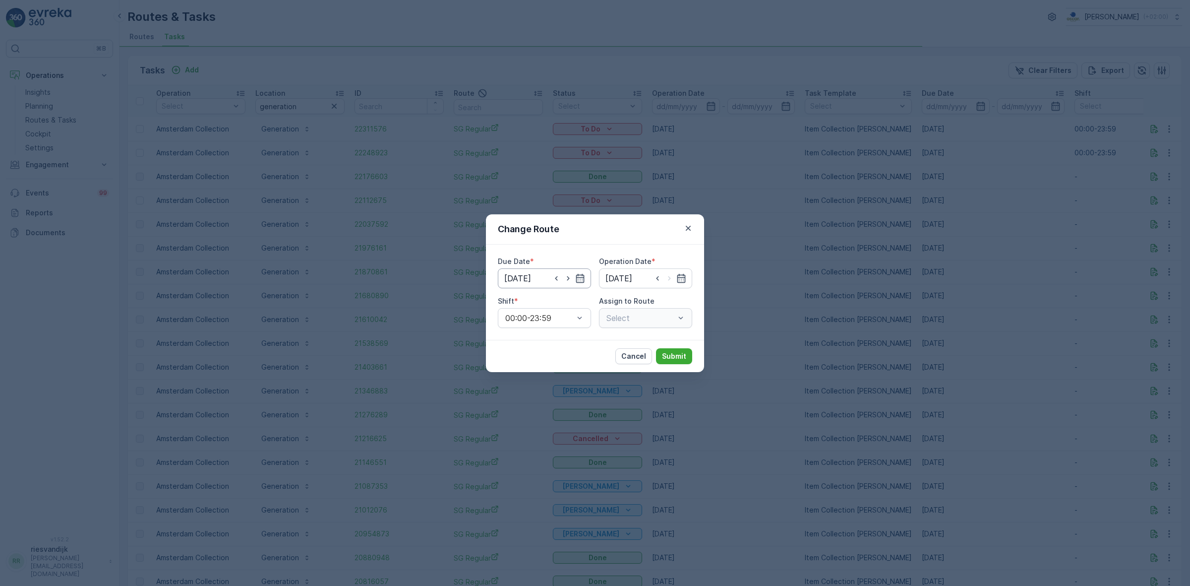
type input "[DATE]"
click at [555, 273] on icon "button" at bounding box center [557, 278] width 10 height 10
type input "[DATE]"
click at [683, 281] on icon "button" at bounding box center [682, 278] width 10 height 10
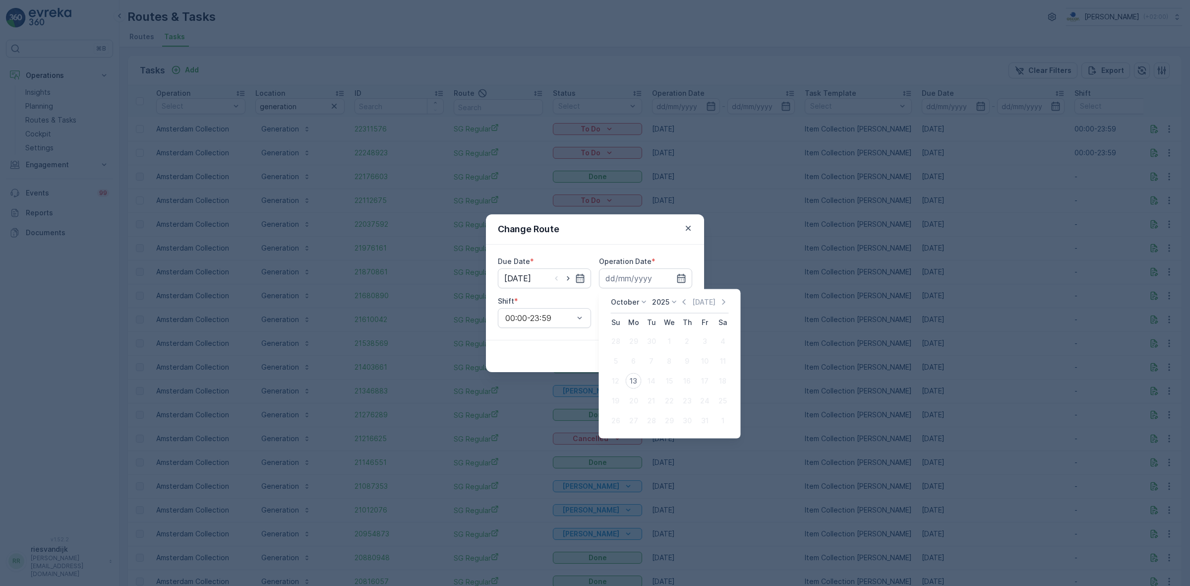
click at [634, 381] on div "13" at bounding box center [634, 381] width 16 height 16
type input "[DATE]"
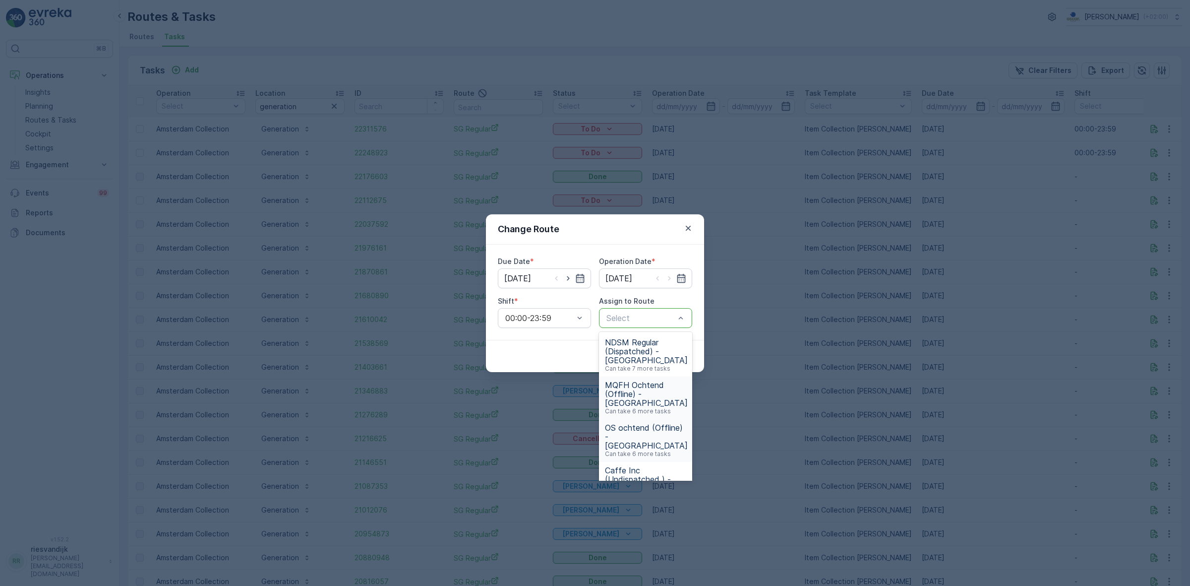
scroll to position [62, 0]
type input "sg"
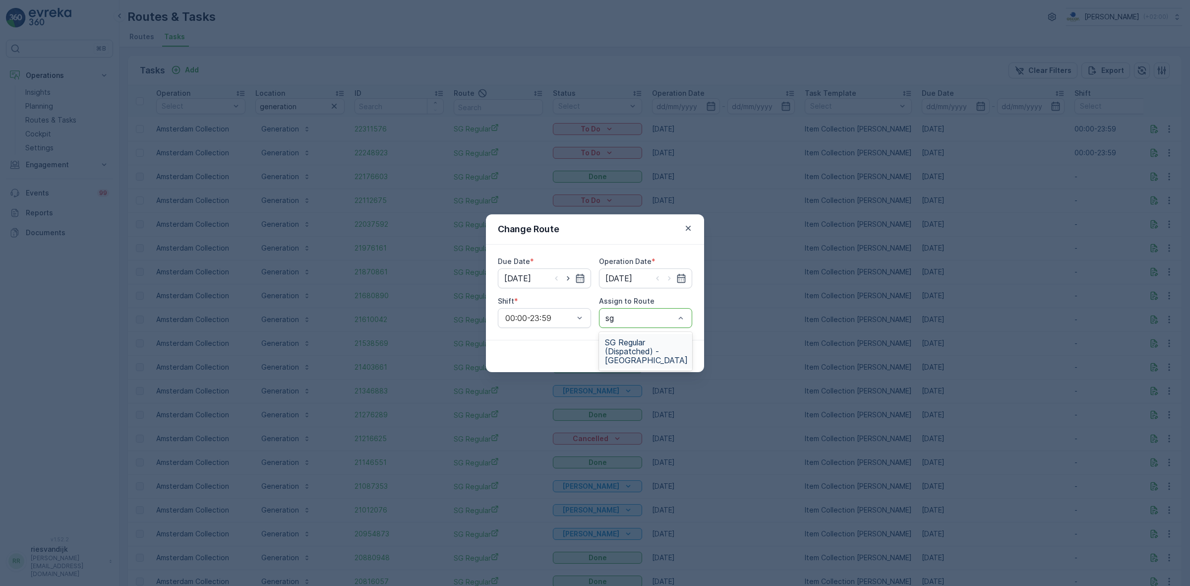
click at [647, 355] on span "SG Regular (Dispatched) - Amsterdam" at bounding box center [646, 351] width 83 height 27
click at [682, 359] on p "Submit" at bounding box center [674, 356] width 24 height 10
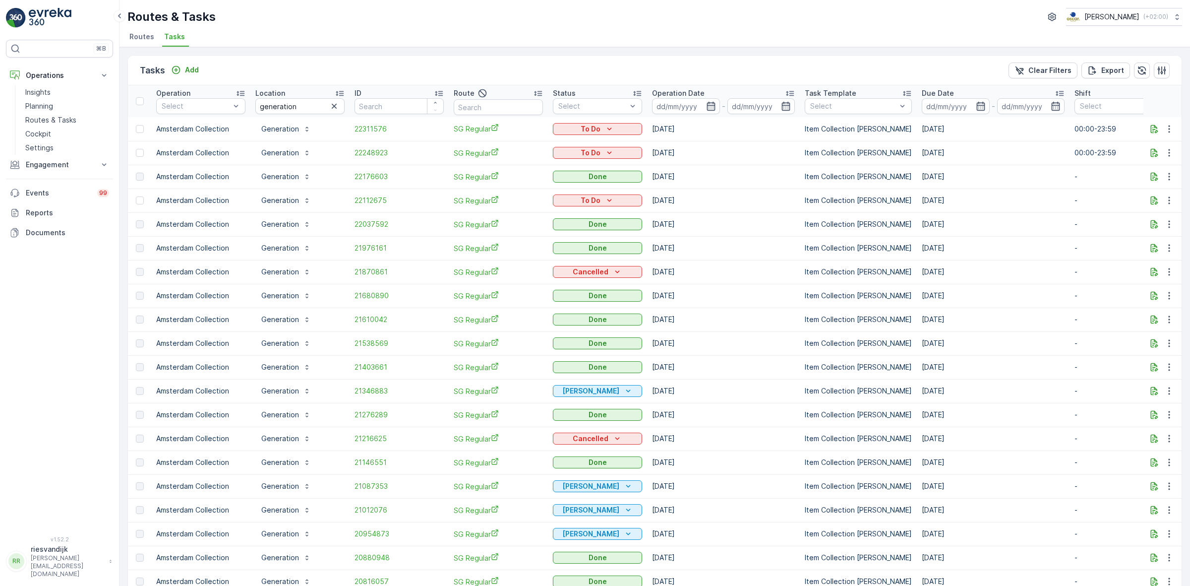
click at [328, 110] on button "button" at bounding box center [334, 106] width 12 height 12
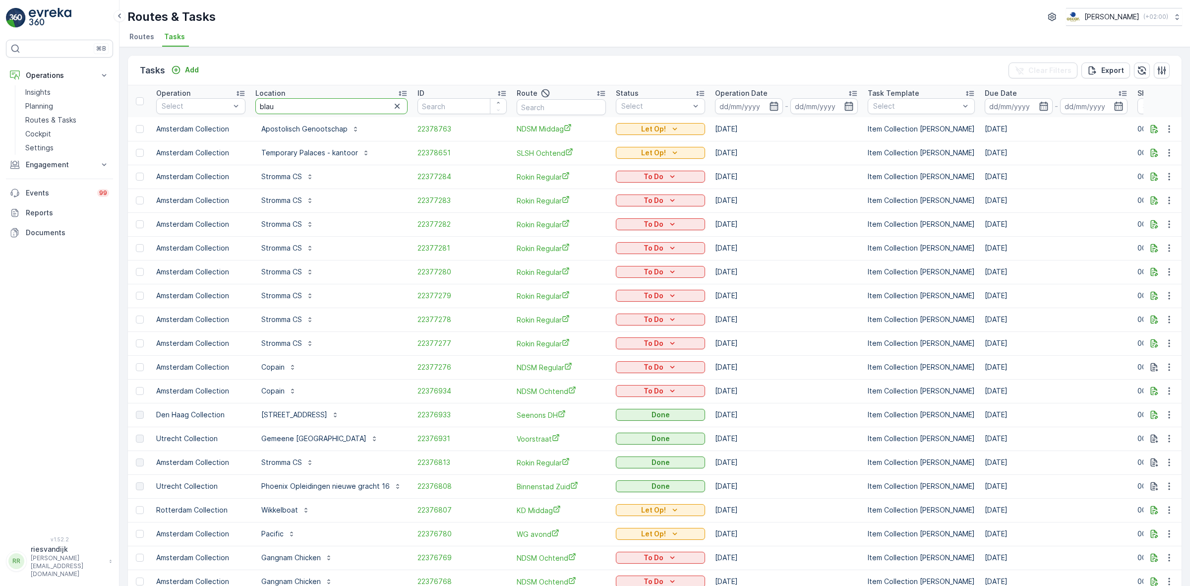
type input "blauw"
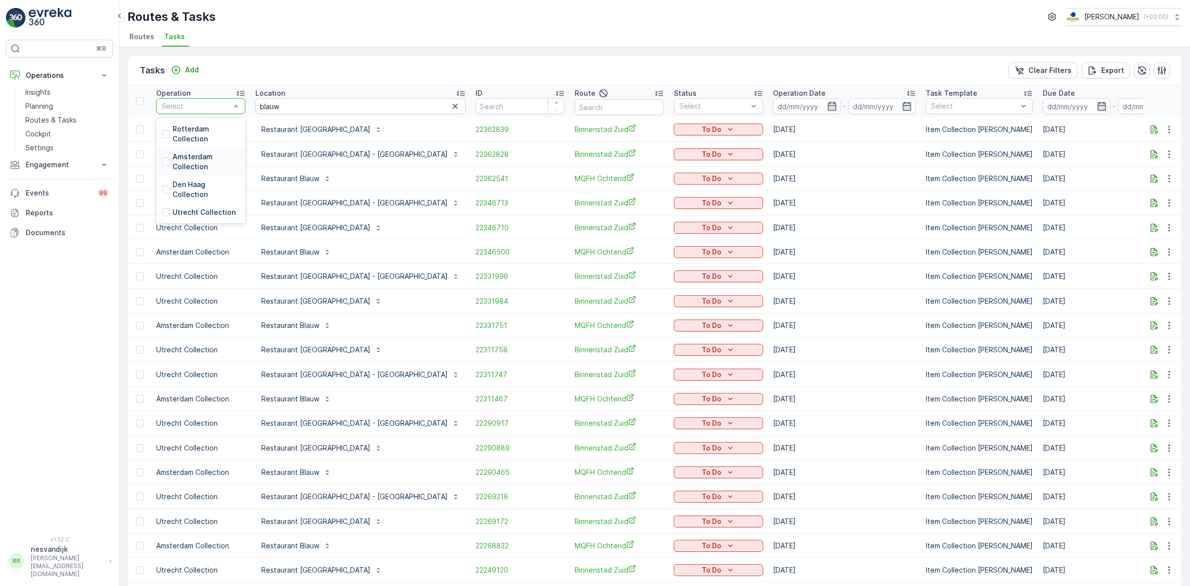
click at [191, 167] on p "Amsterdam Collection" at bounding box center [206, 162] width 67 height 20
click at [283, 60] on div "Tasks Add Clear Filters Export" at bounding box center [655, 71] width 1054 height 30
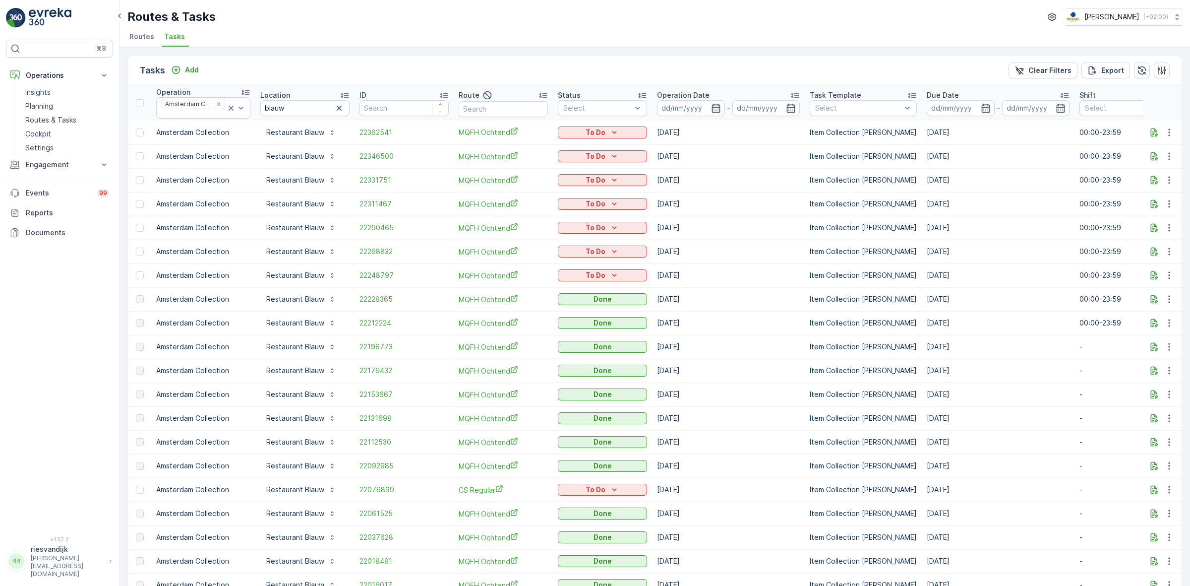
drag, startPoint x: 335, startPoint y: 109, endPoint x: 358, endPoint y: 113, distance: 23.6
click at [337, 109] on icon "button" at bounding box center [339, 108] width 5 height 5
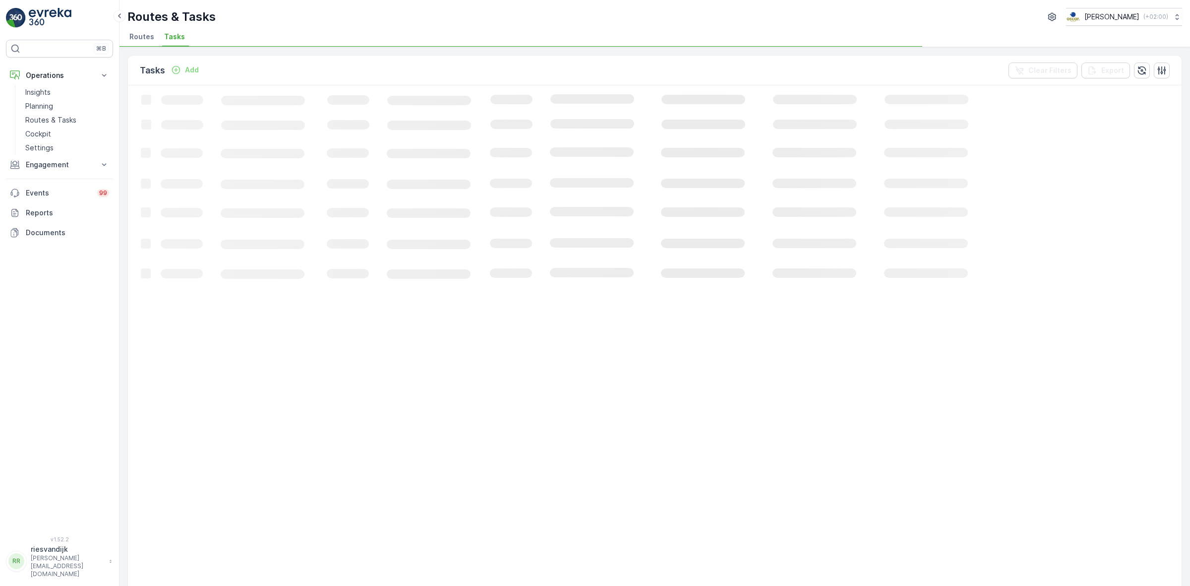
click at [506, 67] on div "Tasks Add Clear Filters Export" at bounding box center [655, 71] width 1054 height 30
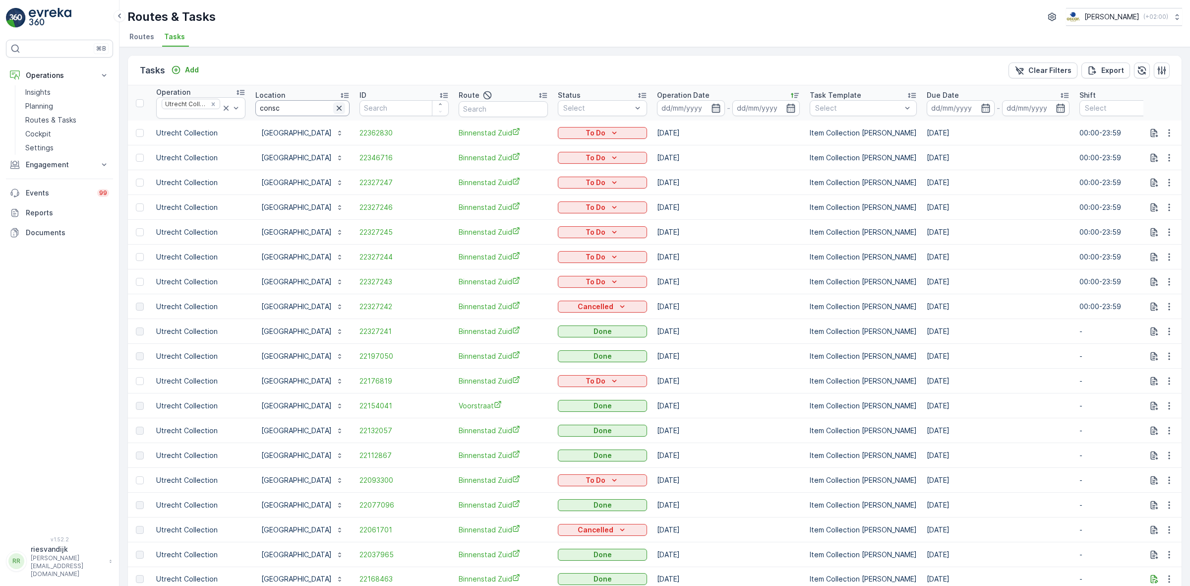
click at [344, 108] on icon "button" at bounding box center [339, 108] width 10 height 10
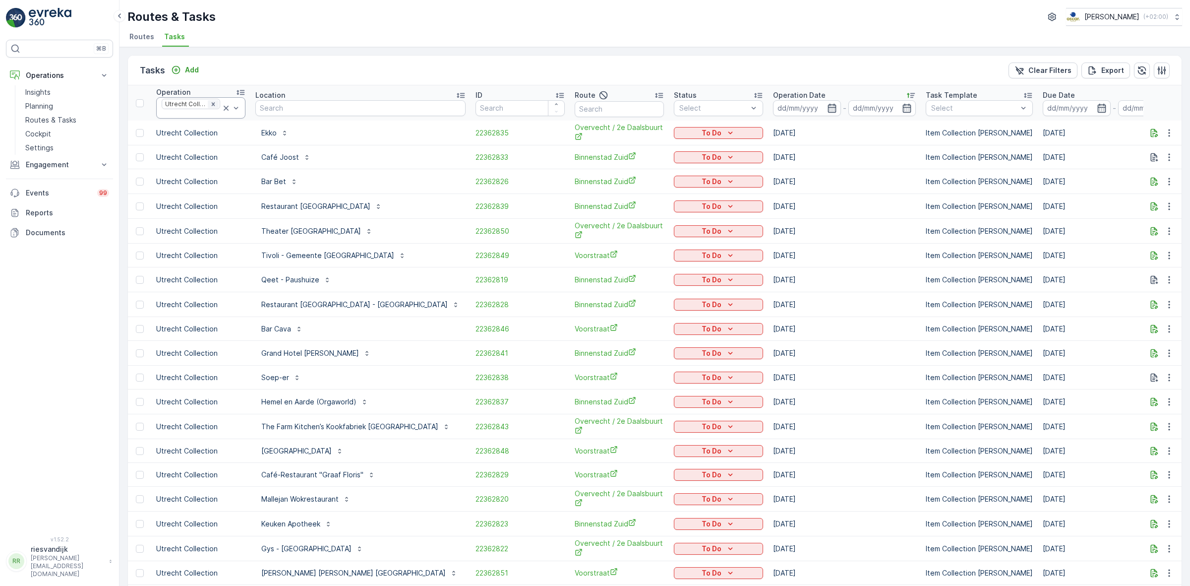
click at [216, 102] on icon "Remove Utrecht Collection" at bounding box center [213, 104] width 7 height 7
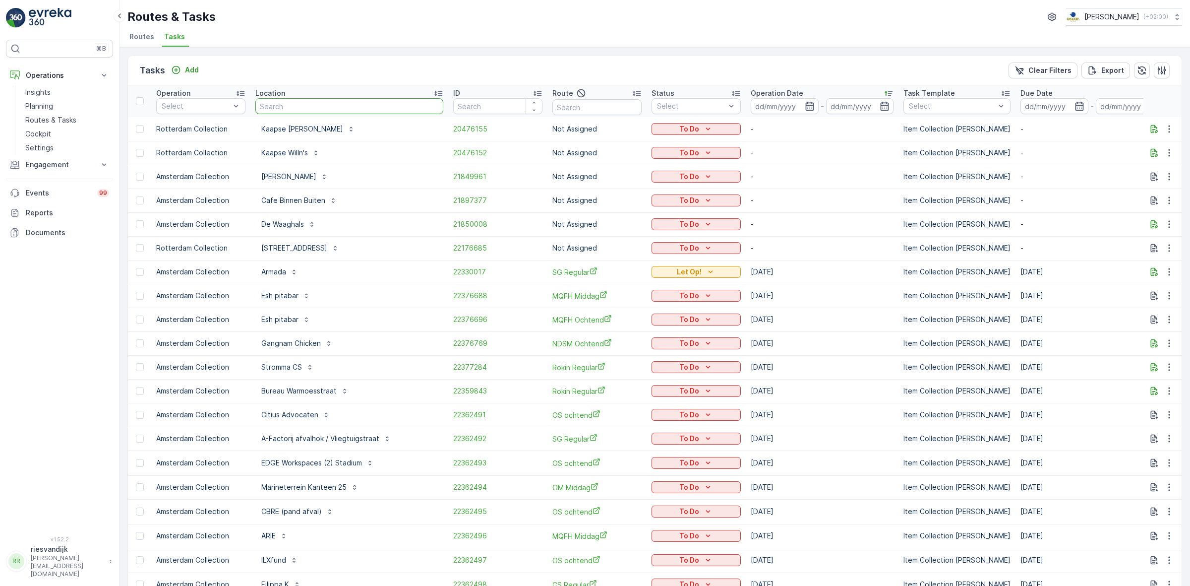
click at [271, 102] on input "text" at bounding box center [349, 106] width 188 height 16
type input "gener"
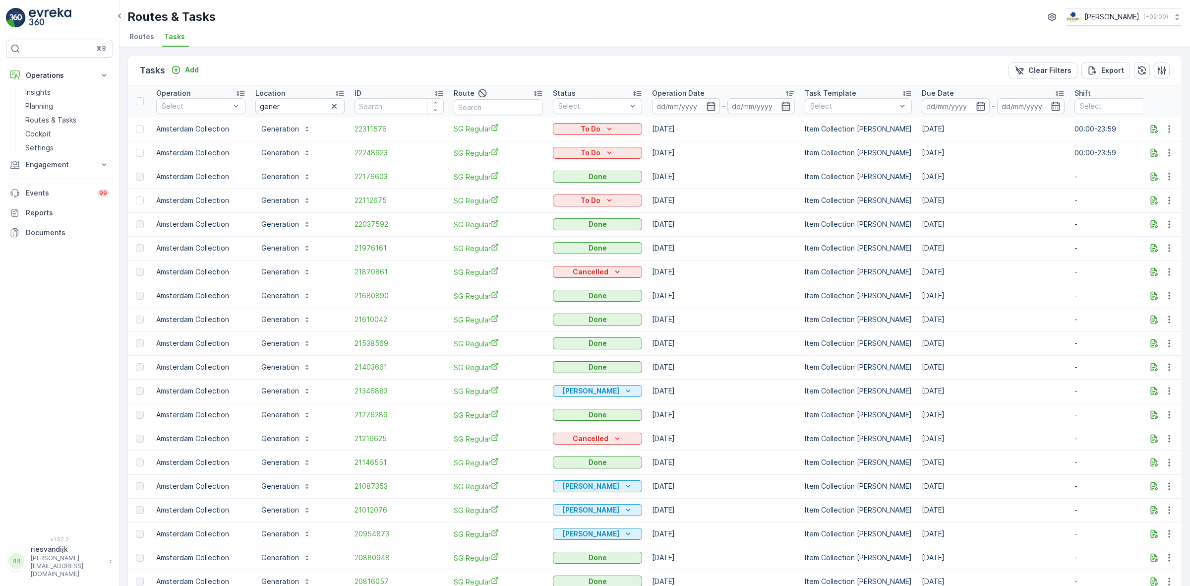
click at [300, 107] on input "gener" at bounding box center [299, 106] width 89 height 16
click at [365, 176] on span "22176603" at bounding box center [399, 177] width 89 height 10
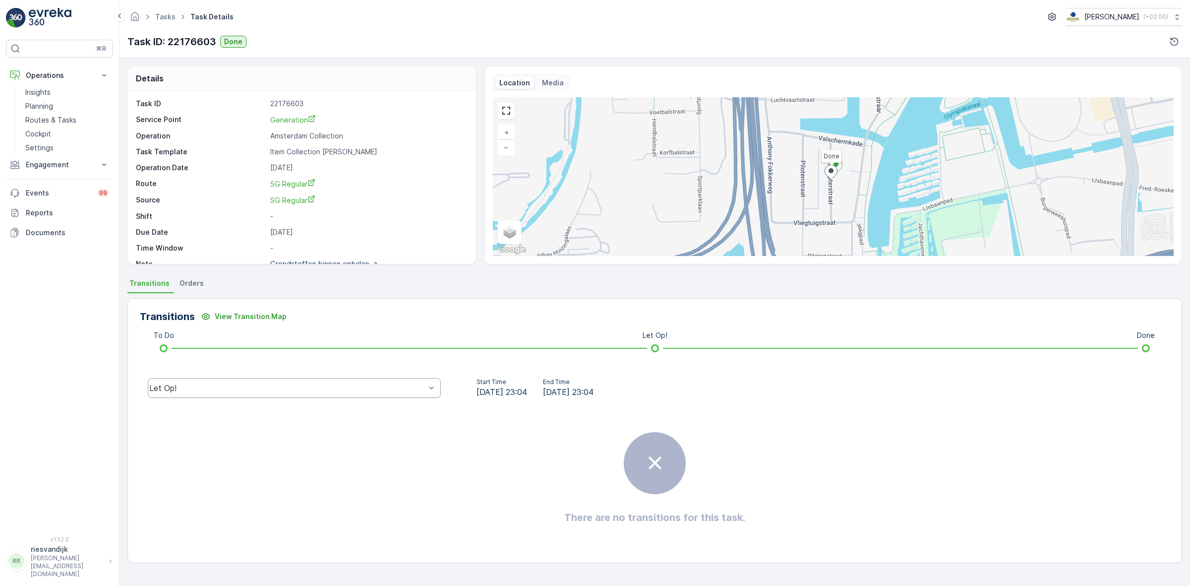
click at [179, 393] on div "Let Op!" at bounding box center [294, 388] width 293 height 20
click at [187, 311] on div "Done" at bounding box center [294, 313] width 281 height 9
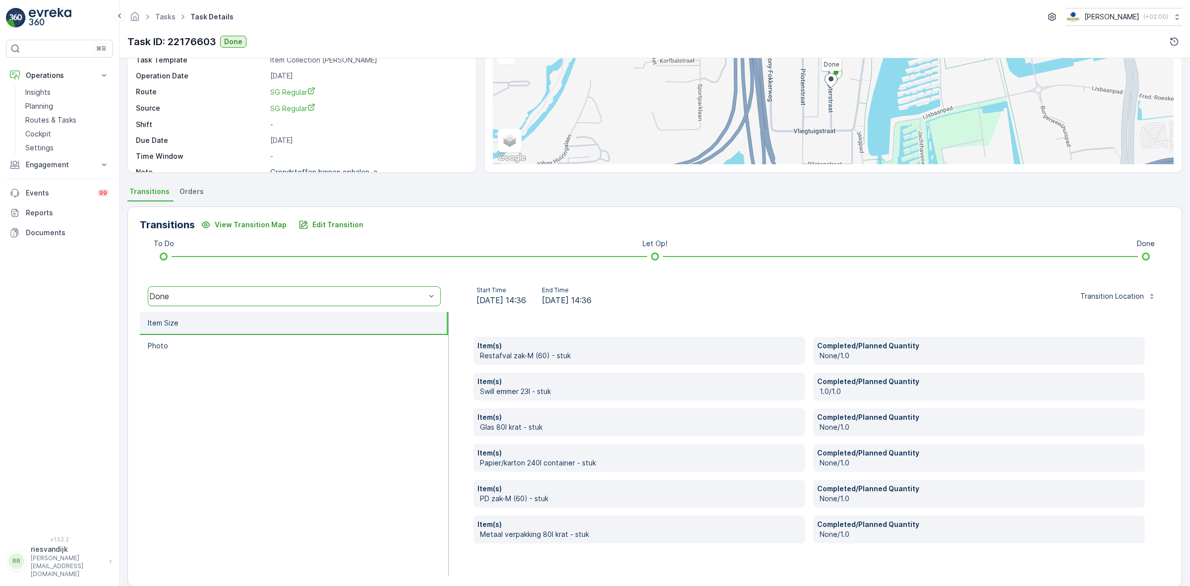
scroll to position [105, 0]
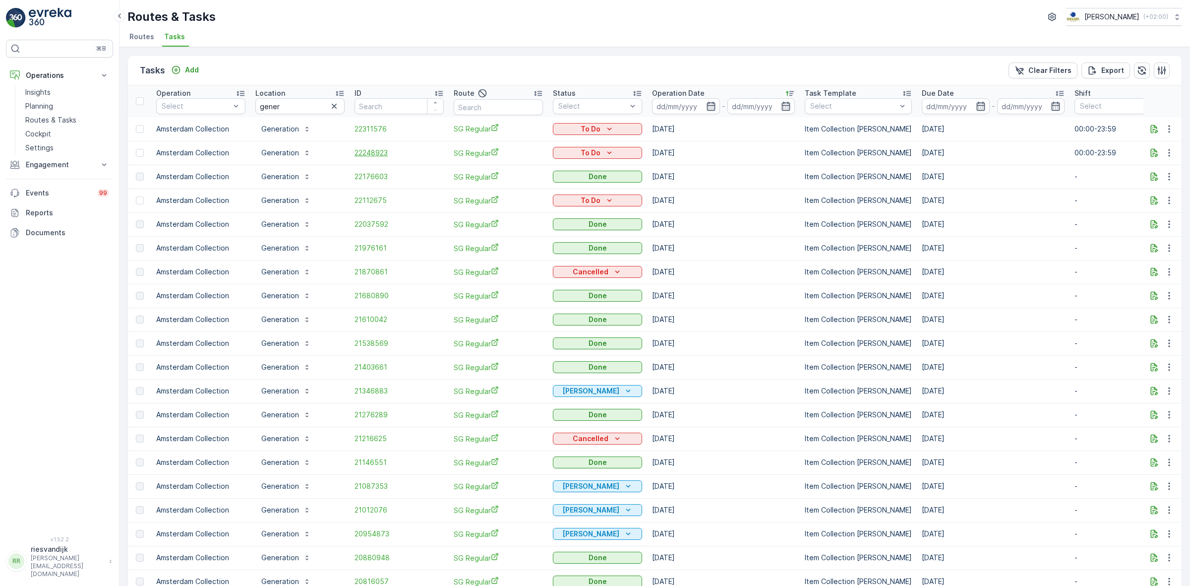
click at [377, 152] on span "22248923" at bounding box center [399, 153] width 89 height 10
drag, startPoint x: 685, startPoint y: 152, endPoint x: 653, endPoint y: 154, distance: 32.8
click at [653, 154] on td "[DATE]" at bounding box center [723, 153] width 153 height 24
click at [670, 155] on td "[DATE]" at bounding box center [723, 153] width 153 height 24
drag, startPoint x: 686, startPoint y: 152, endPoint x: 650, endPoint y: 152, distance: 35.7
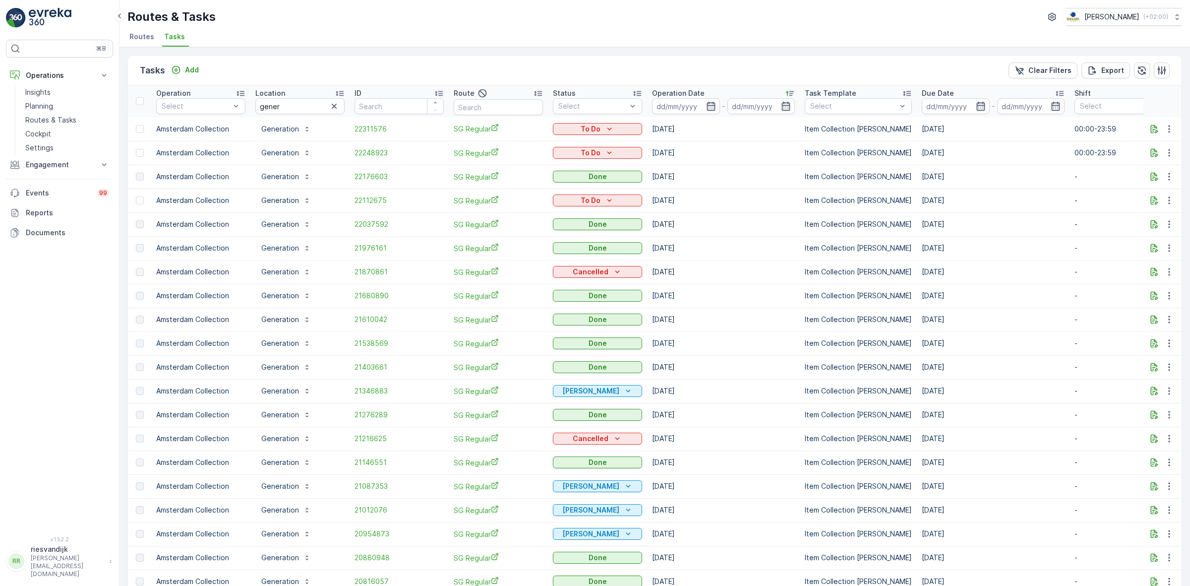
click at [650, 152] on td "[DATE]" at bounding box center [723, 153] width 153 height 24
click at [668, 152] on td "[DATE]" at bounding box center [723, 153] width 153 height 24
click at [338, 112] on button "button" at bounding box center [334, 106] width 12 height 12
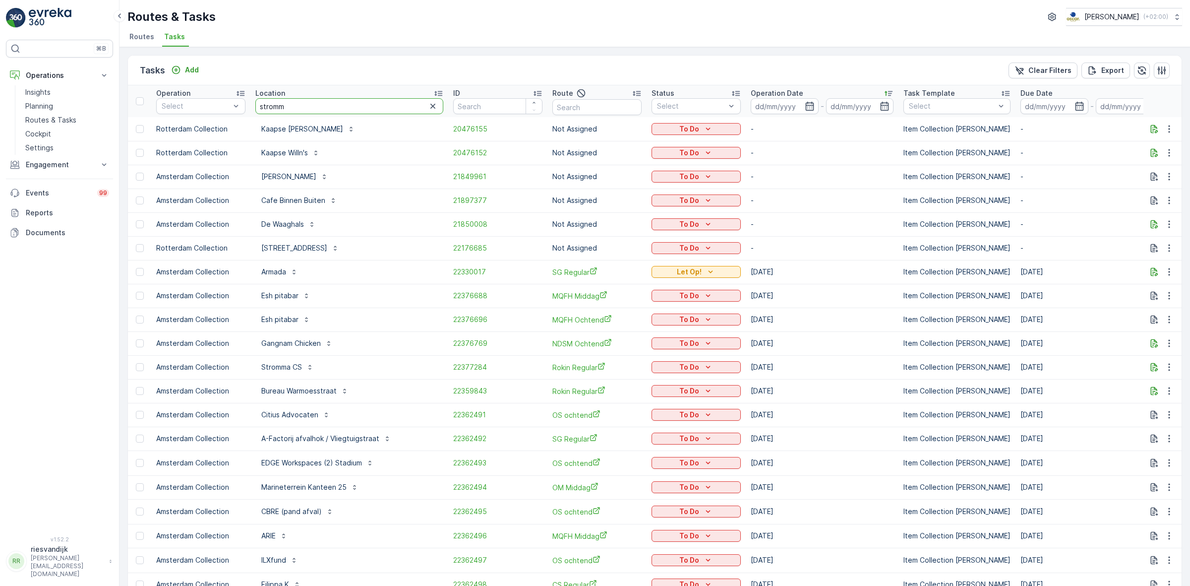
type input "stromma"
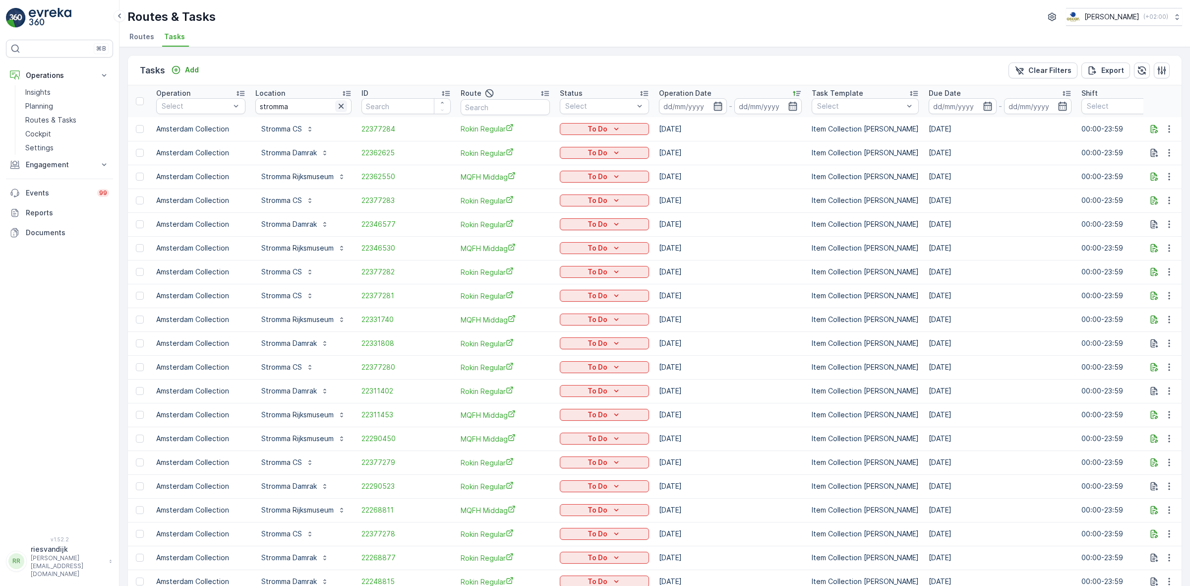
click at [344, 110] on icon "button" at bounding box center [341, 106] width 10 height 10
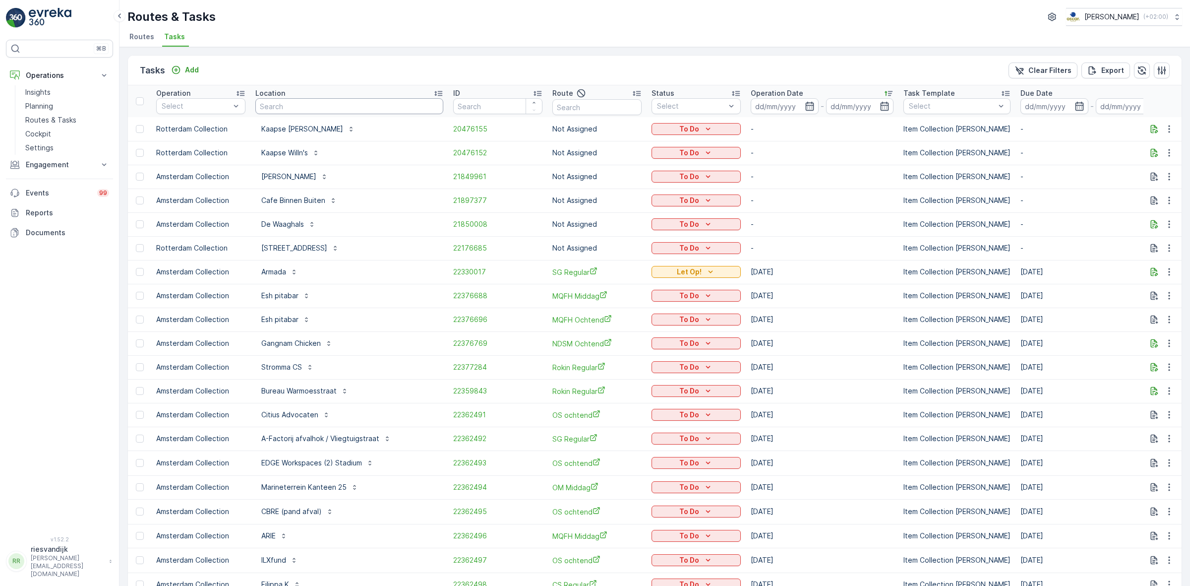
click at [293, 102] on input "text" at bounding box center [349, 106] width 188 height 16
type input "wikk"
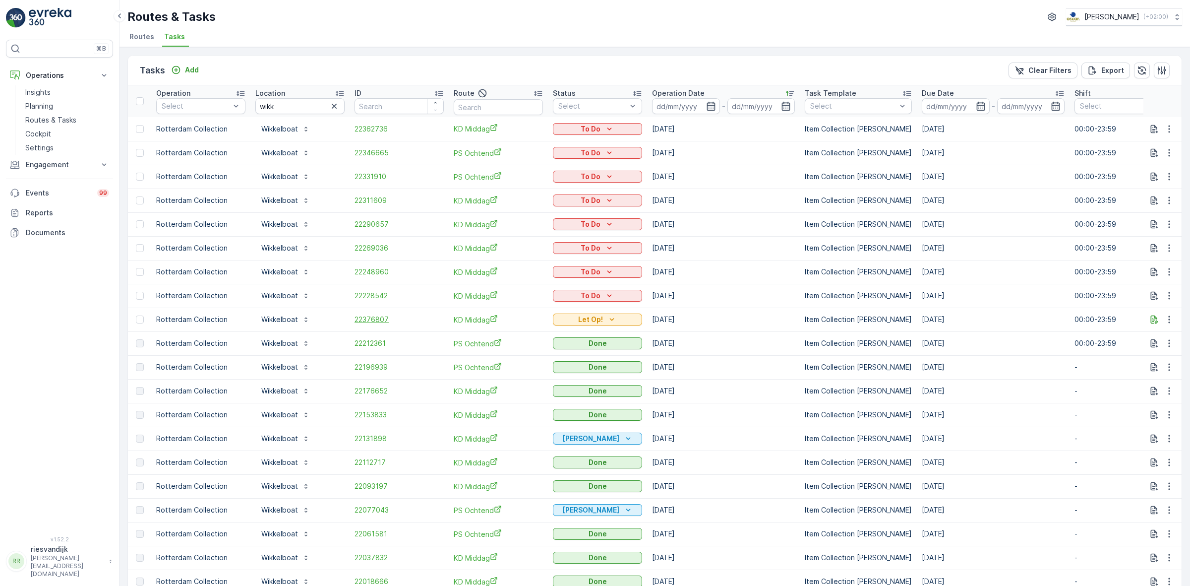
click at [377, 318] on span "22376807" at bounding box center [399, 319] width 89 height 10
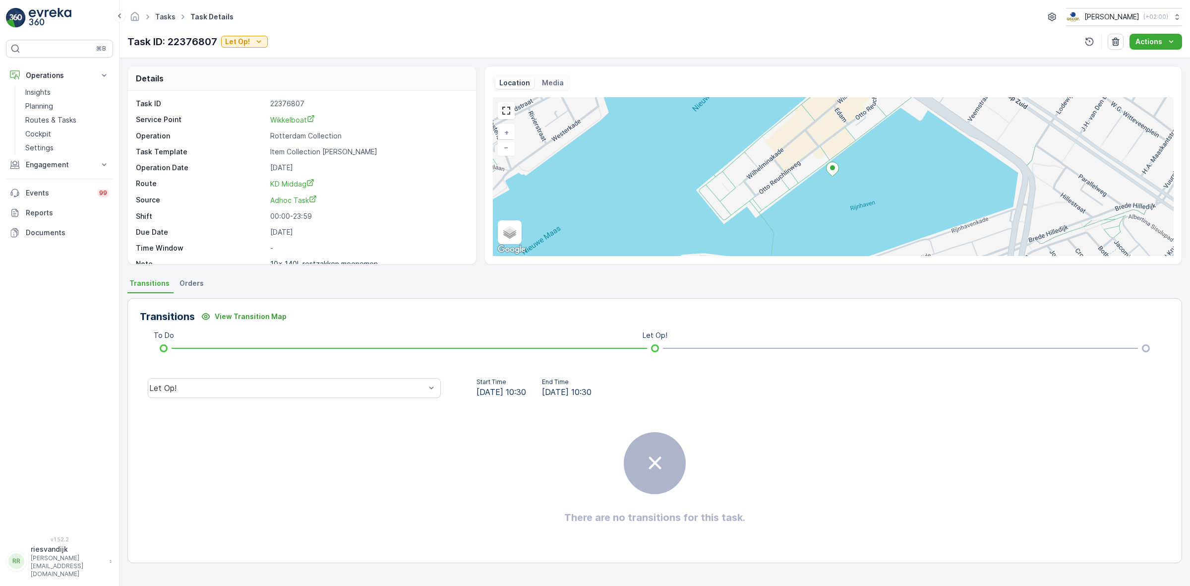
click at [164, 20] on link "Tasks" at bounding box center [165, 16] width 20 height 8
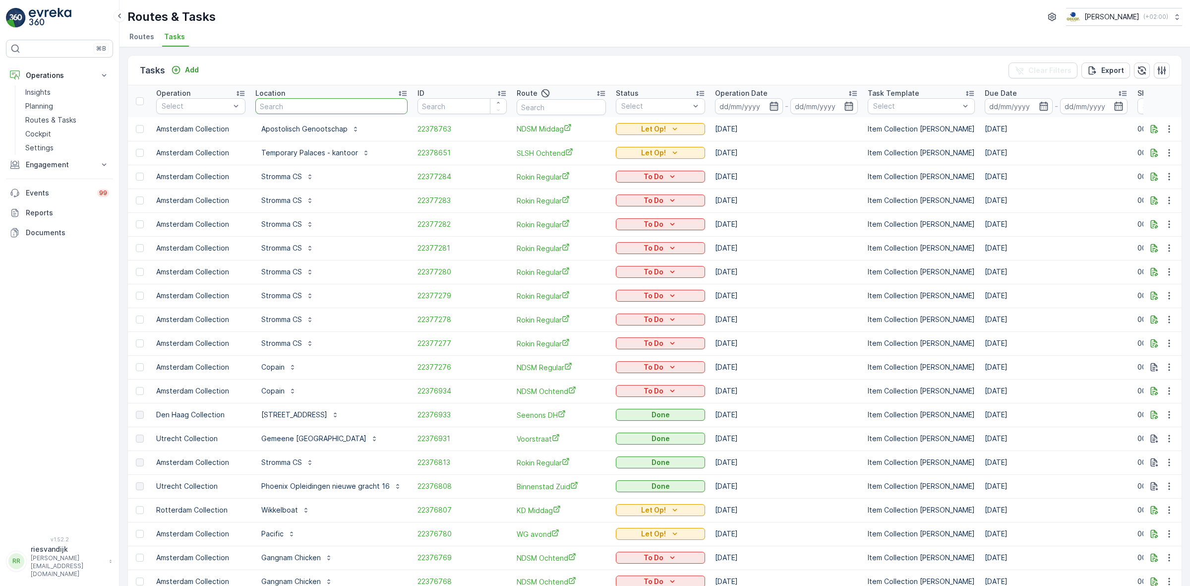
click at [322, 102] on input "text" at bounding box center [331, 106] width 152 height 16
type input "v"
type input "blauw"
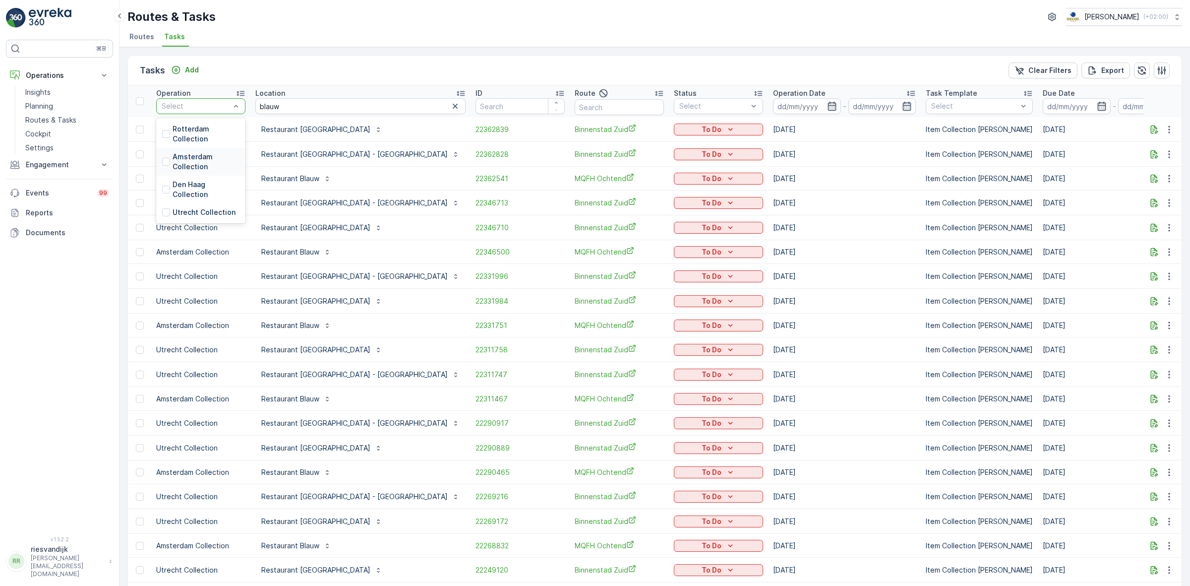
click at [202, 163] on p "Amsterdam Collection" at bounding box center [206, 162] width 67 height 20
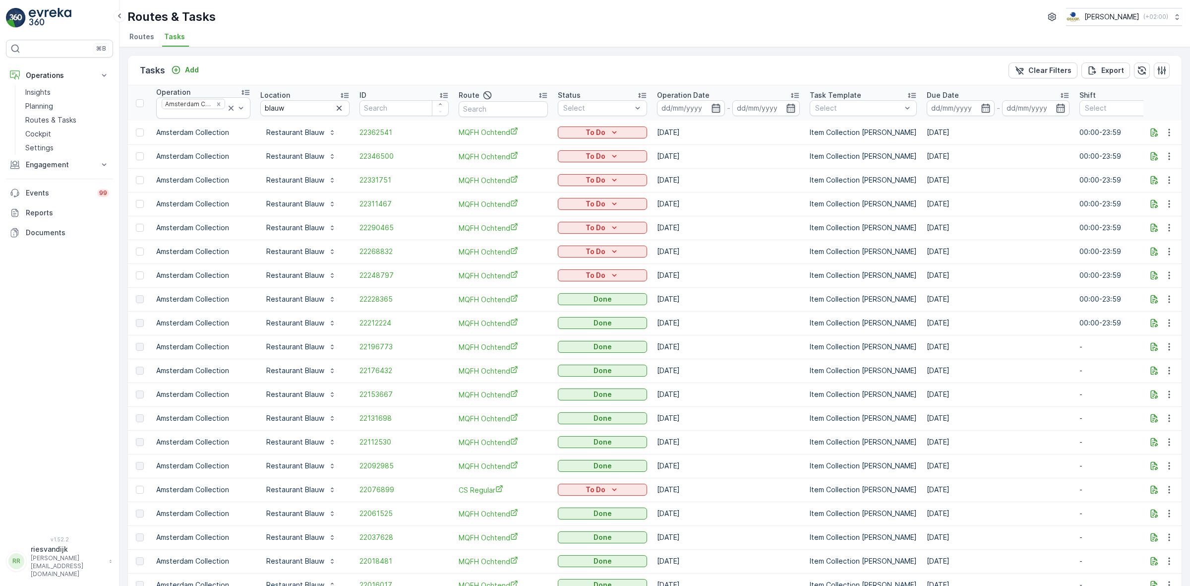
click at [630, 44] on ul "Routes Tasks" at bounding box center [650, 38] width 1047 height 17
click at [595, 159] on p "To Do" at bounding box center [596, 156] width 20 height 10
click at [597, 212] on div "Cancelled" at bounding box center [588, 213] width 63 height 14
click at [192, 64] on button "Add" at bounding box center [185, 70] width 36 height 12
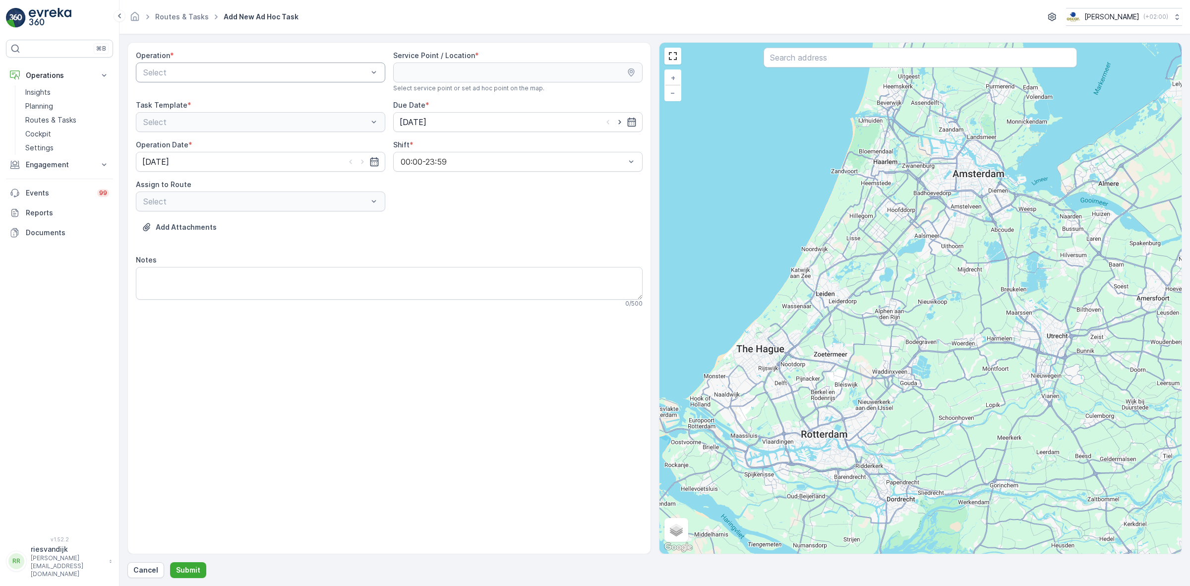
click at [264, 79] on div "Select" at bounding box center [260, 72] width 249 height 20
drag, startPoint x: 269, startPoint y: 96, endPoint x: 287, endPoint y: 97, distance: 17.9
click at [269, 96] on div "Amsterdam Collection" at bounding box center [261, 96] width 238 height 9
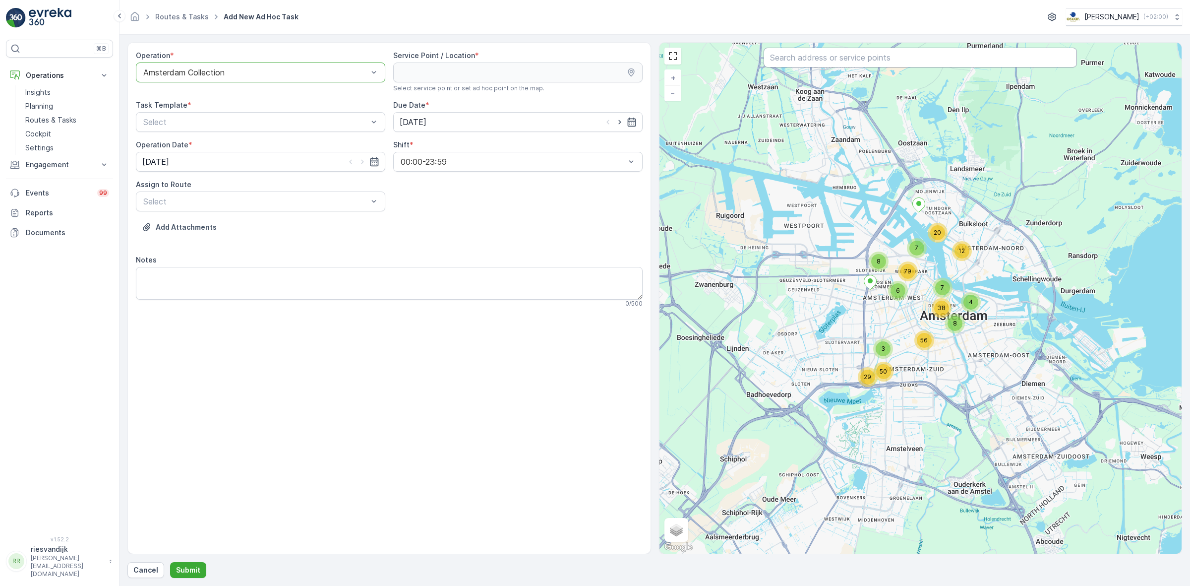
click at [829, 64] on input "text" at bounding box center [920, 58] width 313 height 20
type input "blauw"
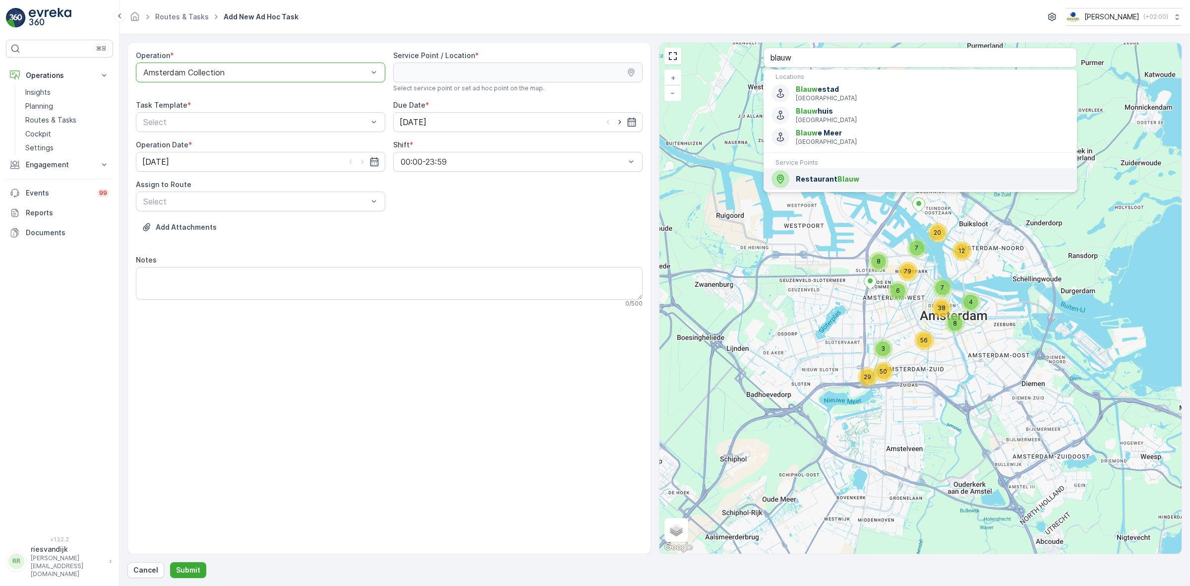
click at [863, 172] on div "Restaurant Blauw" at bounding box center [921, 179] width 298 height 18
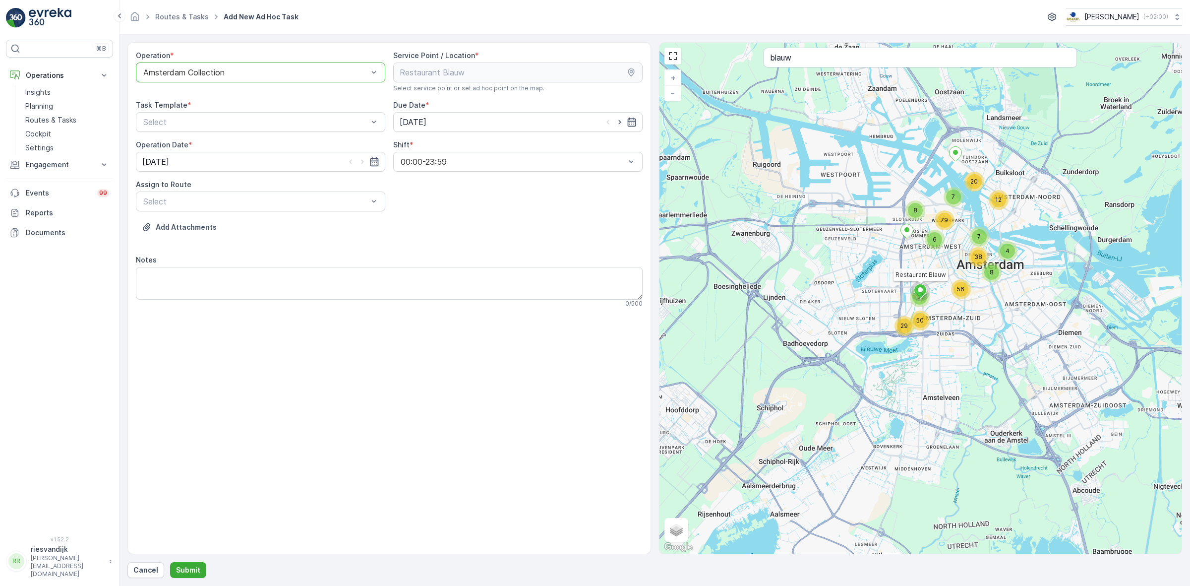
click at [444, 242] on div "Add Attachments" at bounding box center [389, 233] width 507 height 28
click at [266, 152] on div "Item Collection Oscar Regulier" at bounding box center [260, 146] width 249 height 17
click at [452, 189] on div "Operation * option Amsterdam Collection, selected. Amsterdam Collection Service…" at bounding box center [389, 183] width 507 height 265
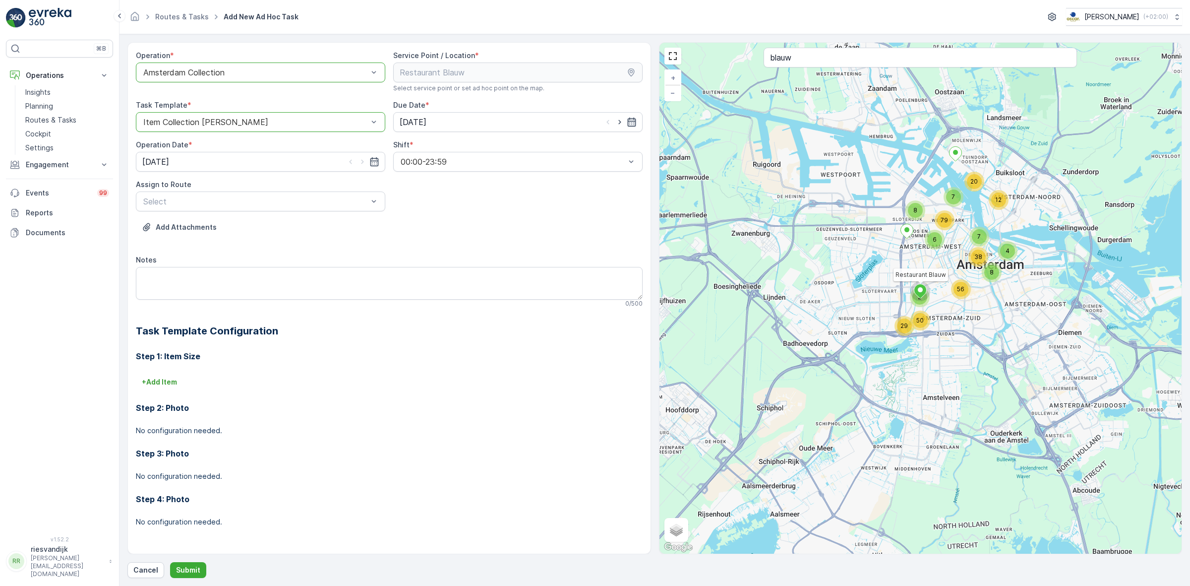
click at [631, 125] on icon "button" at bounding box center [632, 122] width 10 height 10
click at [514, 226] on div "18" at bounding box center [517, 225] width 16 height 16
type input "18.10.2025"
click at [373, 167] on input "[DATE]" at bounding box center [260, 162] width 249 height 20
click at [257, 266] on div "18" at bounding box center [260, 265] width 16 height 16
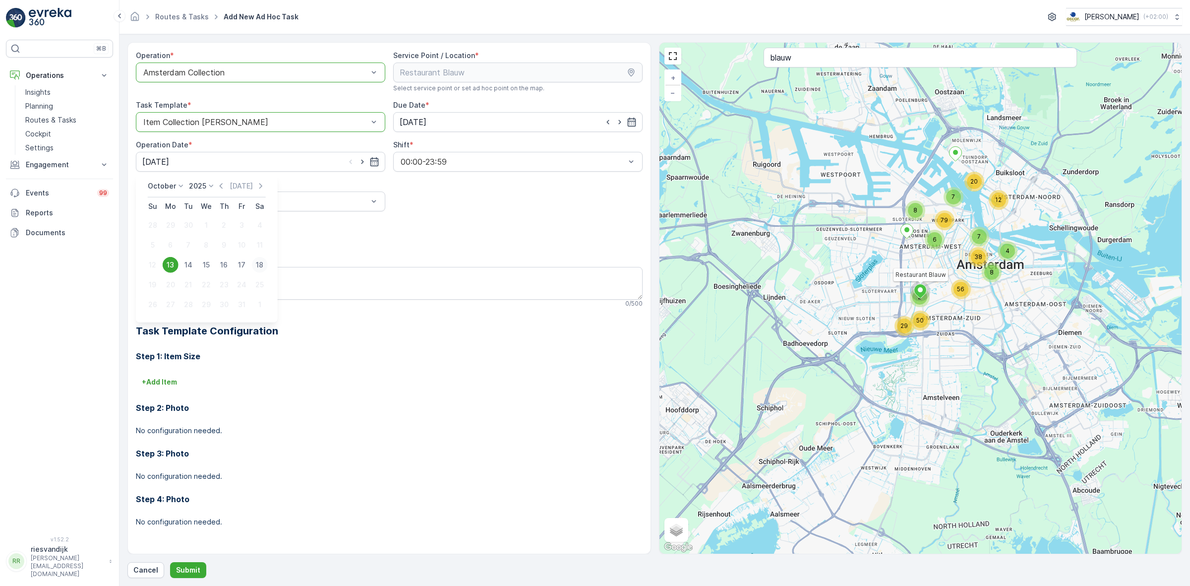
type input "18.10.2025"
click at [511, 232] on div "Add Attachments" at bounding box center [389, 233] width 507 height 28
click at [351, 210] on div "Select" at bounding box center [260, 201] width 249 height 20
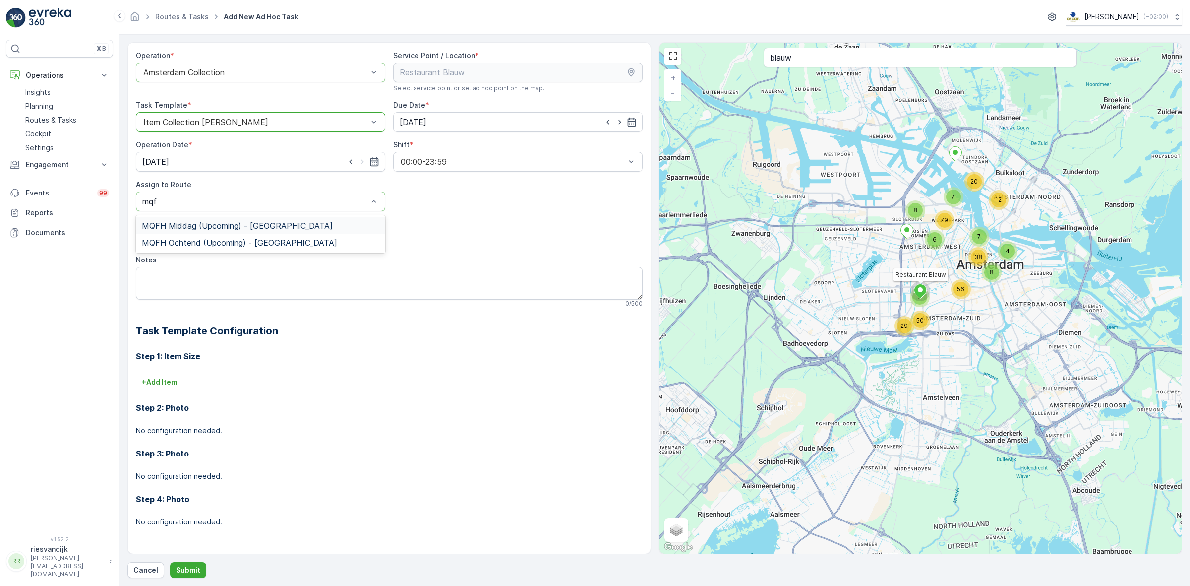
type input "mqfh"
click at [275, 246] on span "MQFH Ochtend (Upcoming) - Amsterdam" at bounding box center [239, 242] width 195 height 9
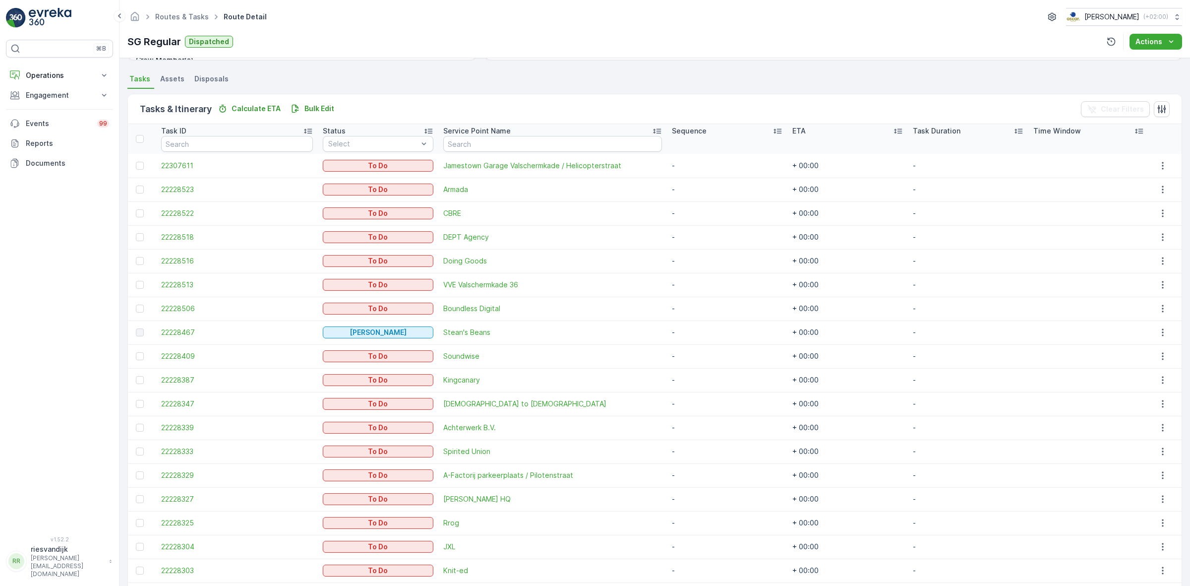
scroll to position [266, 0]
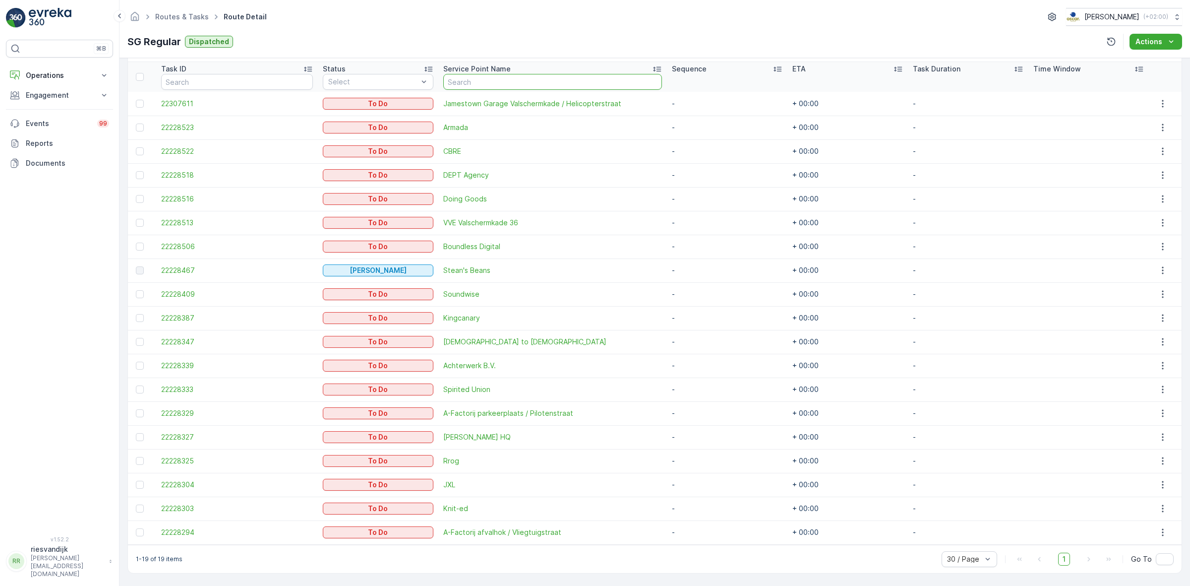
click at [474, 82] on input "text" at bounding box center [552, 82] width 219 height 16
type input "stromma"
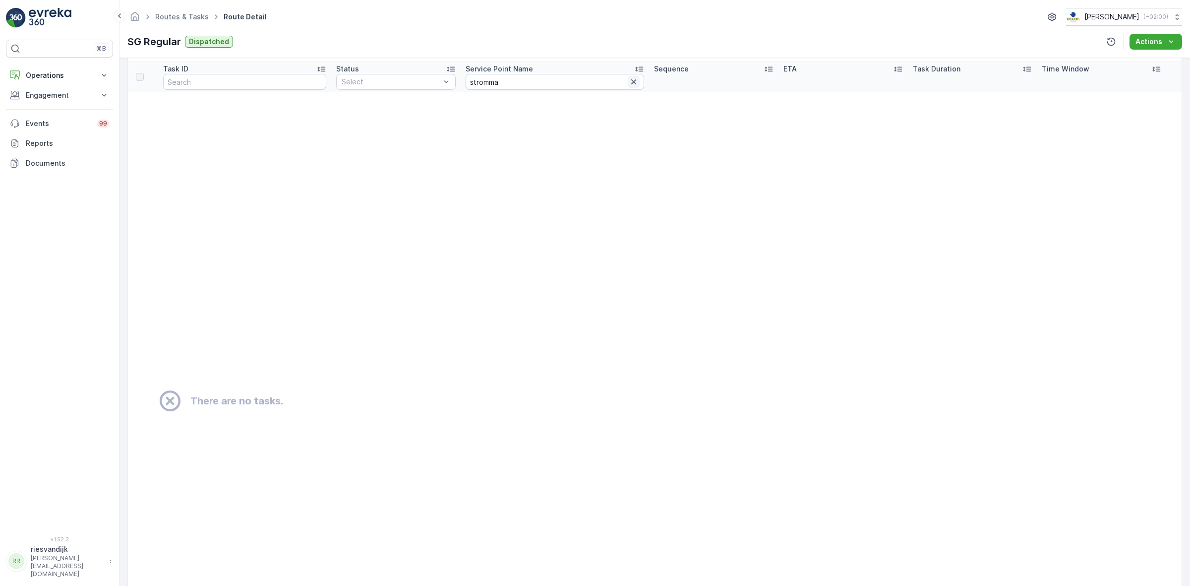
click at [629, 83] on icon "button" at bounding box center [634, 82] width 10 height 10
click at [73, 77] on p "Operations" at bounding box center [59, 75] width 67 height 10
